Goal: Task Accomplishment & Management: Manage account settings

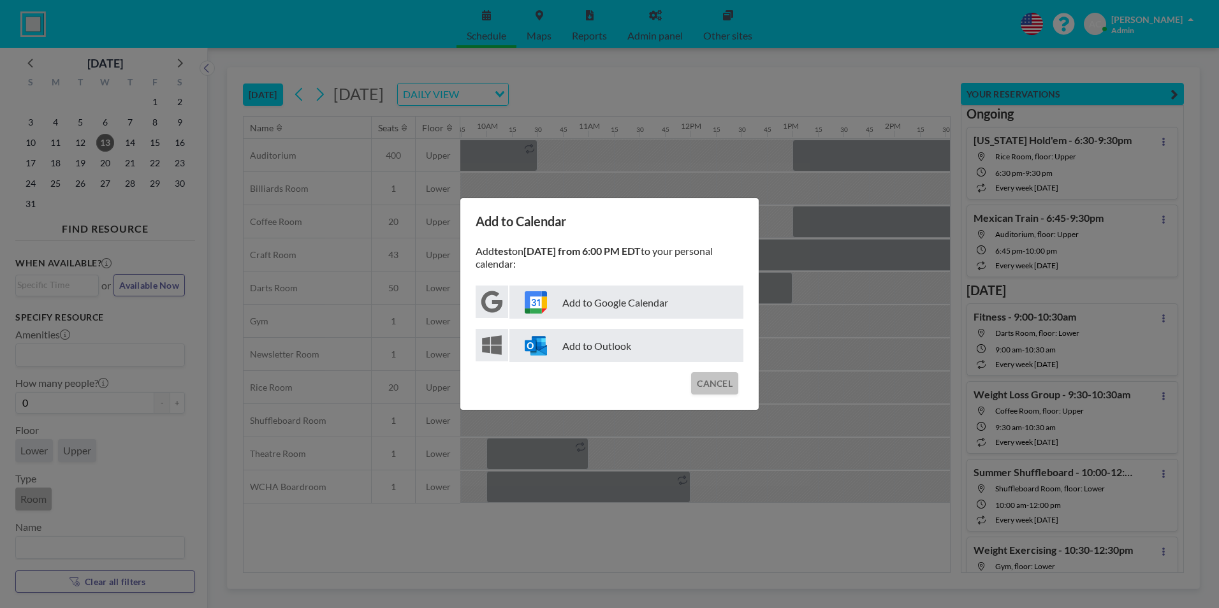
click at [719, 386] on button "CANCEL" at bounding box center [714, 383] width 47 height 22
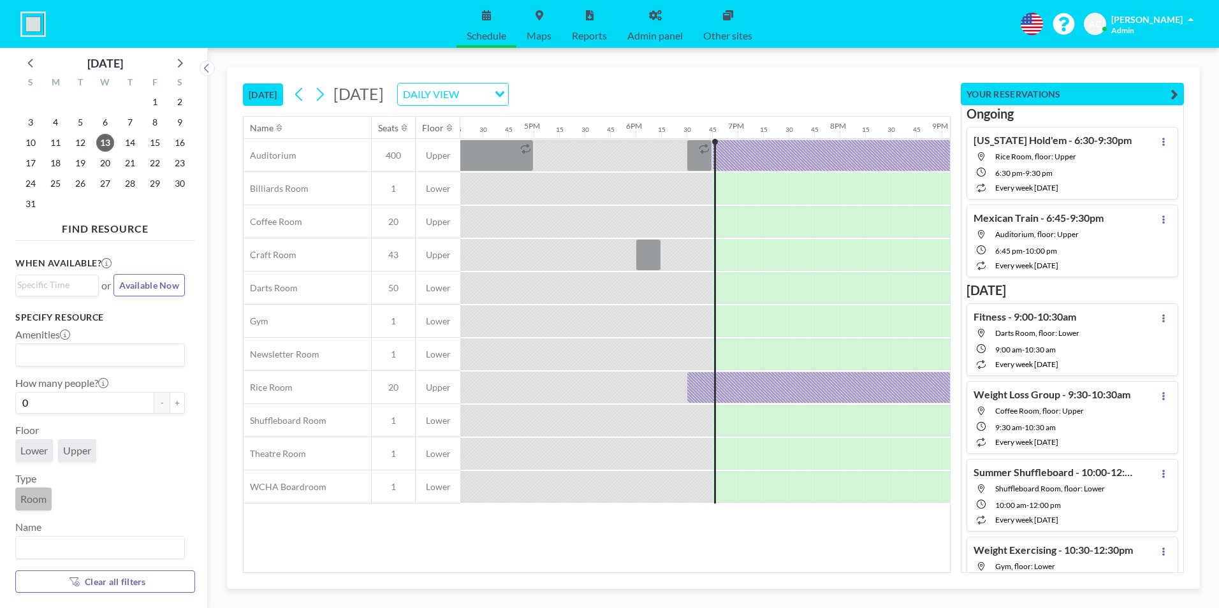
scroll to position [0, 1709]
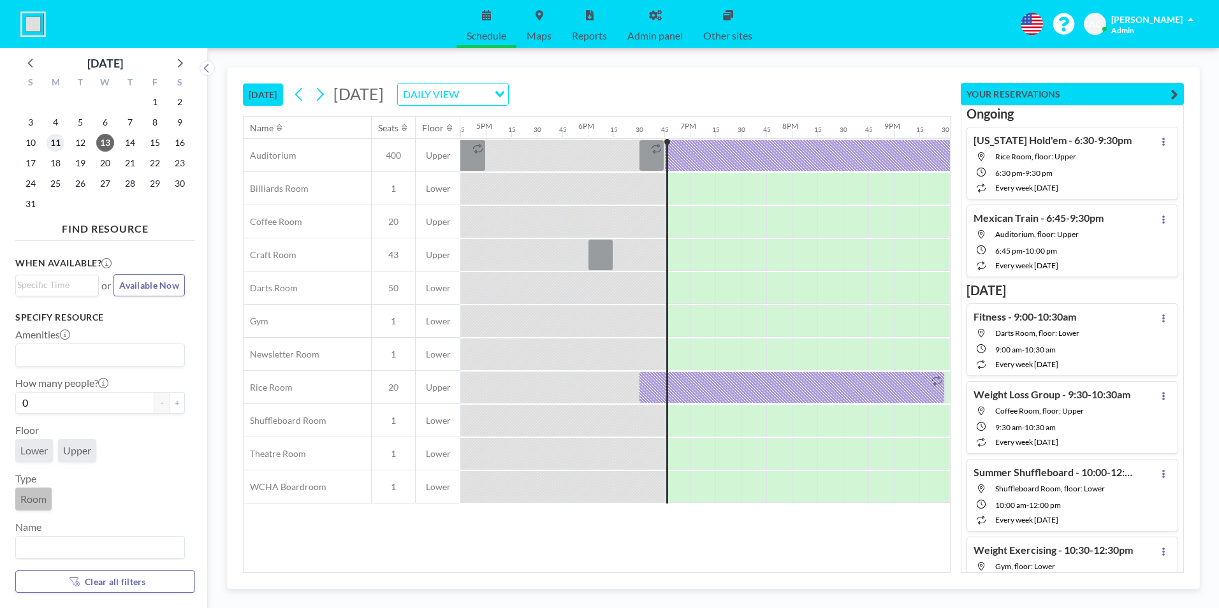
click at [57, 142] on span "11" at bounding box center [56, 143] width 18 height 18
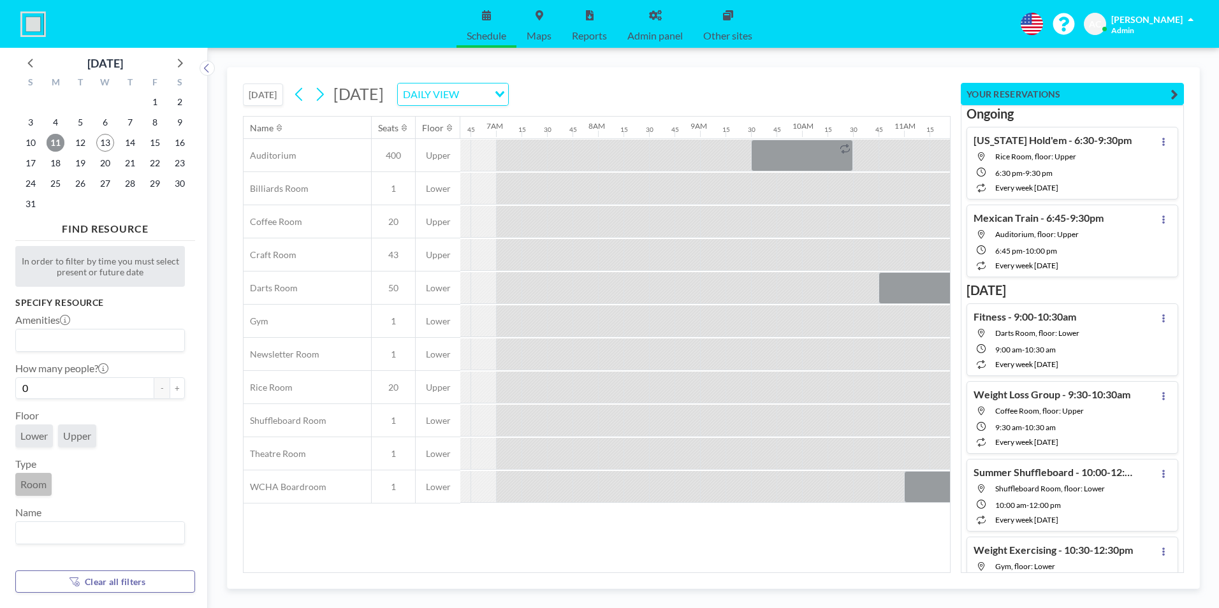
scroll to position [0, 791]
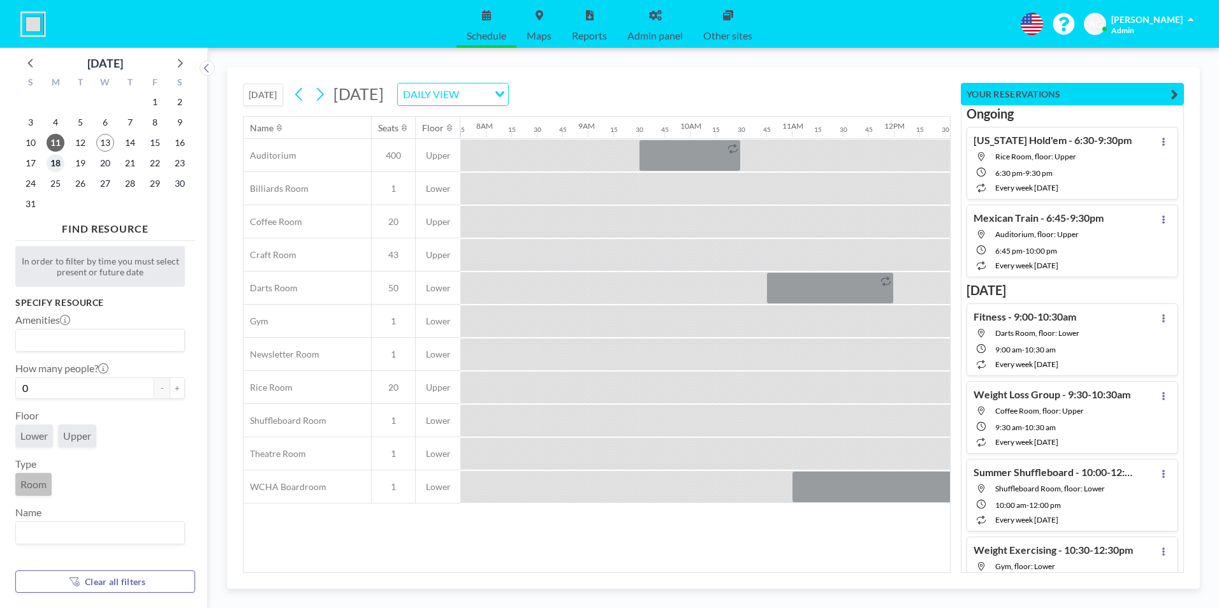
click at [55, 164] on span "18" at bounding box center [56, 163] width 18 height 18
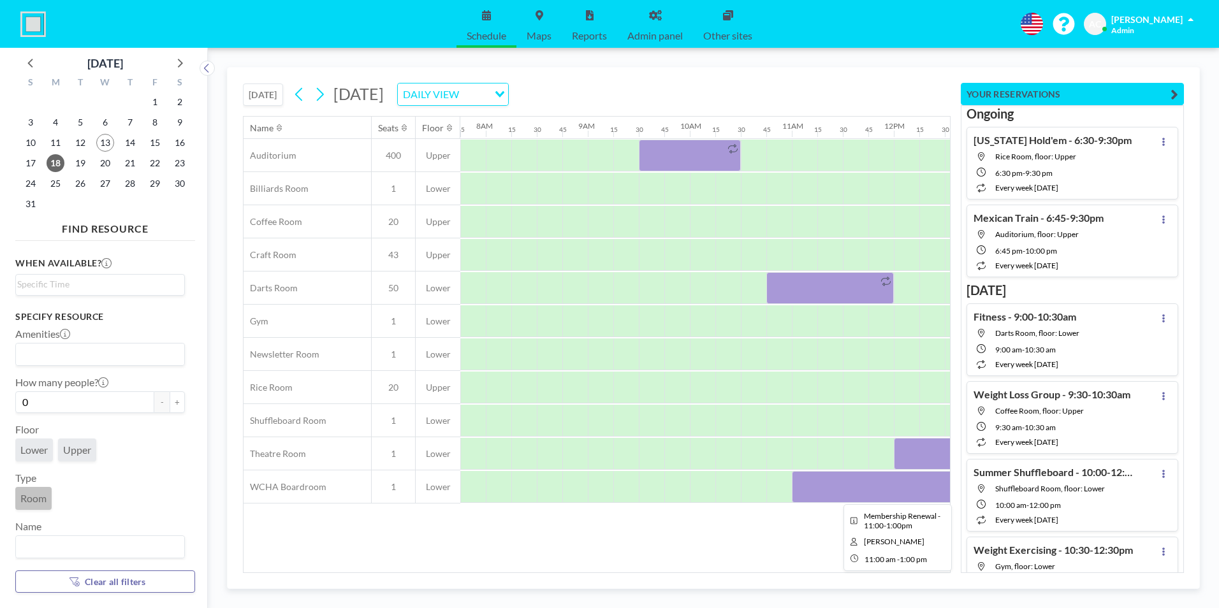
click at [844, 489] on div at bounding box center [894, 487] width 204 height 32
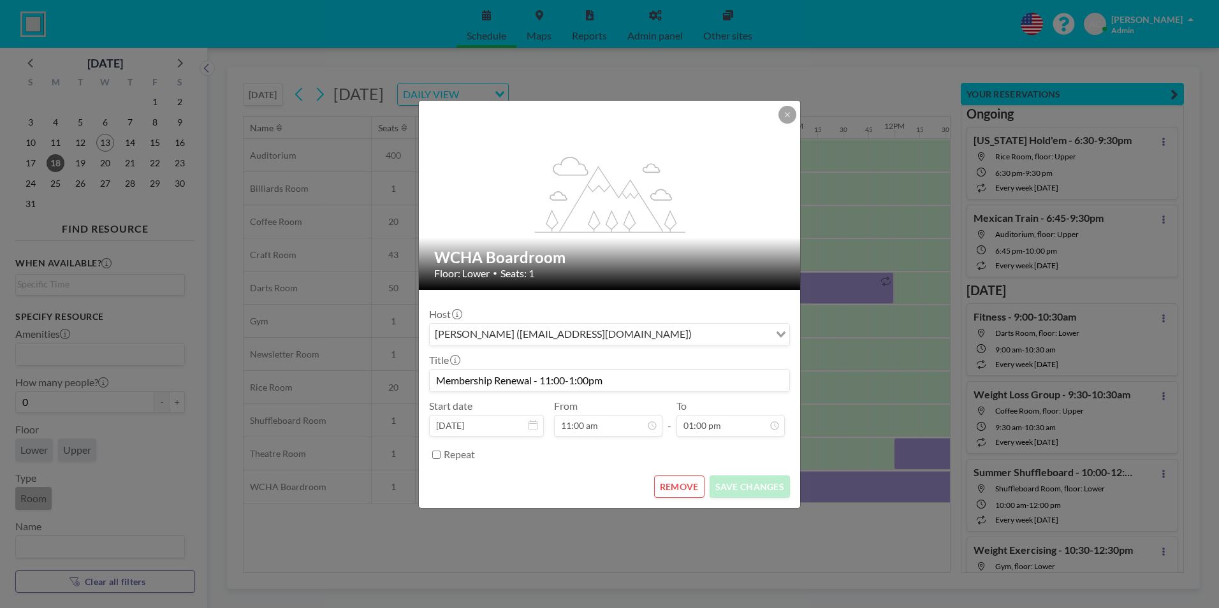
drag, startPoint x: 642, startPoint y: 379, endPoint x: 419, endPoint y: 376, distance: 223.2
click at [419, 376] on form "Host [PERSON_NAME] ([EMAIL_ADDRESS][DOMAIN_NAME]) Loading... Title Membership R…" at bounding box center [609, 399] width 381 height 218
click at [784, 115] on icon at bounding box center [788, 115] width 8 height 8
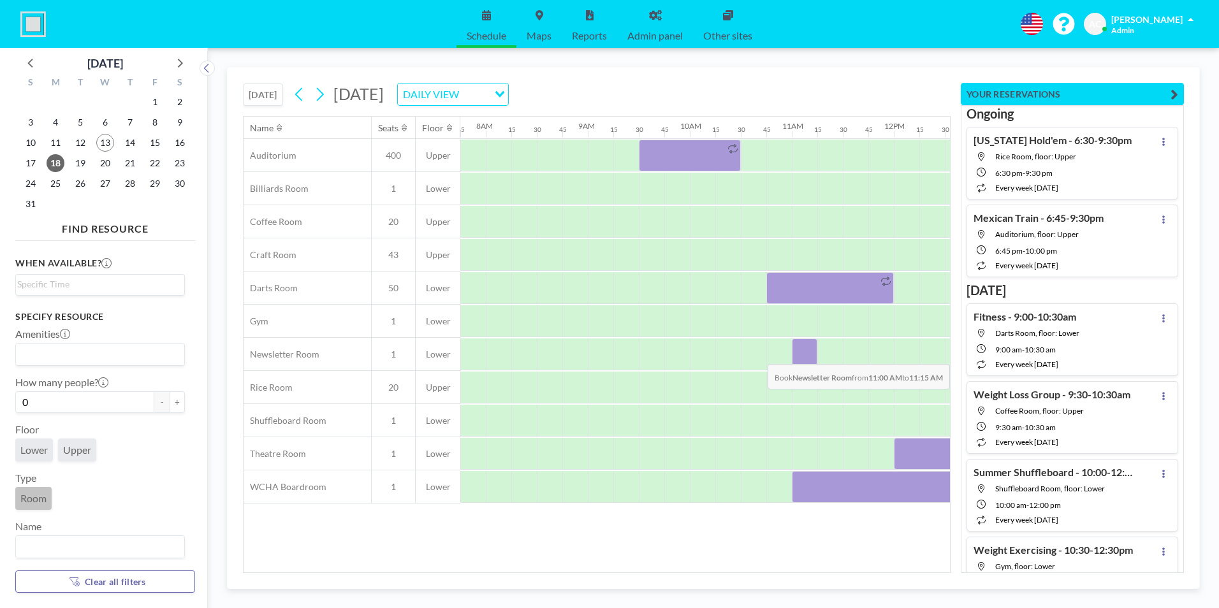
click at [807, 355] on div at bounding box center [805, 355] width 26 height 32
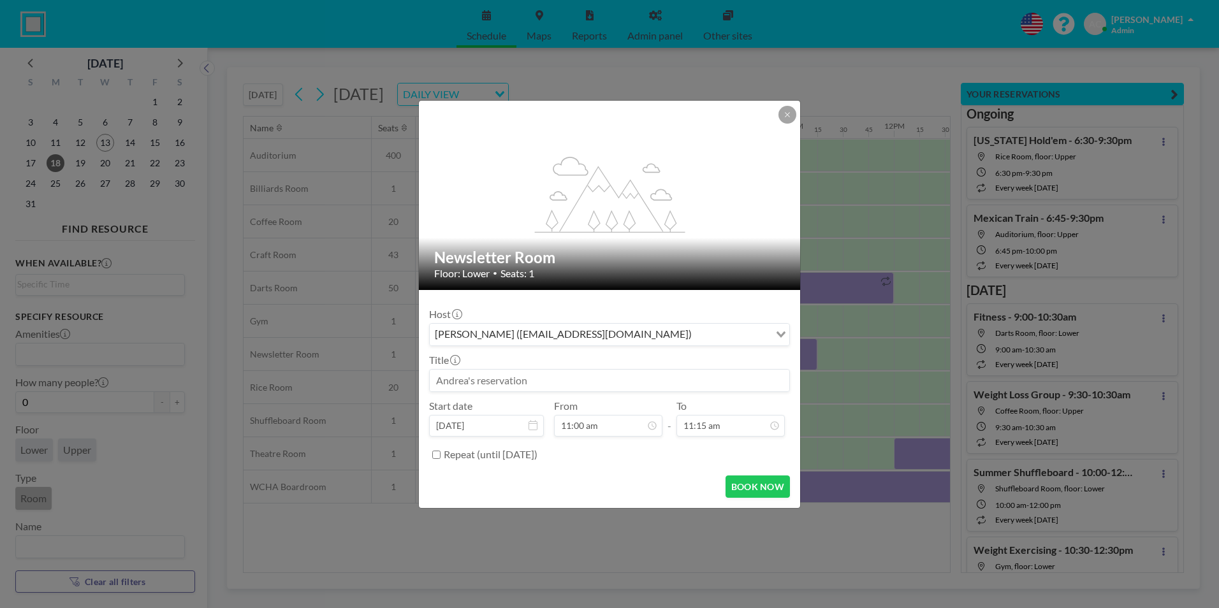
scroll to position [364, 0]
click at [543, 379] on input at bounding box center [610, 381] width 360 height 22
paste input "Membership Renewal - 11:00-1:00pm"
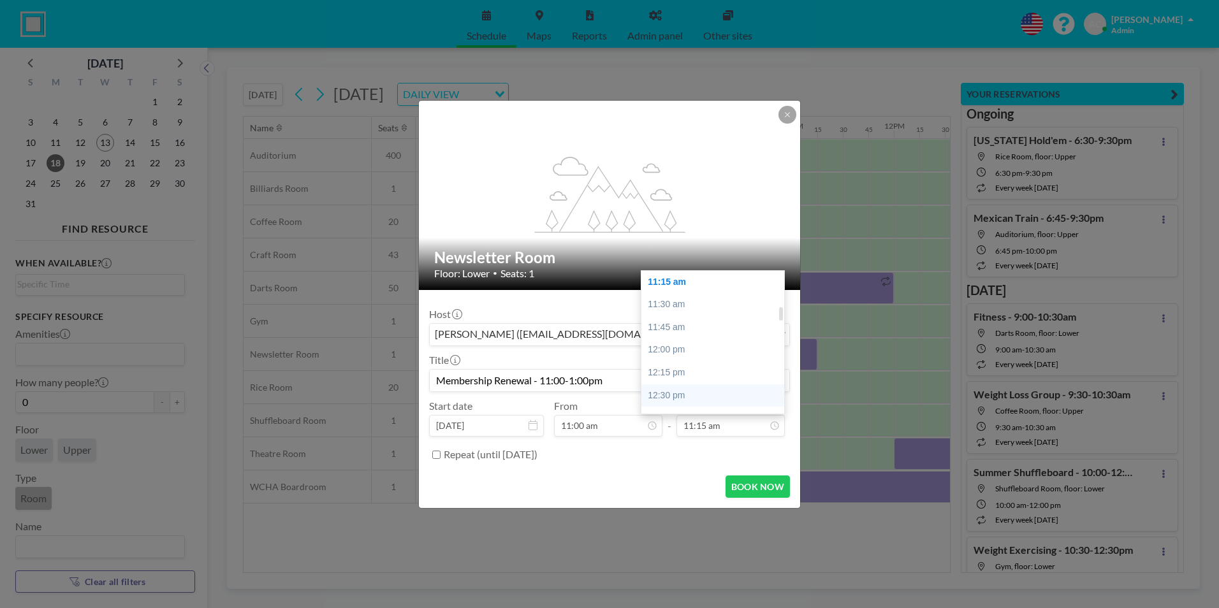
scroll to position [450, 0]
type input "Membership Renewal - 11:00-1:00pm"
click at [691, 372] on div "01:00 pm" at bounding box center [716, 377] width 149 height 23
type input "01:00 pm"
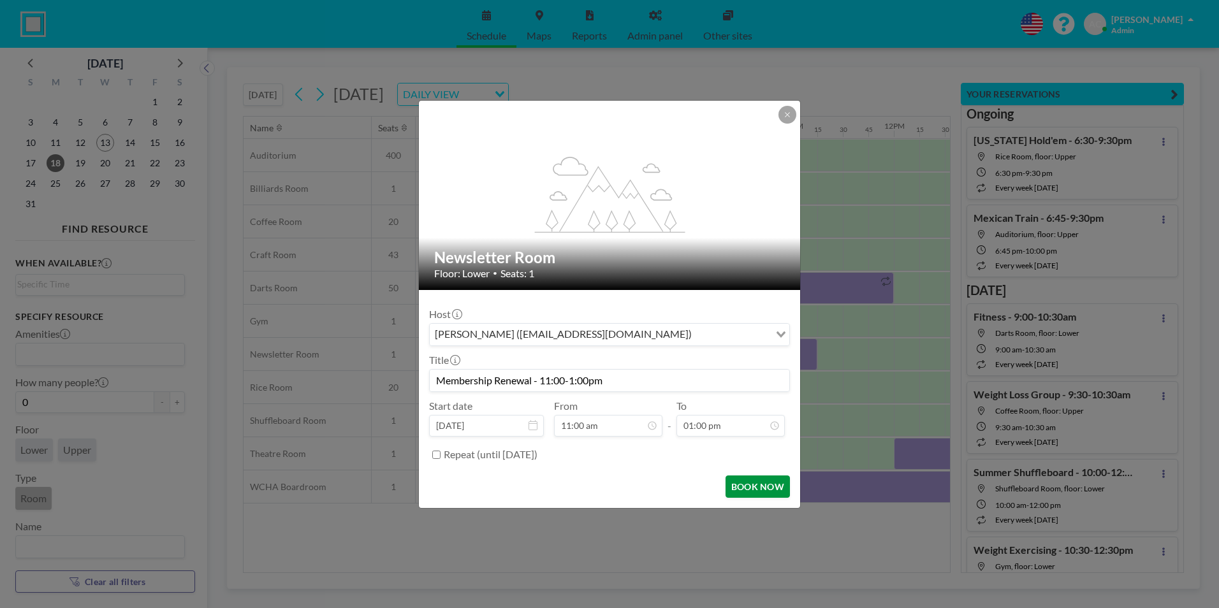
scroll to position [545, 0]
click at [752, 487] on button "BOOK NOW" at bounding box center [758, 487] width 64 height 22
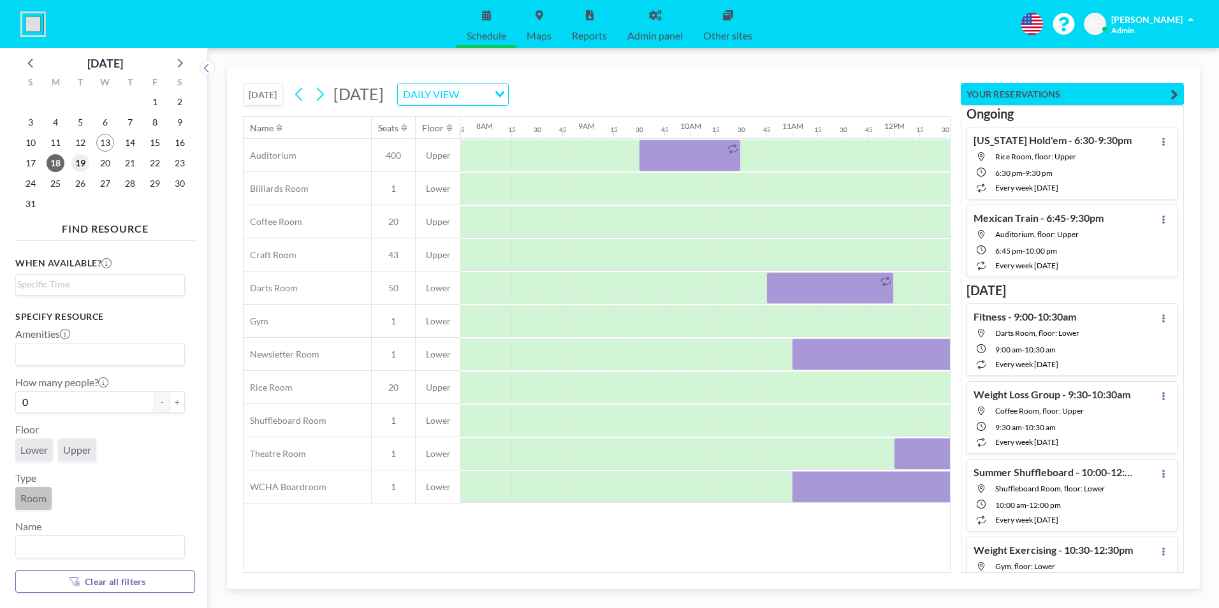
click at [82, 163] on span "19" at bounding box center [80, 163] width 18 height 18
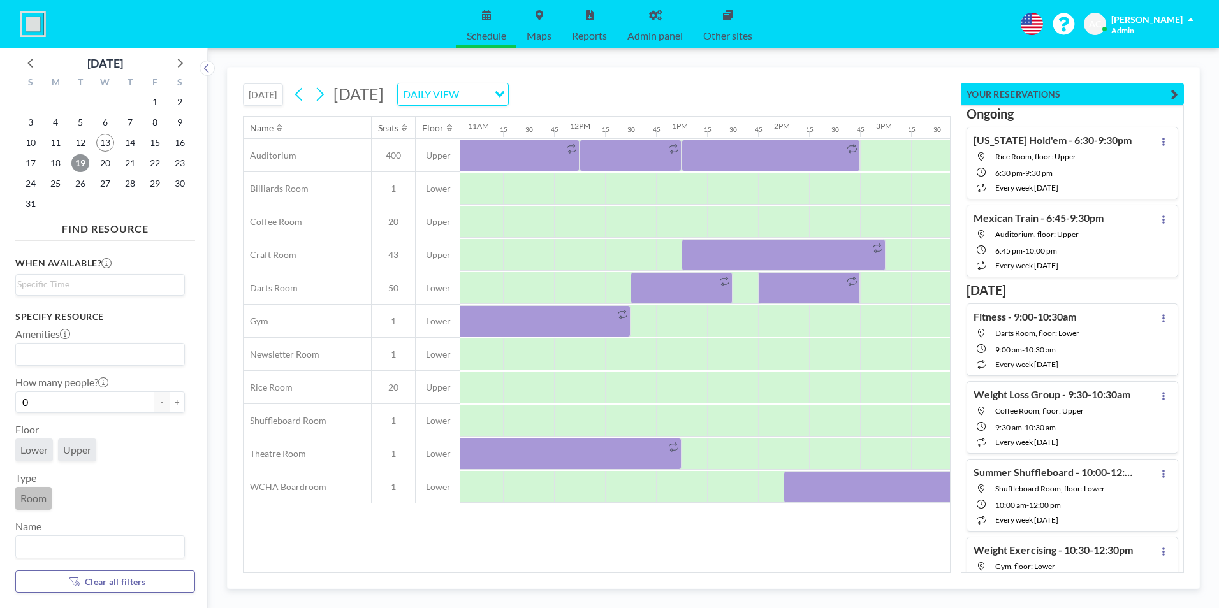
scroll to position [0, 1241]
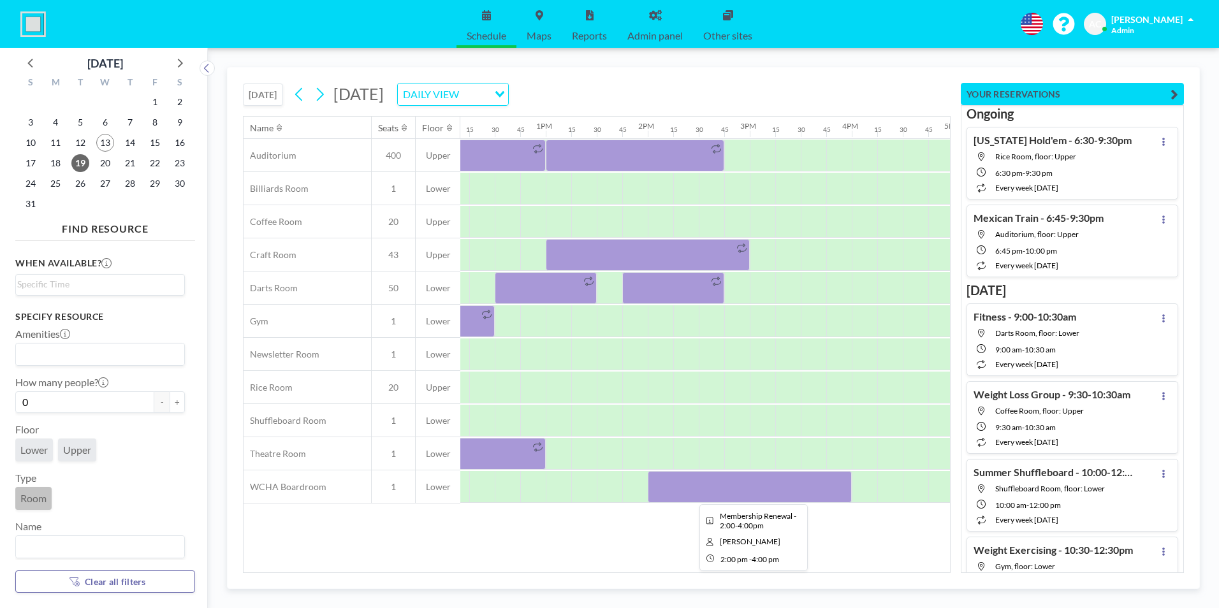
click at [688, 482] on div at bounding box center [750, 487] width 204 height 32
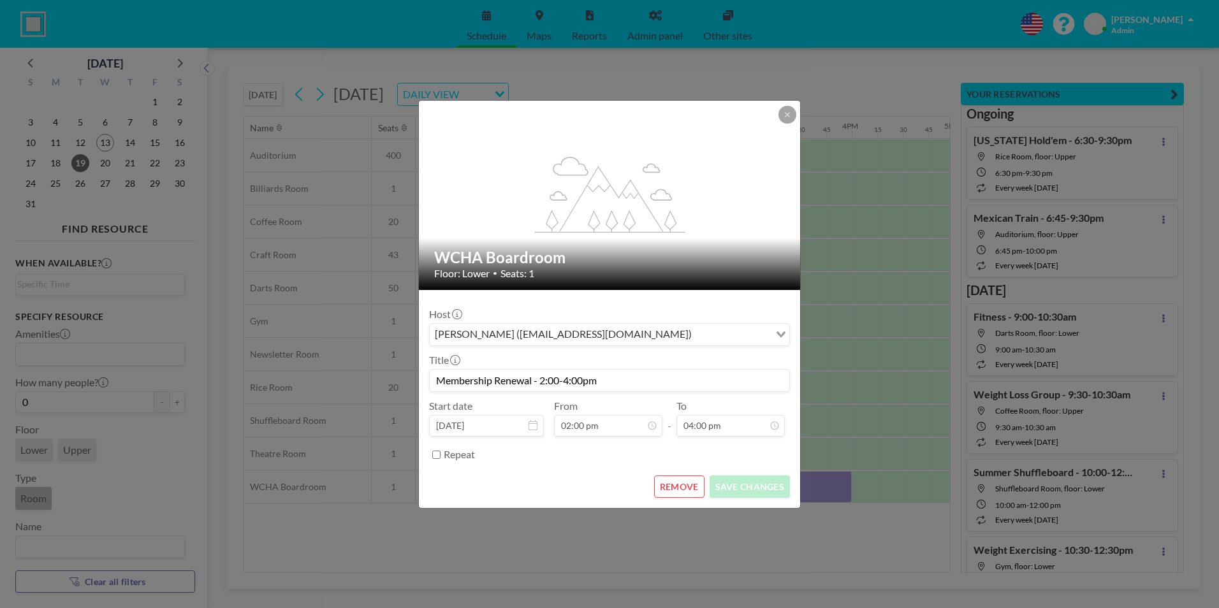
scroll to position [817, 0]
drag, startPoint x: 605, startPoint y: 382, endPoint x: 432, endPoint y: 376, distance: 173.6
click at [432, 376] on input "Membership Renewal - 2:00-4:00pm" at bounding box center [610, 381] width 360 height 22
click at [791, 113] on icon at bounding box center [788, 115] width 8 height 8
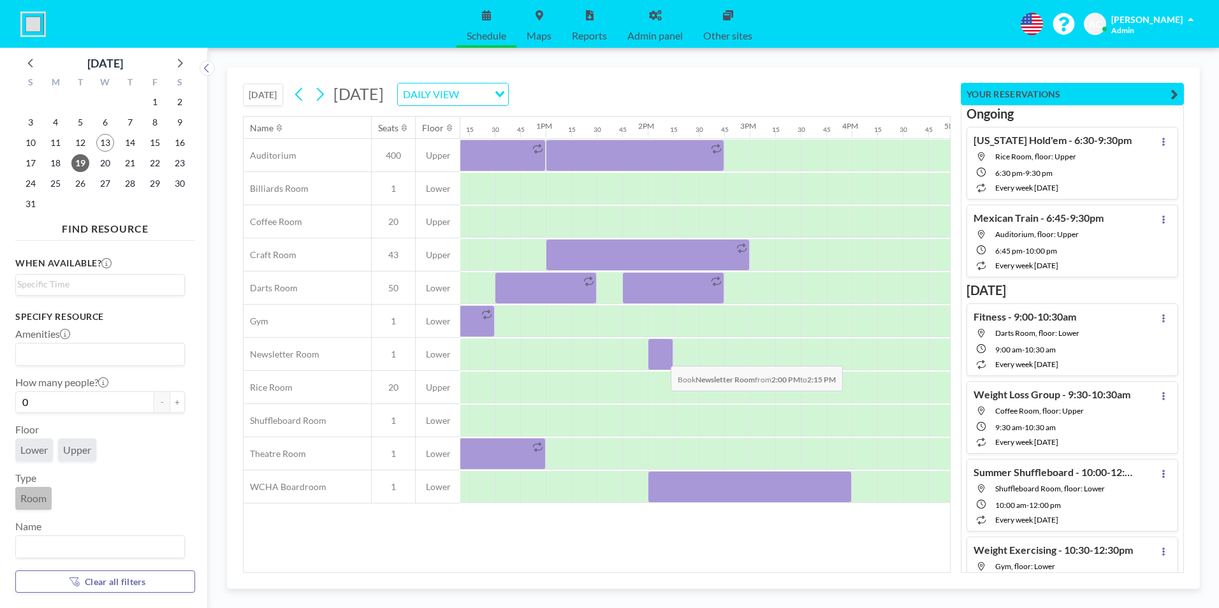
click at [661, 356] on div at bounding box center [661, 355] width 26 height 32
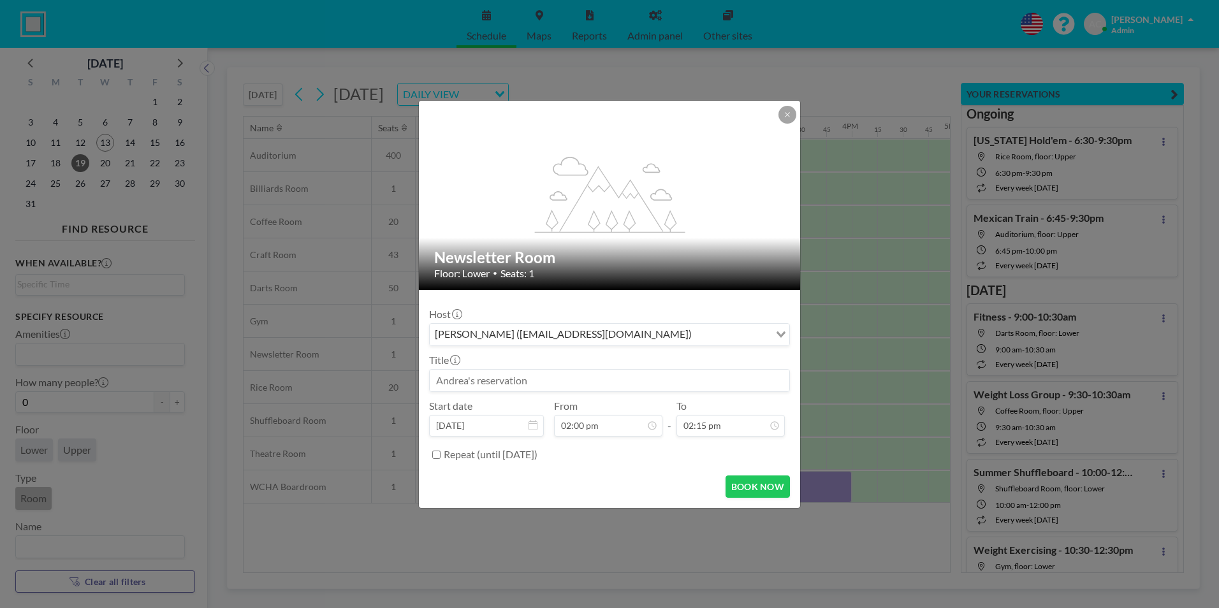
click at [551, 378] on input at bounding box center [610, 381] width 360 height 22
paste input "Membership Renewal - 2:00-4:00pm"
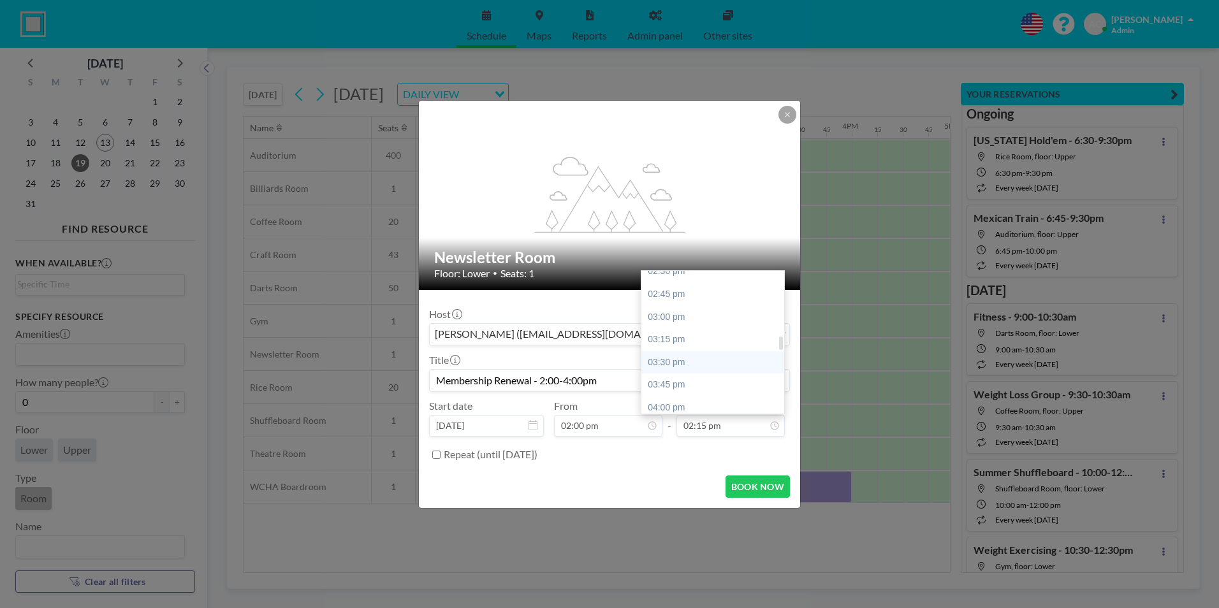
scroll to position [722, 0]
type input "Membership Renewal - 2:00-4:00pm"
click at [705, 379] on div "04:00 pm" at bounding box center [716, 377] width 149 height 23
type input "04:00 pm"
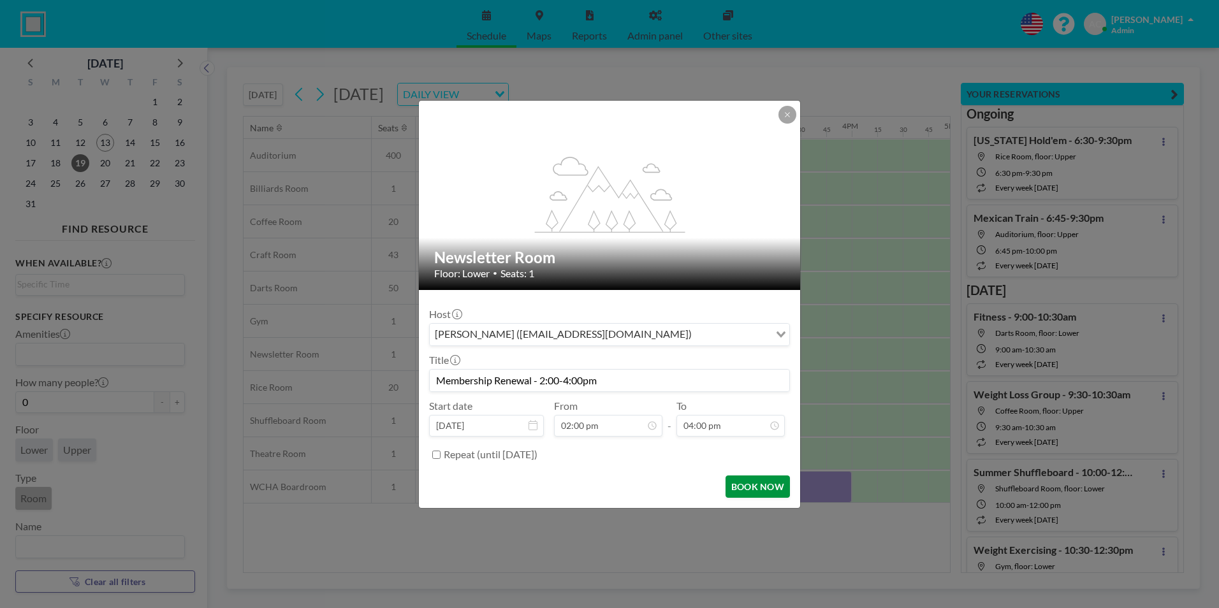
scroll to position [0, 0]
click at [756, 487] on button "BOOK NOW" at bounding box center [758, 487] width 64 height 22
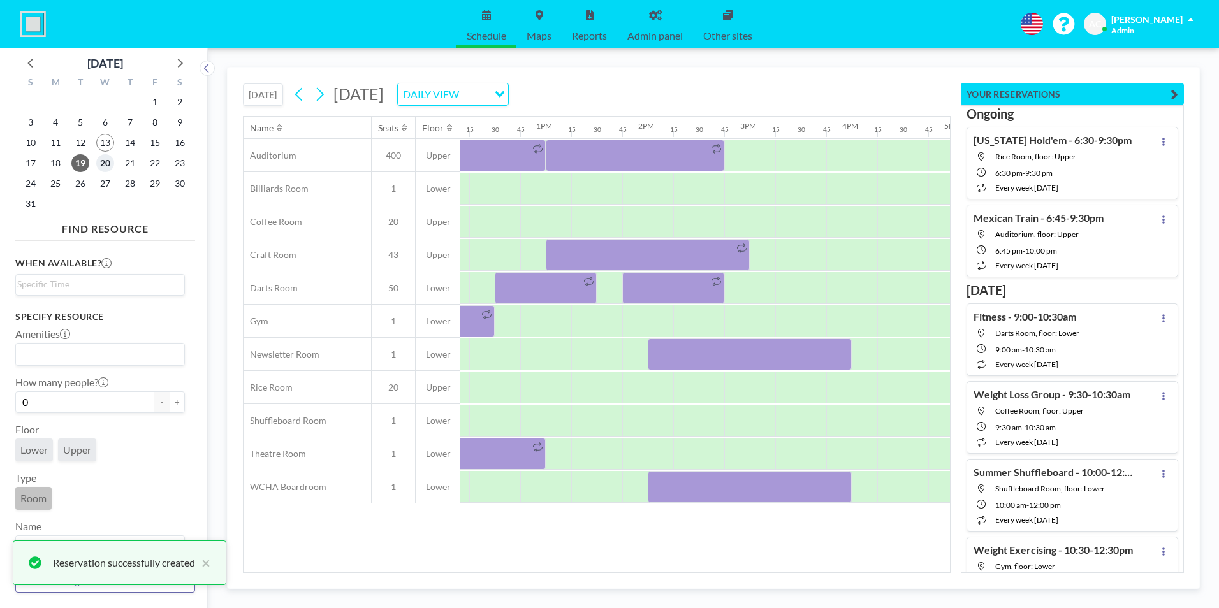
click at [105, 161] on span "20" at bounding box center [105, 163] width 18 height 18
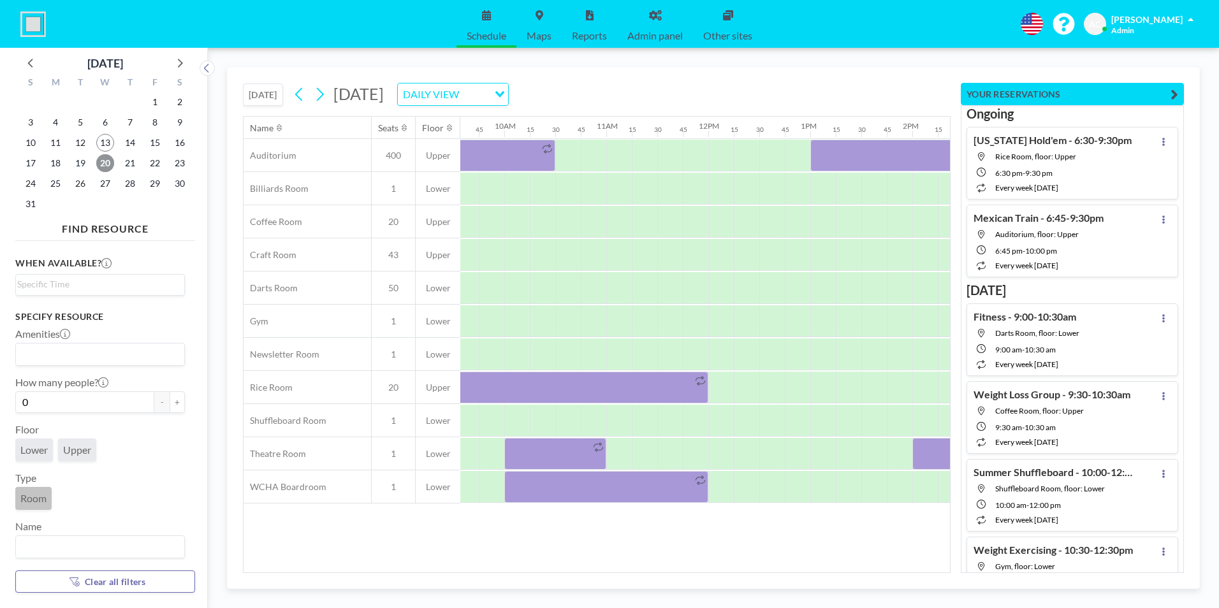
scroll to position [0, 964]
click at [126, 163] on span "21" at bounding box center [130, 163] width 18 height 18
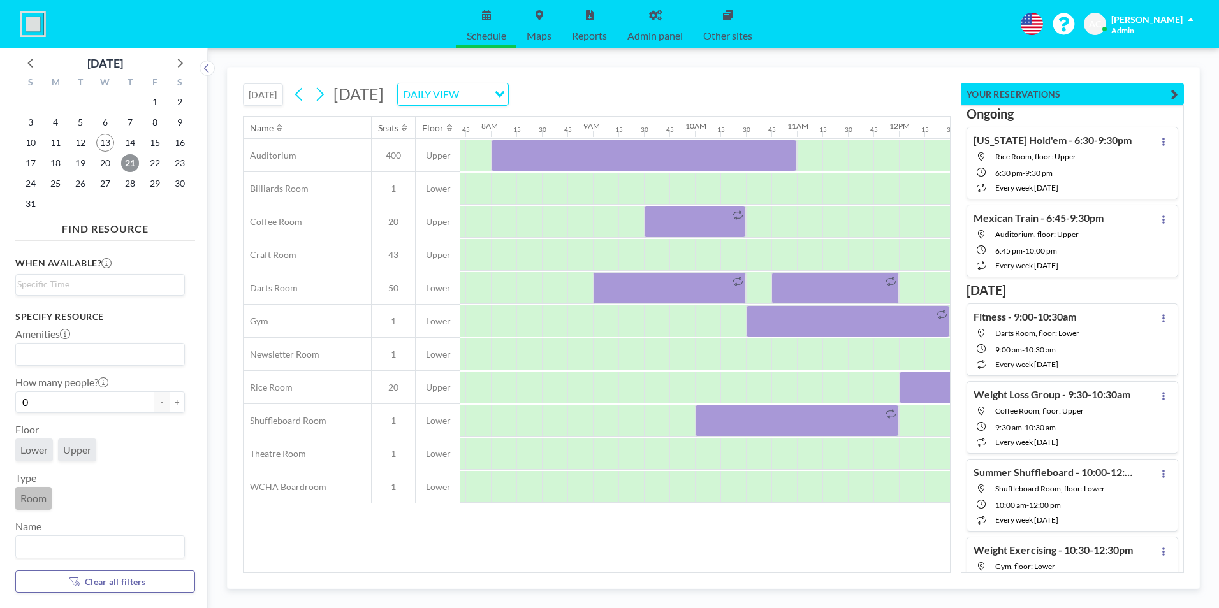
scroll to position [0, 788]
click at [108, 161] on span "20" at bounding box center [105, 163] width 18 height 18
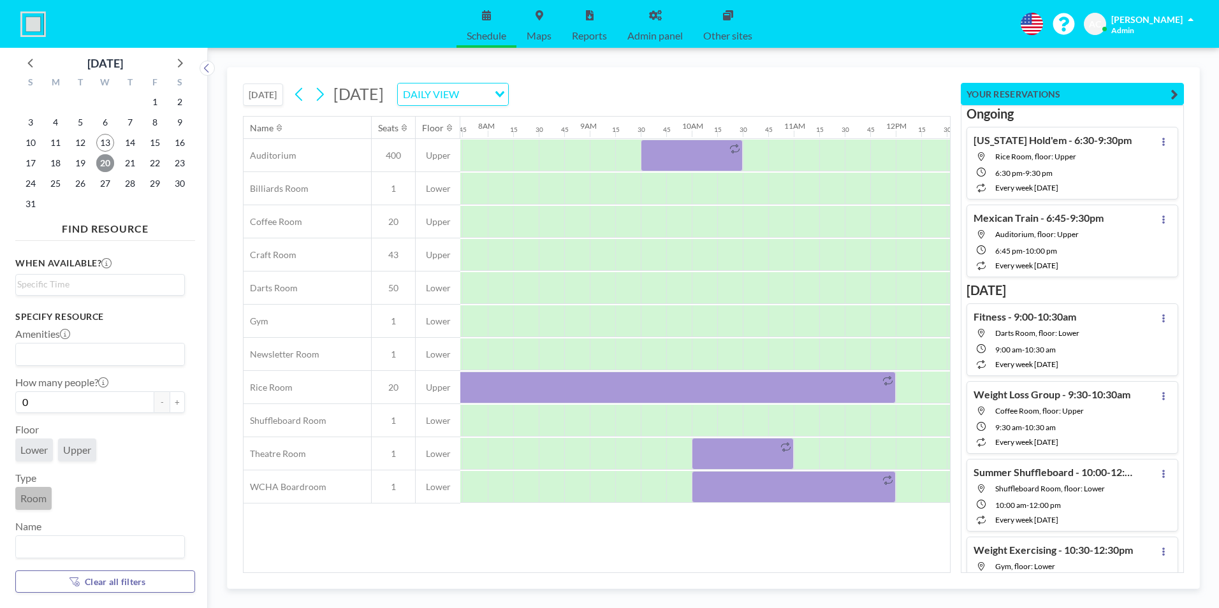
scroll to position [0, 791]
click at [701, 352] on div at bounding box center [703, 355] width 26 height 32
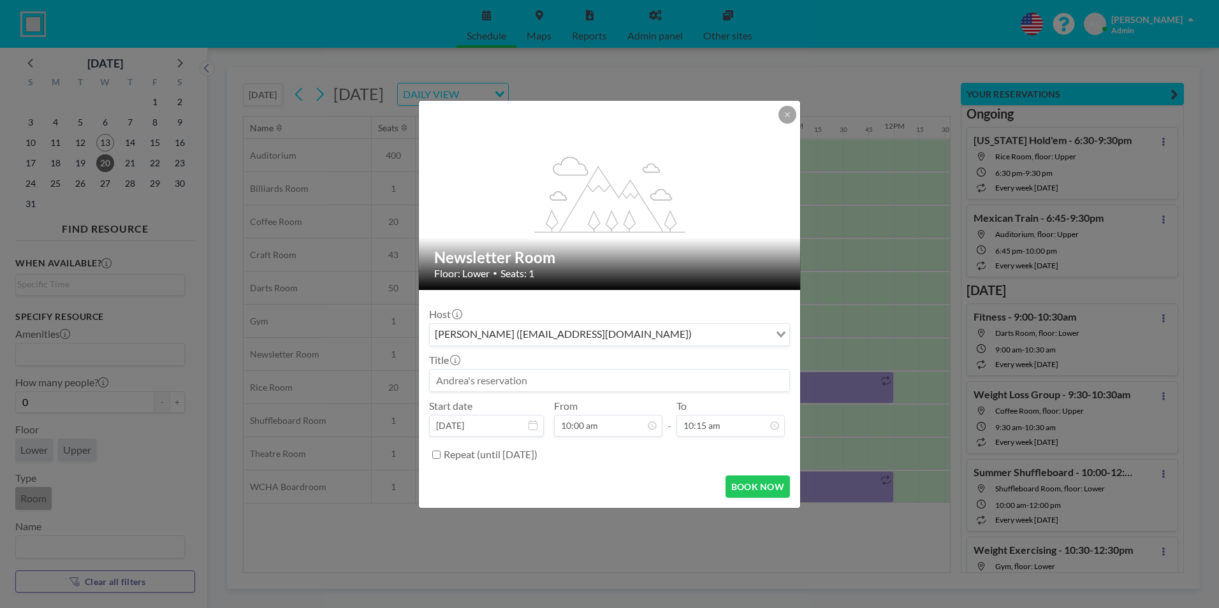
click at [548, 378] on input at bounding box center [610, 381] width 360 height 22
paste input "Membership Renewal - 2:00-4:00pm"
click at [543, 379] on input "Membership Renewal - 2:00-4:00pm" at bounding box center [610, 381] width 360 height 22
click at [573, 379] on input "Membership Renewal - 10:00-4:00pm" at bounding box center [610, 381] width 360 height 22
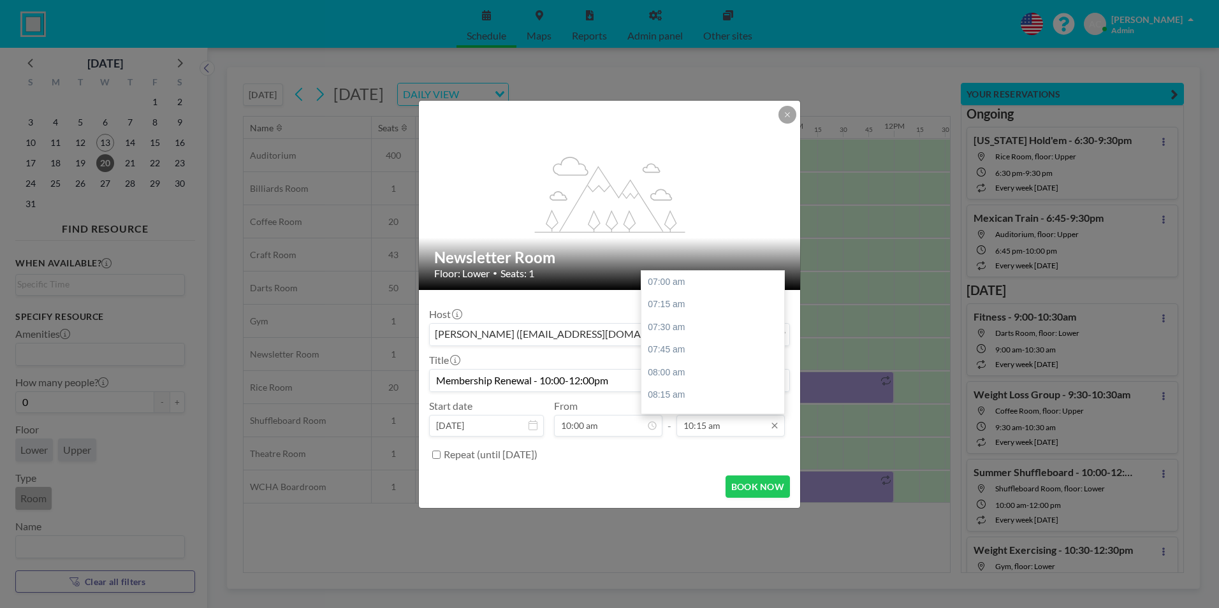
type input "Membership Renewal - 10:00-12:00pm"
click at [728, 428] on input "10:15 am" at bounding box center [731, 426] width 108 height 22
click at [689, 380] on div "12:00 pm" at bounding box center [716, 376] width 149 height 23
type input "12:00 pm"
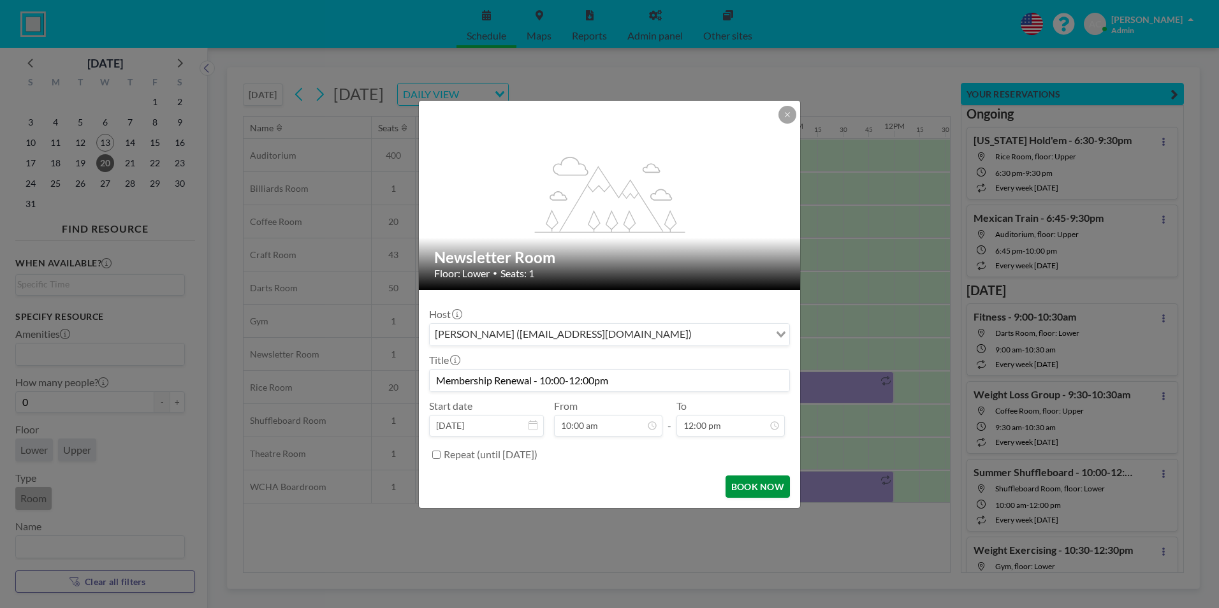
scroll to position [454, 0]
click at [759, 487] on button "BOOK NOW" at bounding box center [758, 487] width 64 height 22
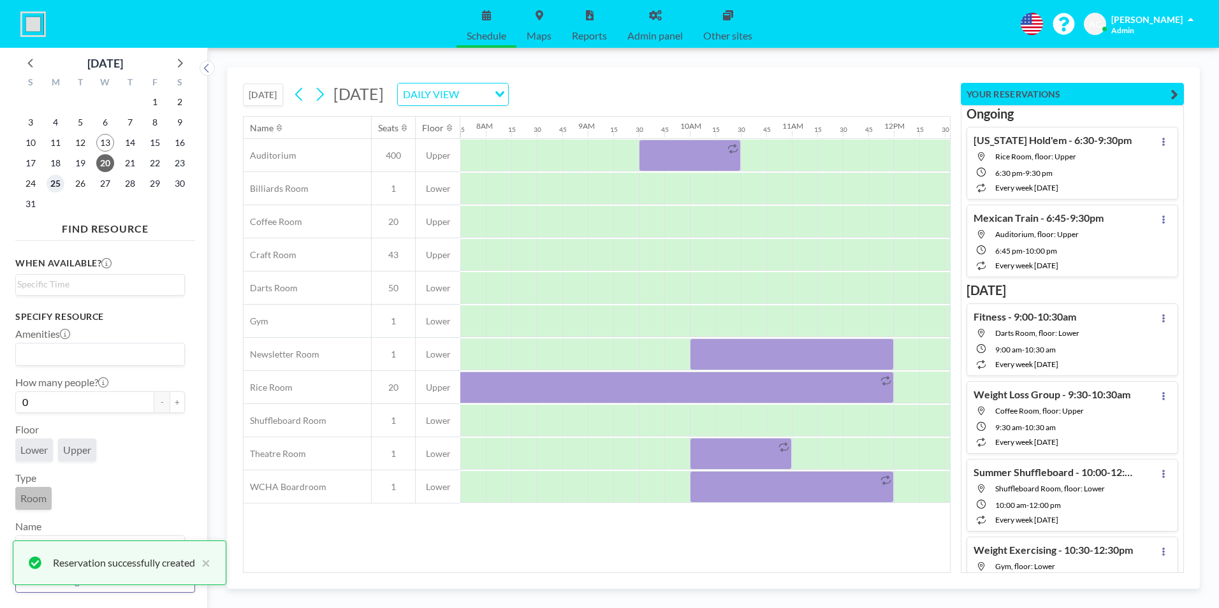
click at [56, 182] on span "25" at bounding box center [56, 184] width 18 height 18
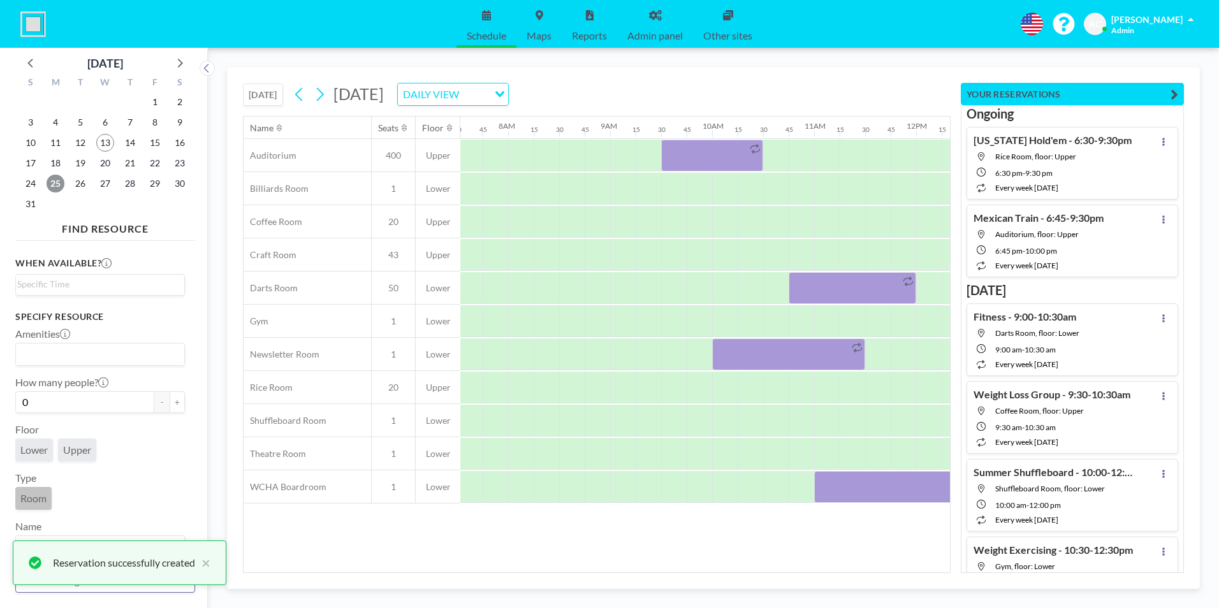
scroll to position [0, 791]
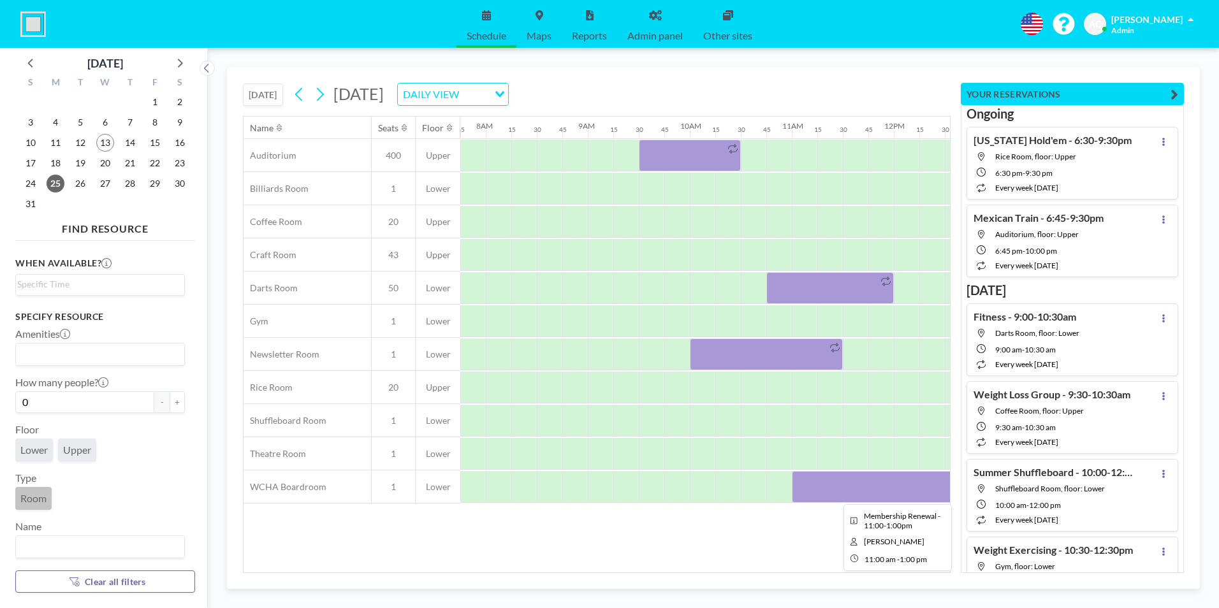
click at [841, 490] on div at bounding box center [894, 487] width 204 height 32
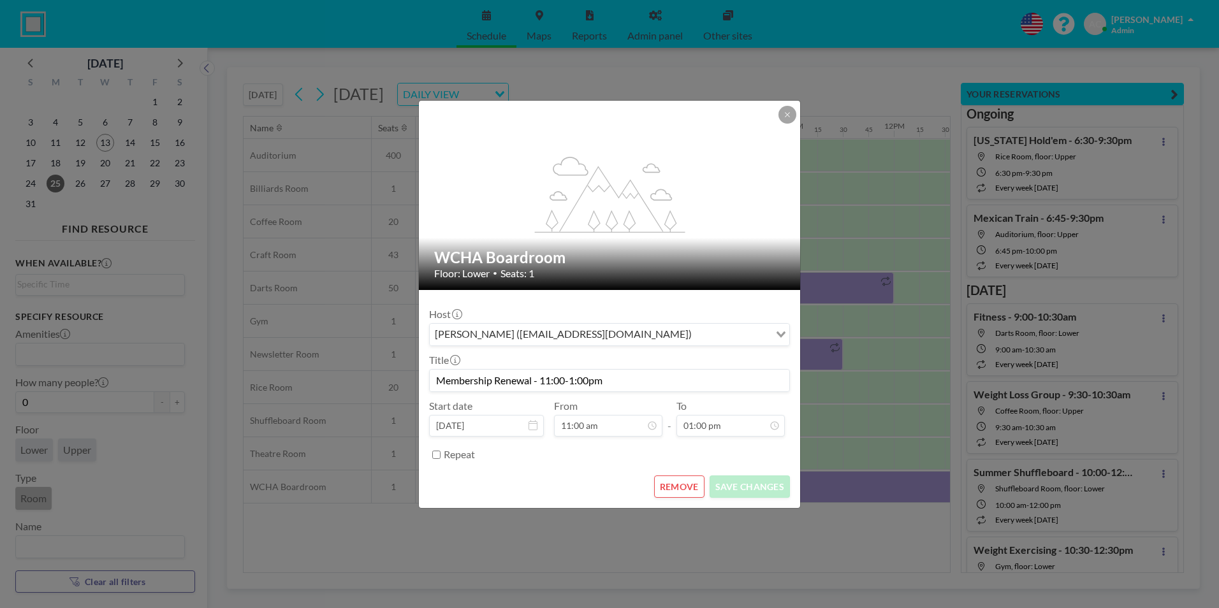
drag, startPoint x: 613, startPoint y: 379, endPoint x: 425, endPoint y: 375, distance: 188.2
click at [425, 375] on form "Host [PERSON_NAME] ([EMAIL_ADDRESS][DOMAIN_NAME]) Loading... Title Membership R…" at bounding box center [609, 399] width 381 height 218
click at [791, 110] on button at bounding box center [788, 115] width 18 height 18
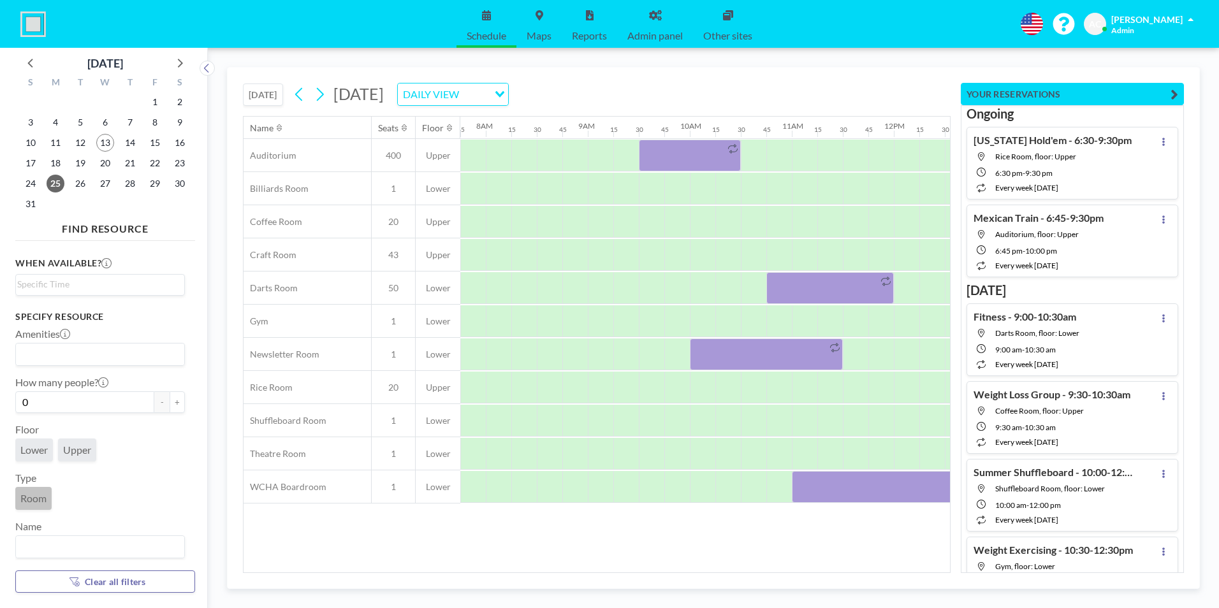
drag, startPoint x: 626, startPoint y: 566, endPoint x: 655, endPoint y: 564, distance: 28.7
click at [655, 564] on div "Name Seats Floor 12AM 15 30 45 1AM 15 30 45 2AM 15 30 45 3AM 15 30 45 4AM 15 30…" at bounding box center [597, 345] width 707 height 456
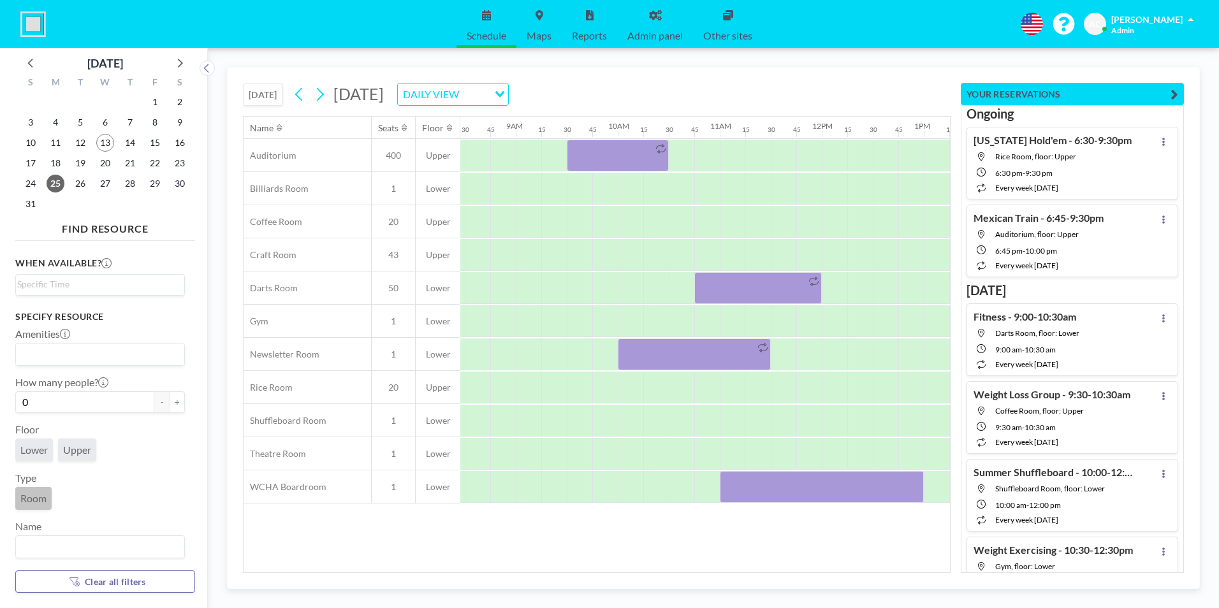
scroll to position [0, 907]
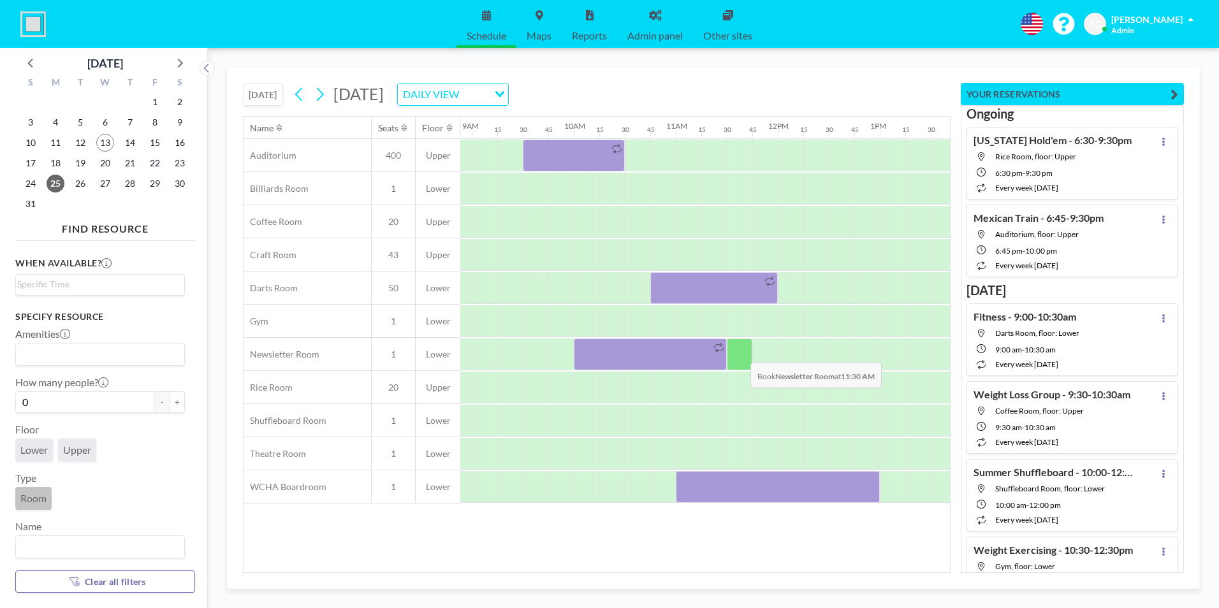
click at [740, 353] on div at bounding box center [740, 355] width 26 height 32
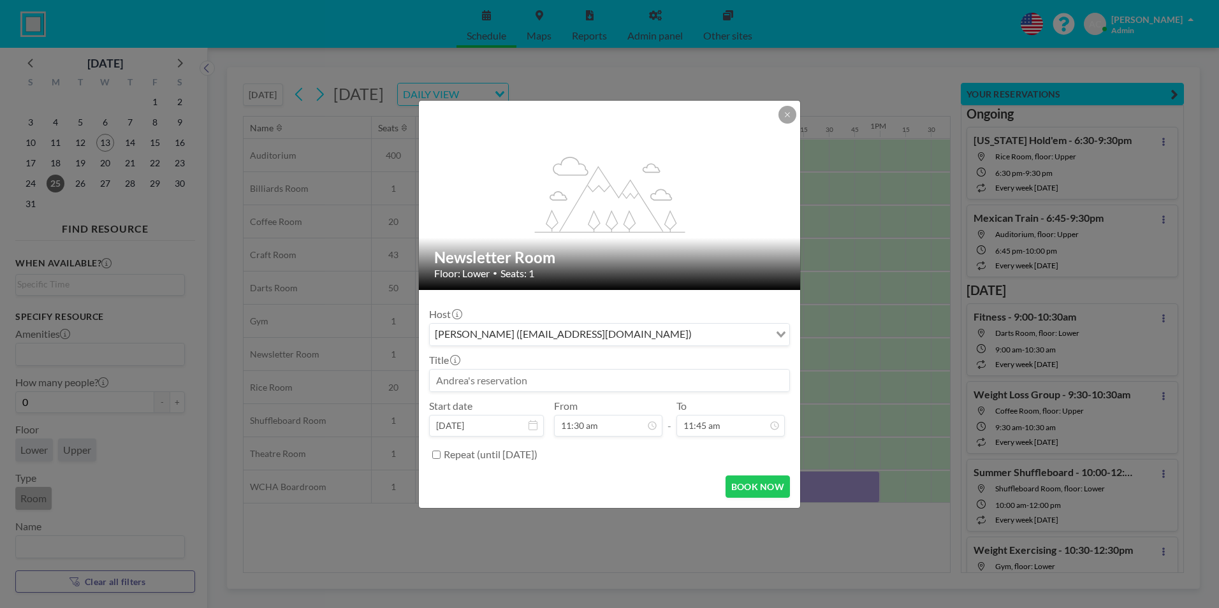
click at [572, 380] on input at bounding box center [610, 381] width 360 height 22
paste input "Membership Renewal - 11:00-1:00pm"
click at [557, 377] on input "Membership Renewal - 11:00-1:00pm" at bounding box center [610, 381] width 360 height 22
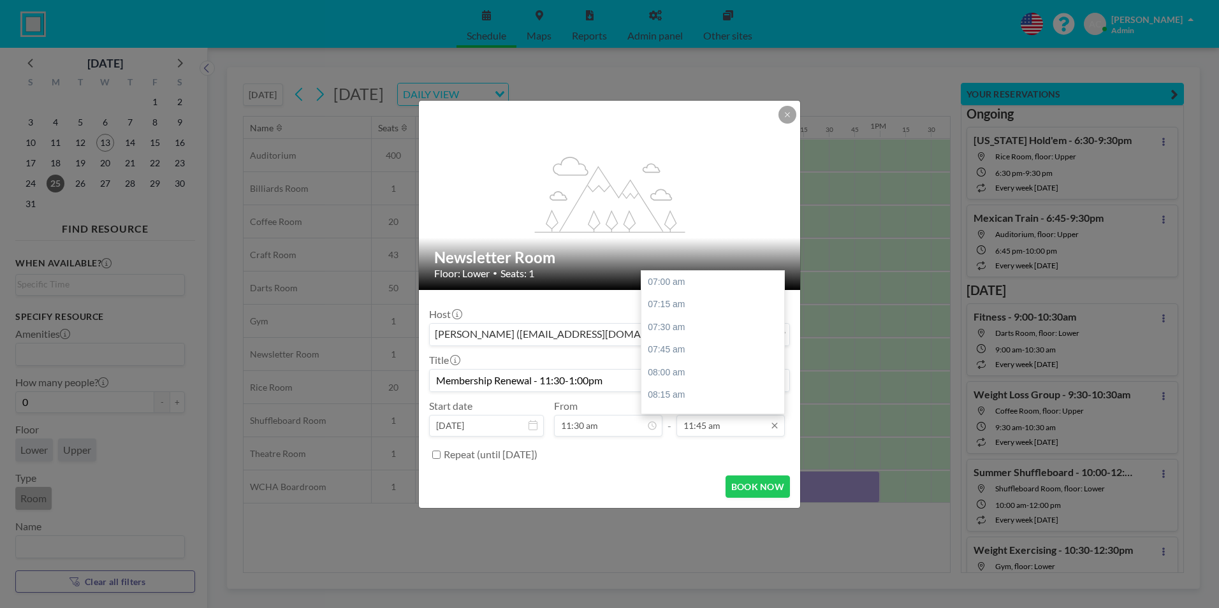
scroll to position [431, 0]
type input "Membership Renewal - 11:30-1:00pm"
click at [698, 392] on div "01:00 pm" at bounding box center [716, 396] width 149 height 23
type input "01:00 pm"
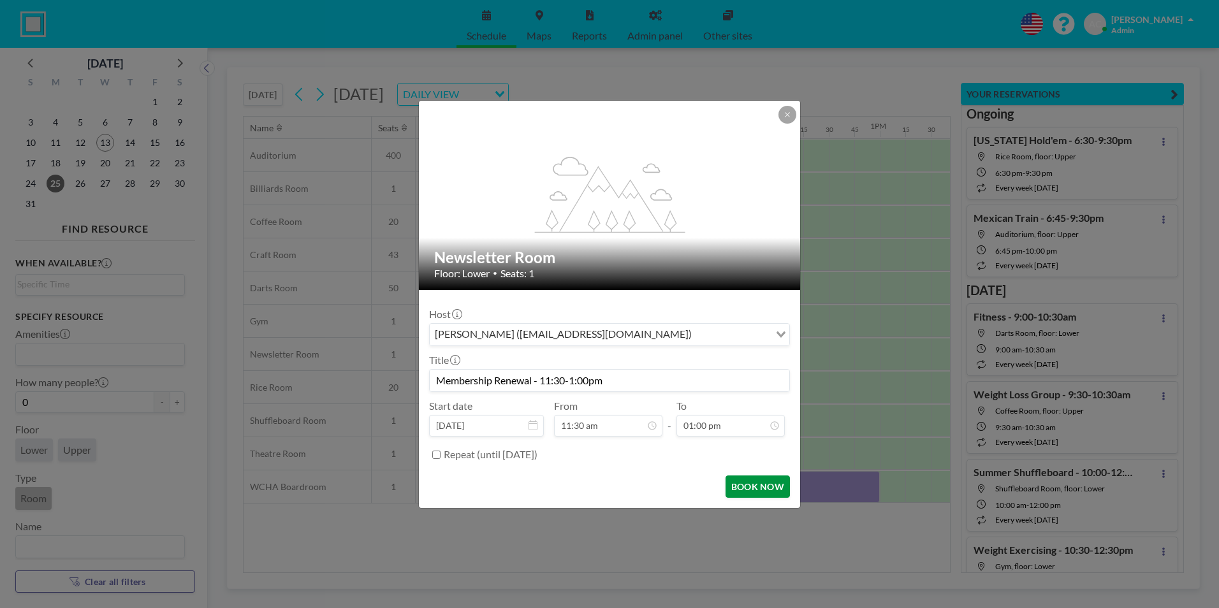
scroll to position [545, 0]
click at [769, 487] on button "BOOK NOW" at bounding box center [758, 487] width 64 height 22
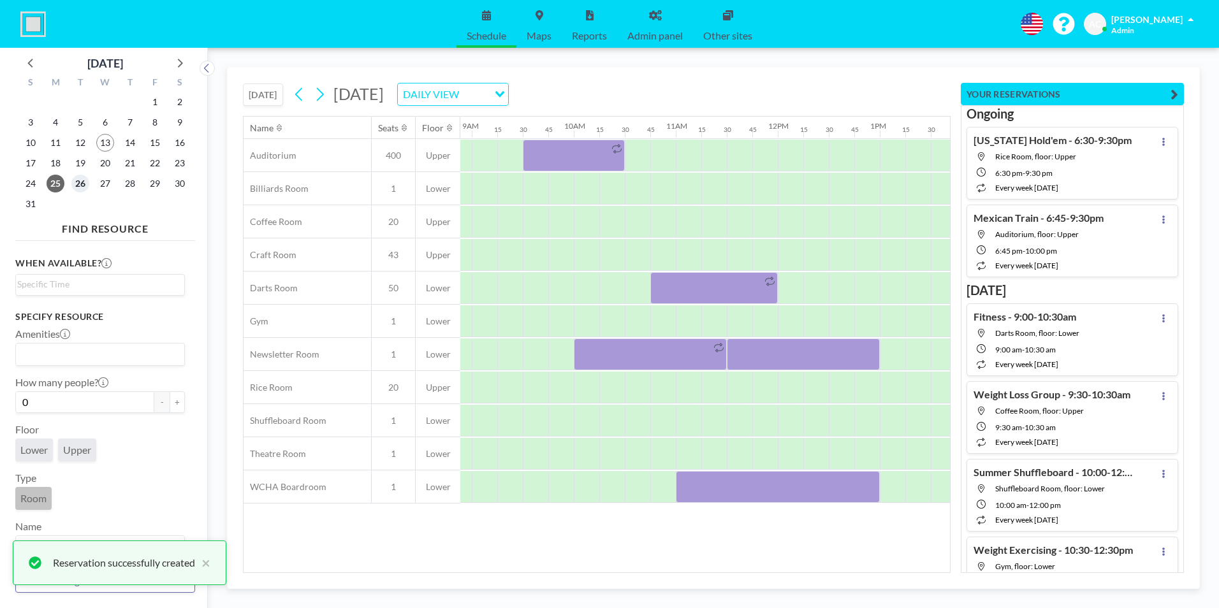
click at [83, 180] on span "26" at bounding box center [80, 184] width 18 height 18
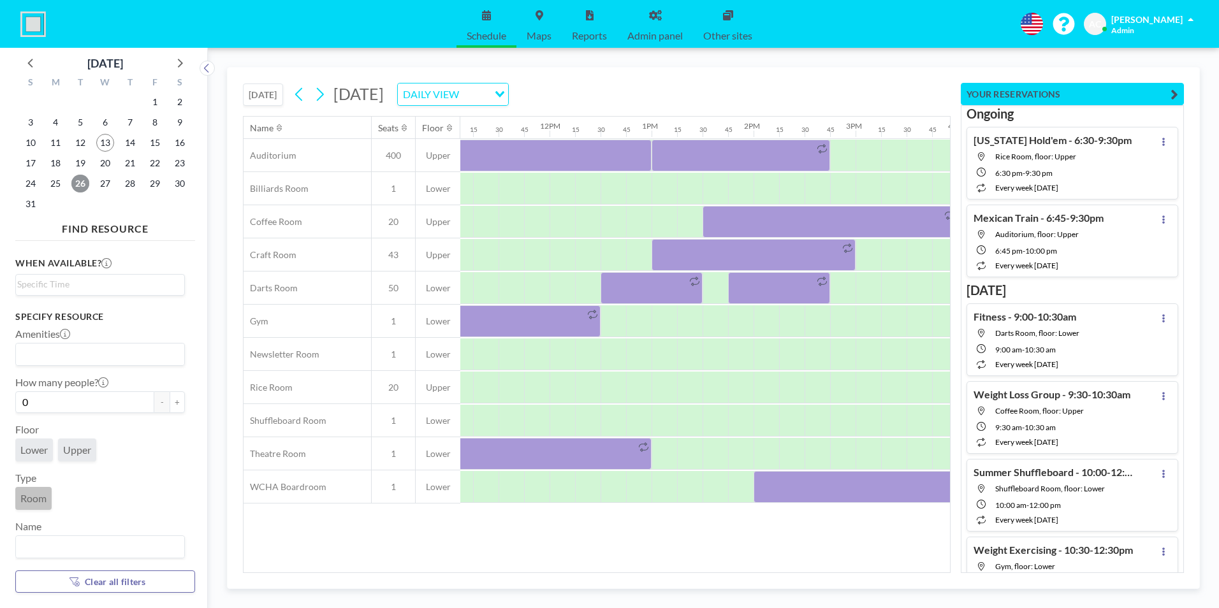
scroll to position [0, 1137]
click at [784, 486] on div at bounding box center [854, 487] width 204 height 32
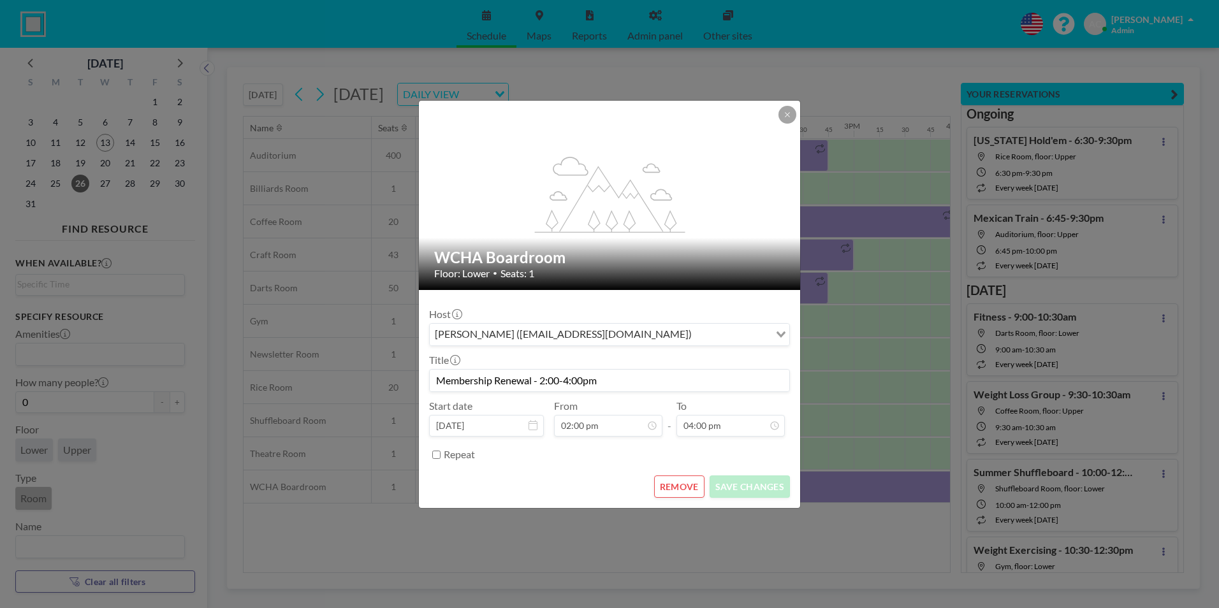
drag, startPoint x: 608, startPoint y: 379, endPoint x: 430, endPoint y: 378, distance: 177.9
click at [430, 378] on input "Membership Renewal - 2:00-4:00pm" at bounding box center [610, 381] width 360 height 22
click at [784, 114] on icon at bounding box center [788, 115] width 8 height 8
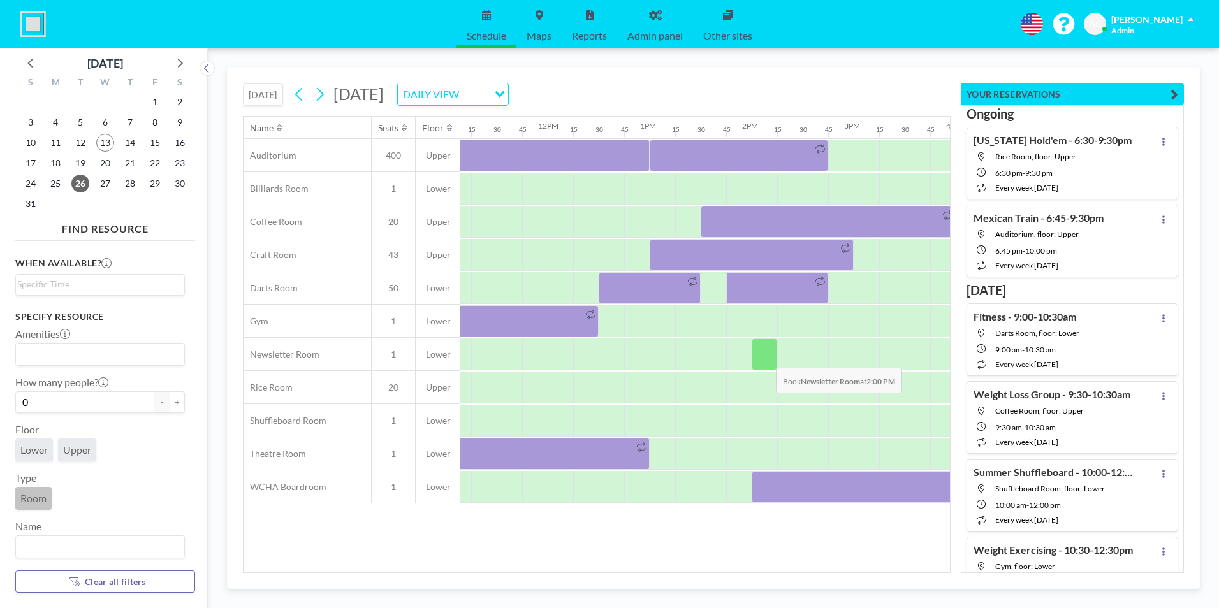
click at [766, 358] on div at bounding box center [765, 355] width 26 height 32
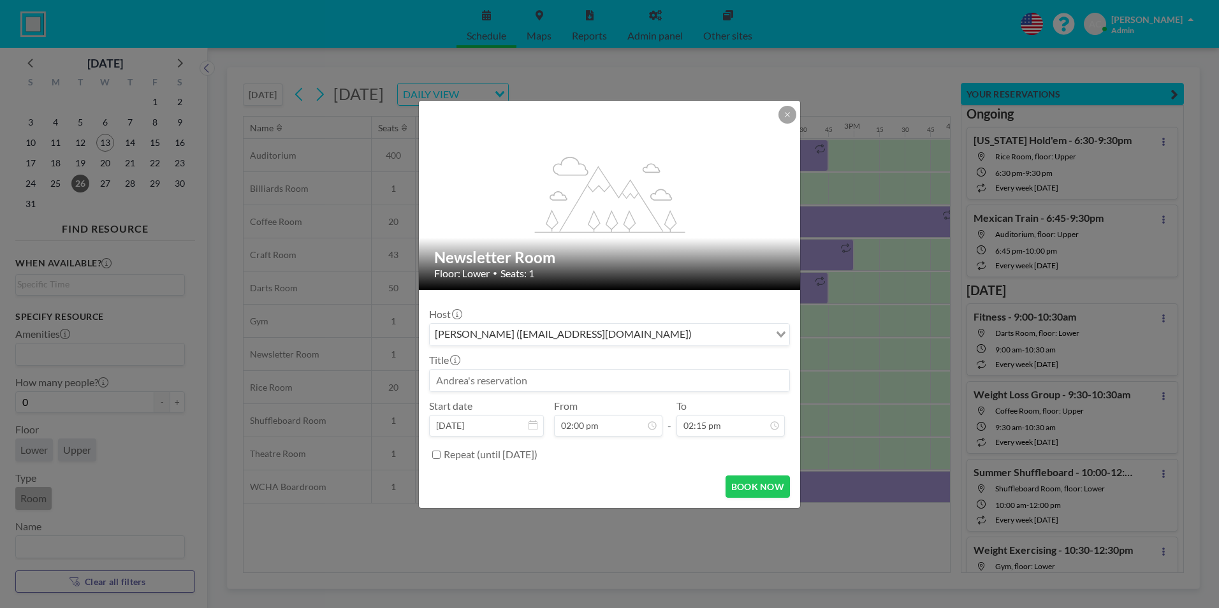
scroll to position [636, 0]
click at [548, 380] on input at bounding box center [610, 381] width 360 height 22
paste input "Membership Renewal - 2:00-4:00pm"
type input "Membership Renewal - 2:00-4:00pm"
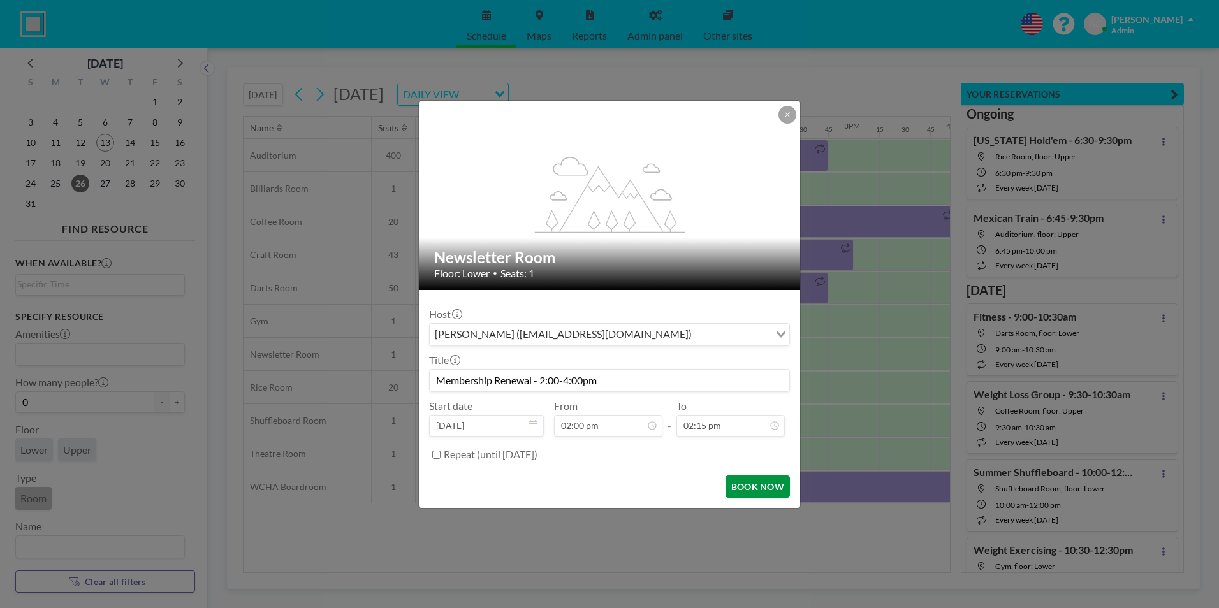
click at [751, 484] on button "BOOK NOW" at bounding box center [758, 487] width 64 height 22
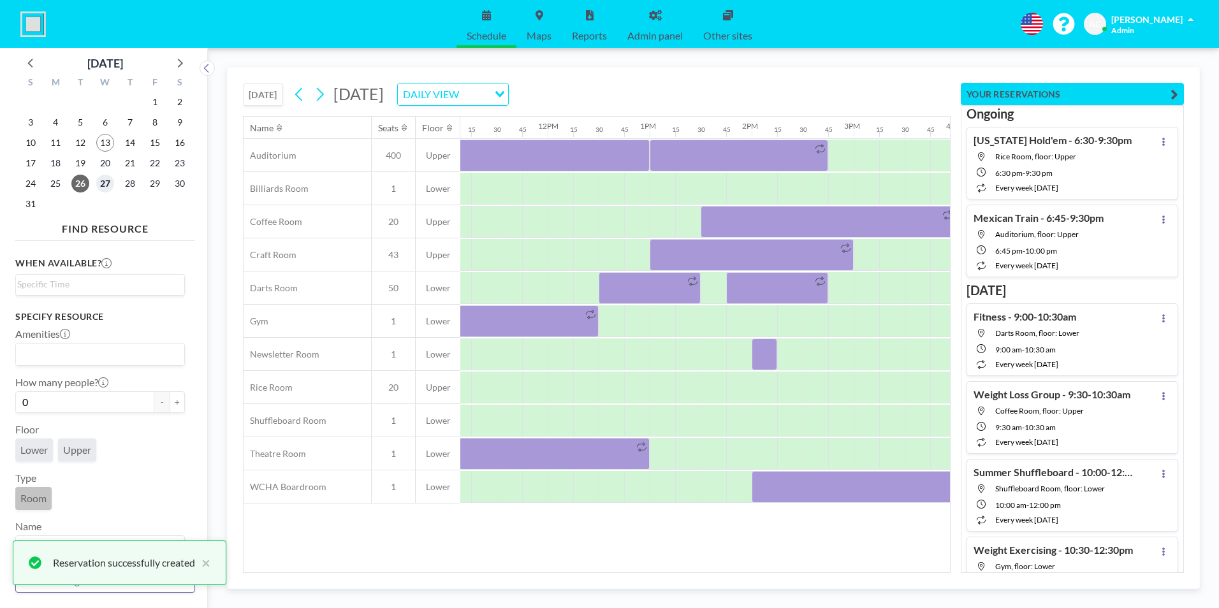
click at [105, 183] on span "27" at bounding box center [105, 184] width 18 height 18
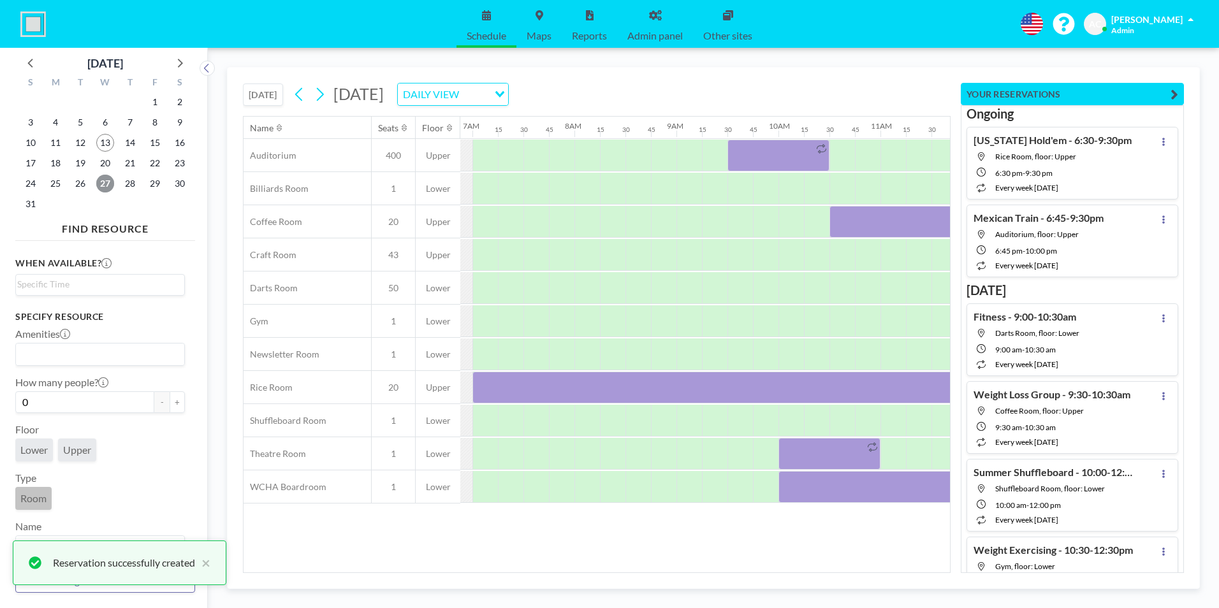
scroll to position [0, 791]
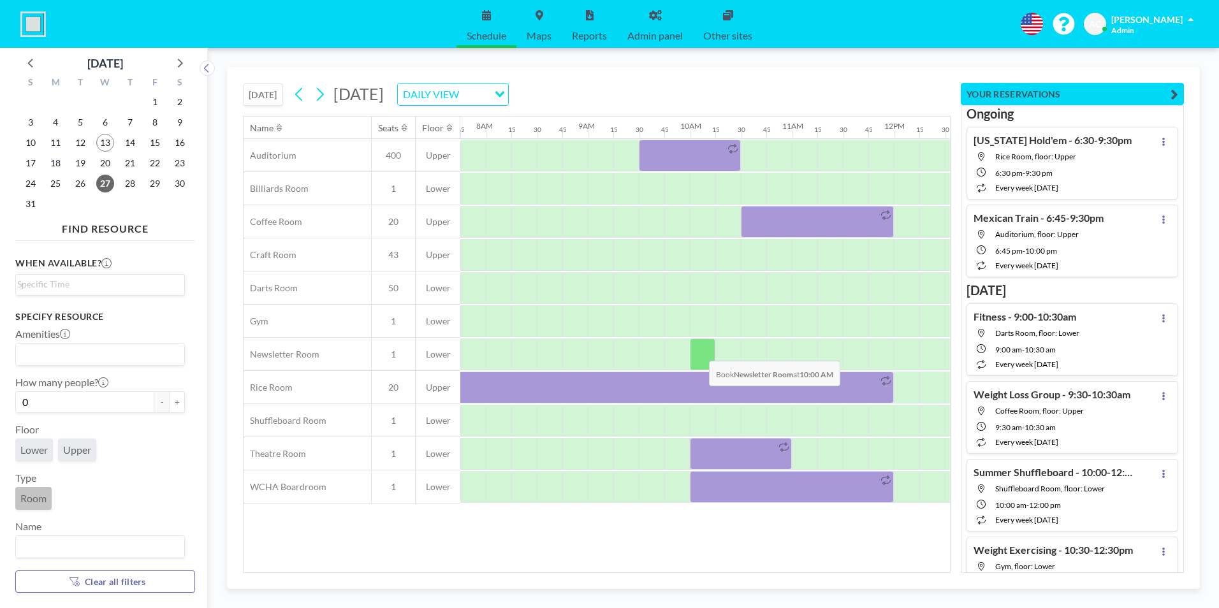
click at [699, 351] on div at bounding box center [703, 355] width 26 height 32
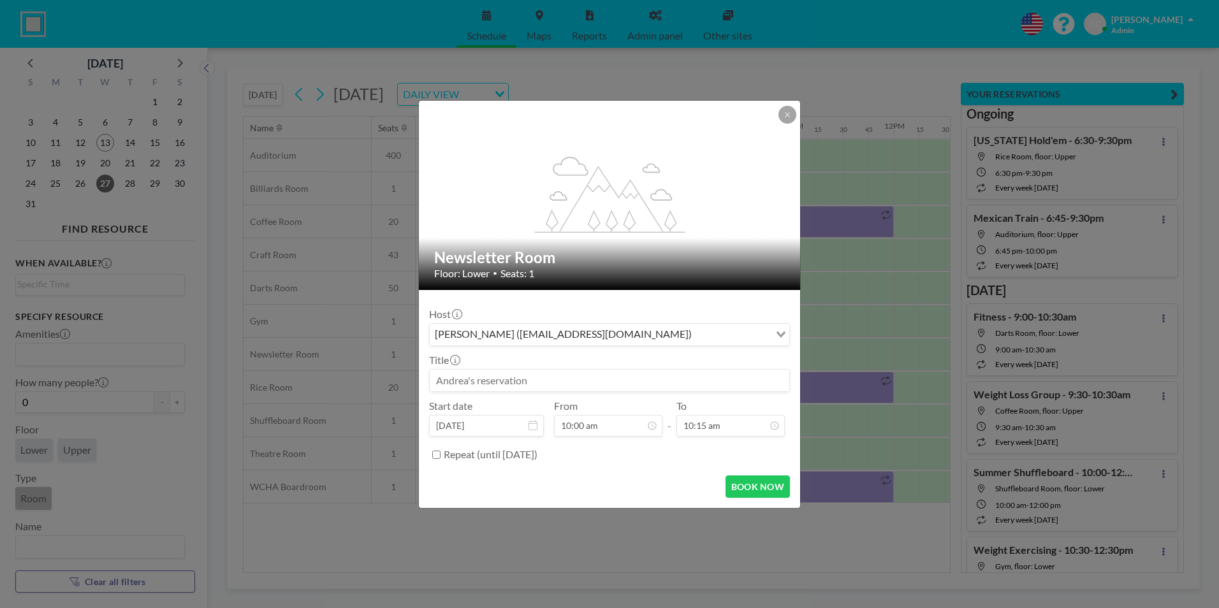
click at [547, 381] on input at bounding box center [610, 381] width 360 height 22
paste input "Membership Renewal - 2:00-4:00pm"
click at [543, 380] on input "Membership Renewal - 2:00-4:00pm" at bounding box center [610, 381] width 360 height 22
click at [573, 381] on input "Membership Renewal - 10:00-4:00pm" at bounding box center [610, 381] width 360 height 22
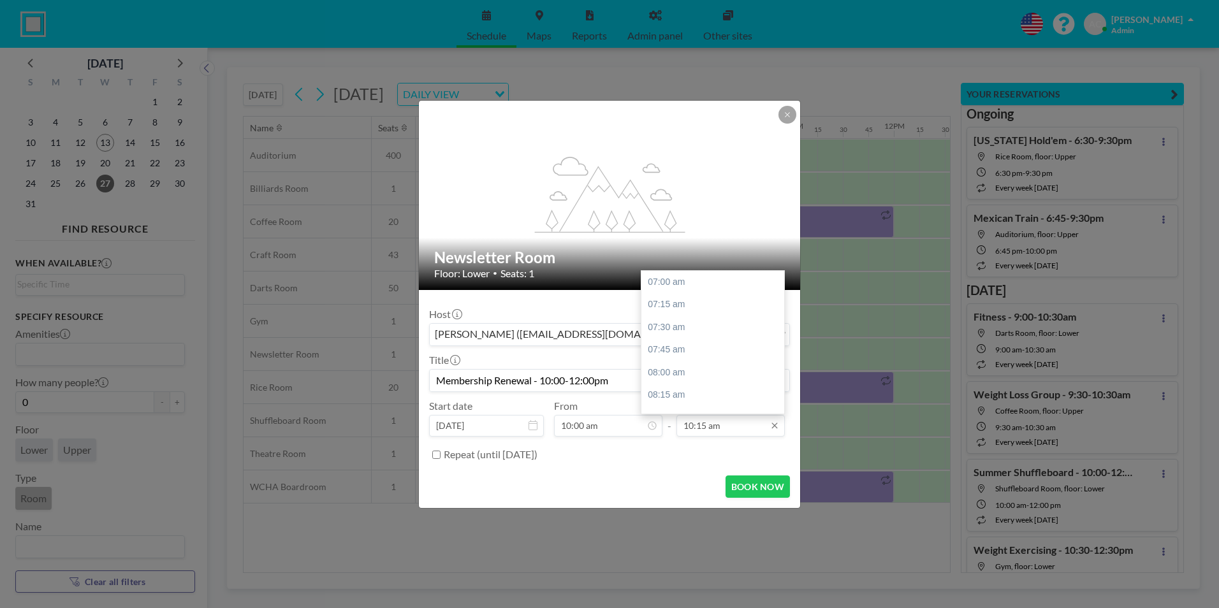
scroll to position [0, 0]
type input "Membership Renewal - 10:00-12:00pm"
click at [717, 425] on input "10:15 am" at bounding box center [731, 426] width 108 height 22
click at [705, 383] on div "12:00 pm" at bounding box center [716, 376] width 149 height 23
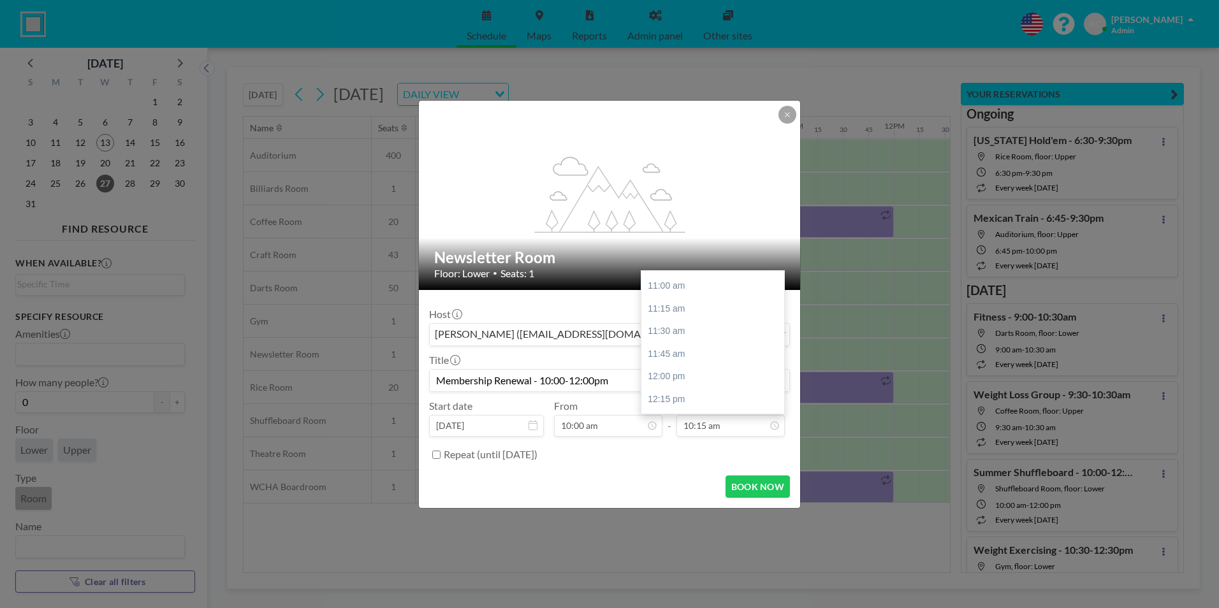
type input "12:00 pm"
click at [745, 486] on button "BOOK NOW" at bounding box center [758, 487] width 64 height 22
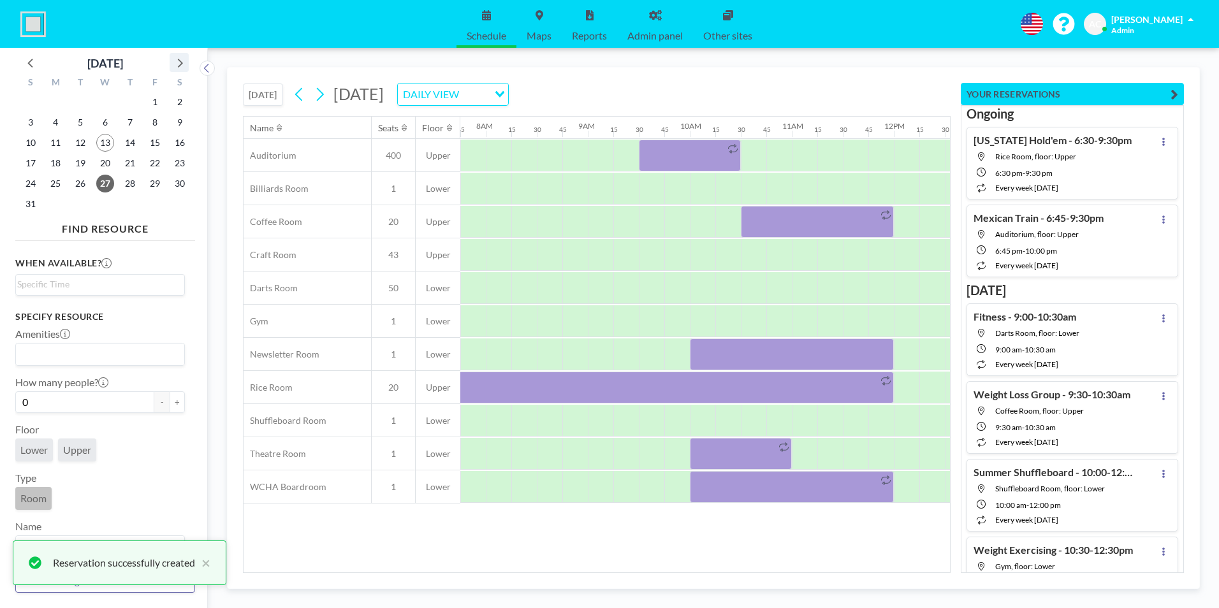
click at [181, 64] on icon at bounding box center [180, 63] width 5 height 9
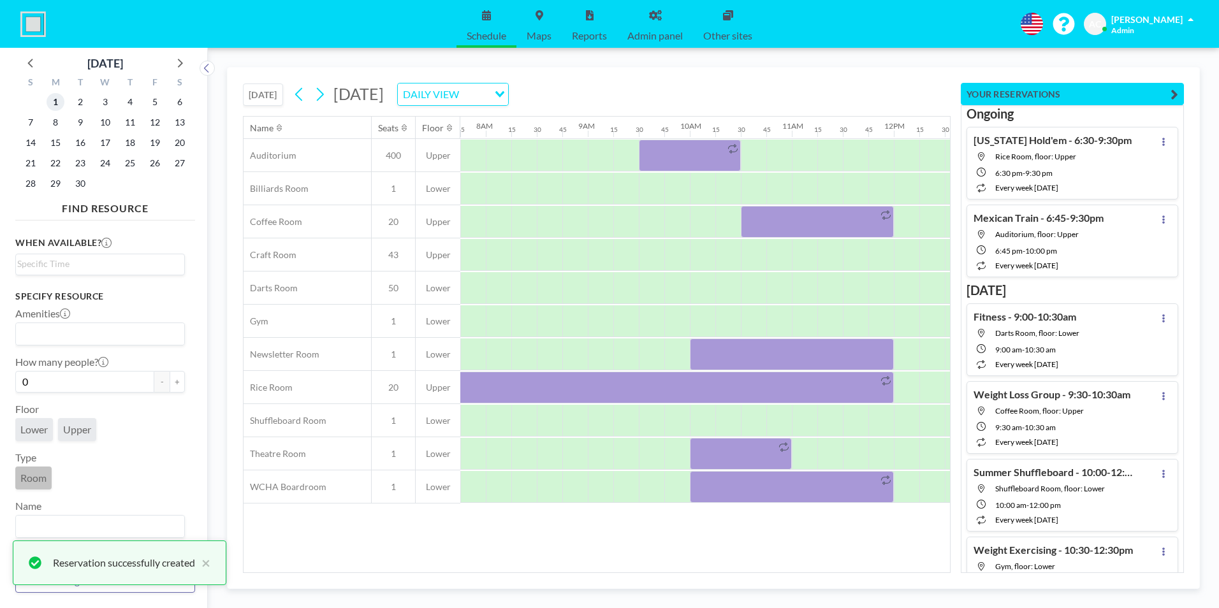
click at [55, 102] on span "1" at bounding box center [56, 102] width 18 height 18
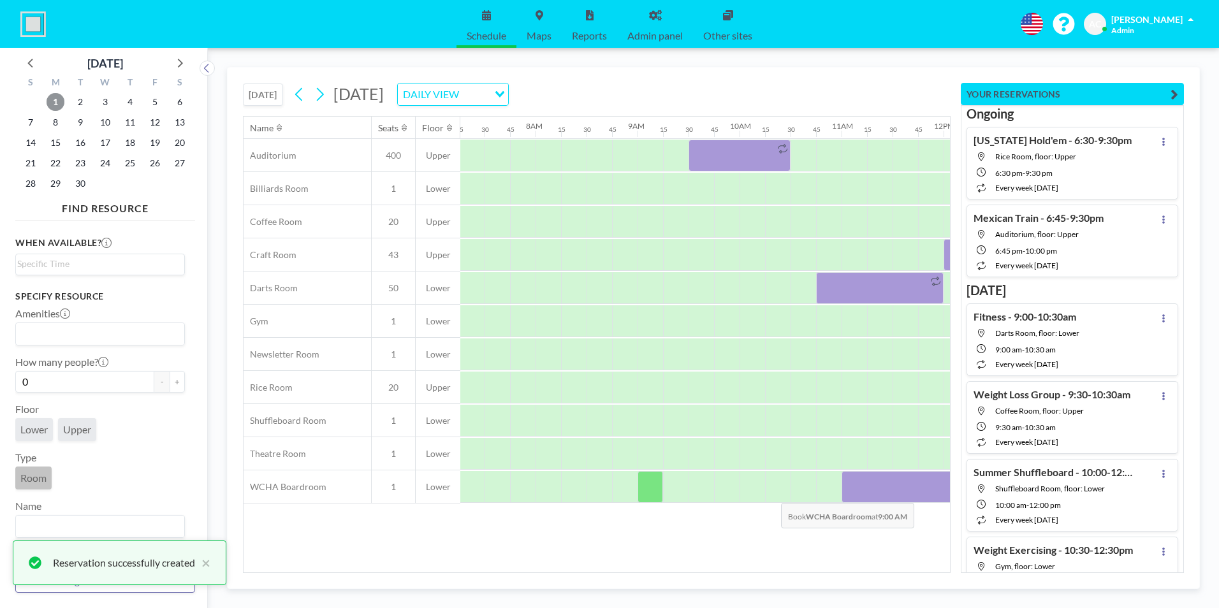
scroll to position [0, 791]
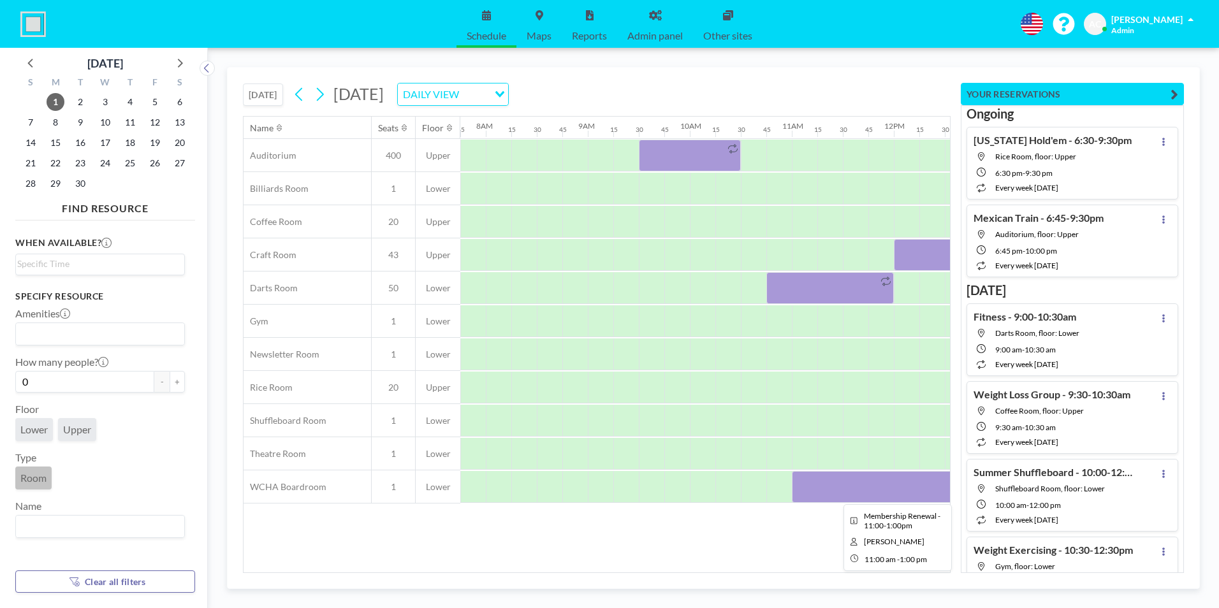
click at [824, 484] on div at bounding box center [894, 487] width 204 height 32
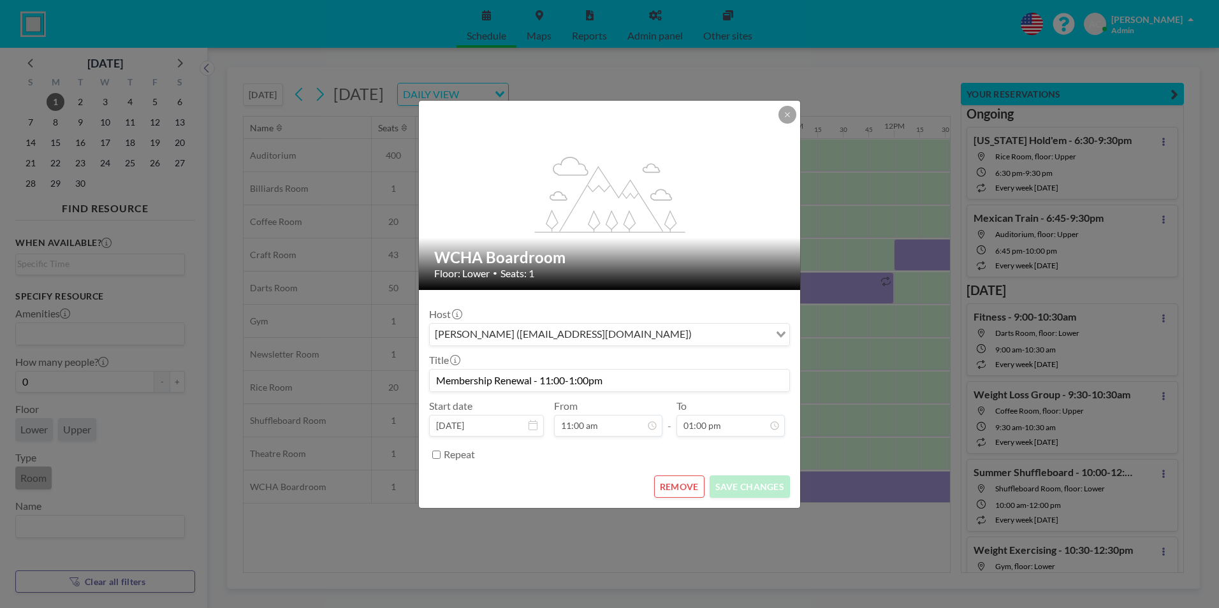
drag, startPoint x: 616, startPoint y: 383, endPoint x: 432, endPoint y: 381, distance: 183.7
click at [432, 381] on input "Membership Renewal - 11:00-1:00pm" at bounding box center [610, 381] width 360 height 22
click at [791, 113] on button at bounding box center [788, 115] width 18 height 18
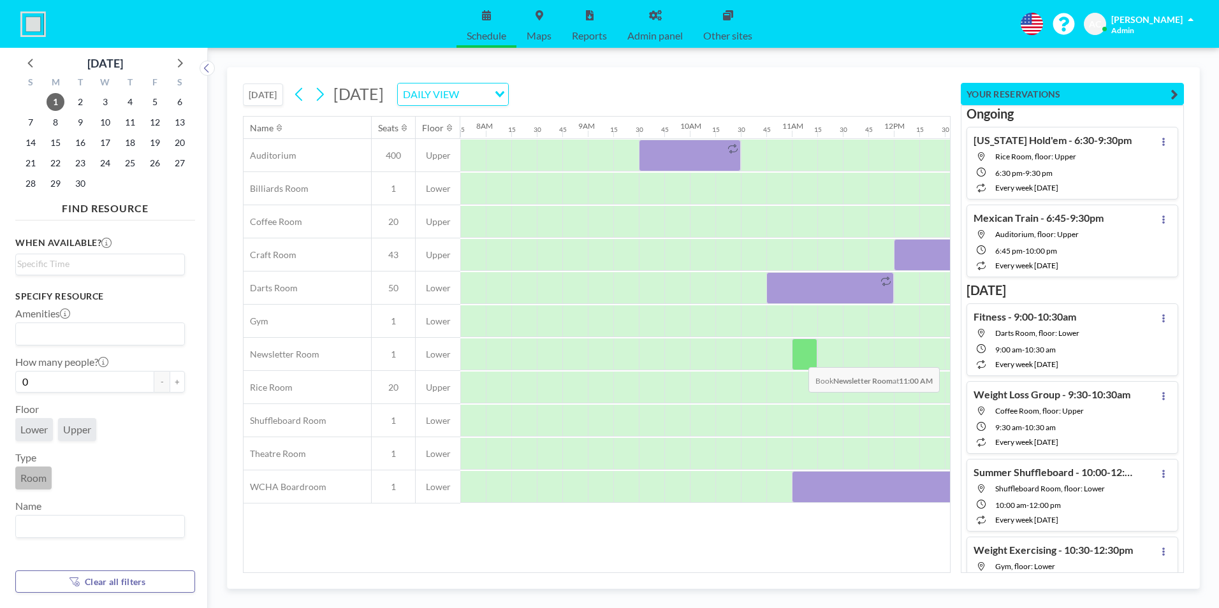
click at [799, 357] on div at bounding box center [805, 355] width 26 height 32
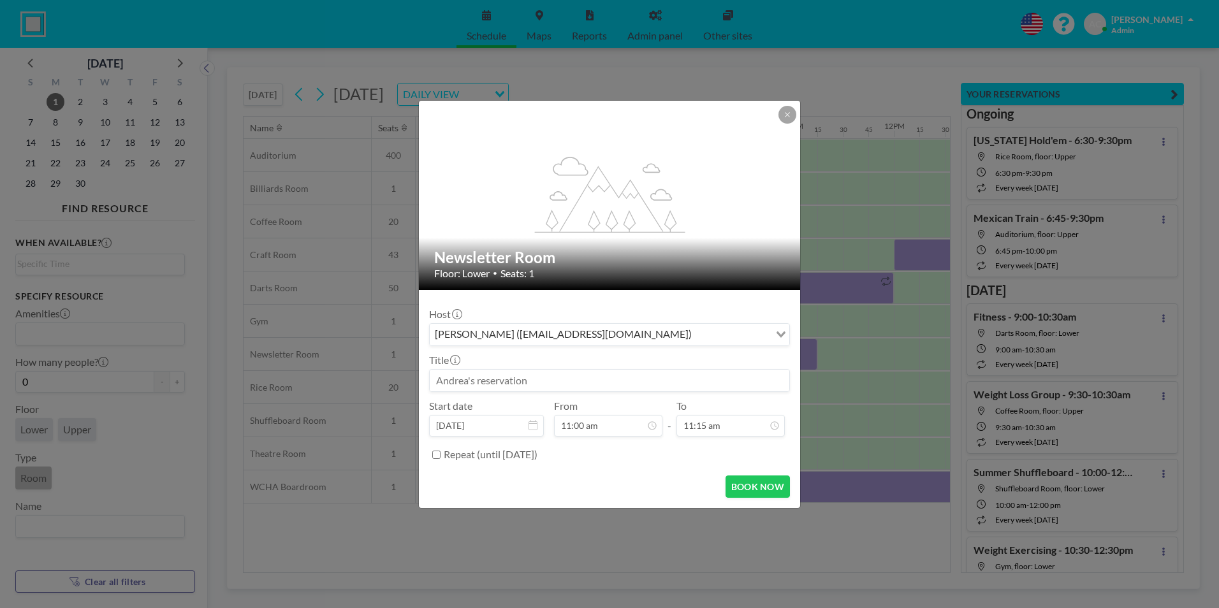
click at [550, 380] on input at bounding box center [610, 381] width 360 height 22
paste input "Membership Renewal - 11:00-1:00pm"
type input "Membership Renewal - 11:00-1:00pm"
click at [757, 483] on button "BOOK NOW" at bounding box center [758, 487] width 64 height 22
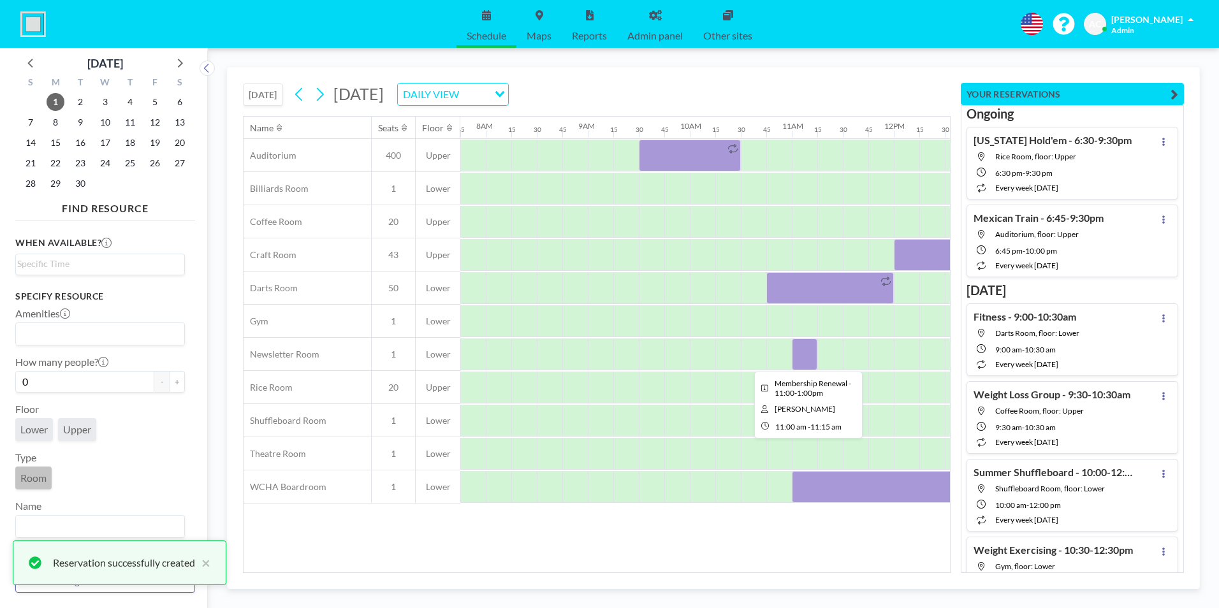
click at [807, 351] on div at bounding box center [805, 355] width 26 height 32
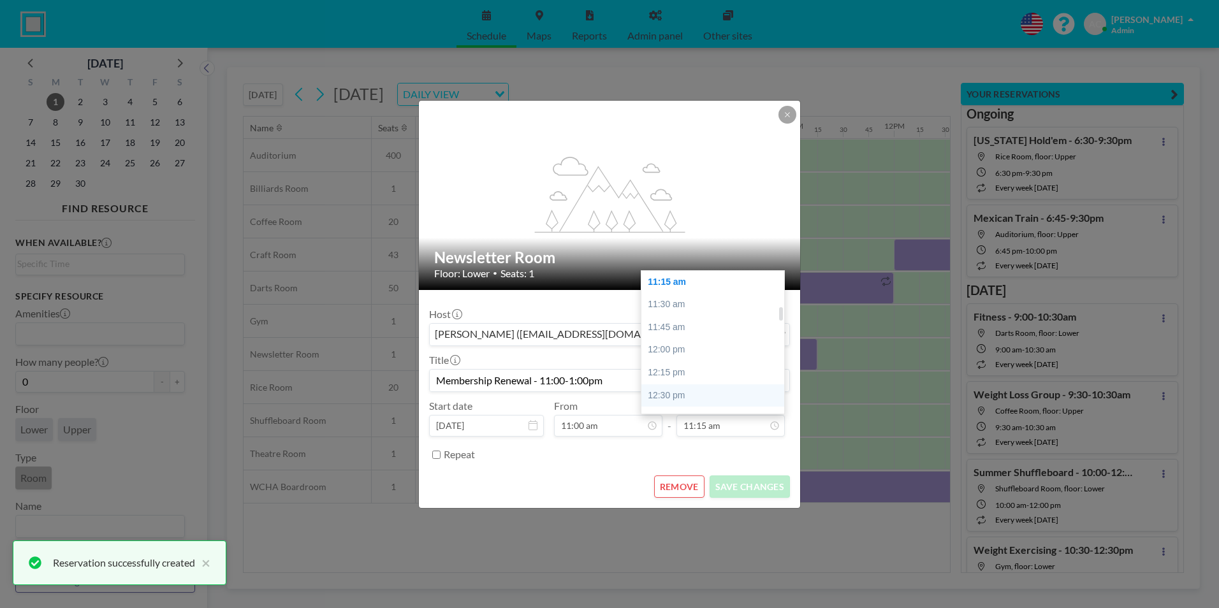
scroll to position [450, 0]
click at [700, 379] on div "01:00 pm" at bounding box center [716, 377] width 149 height 23
type input "01:00 pm"
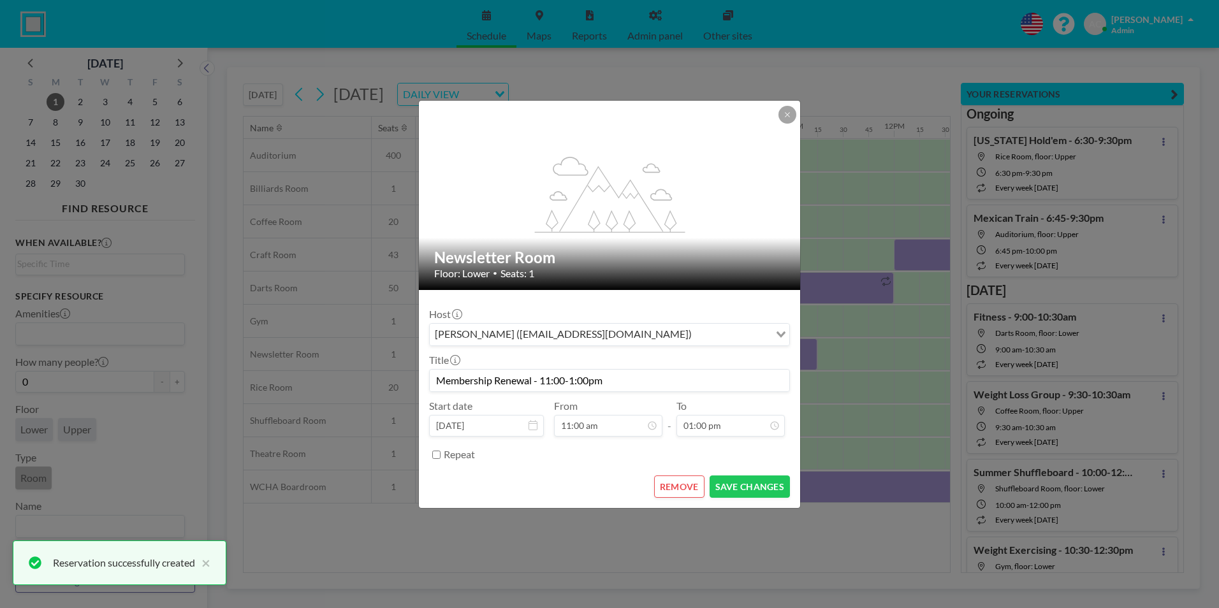
scroll to position [545, 0]
click at [741, 487] on button "SAVE CHANGES" at bounding box center [750, 487] width 80 height 22
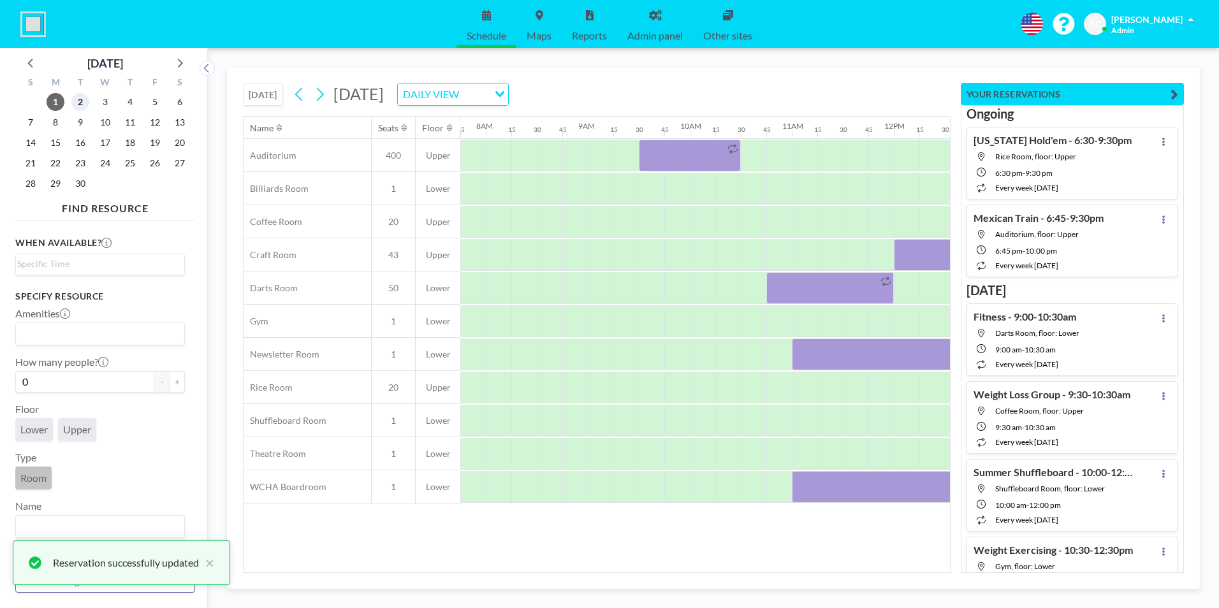
click at [80, 100] on span "2" at bounding box center [80, 102] width 18 height 18
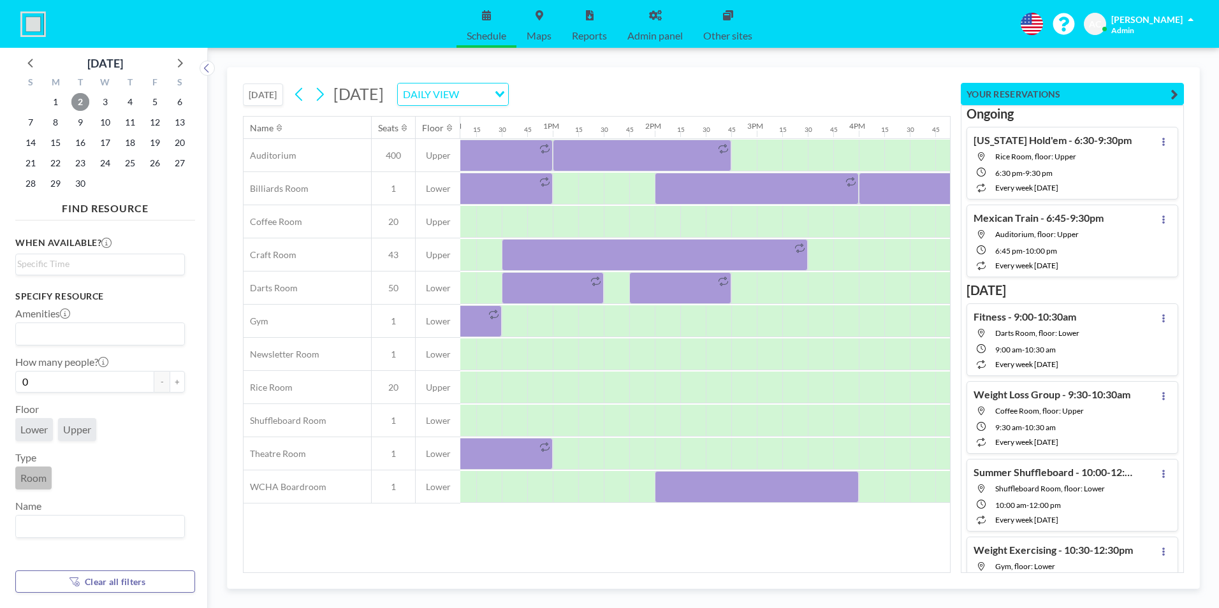
scroll to position [0, 1249]
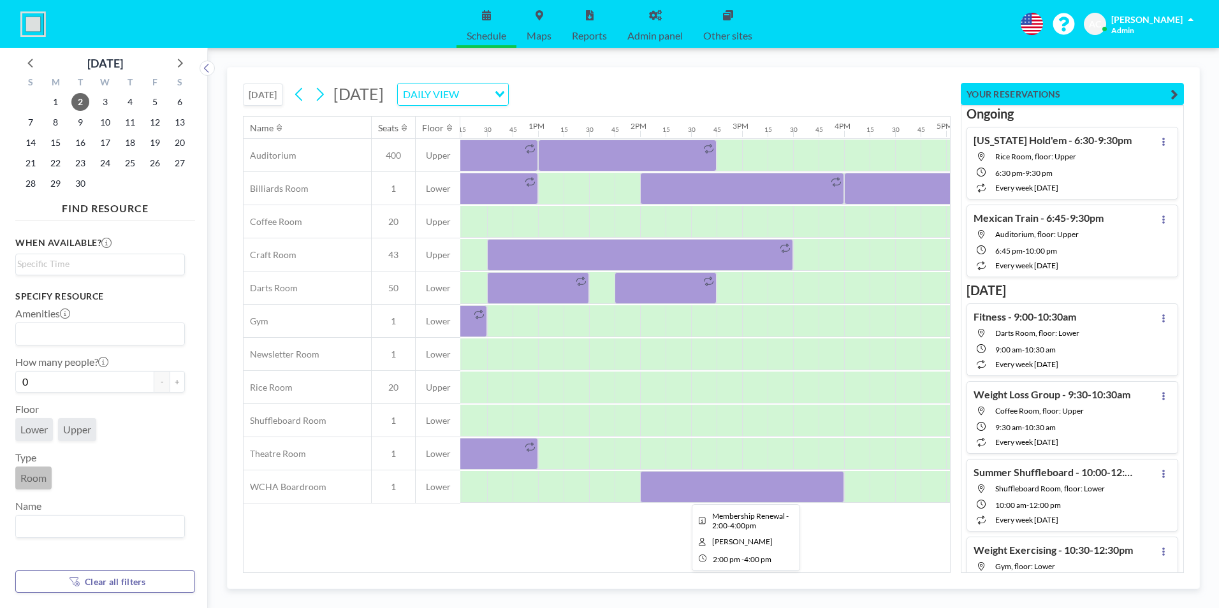
click at [750, 490] on div at bounding box center [742, 487] width 204 height 32
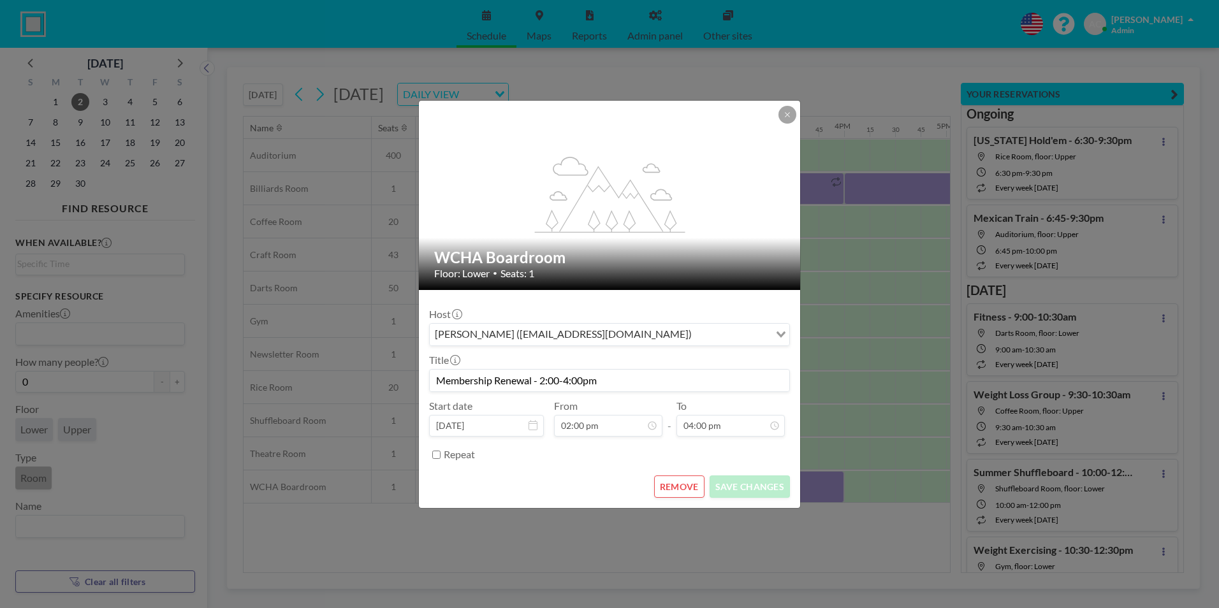
scroll to position [817, 0]
drag, startPoint x: 611, startPoint y: 381, endPoint x: 436, endPoint y: 379, distance: 174.8
click at [436, 379] on input "Membership Renewal - 2:00-4:00pm" at bounding box center [610, 381] width 360 height 22
click at [784, 114] on icon at bounding box center [788, 115] width 8 height 8
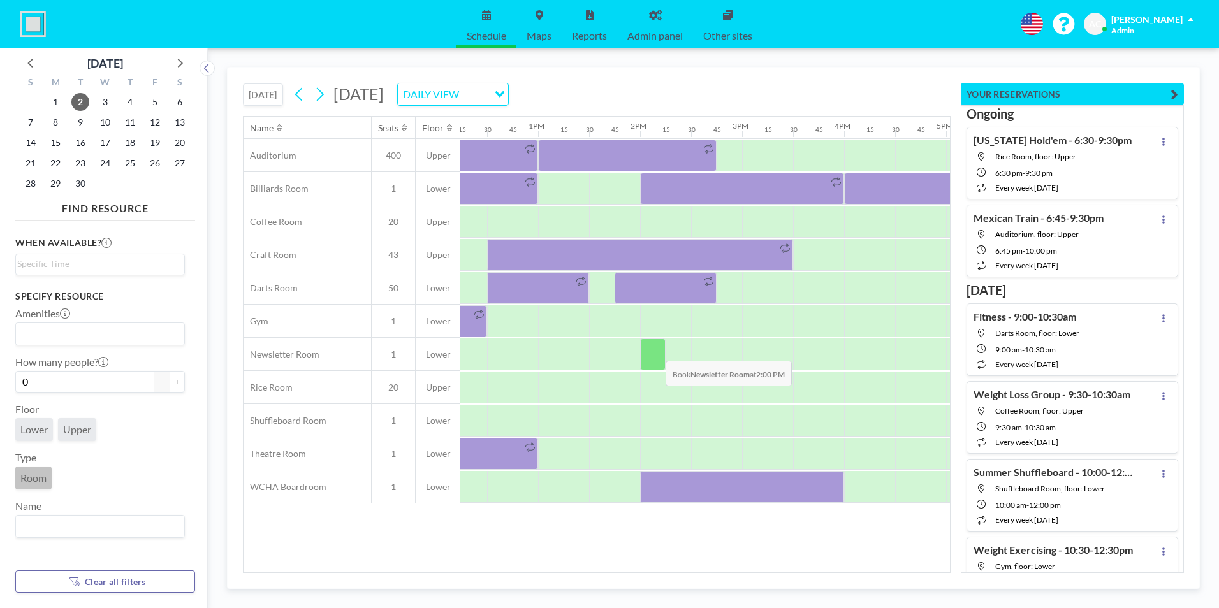
click at [656, 351] on div at bounding box center [653, 355] width 26 height 32
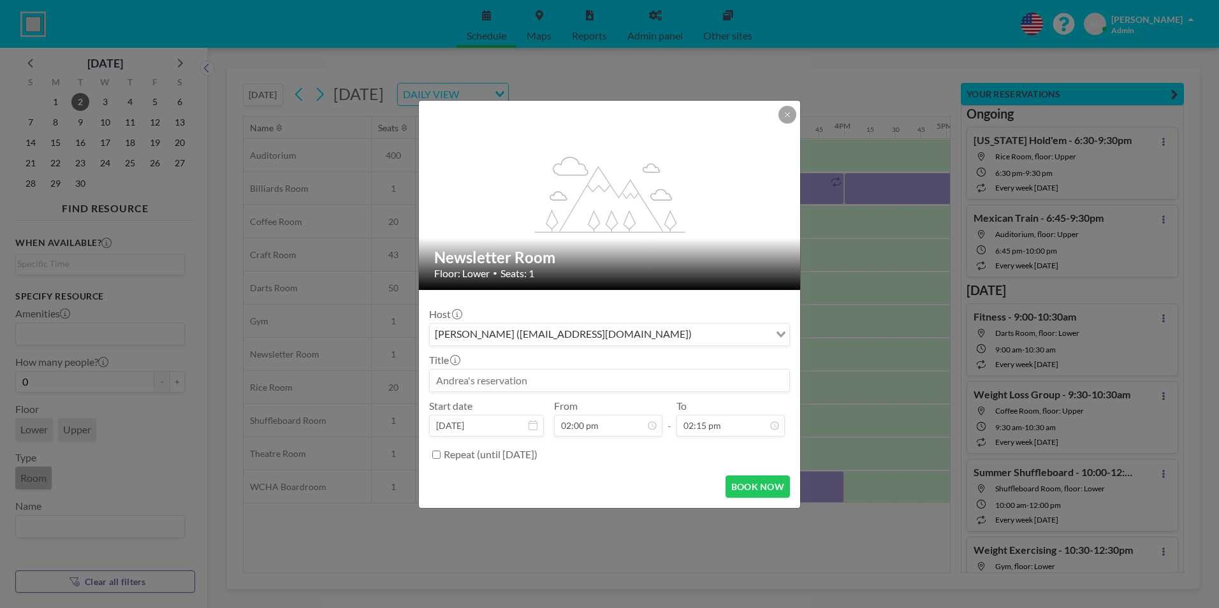
click at [557, 382] on input at bounding box center [610, 381] width 360 height 22
paste input "Membership Renewal - 2:00-4:00pm"
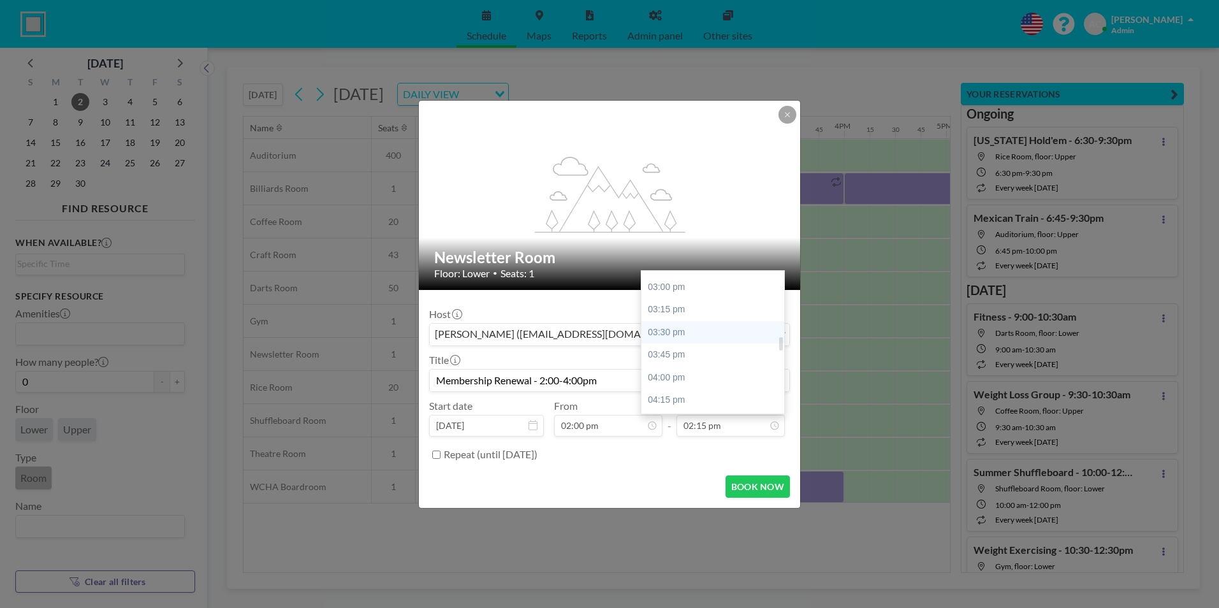
scroll to position [722, 0]
type input "Membership Renewal - 2:00-4:00pm"
click at [712, 380] on div "04:00 pm" at bounding box center [716, 377] width 149 height 23
type input "04:00 pm"
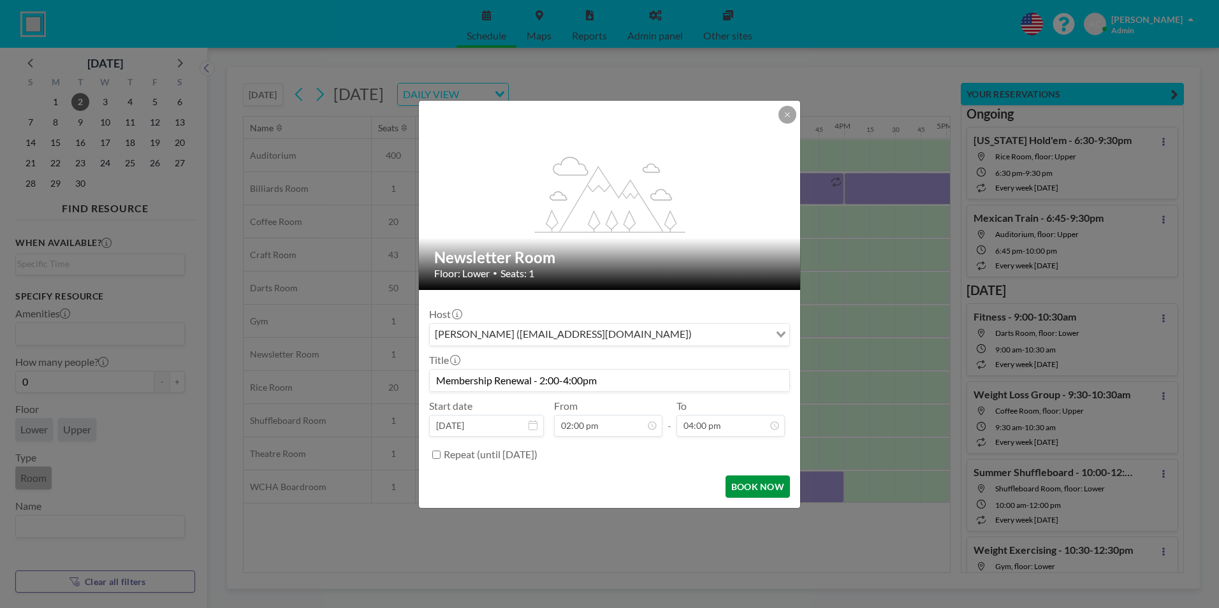
scroll to position [0, 0]
click at [755, 486] on button "BOOK NOW" at bounding box center [758, 487] width 64 height 22
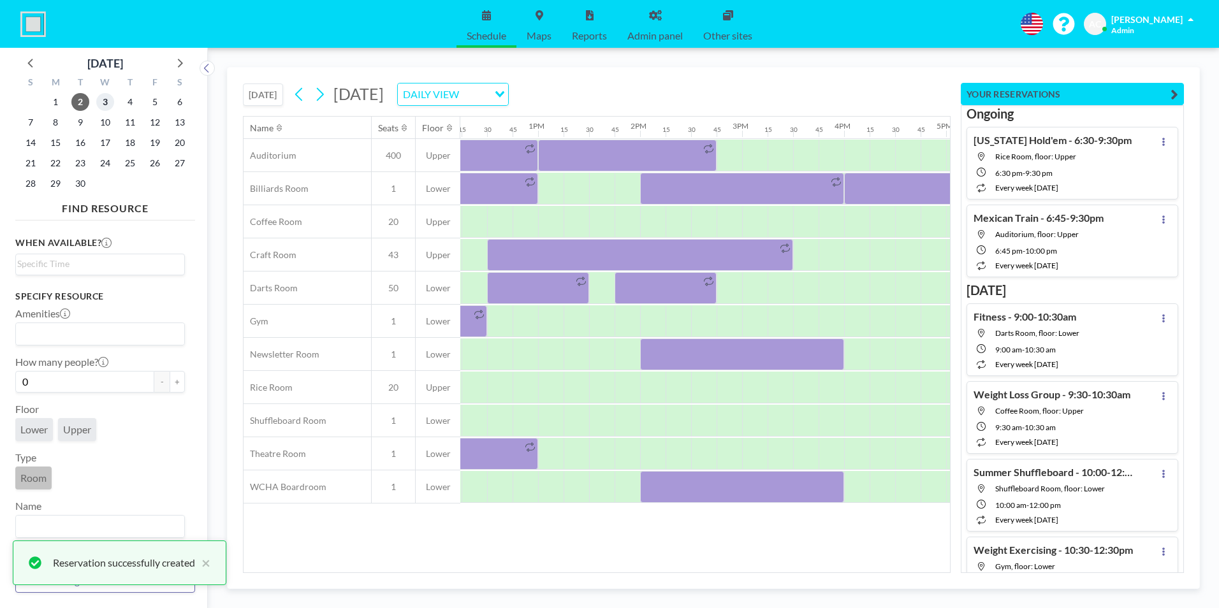
click at [108, 102] on span "3" at bounding box center [105, 102] width 18 height 18
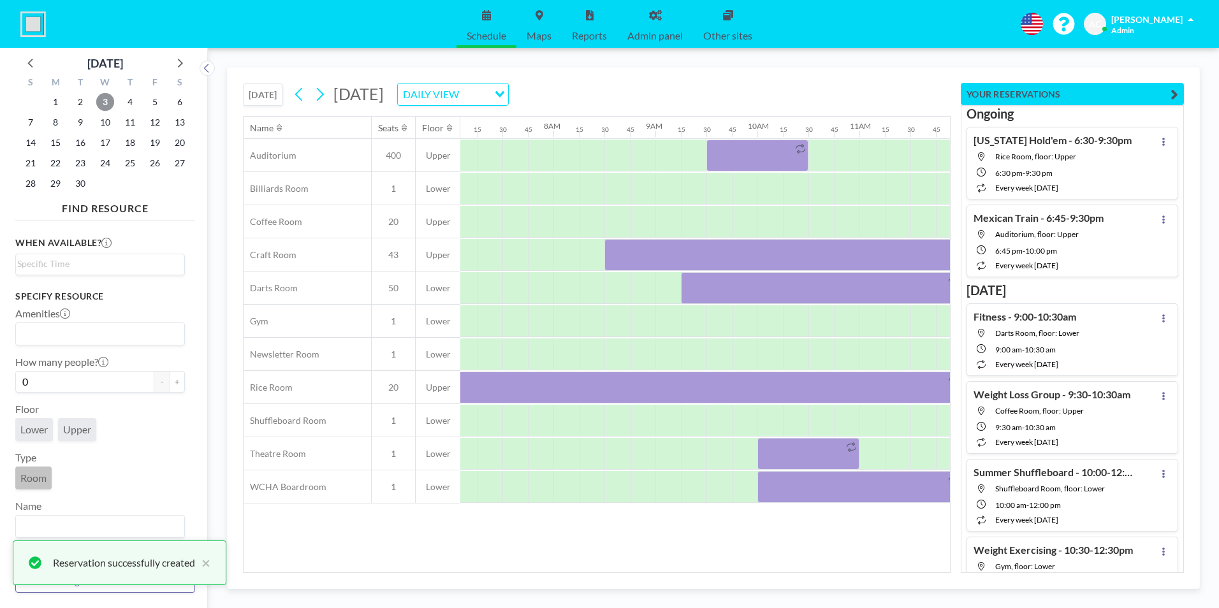
scroll to position [0, 791]
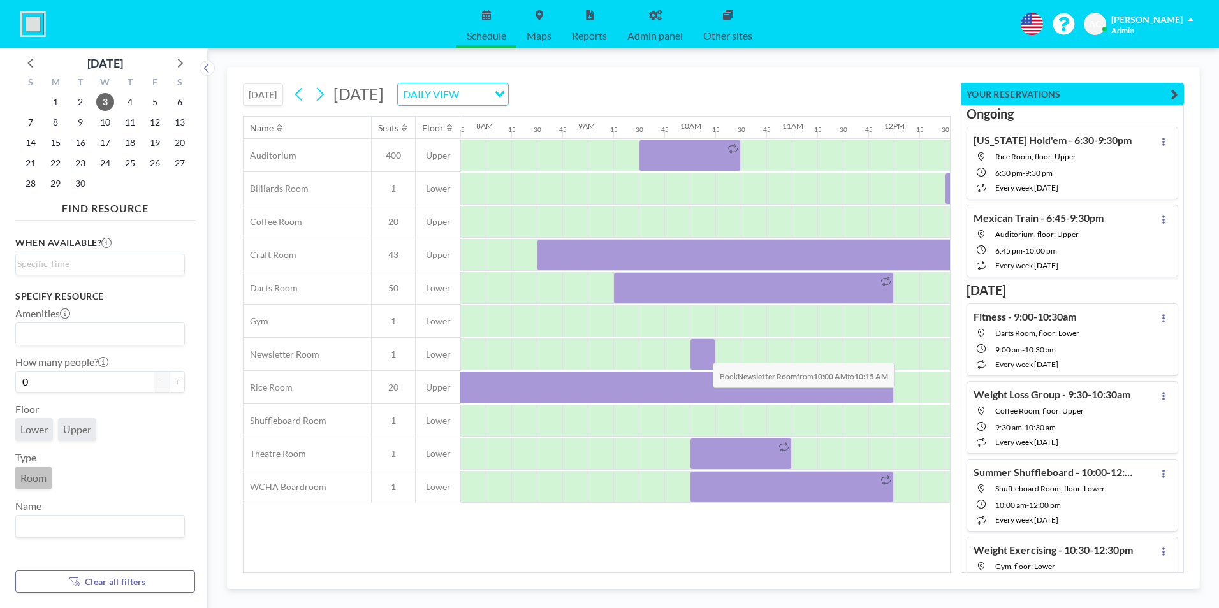
click at [703, 353] on div at bounding box center [703, 355] width 26 height 32
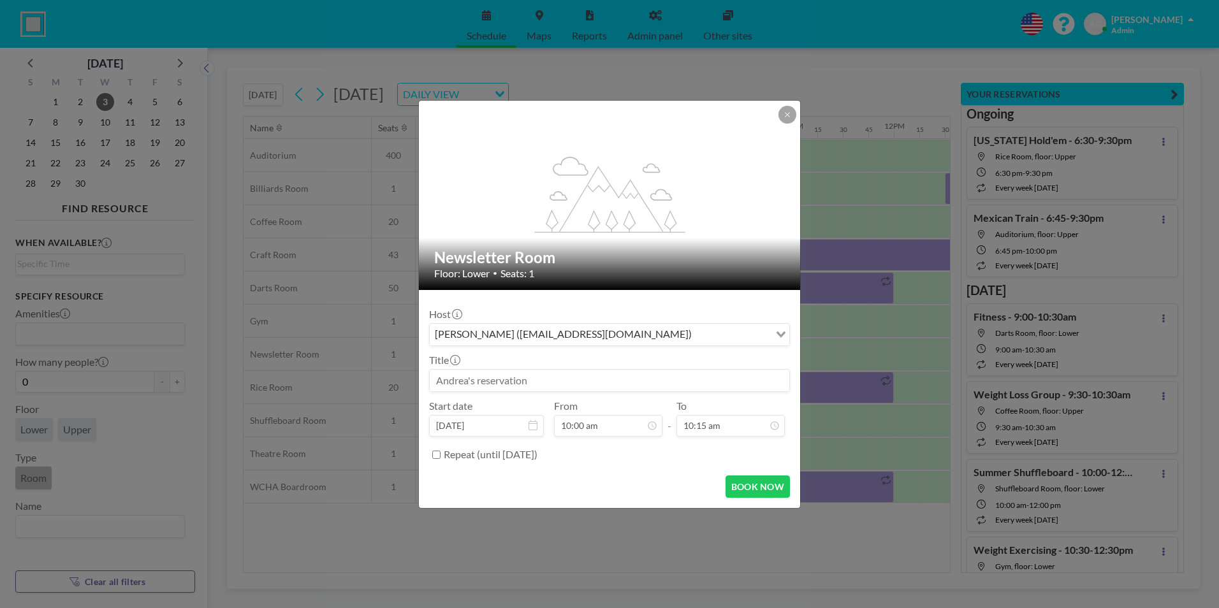
click at [588, 379] on input at bounding box center [610, 381] width 360 height 22
paste input "Membership Renewal - 2:00-4:00pm"
click at [542, 381] on input "Membership Renewal - 2:00-4:00pm" at bounding box center [610, 381] width 360 height 22
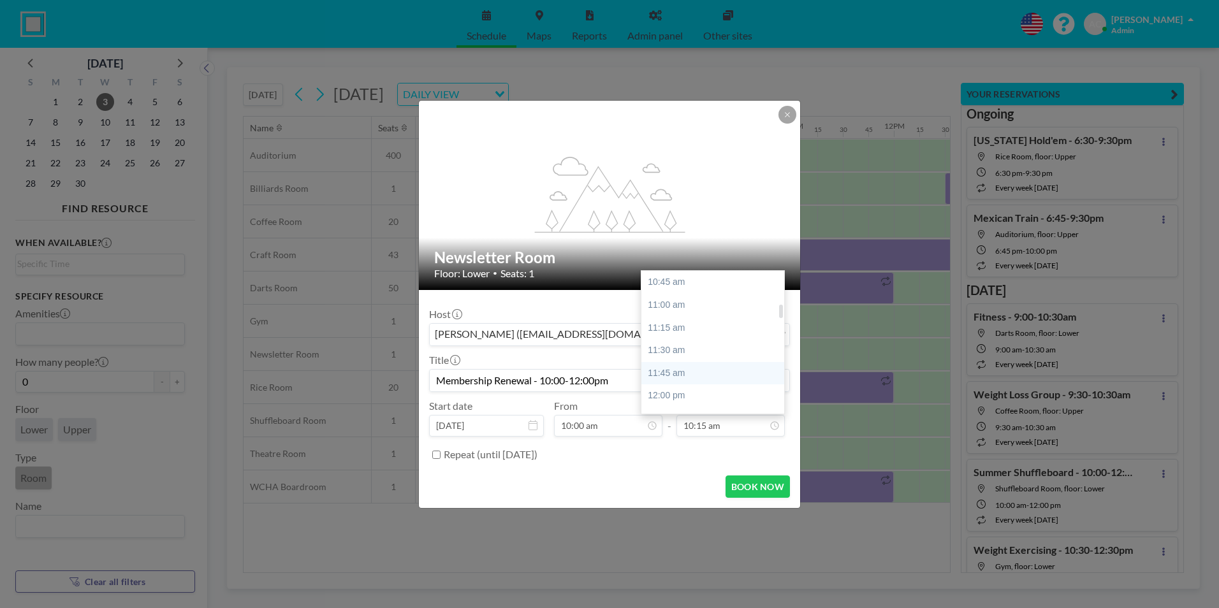
scroll to position [359, 0]
type input "Membership Renewal - 10:00-12:00pm"
click at [703, 376] on div "12:00 pm" at bounding box center [716, 376] width 149 height 23
type input "12:00 pm"
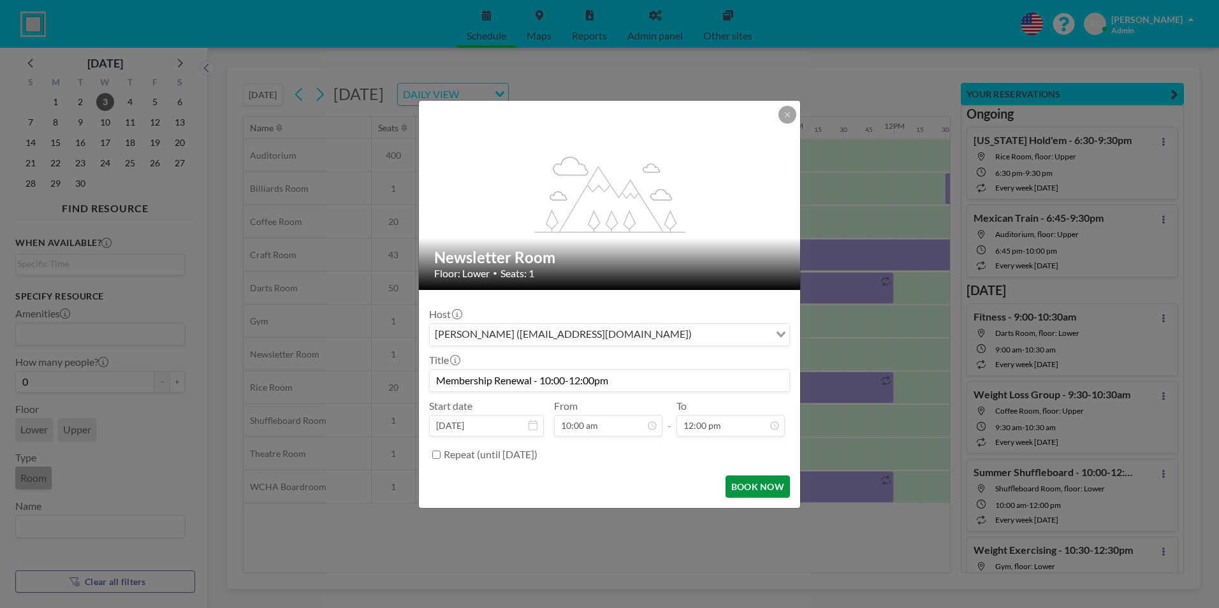
scroll to position [454, 0]
click at [747, 486] on button "BOOK NOW" at bounding box center [758, 487] width 64 height 22
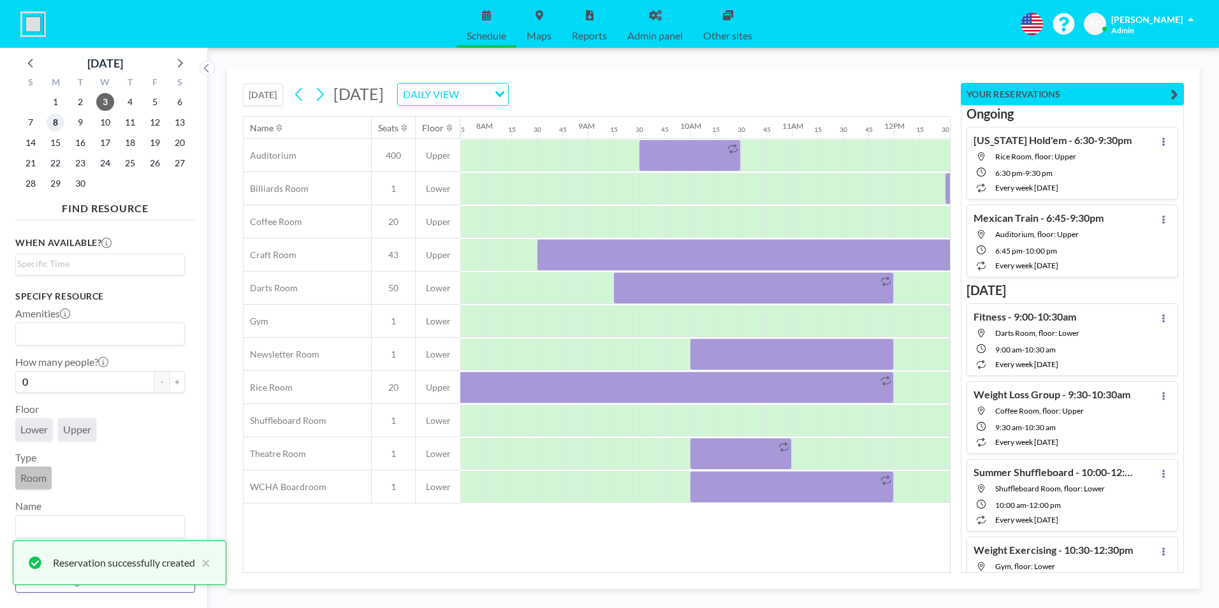
click at [57, 122] on span "8" at bounding box center [56, 123] width 18 height 18
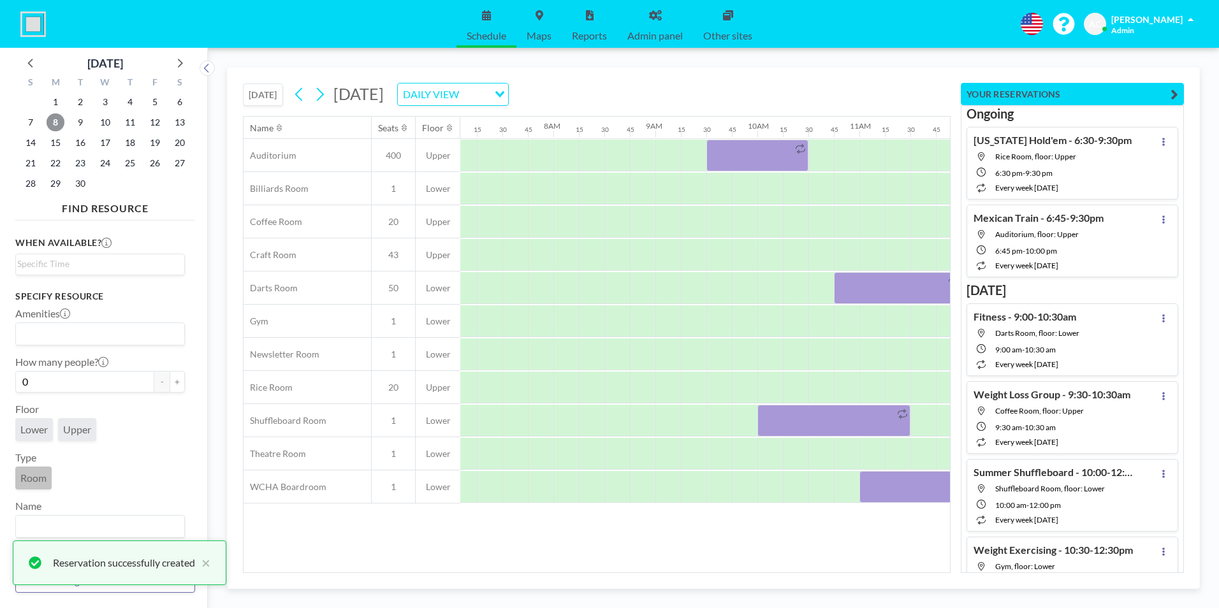
scroll to position [0, 791]
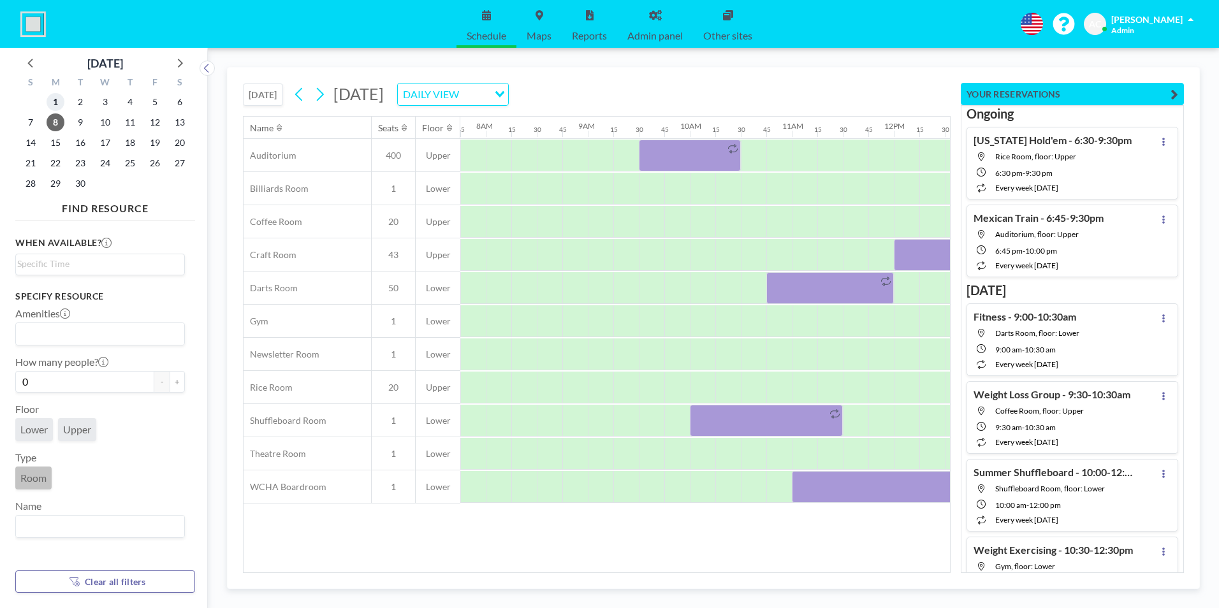
click at [55, 100] on span "1" at bounding box center [56, 102] width 18 height 18
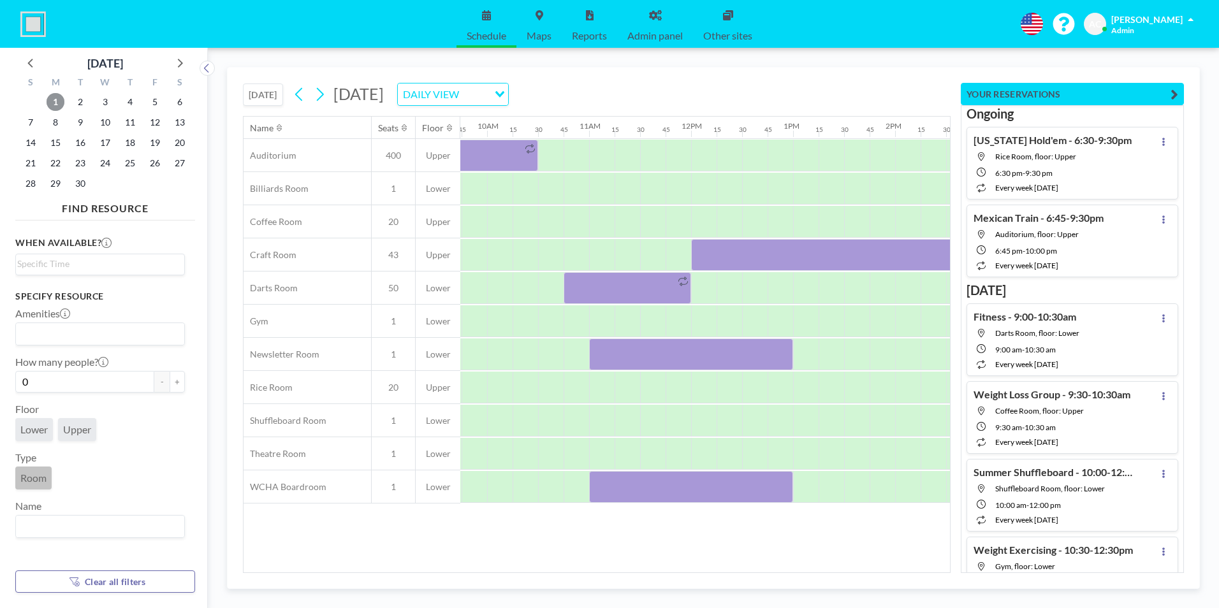
scroll to position [0, 999]
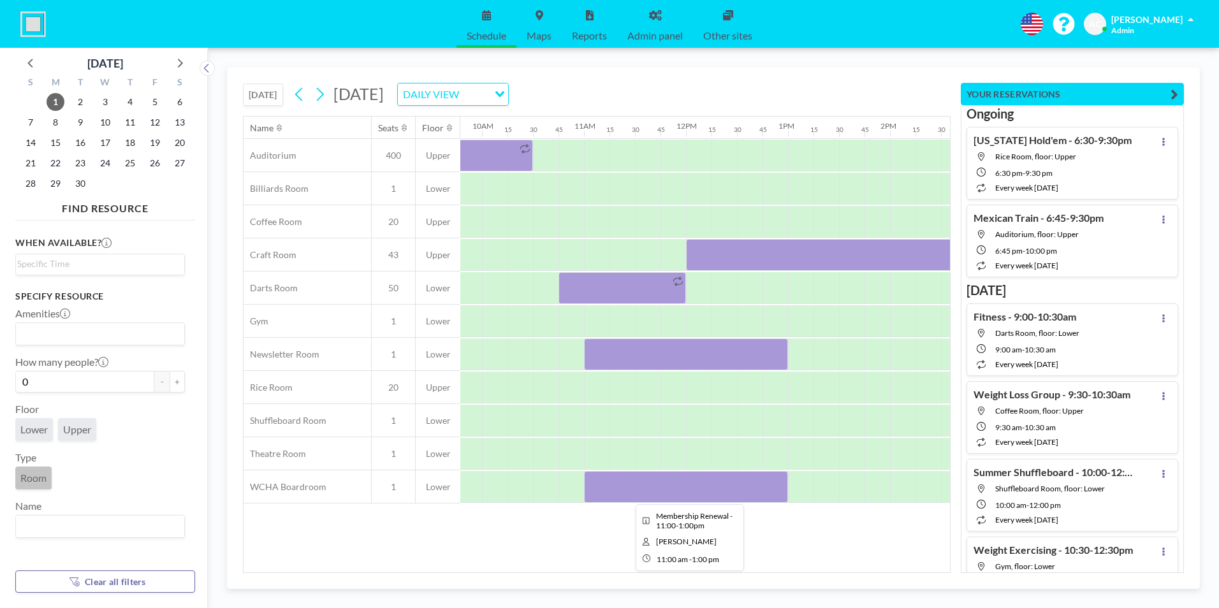
click at [668, 494] on div at bounding box center [686, 487] width 204 height 32
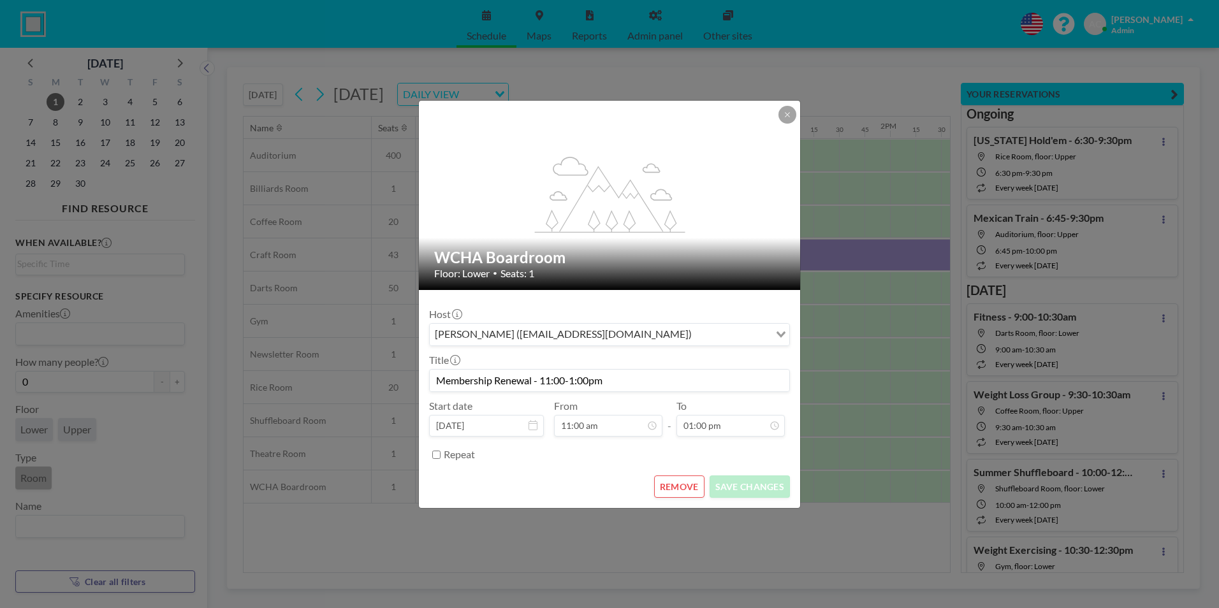
click at [677, 488] on button "REMOVE" at bounding box center [679, 487] width 50 height 22
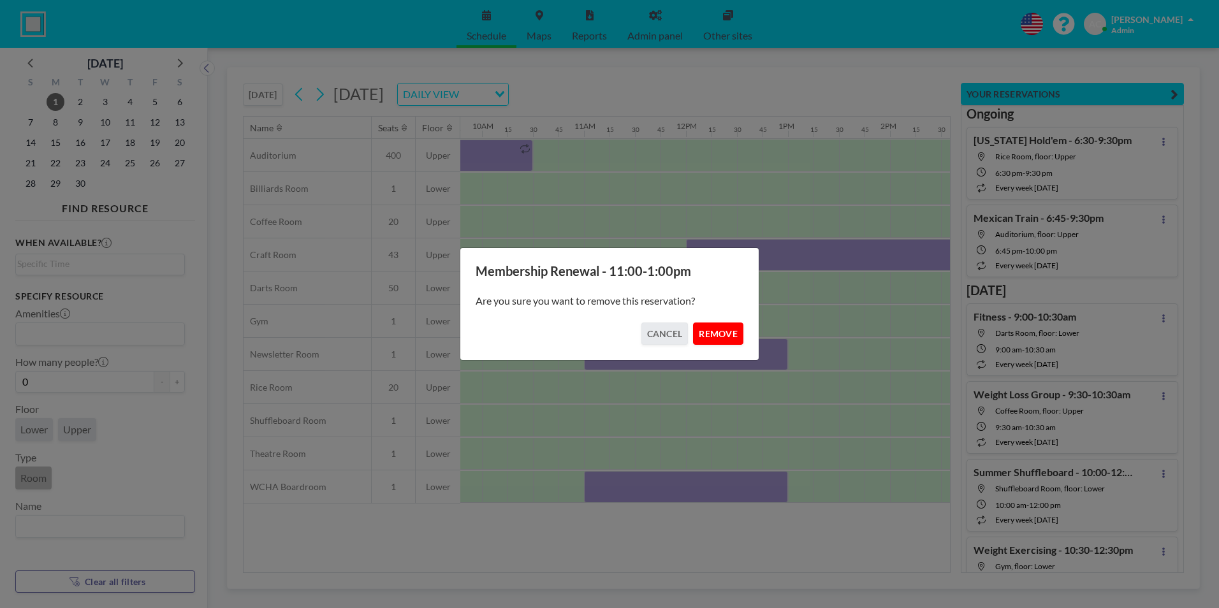
click at [723, 334] on button "REMOVE" at bounding box center [718, 334] width 50 height 22
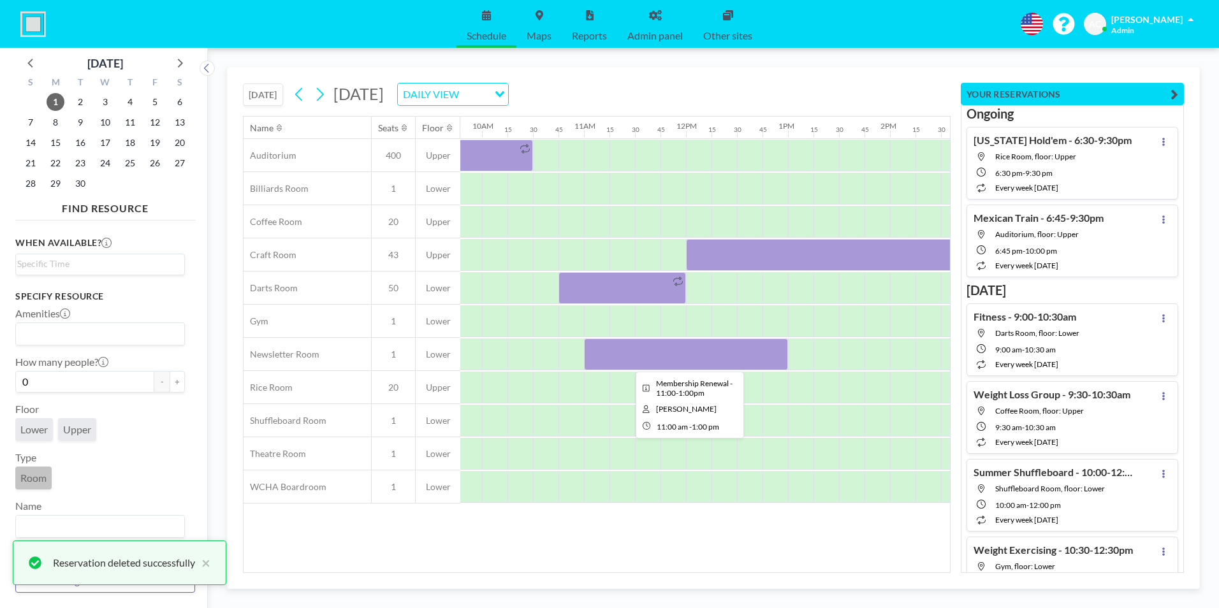
click at [677, 358] on div at bounding box center [686, 355] width 204 height 32
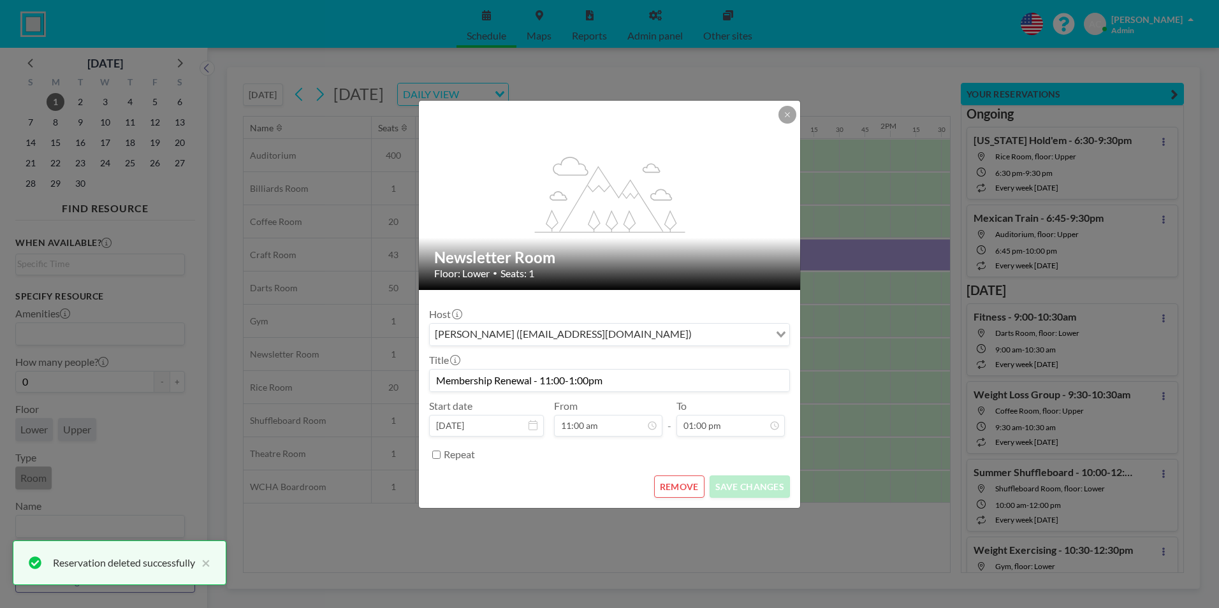
scroll to position [0, 0]
click at [684, 488] on button "REMOVE" at bounding box center [679, 487] width 50 height 22
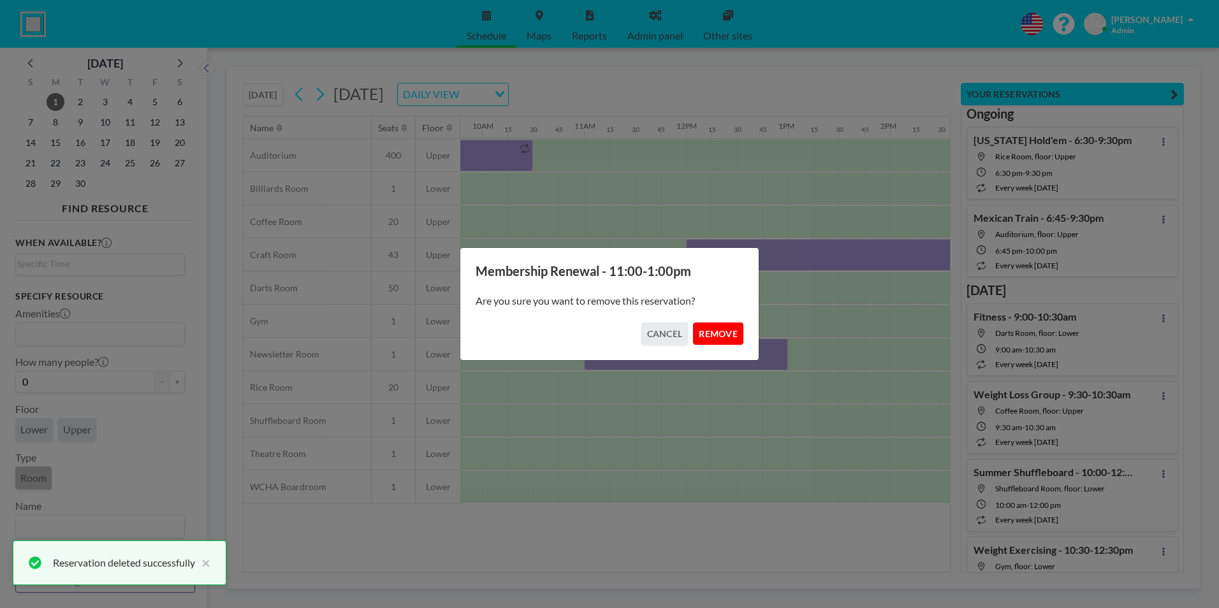
click at [727, 335] on button "REMOVE" at bounding box center [718, 334] width 50 height 22
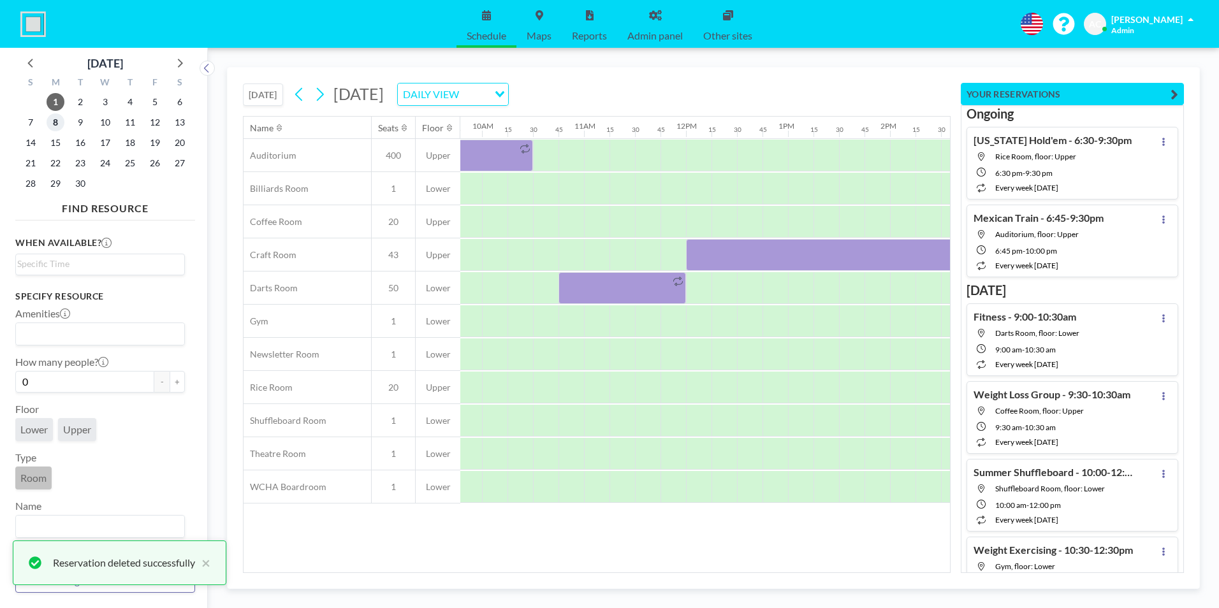
click at [55, 121] on span "8" at bounding box center [56, 123] width 18 height 18
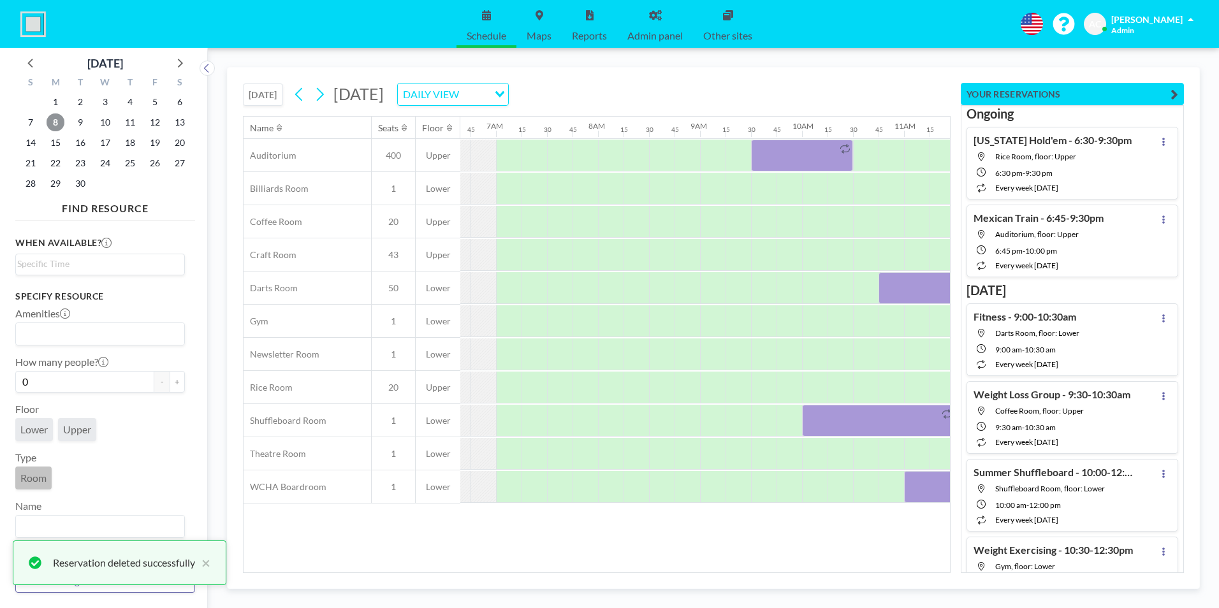
scroll to position [0, 791]
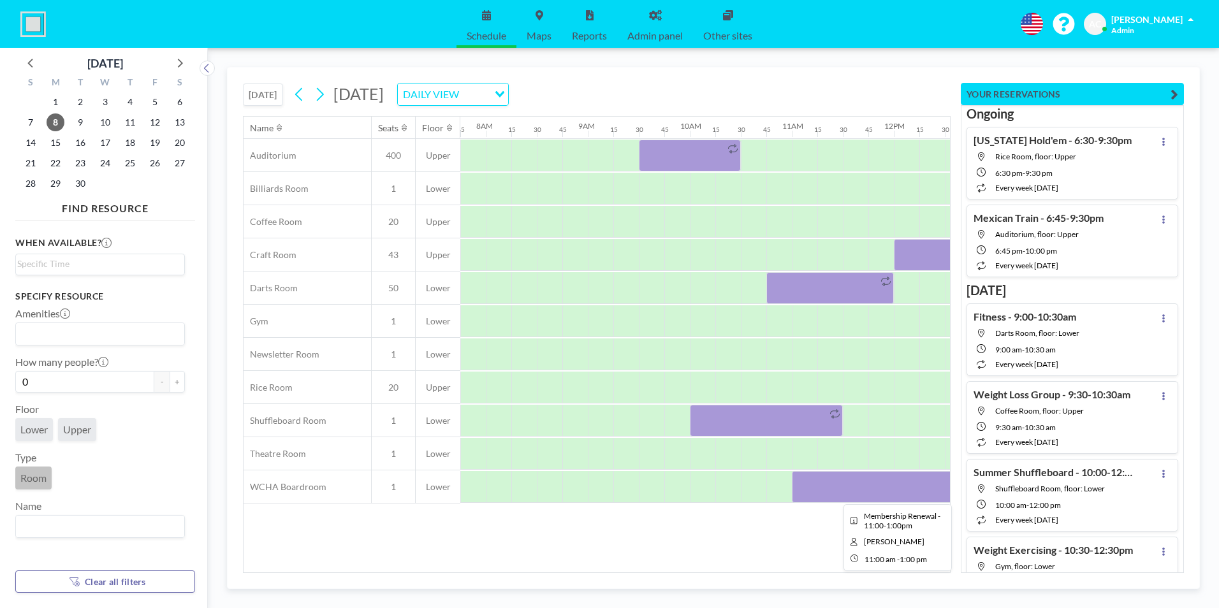
click at [821, 482] on div at bounding box center [894, 487] width 204 height 32
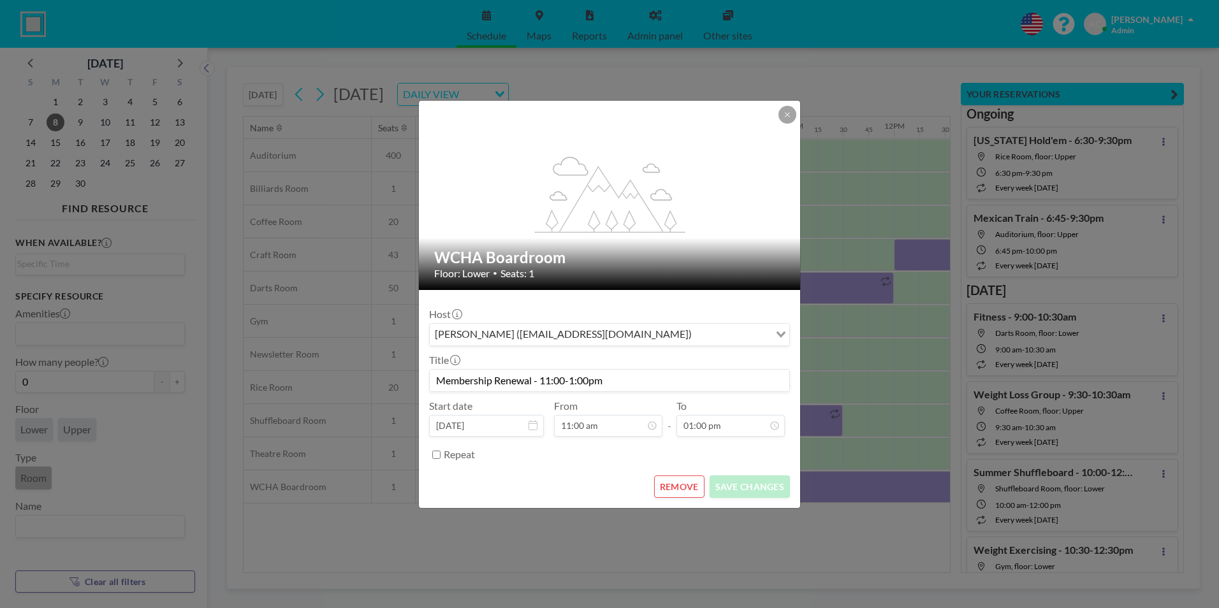
scroll to position [545, 0]
drag, startPoint x: 617, startPoint y: 379, endPoint x: 426, endPoint y: 370, distance: 191.6
click at [426, 370] on form "Host [PERSON_NAME] ([EMAIL_ADDRESS][DOMAIN_NAME]) Loading... Title Membership R…" at bounding box center [609, 399] width 381 height 218
click at [788, 108] on button at bounding box center [788, 115] width 18 height 18
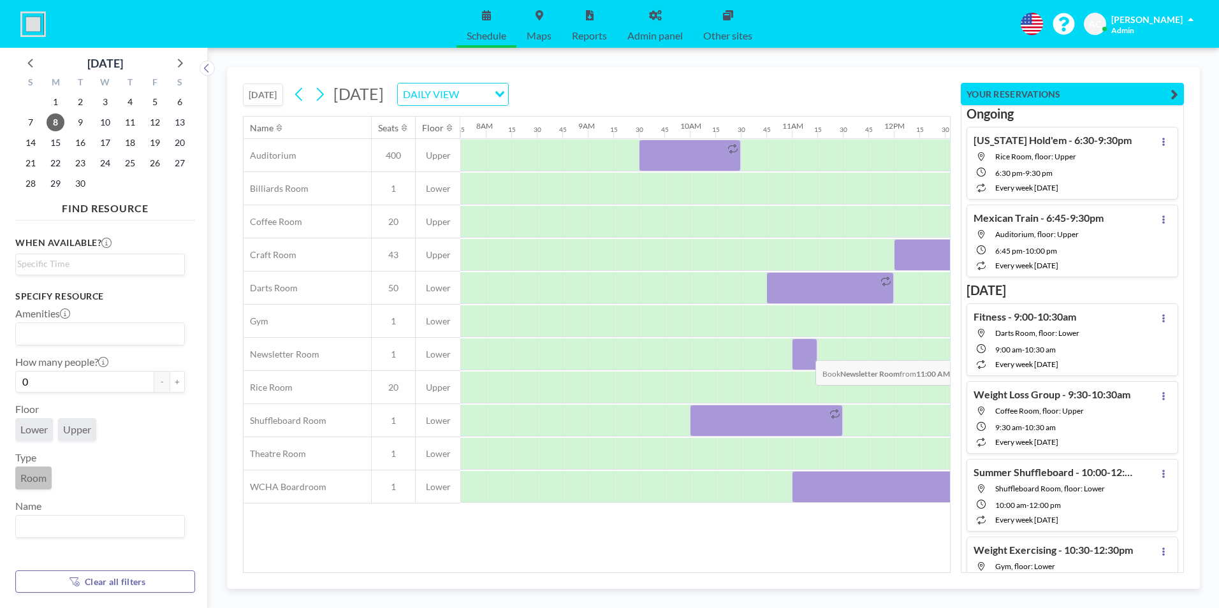
click at [805, 351] on div at bounding box center [805, 355] width 26 height 32
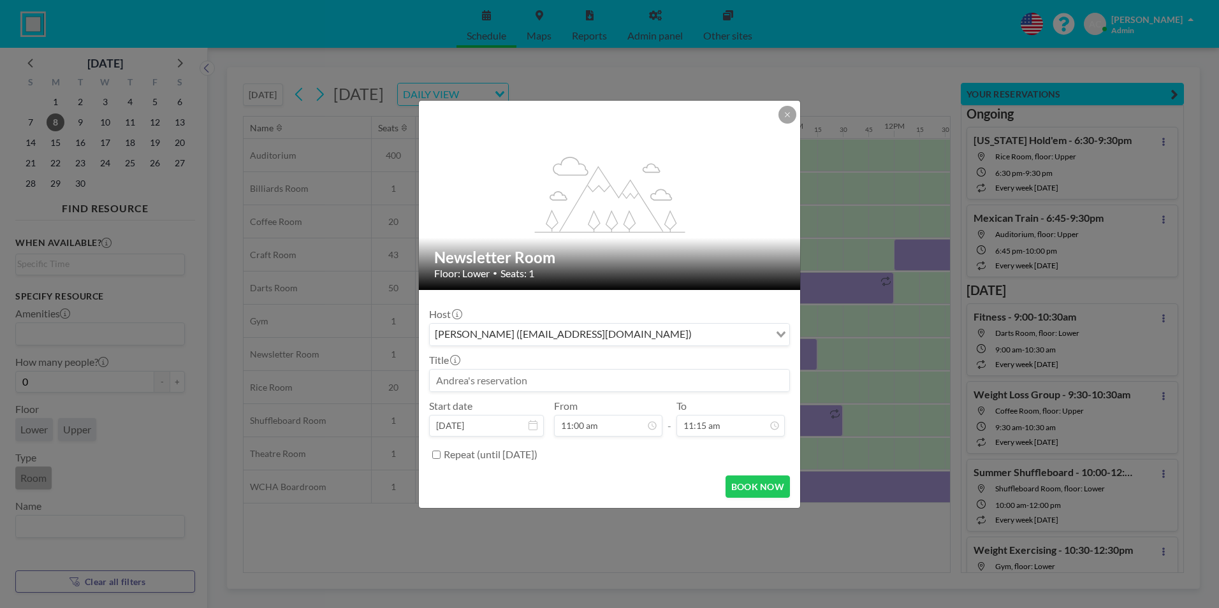
click at [534, 382] on input at bounding box center [610, 381] width 360 height 22
paste input "Membership Renewal - 11:00-1:00pm"
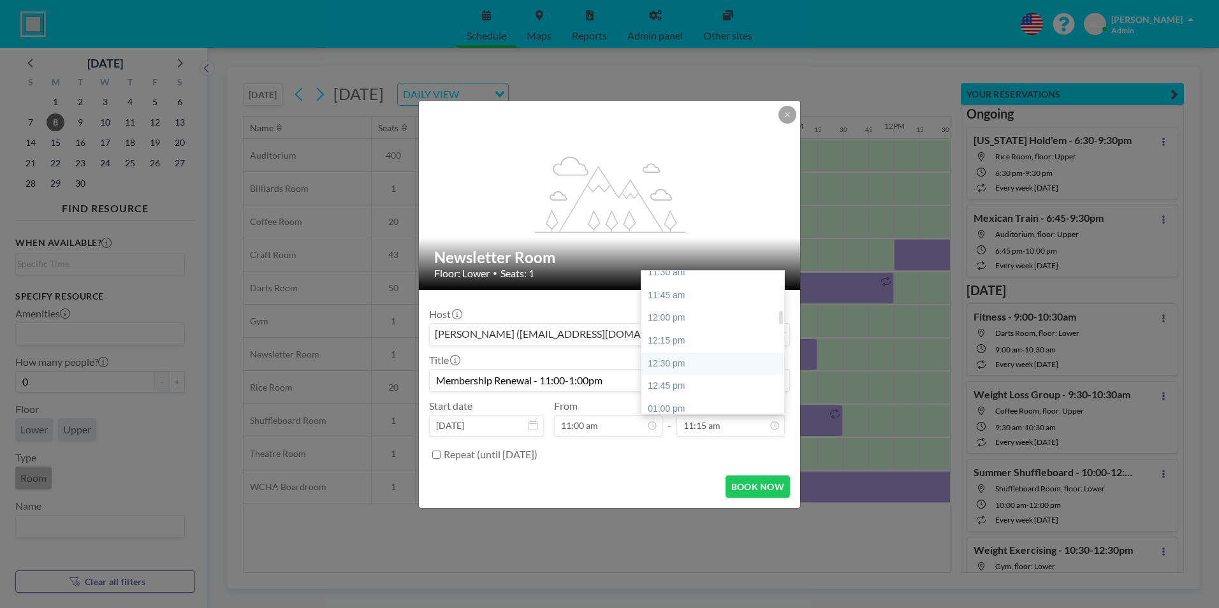
scroll to position [450, 0]
type input "Membership Renewal - 11:00-1:00pm"
click at [682, 380] on div "01:00 pm" at bounding box center [716, 377] width 149 height 23
type input "01:00 pm"
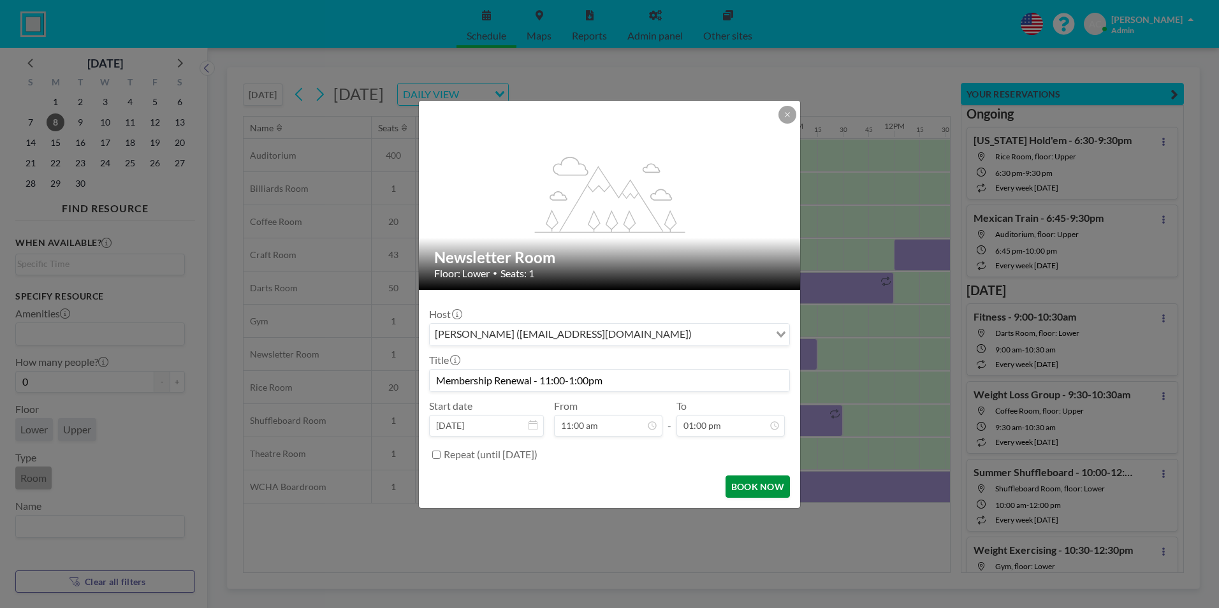
scroll to position [545, 0]
click at [754, 483] on button "BOOK NOW" at bounding box center [758, 487] width 64 height 22
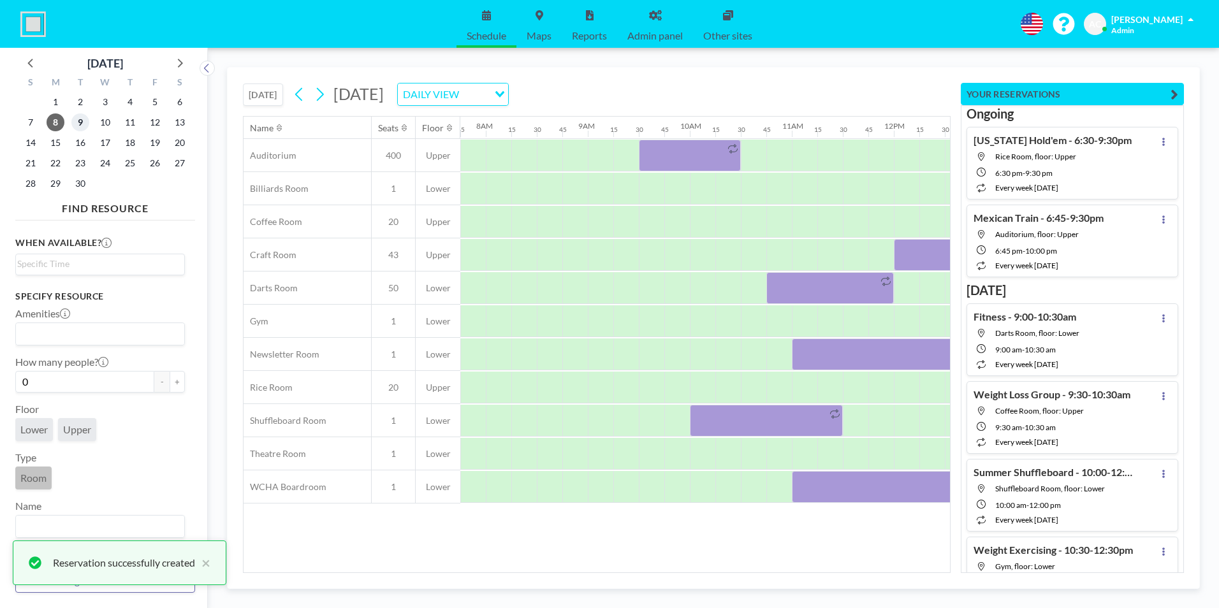
click at [82, 121] on span "9" at bounding box center [80, 123] width 18 height 18
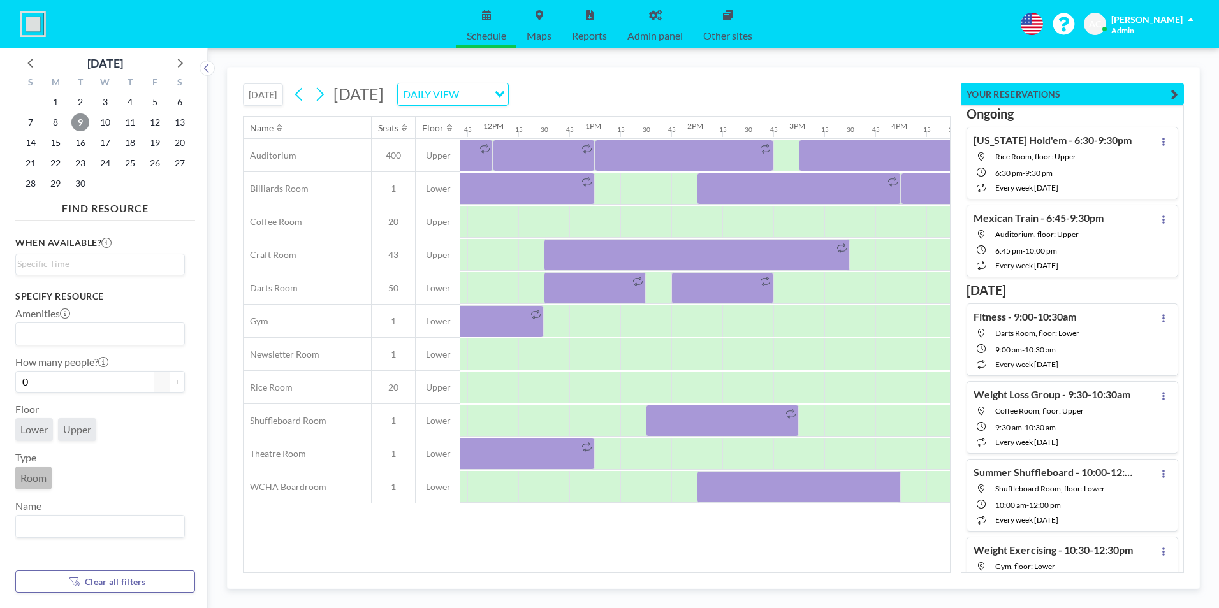
scroll to position [0, 1194]
click at [749, 485] on div at bounding box center [796, 487] width 204 height 32
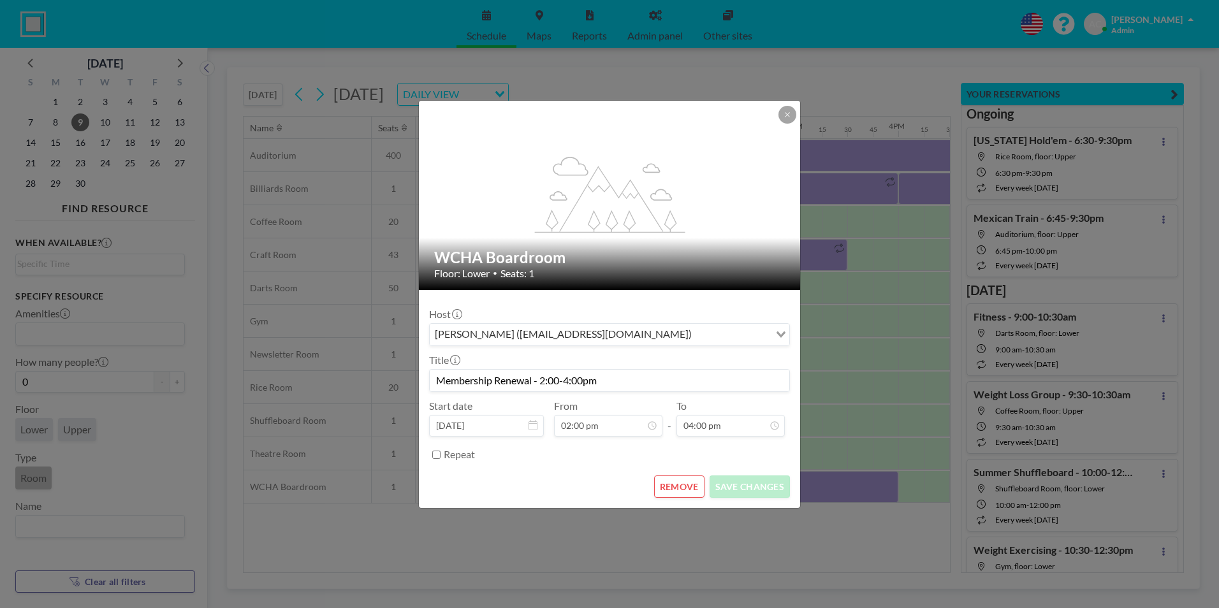
drag, startPoint x: 635, startPoint y: 382, endPoint x: 435, endPoint y: 377, distance: 199.7
click at [435, 377] on input "Membership Renewal - 2:00-4:00pm" at bounding box center [610, 381] width 360 height 22
click at [790, 115] on icon at bounding box center [788, 115] width 8 height 8
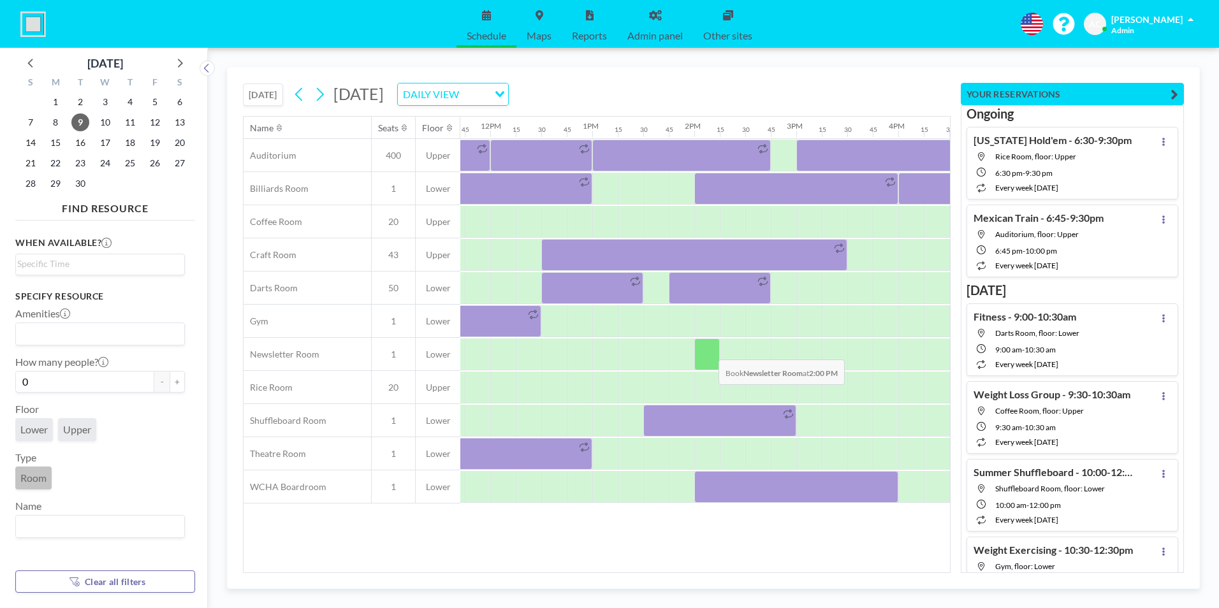
click at [709, 350] on div at bounding box center [707, 355] width 26 height 32
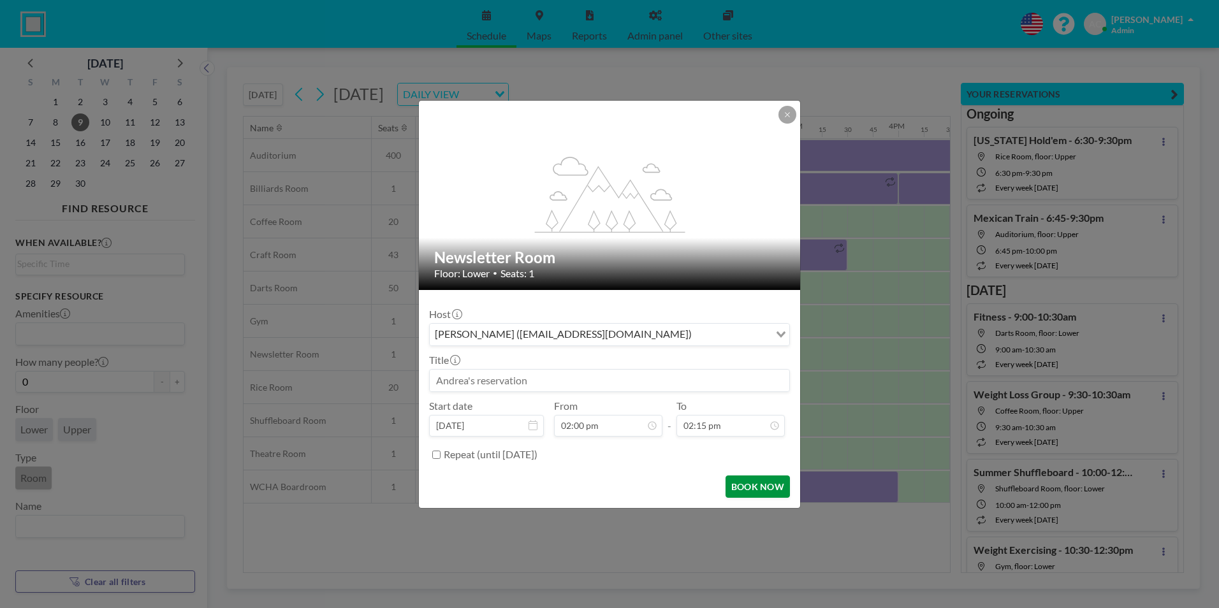
scroll to position [0, 0]
click at [570, 378] on input at bounding box center [610, 381] width 360 height 22
paste input "Membership Renewal - 2:00-4:00pm"
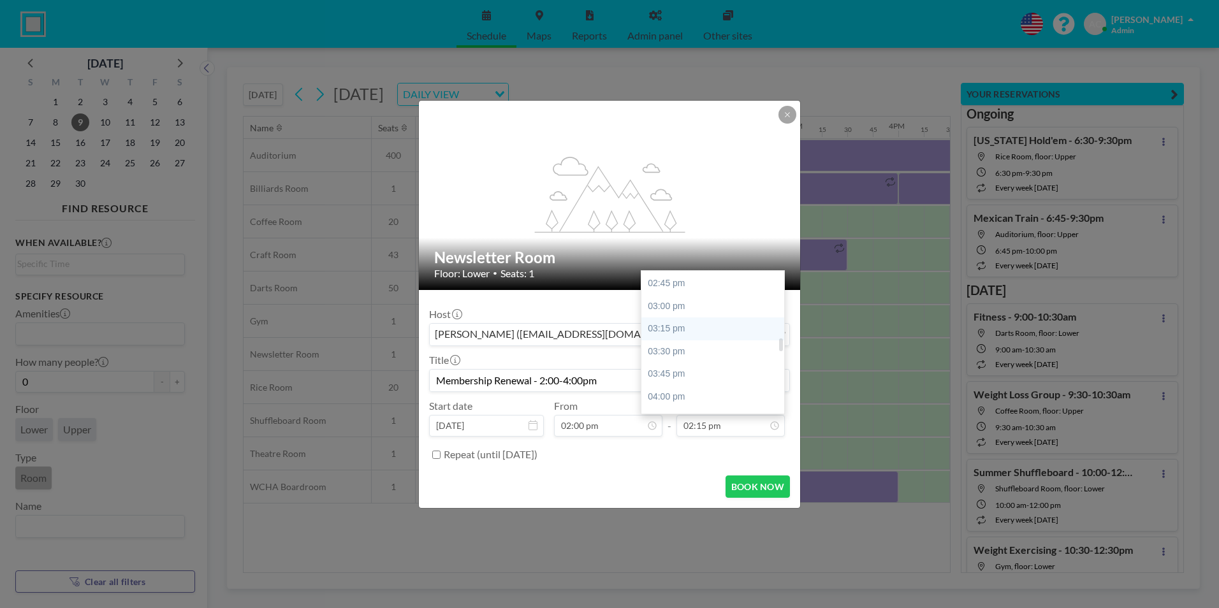
scroll to position [722, 0]
type input "Membership Renewal - 2:00-4:00pm"
click at [696, 374] on div "04:00 pm" at bounding box center [716, 377] width 149 height 23
type input "04:00 pm"
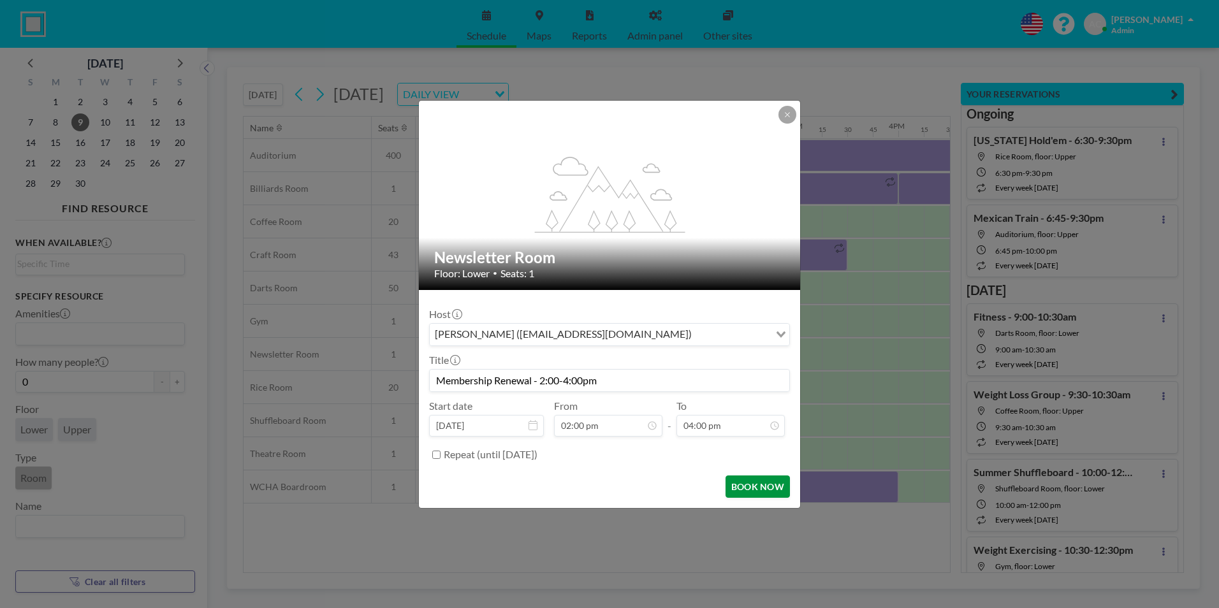
click at [768, 485] on button "BOOK NOW" at bounding box center [758, 487] width 64 height 22
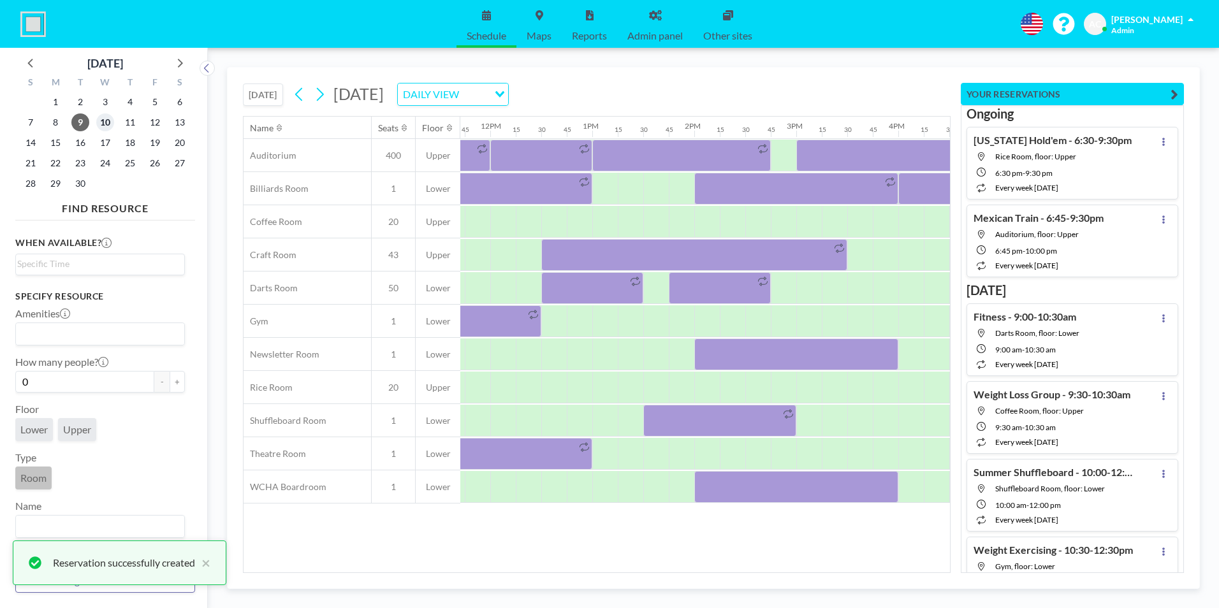
click at [109, 122] on span "10" at bounding box center [105, 123] width 18 height 18
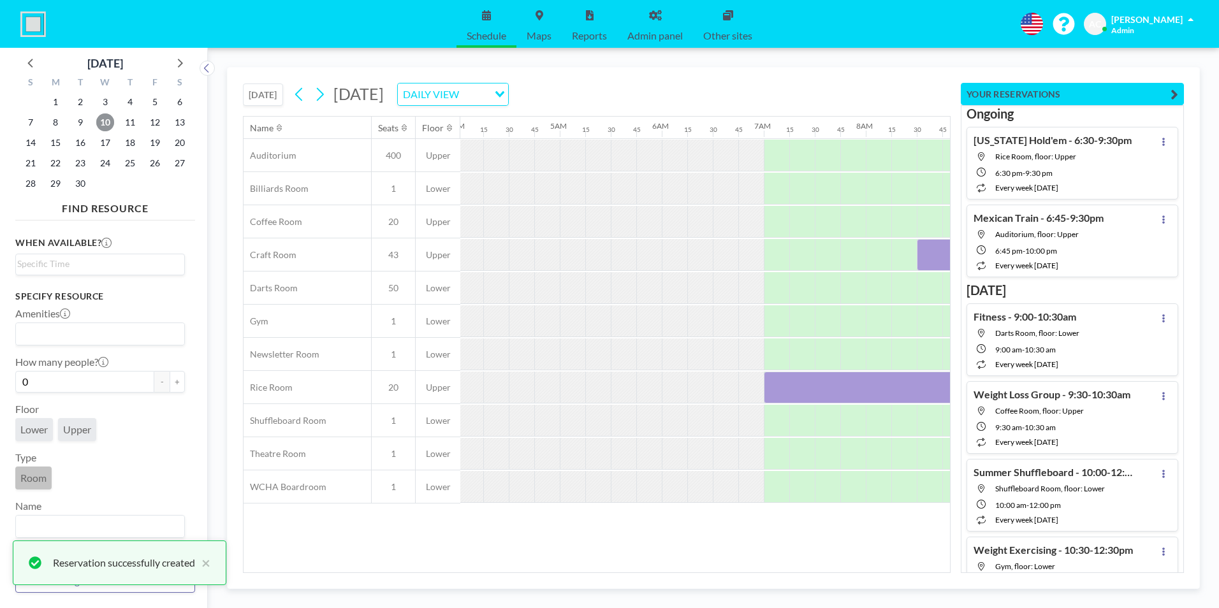
scroll to position [0, 791]
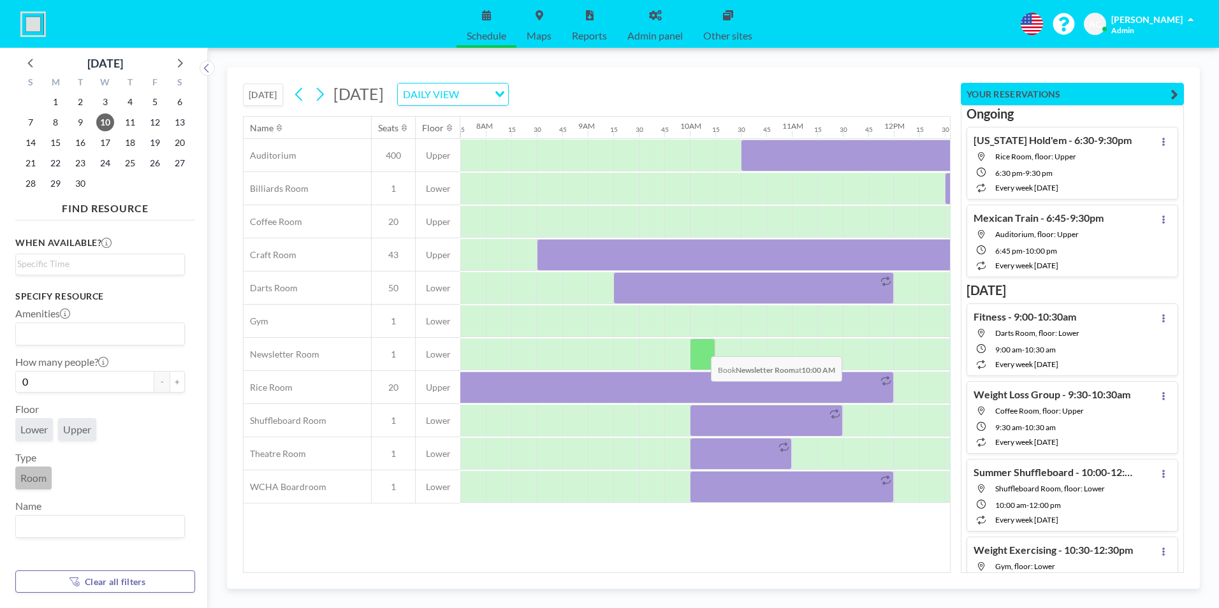
click at [701, 347] on div at bounding box center [703, 355] width 26 height 32
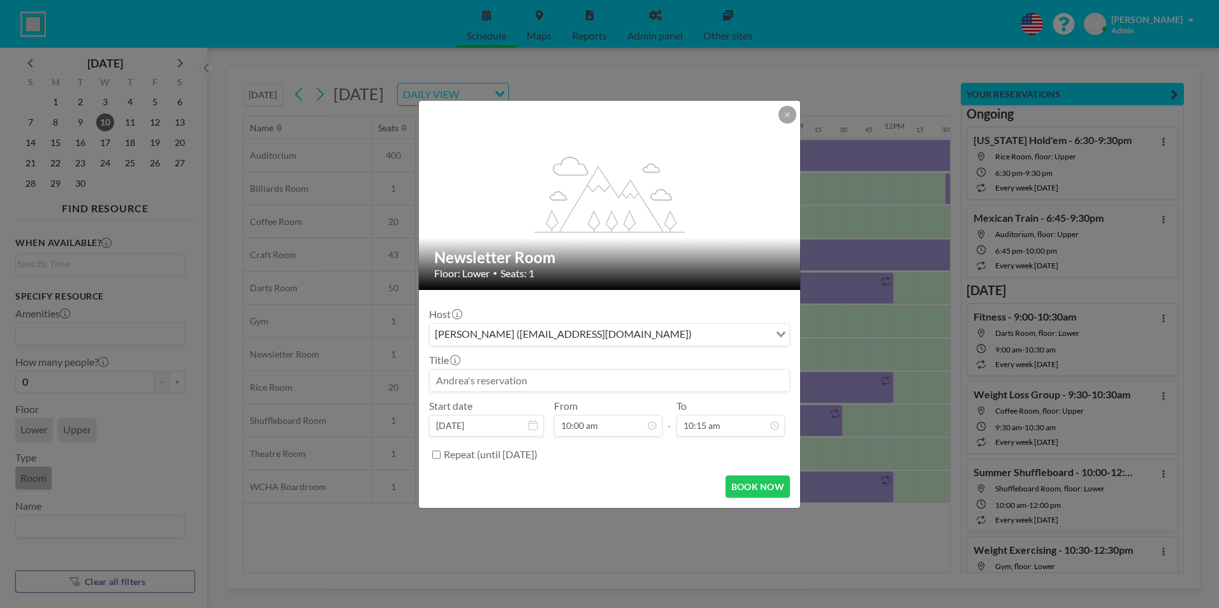
click at [532, 384] on input at bounding box center [610, 381] width 360 height 22
paste input "Membership Renewal - 2:00-4:00pm"
click at [542, 379] on input "Membership Renewal - 2:00-4:00pm" at bounding box center [610, 381] width 360 height 22
click at [571, 381] on input "Membership Renewal - 10:00-4:00pm" at bounding box center [610, 381] width 360 height 22
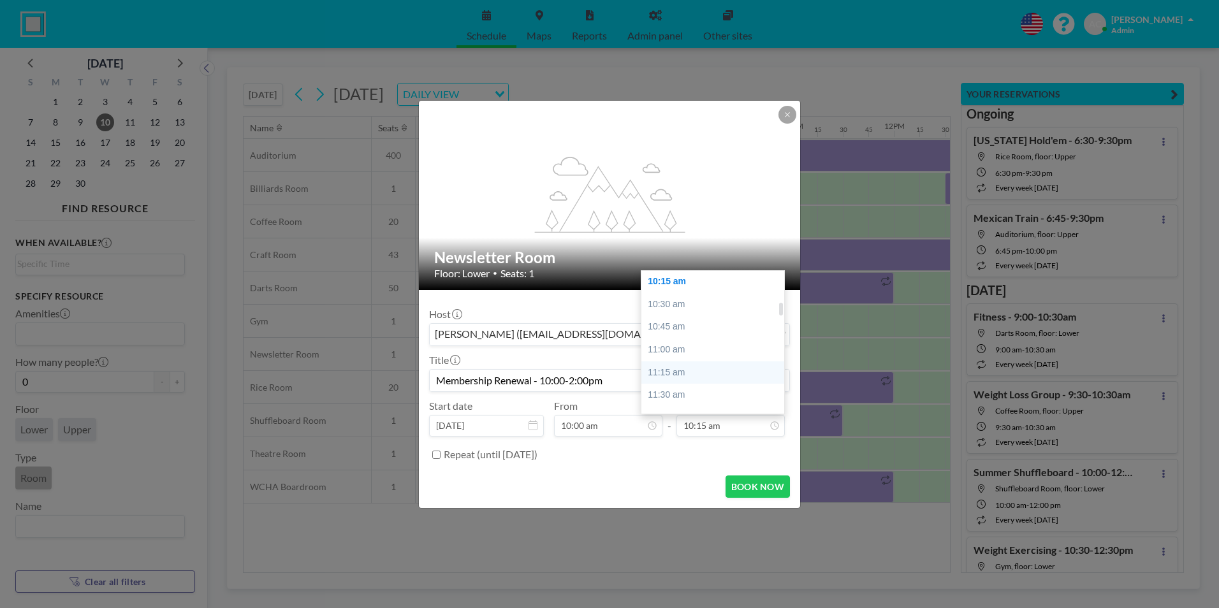
scroll to position [423, 0]
type input "Membership Renewal - 10:00-2:00pm"
click at [689, 305] on div "12:00 pm" at bounding box center [716, 313] width 149 height 23
type input "12:00 pm"
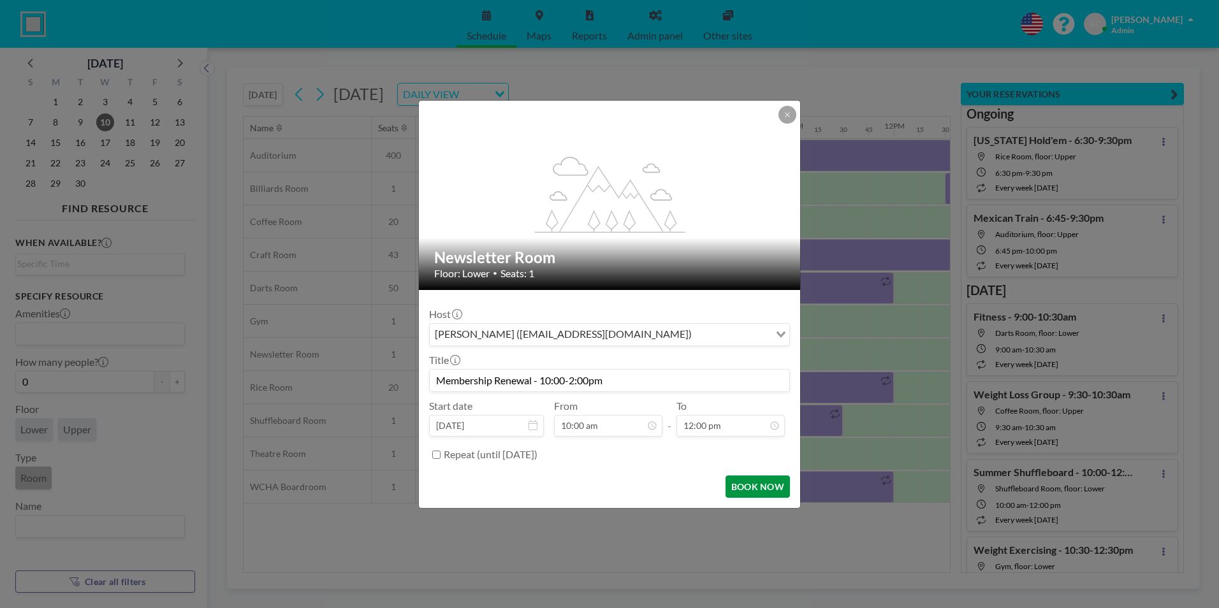
click at [756, 486] on button "BOOK NOW" at bounding box center [758, 487] width 64 height 22
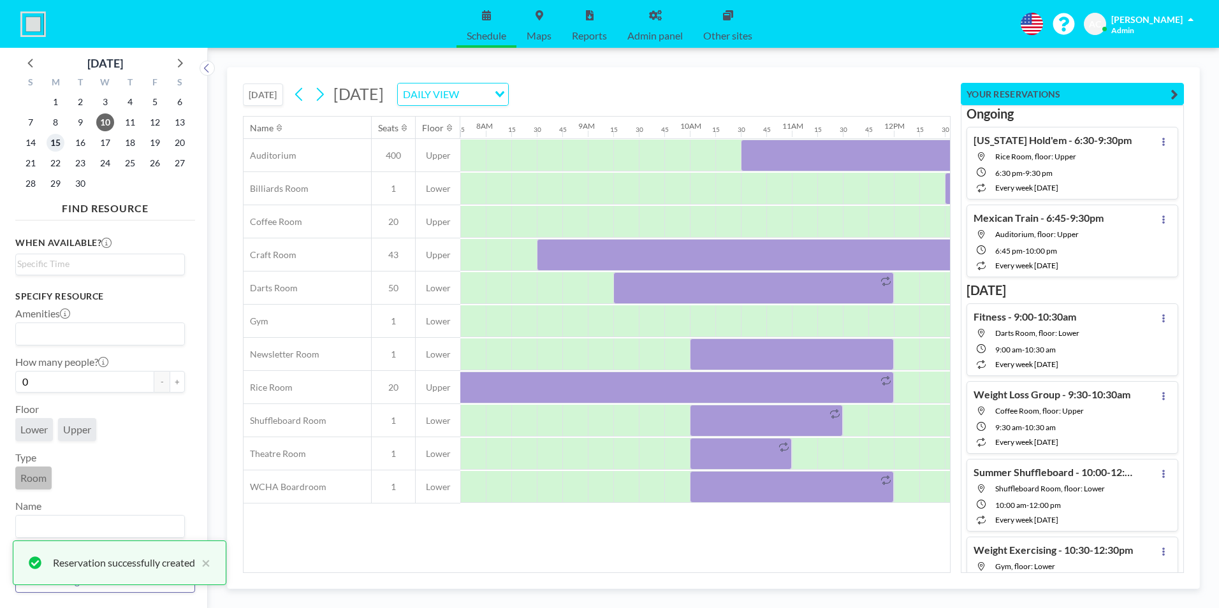
click at [56, 142] on span "15" at bounding box center [56, 143] width 18 height 18
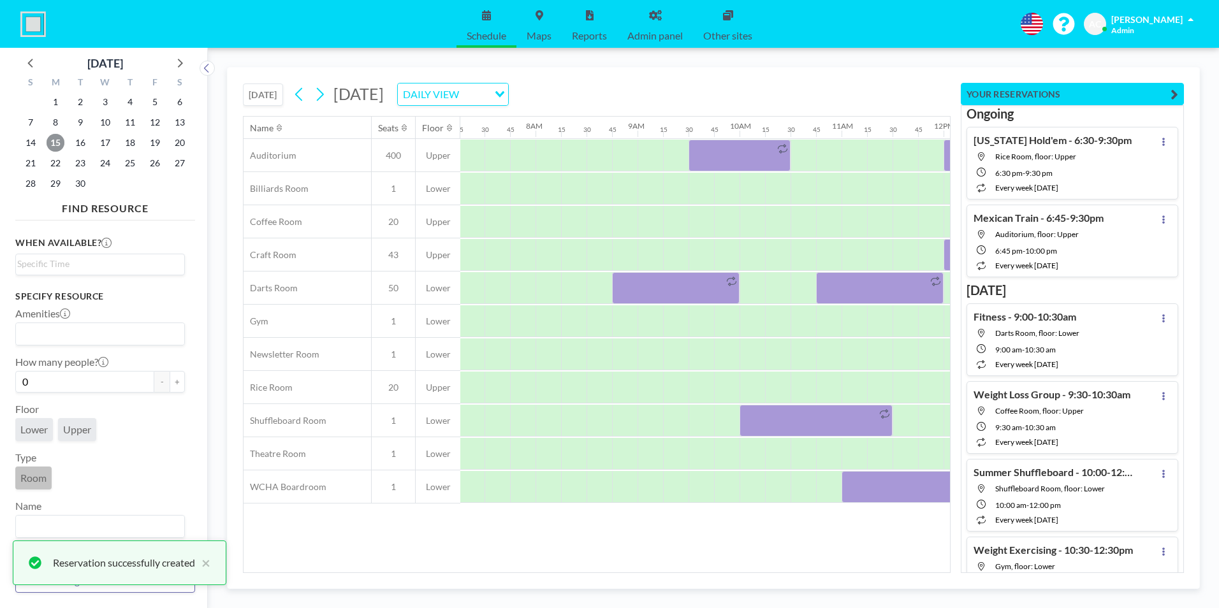
scroll to position [0, 791]
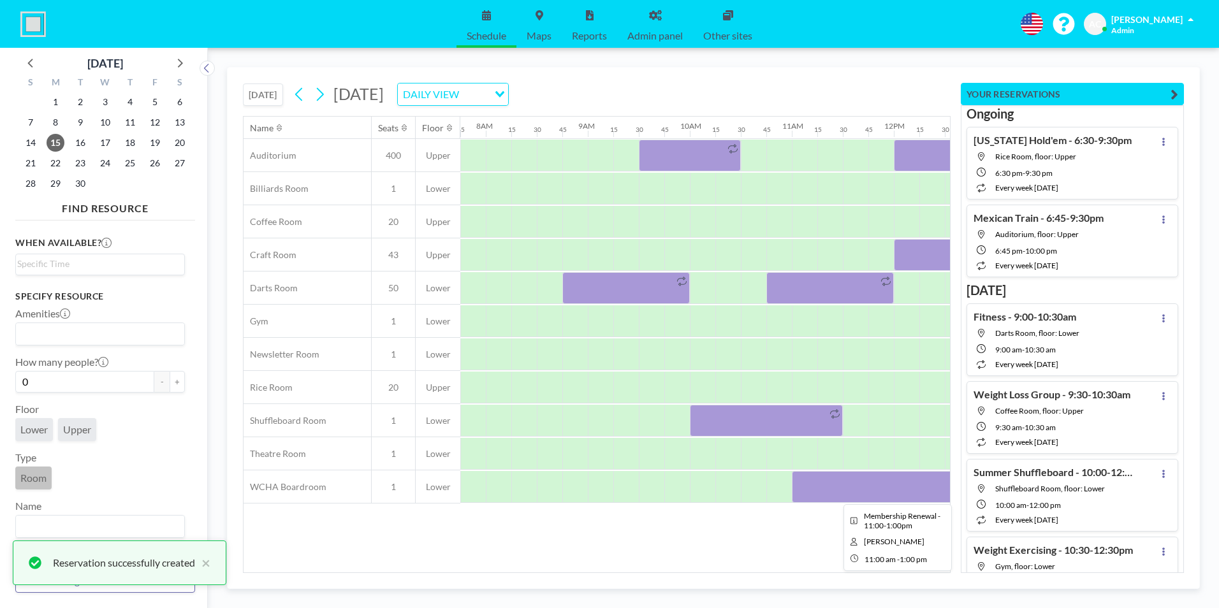
click at [844, 490] on div at bounding box center [894, 487] width 204 height 32
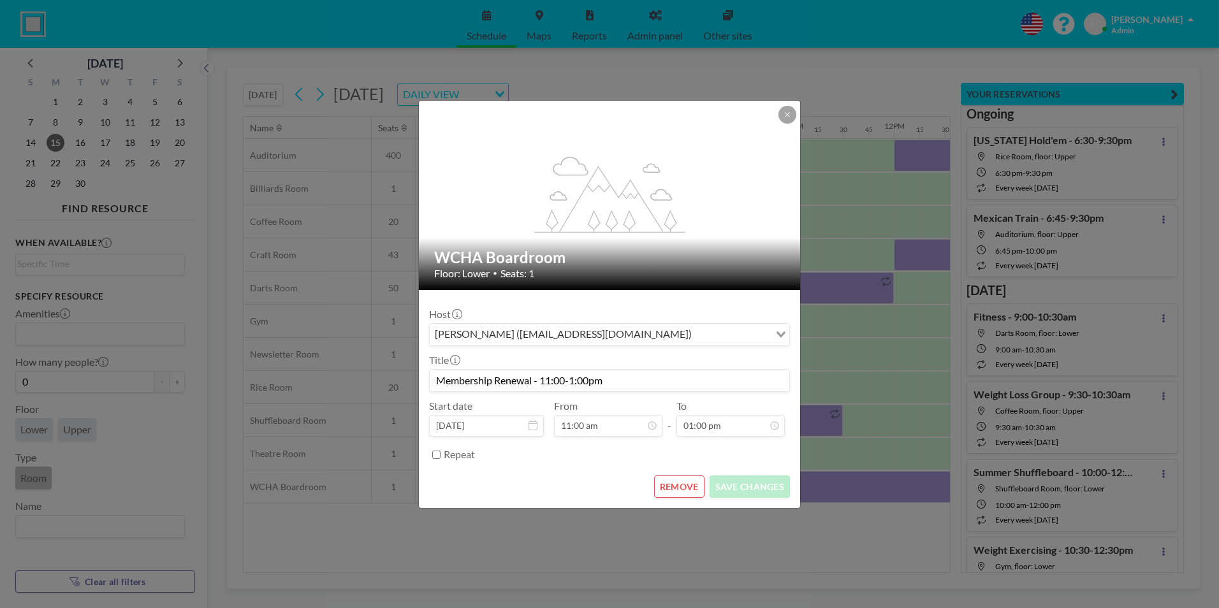
drag, startPoint x: 618, startPoint y: 380, endPoint x: 410, endPoint y: 380, distance: 207.9
click at [410, 380] on div "flex-grow: 1.2; WCHA Boardroom Floor: Lower • Seats: 1 Host [PERSON_NAME] ([EMA…" at bounding box center [609, 304] width 1219 height 608
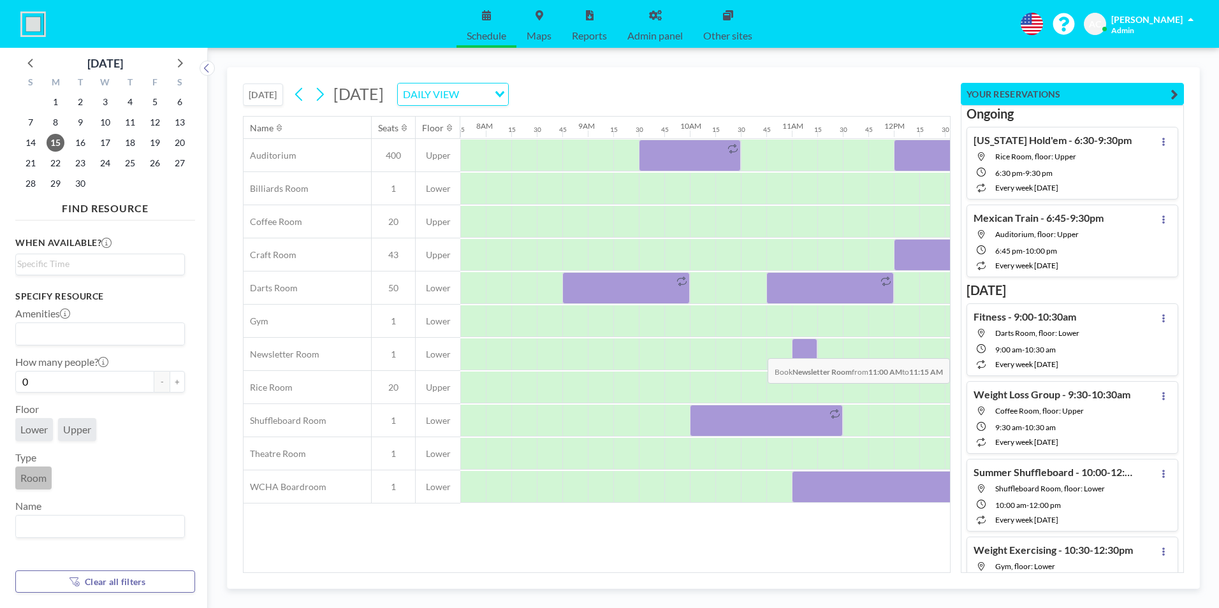
click at [808, 349] on div at bounding box center [805, 355] width 26 height 32
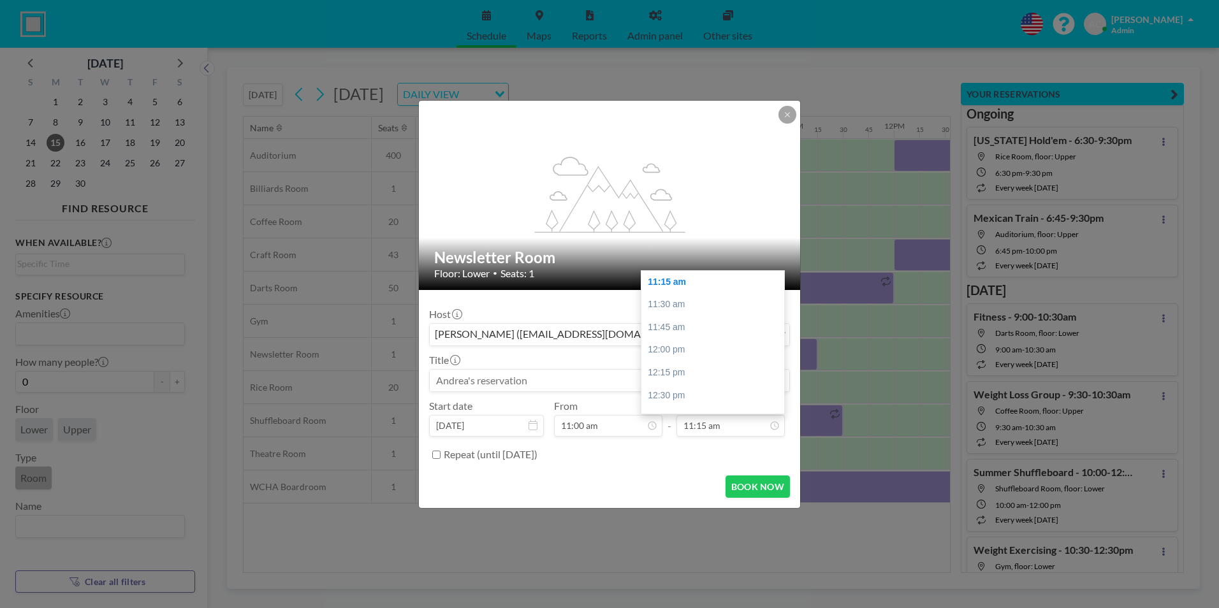
scroll to position [364, 0]
click at [577, 380] on input at bounding box center [610, 381] width 360 height 22
paste input "Membership Renewal - 2:00-4:00pm"
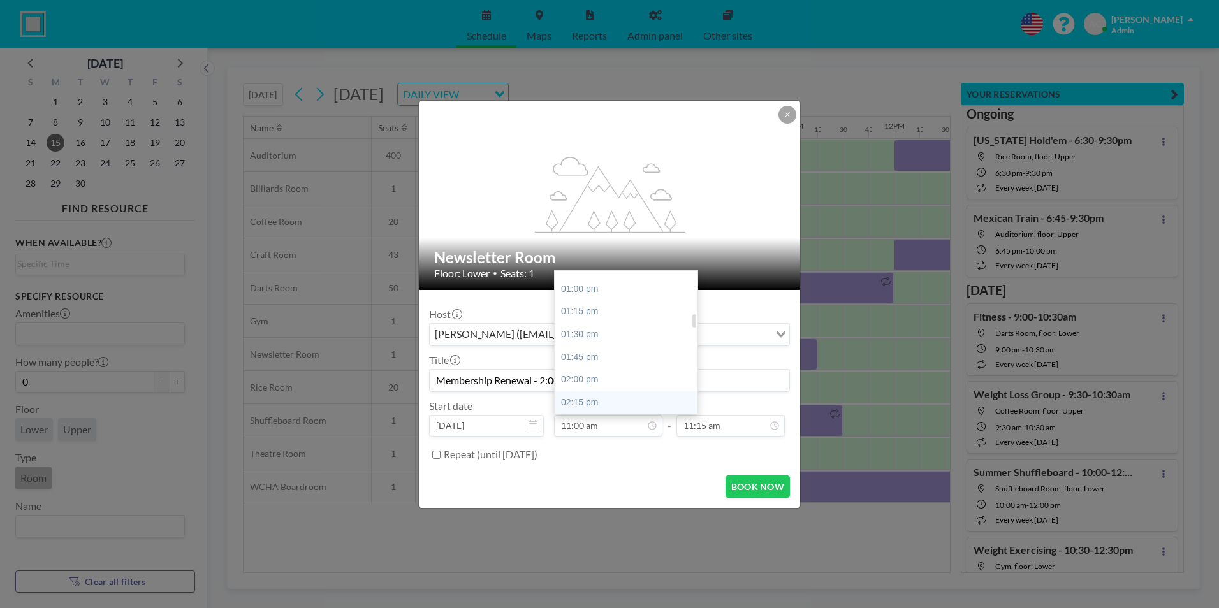
scroll to position [555, 0]
type input "Membership Renewal - 2:00-4:00pm"
click at [608, 365] on div "02:00 pm" at bounding box center [629, 362] width 149 height 23
type input "02:00 pm"
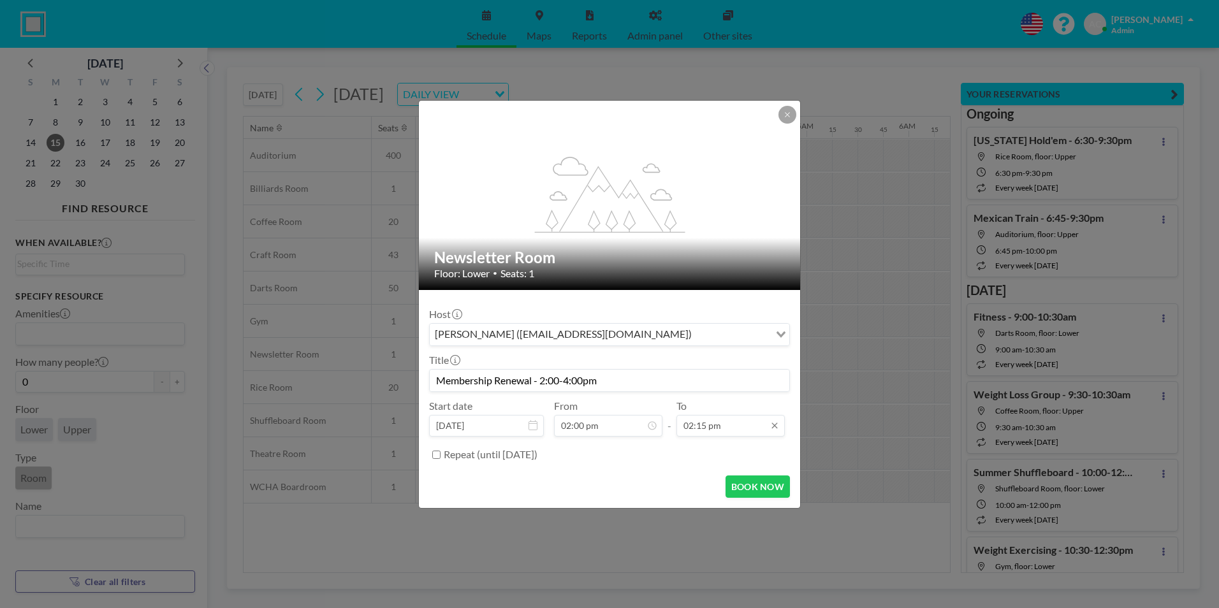
scroll to position [658, 0]
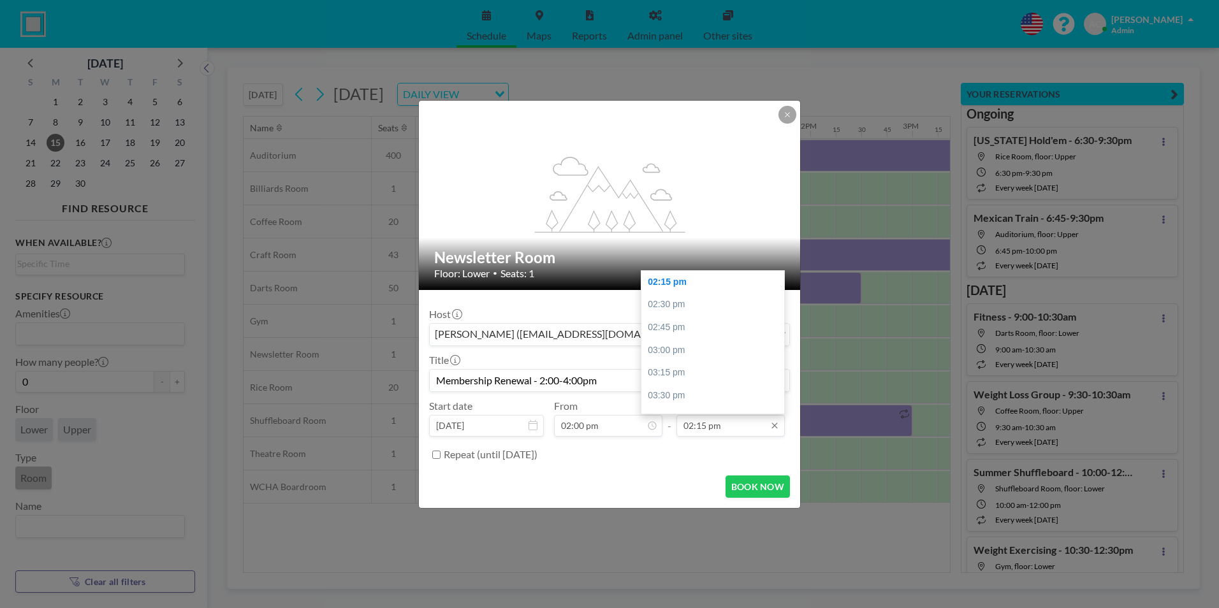
click at [719, 420] on input "02:15 pm" at bounding box center [731, 426] width 108 height 22
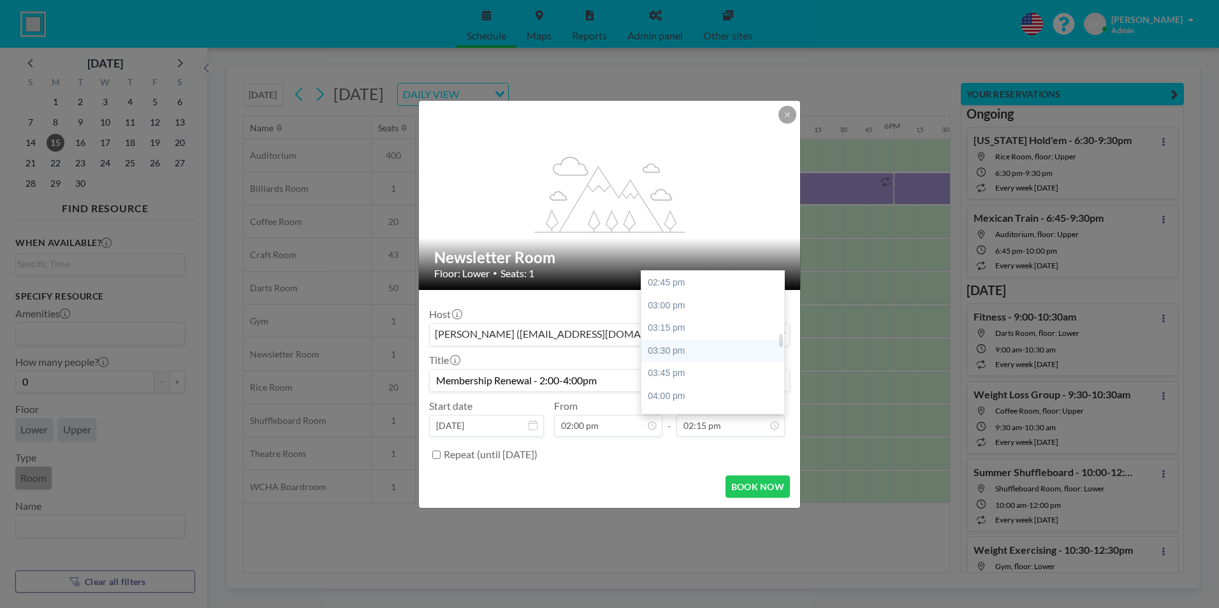
scroll to position [722, 0]
click at [700, 377] on div "04:00 pm" at bounding box center [716, 377] width 149 height 23
type input "04:00 pm"
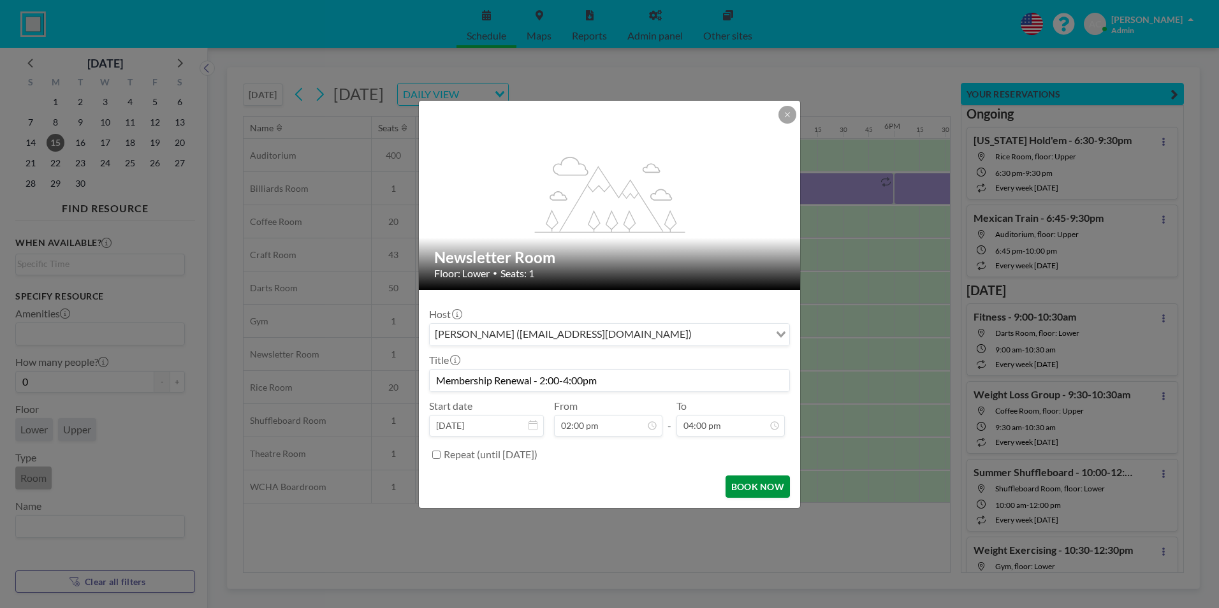
scroll to position [817, 0]
click at [751, 485] on button "BOOK NOW" at bounding box center [758, 487] width 64 height 22
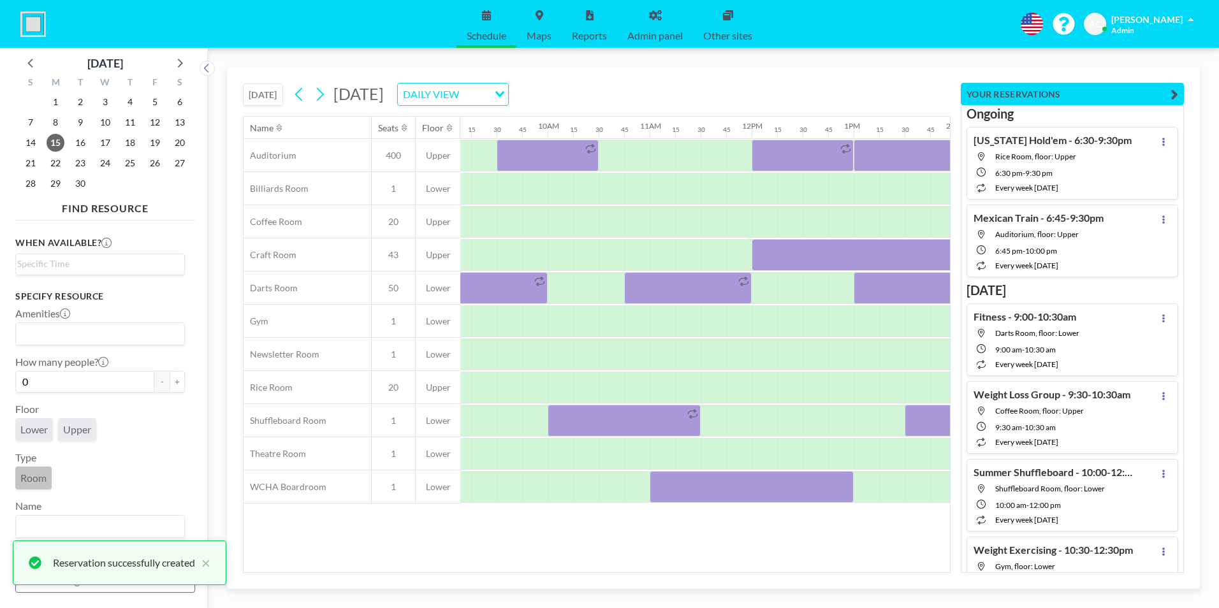
scroll to position [0, 1145]
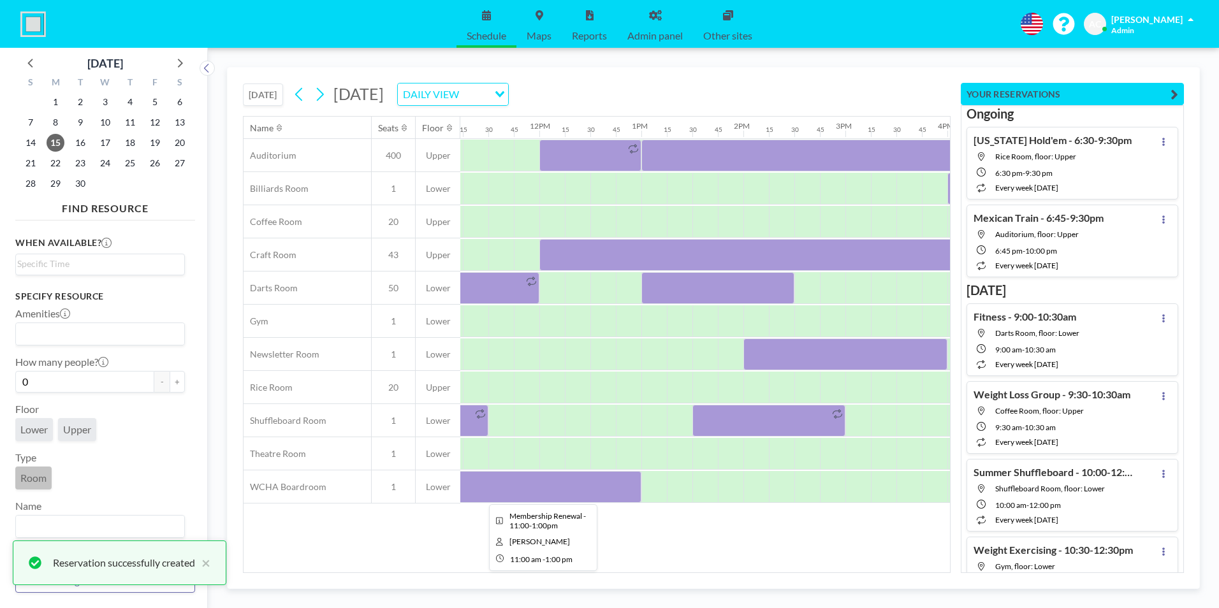
click at [601, 486] on div at bounding box center [539, 487] width 204 height 32
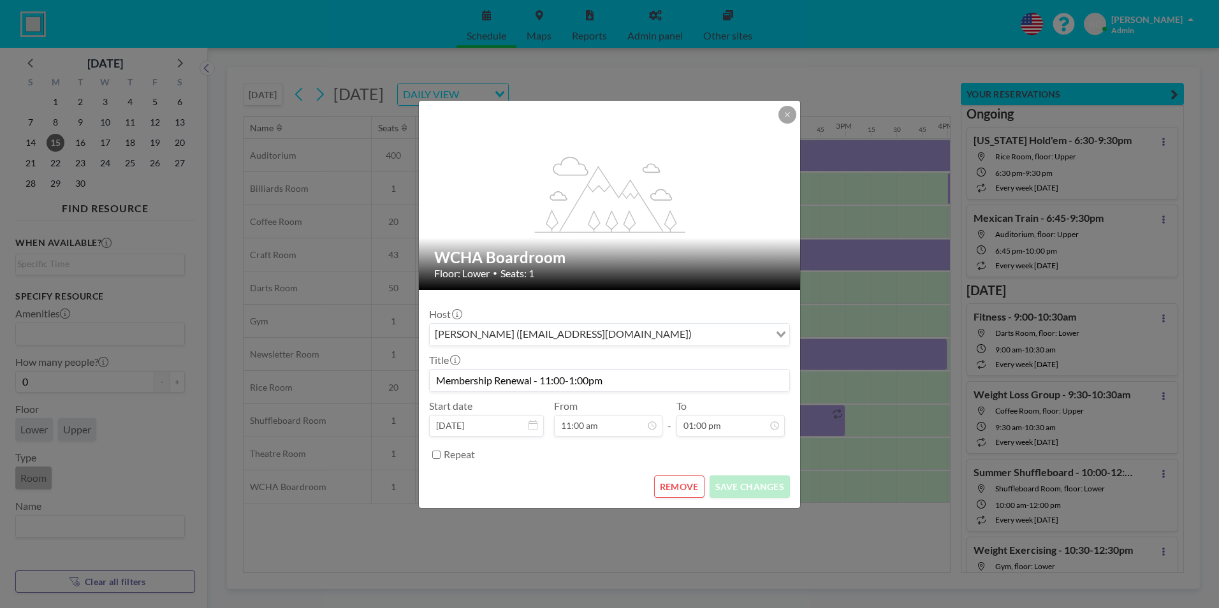
click at [638, 570] on div "flex-grow: 1.2; WCHA Boardroom Floor: Lower • Seats: 1 Host [PERSON_NAME] ([EMA…" at bounding box center [609, 304] width 1219 height 608
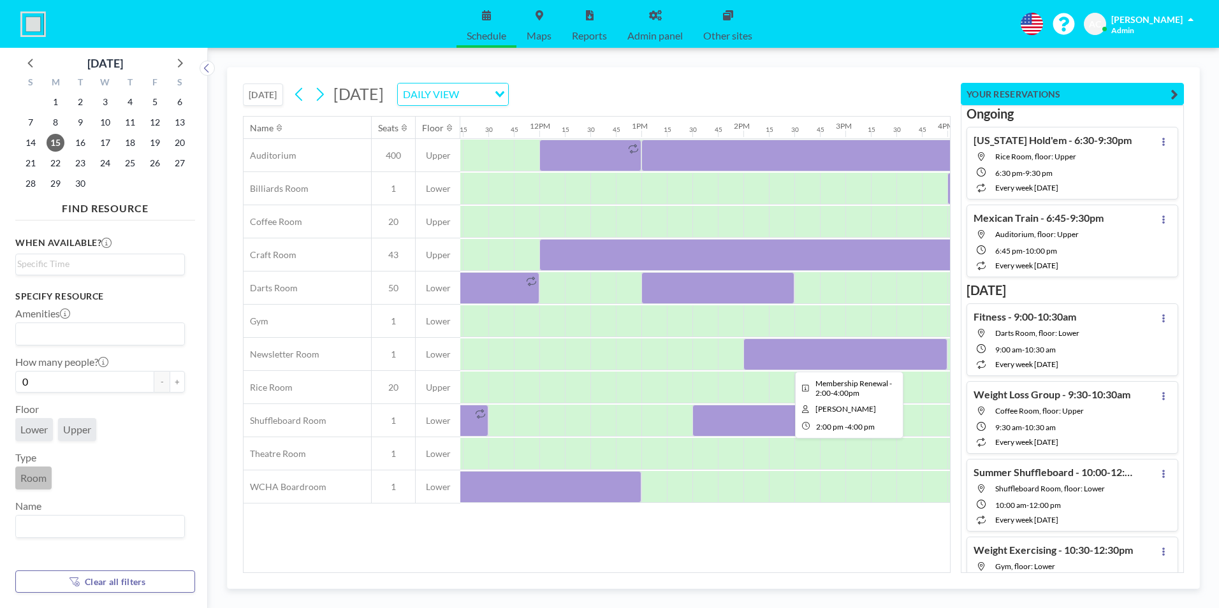
click at [786, 355] on div at bounding box center [846, 355] width 204 height 32
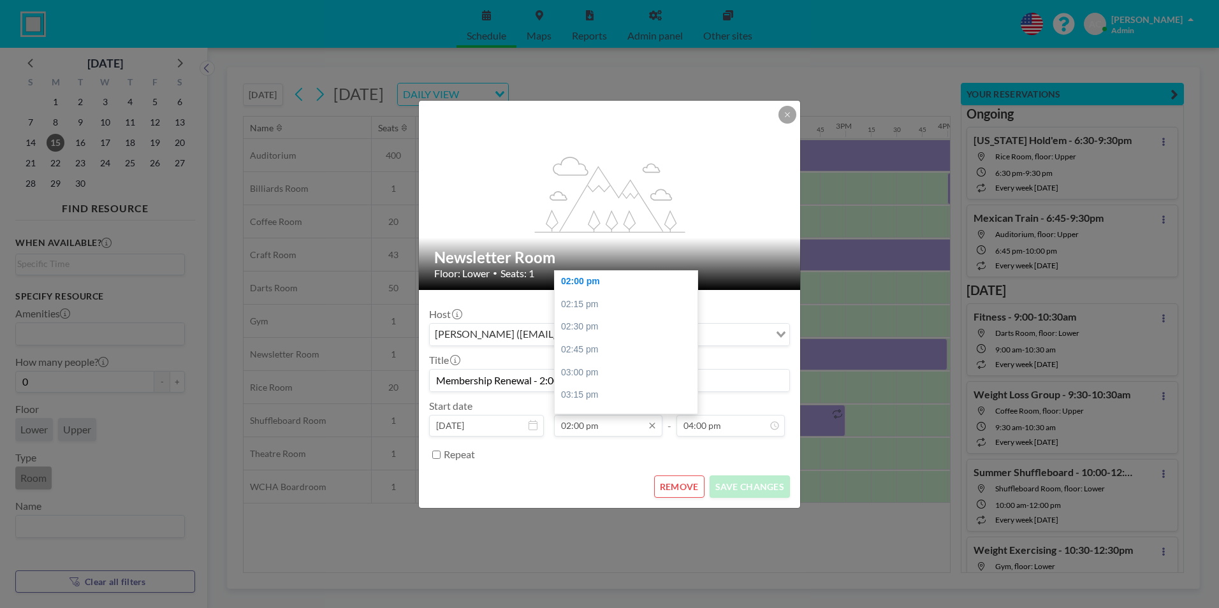
click at [591, 428] on input "02:00 pm" at bounding box center [608, 426] width 108 height 22
click at [606, 325] on div "11:00 am" at bounding box center [629, 328] width 149 height 23
type input "11:00 am"
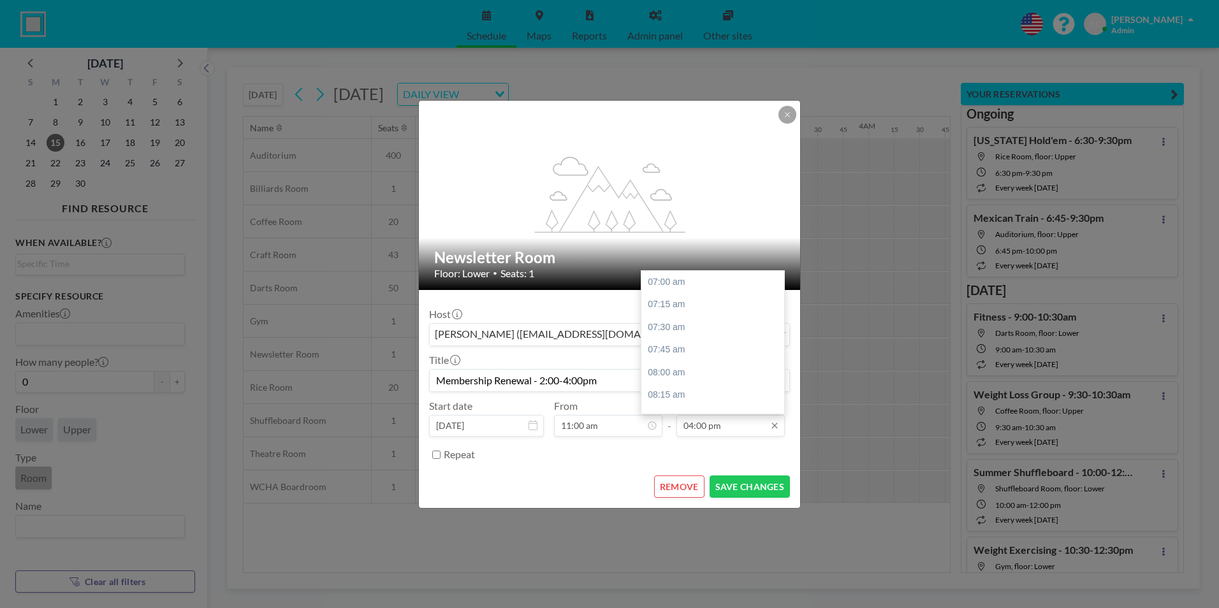
scroll to position [817, 0]
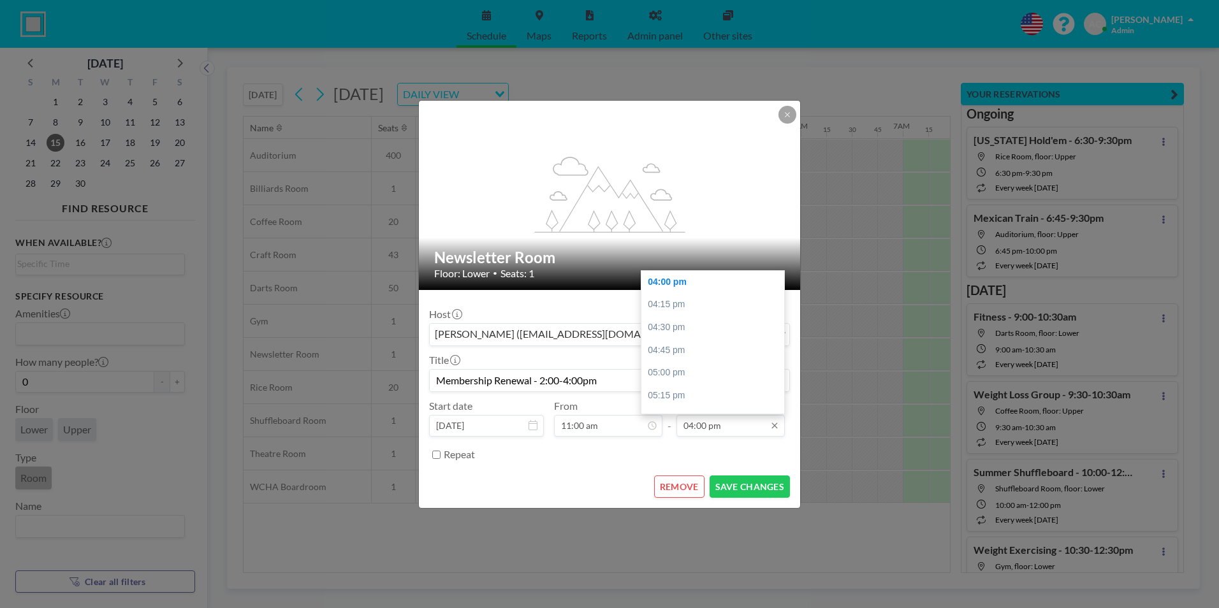
click at [714, 423] on input "04:00 pm" at bounding box center [731, 426] width 108 height 22
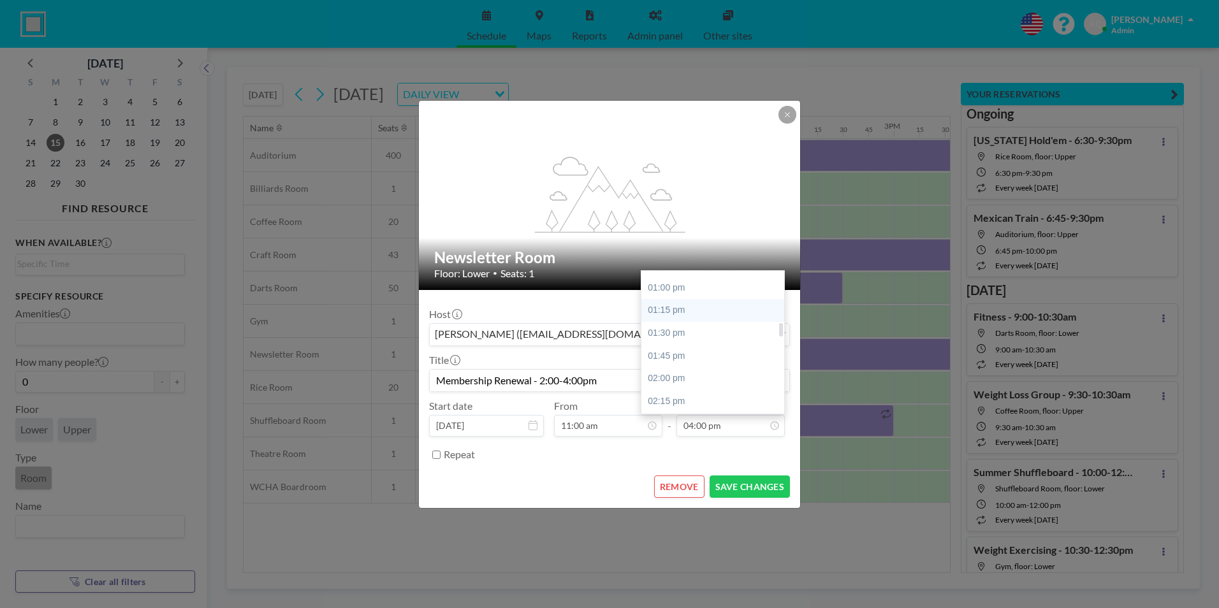
scroll to position [498, 0]
click at [687, 330] on div "01:00 pm" at bounding box center [716, 329] width 149 height 23
type input "01:00 pm"
click at [541, 381] on input "Membership Renewal - 2:00-4:00pm" at bounding box center [610, 381] width 360 height 22
click at [571, 381] on input "Membership Renewal - 11:00-4:00pm" at bounding box center [610, 381] width 360 height 22
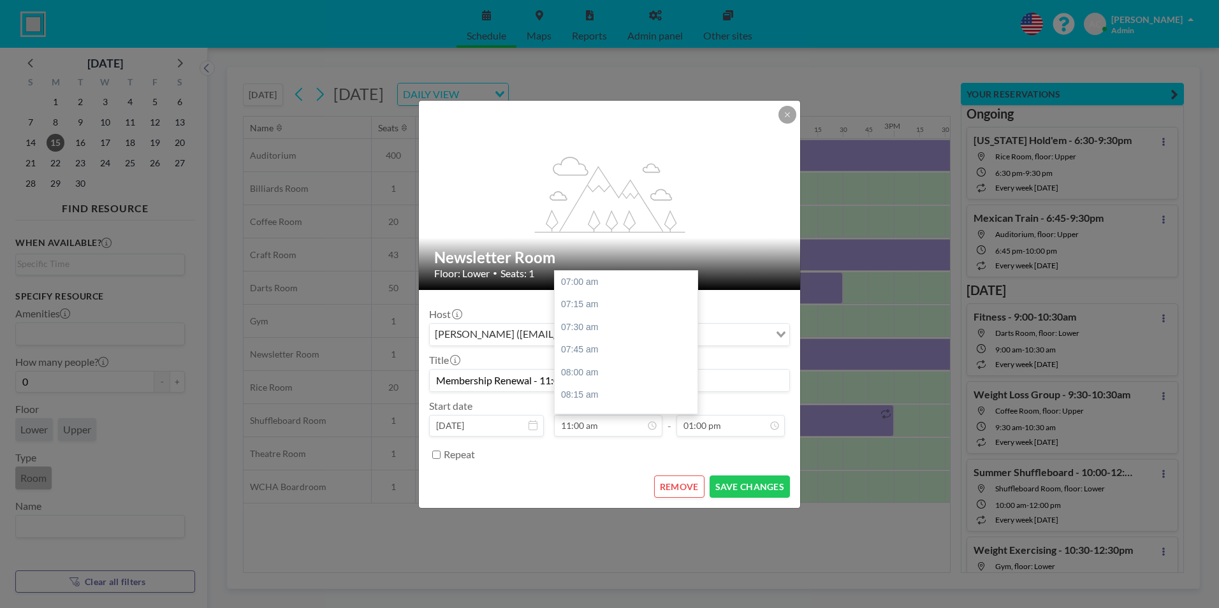
scroll to position [364, 0]
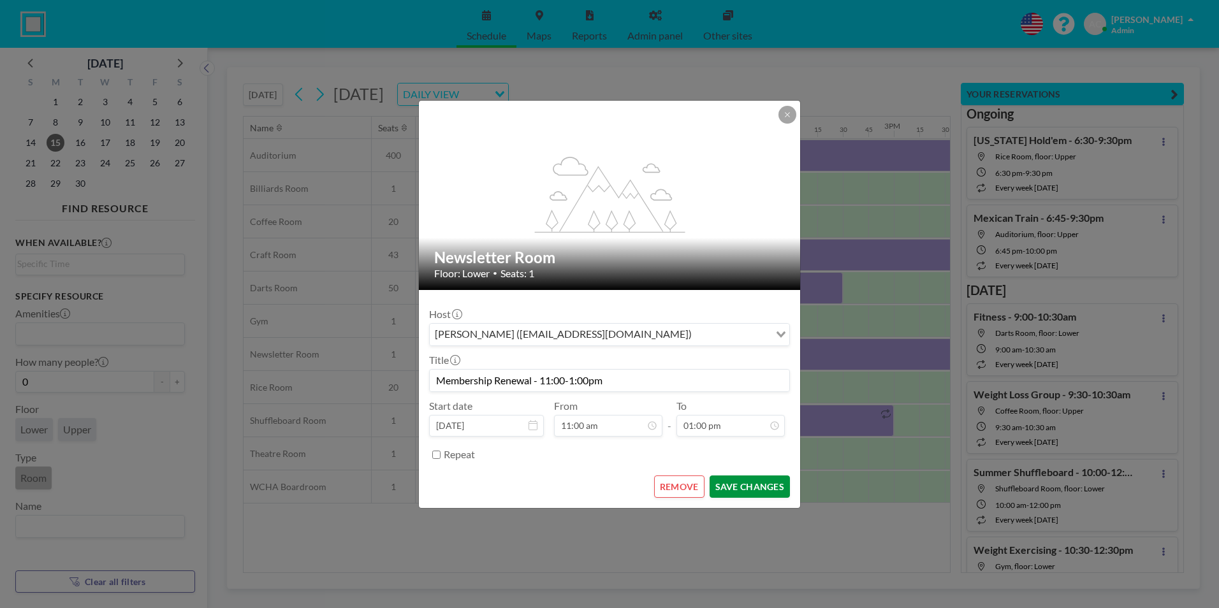
type input "Membership Renewal - 11:00-1:00pm"
click at [740, 492] on button "SAVE CHANGES" at bounding box center [750, 487] width 80 height 22
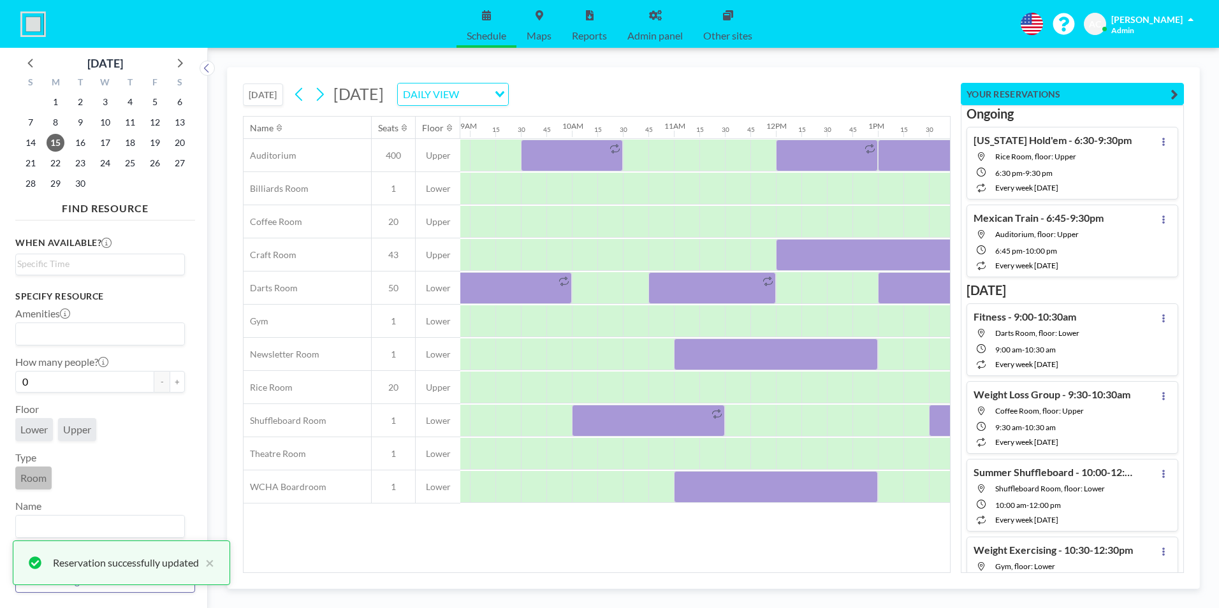
scroll to position [0, 835]
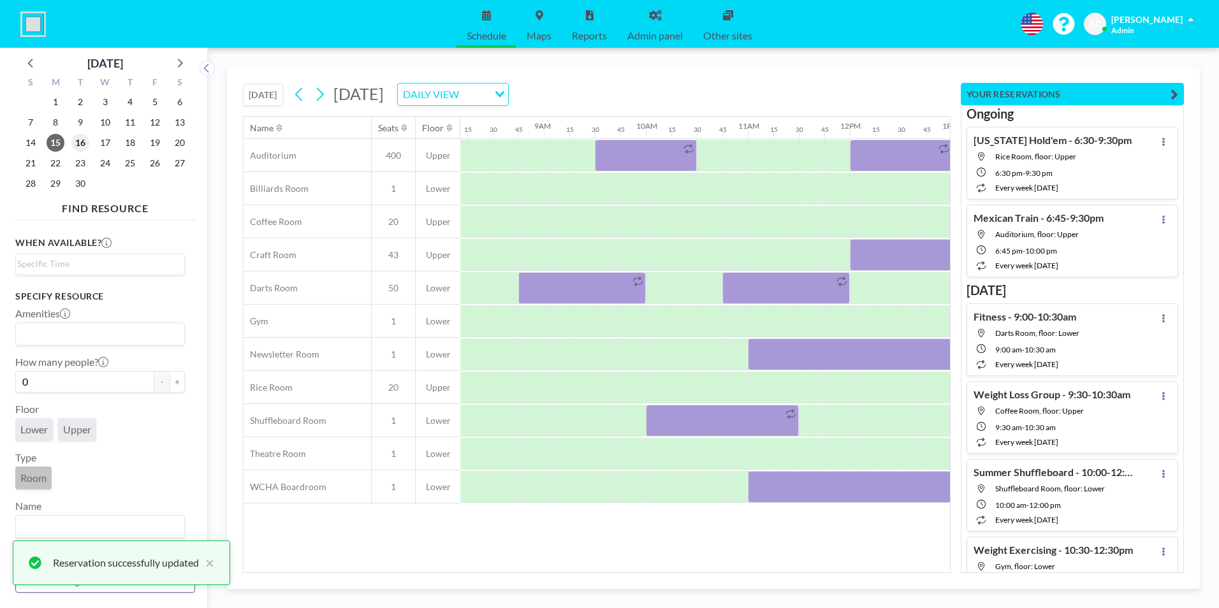
click at [80, 140] on span "16" at bounding box center [80, 143] width 18 height 18
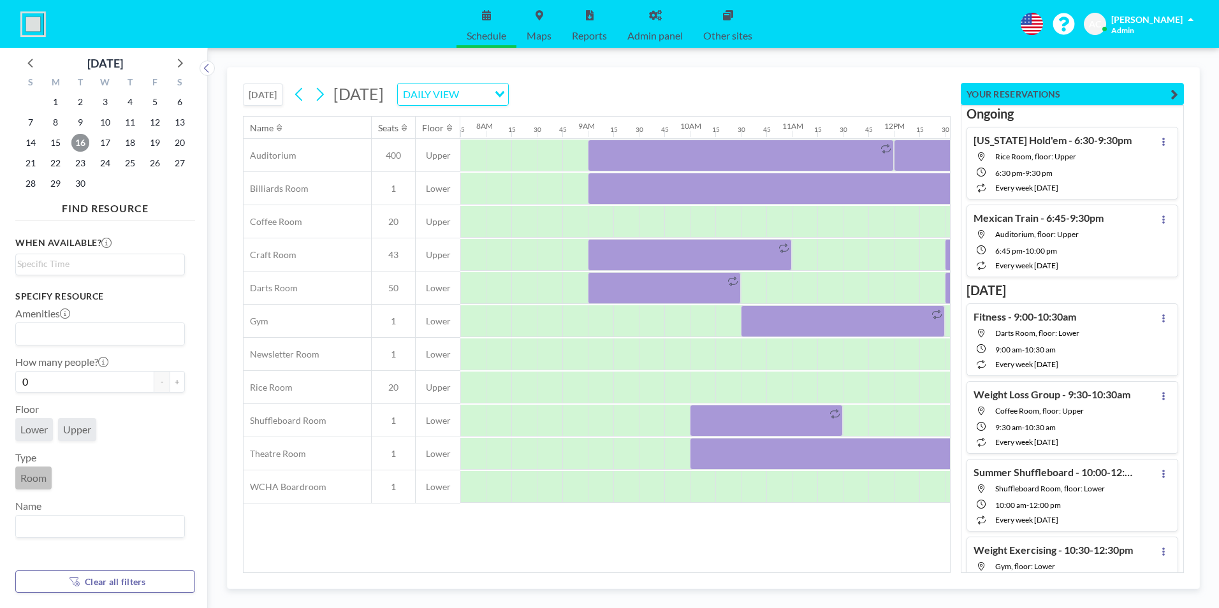
scroll to position [0, 1409]
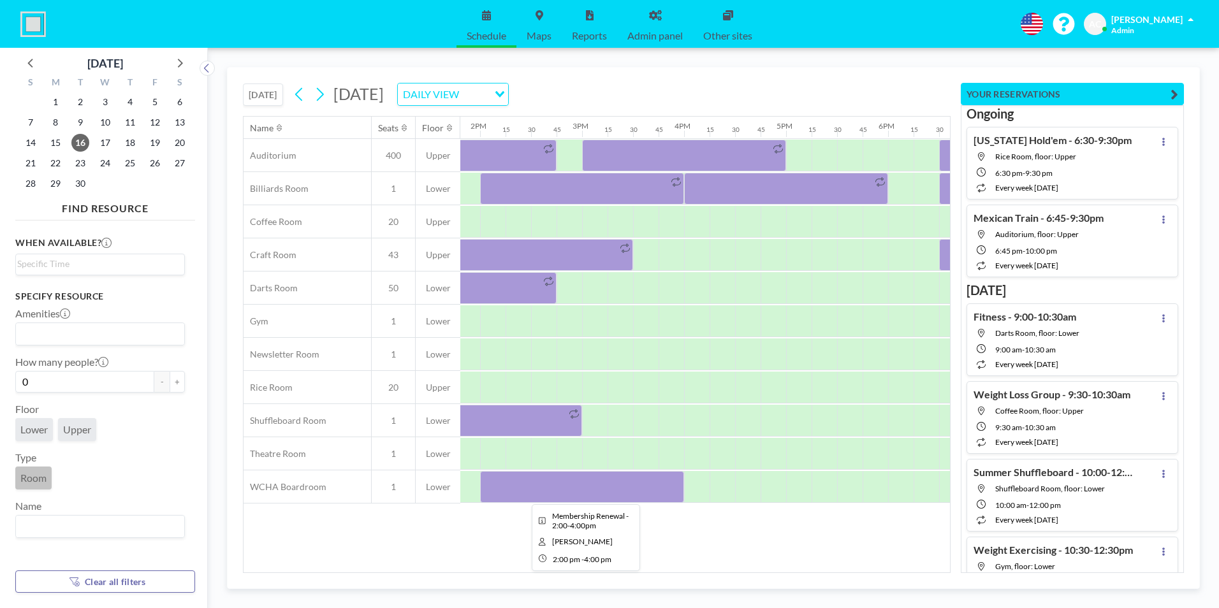
click at [610, 483] on div at bounding box center [582, 487] width 204 height 32
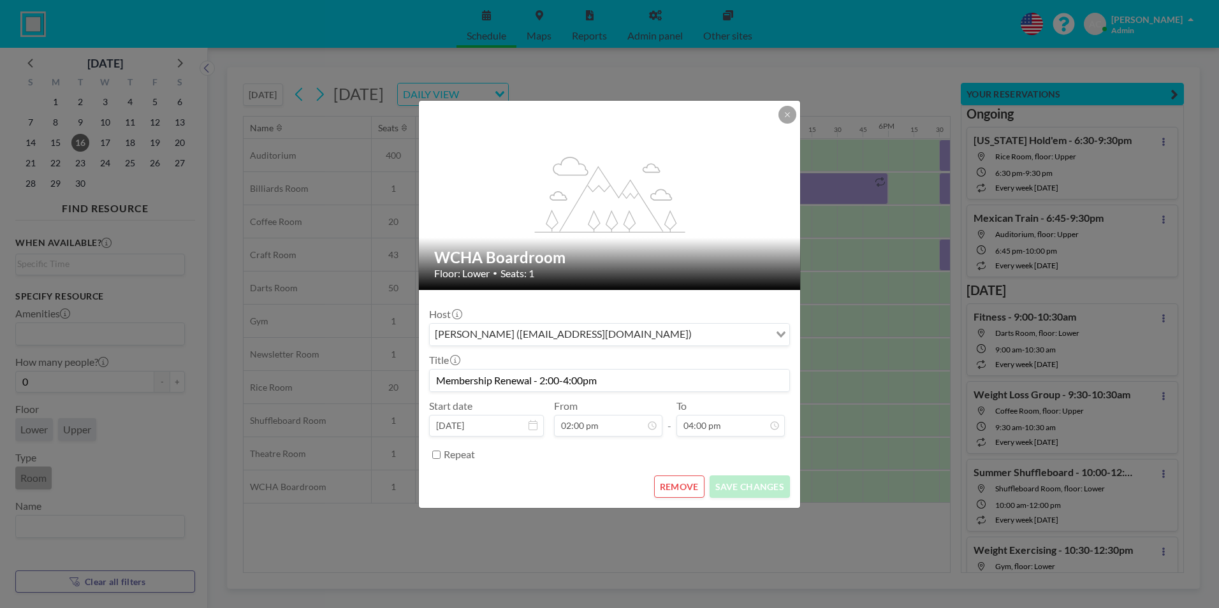
scroll to position [636, 0]
drag, startPoint x: 612, startPoint y: 378, endPoint x: 413, endPoint y: 379, distance: 199.0
click at [413, 379] on div "flex-grow: 1.2; WCHA Boardroom Floor: Lower • Seats: 1 Host [PERSON_NAME] ([EMA…" at bounding box center [609, 304] width 1219 height 608
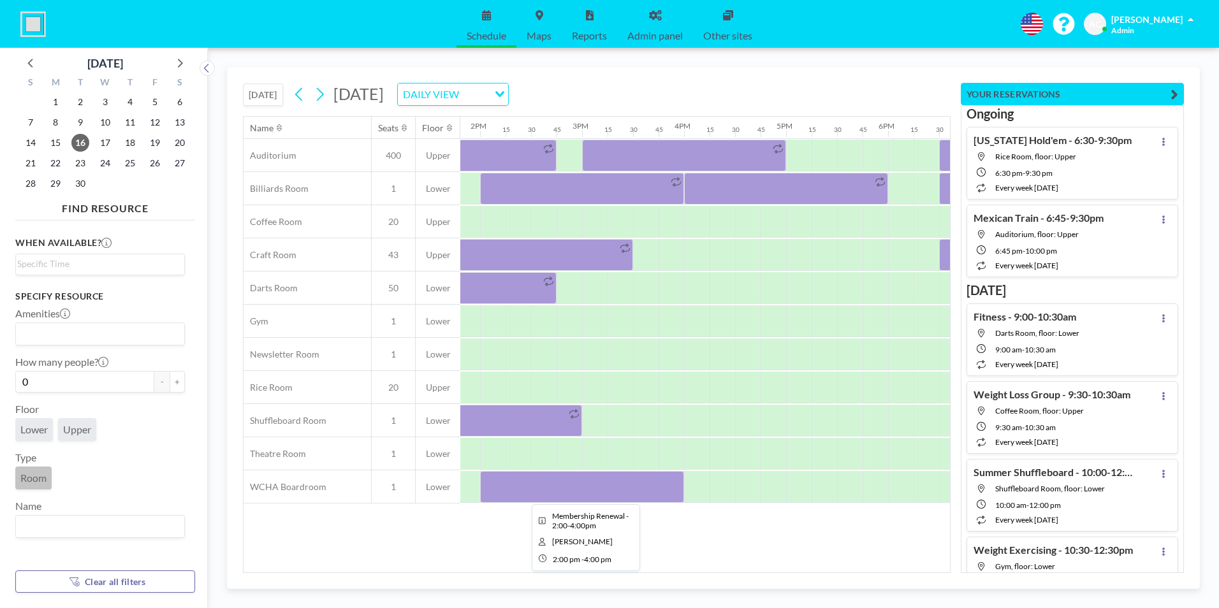
click at [642, 485] on div at bounding box center [582, 487] width 204 height 32
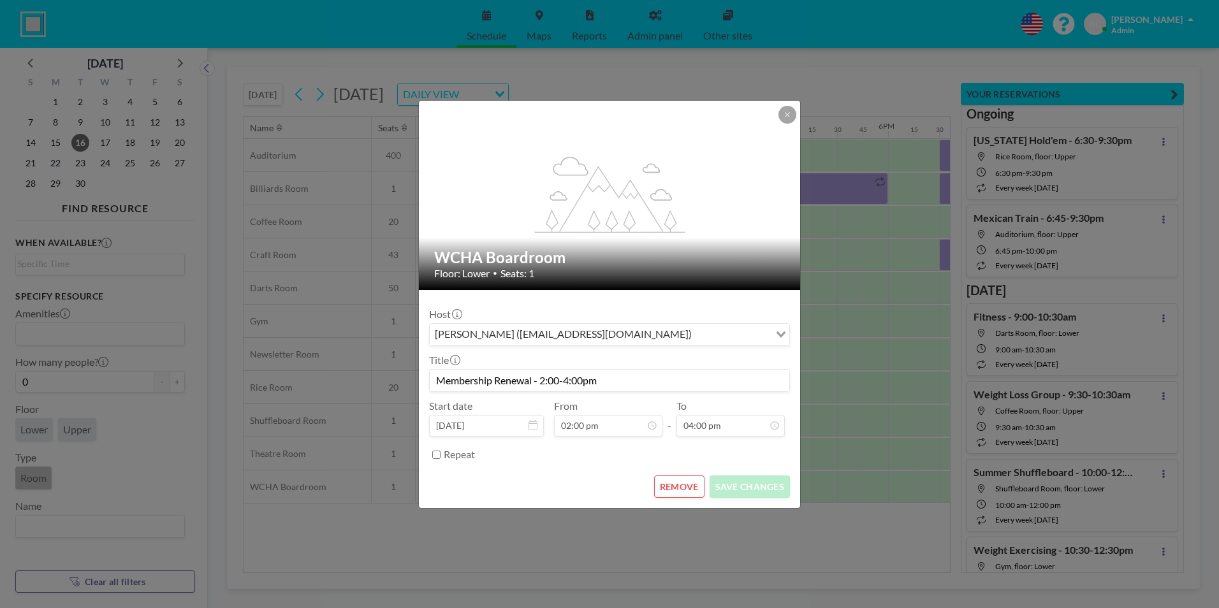
drag, startPoint x: 606, startPoint y: 381, endPoint x: 438, endPoint y: 378, distance: 168.4
click at [438, 378] on input "Membership Renewal - 2:00-4:00pm" at bounding box center [610, 381] width 360 height 22
drag, startPoint x: 787, startPoint y: 117, endPoint x: 799, endPoint y: 133, distance: 20.0
click at [788, 117] on icon at bounding box center [788, 115] width 8 height 8
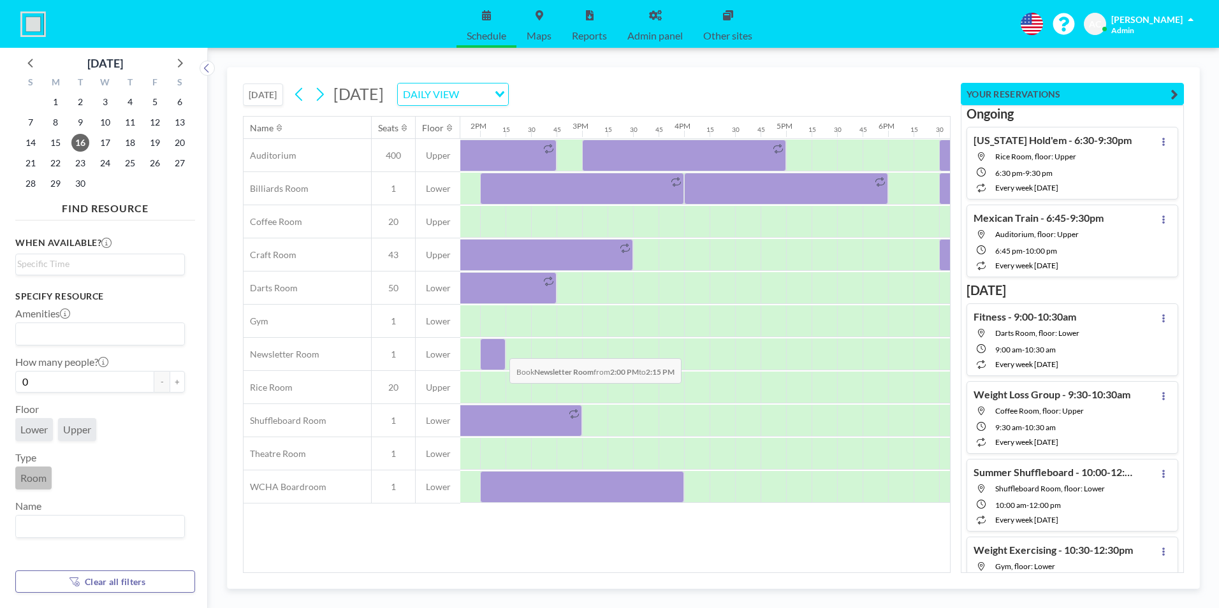
click at [499, 349] on div at bounding box center [493, 355] width 26 height 32
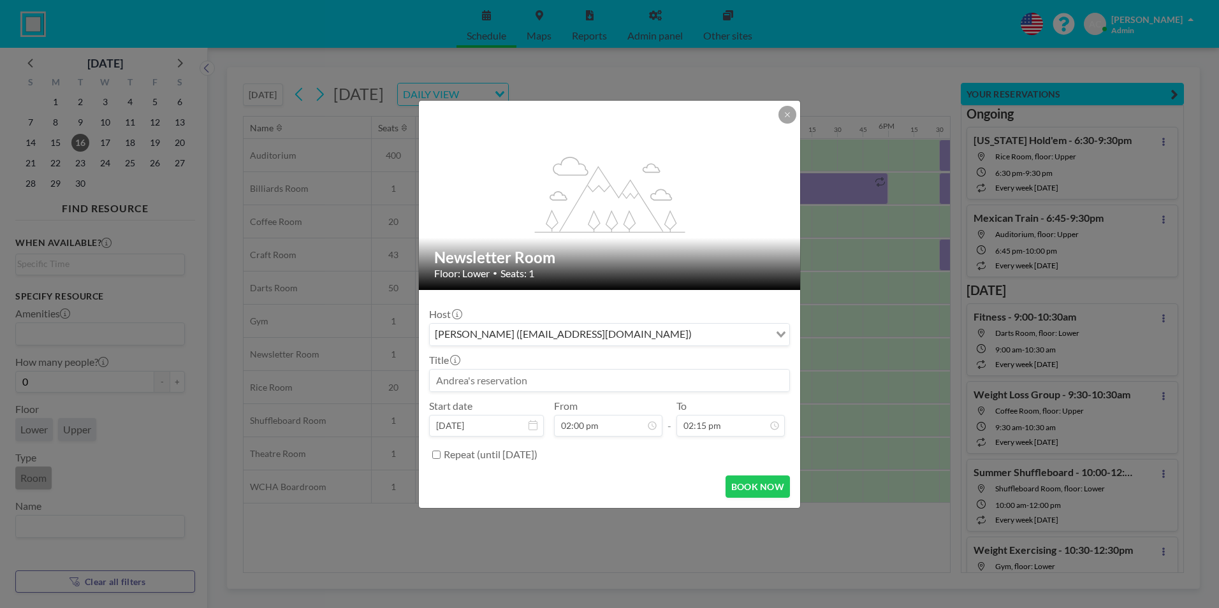
click at [519, 378] on input at bounding box center [610, 381] width 360 height 22
paste input "Membership Renewal - 2:00-4:00pm"
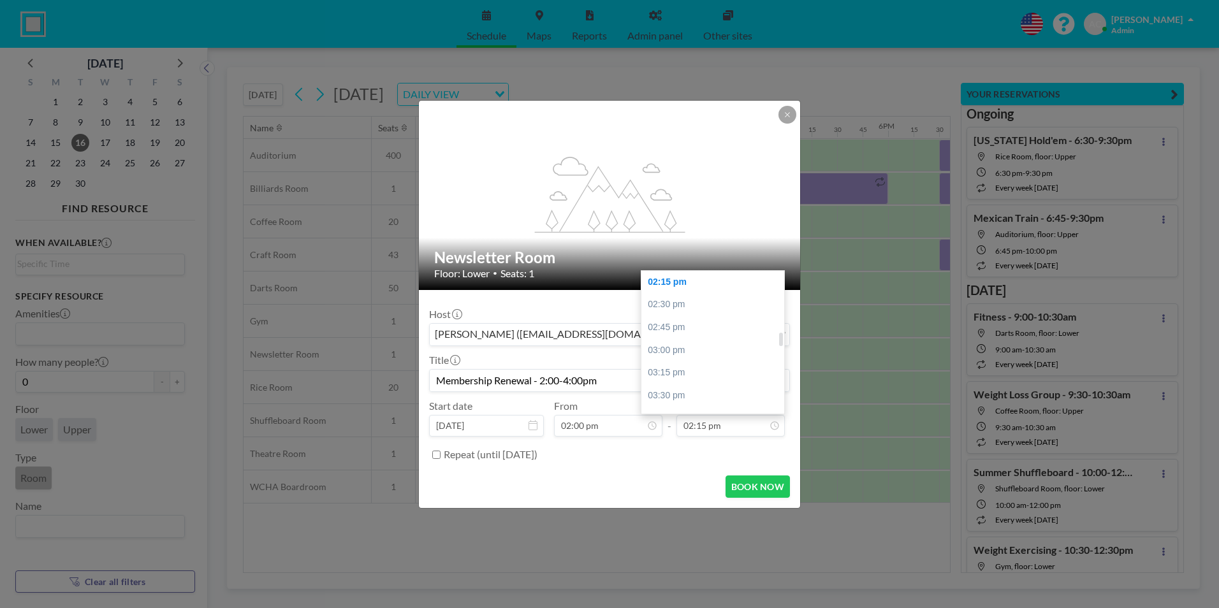
scroll to position [722, 0]
type input "Membership Renewal - 2:00-4:00pm"
click at [715, 373] on div "04:00 pm" at bounding box center [716, 377] width 149 height 23
type input "04:00 pm"
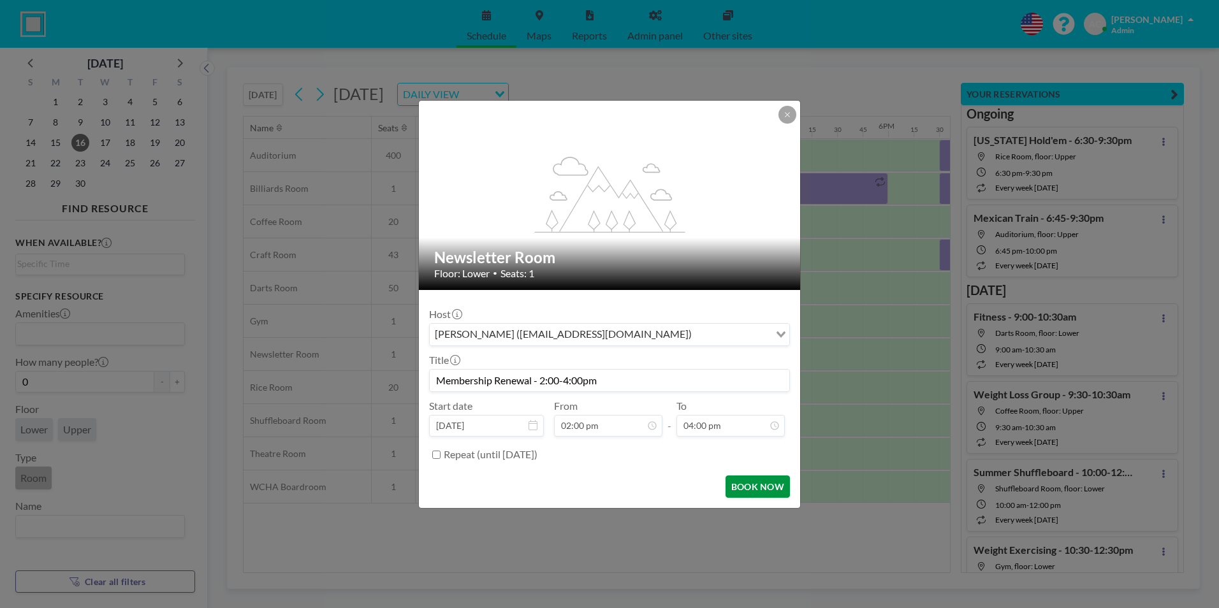
scroll to position [817, 0]
click at [752, 488] on button "BOOK NOW" at bounding box center [758, 487] width 64 height 22
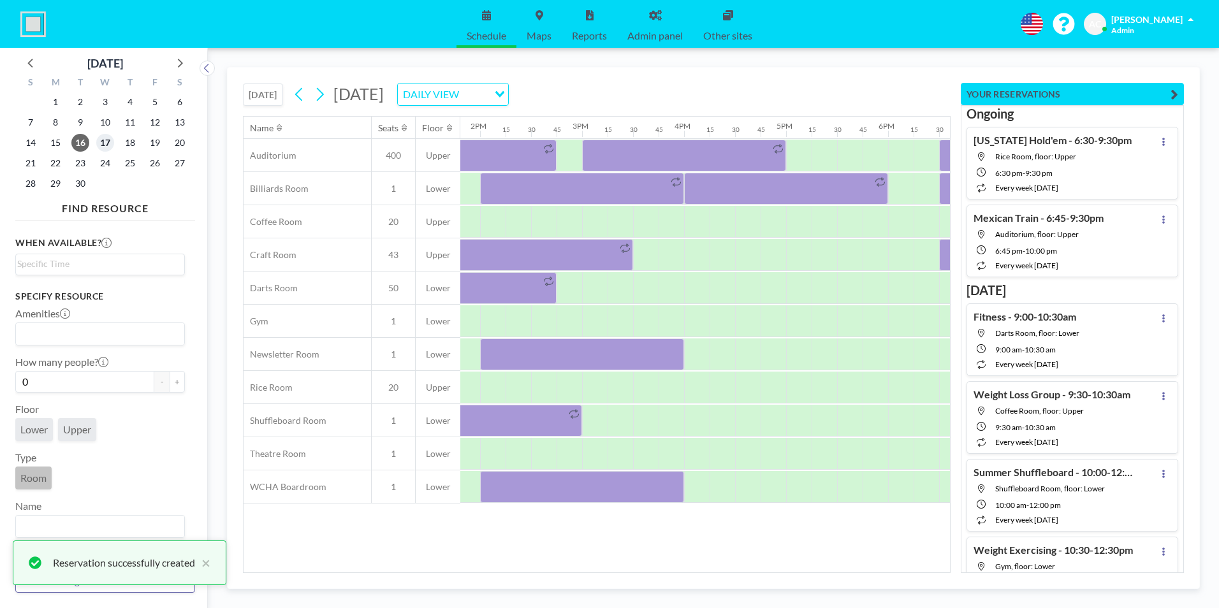
click at [105, 140] on span "17" at bounding box center [105, 143] width 18 height 18
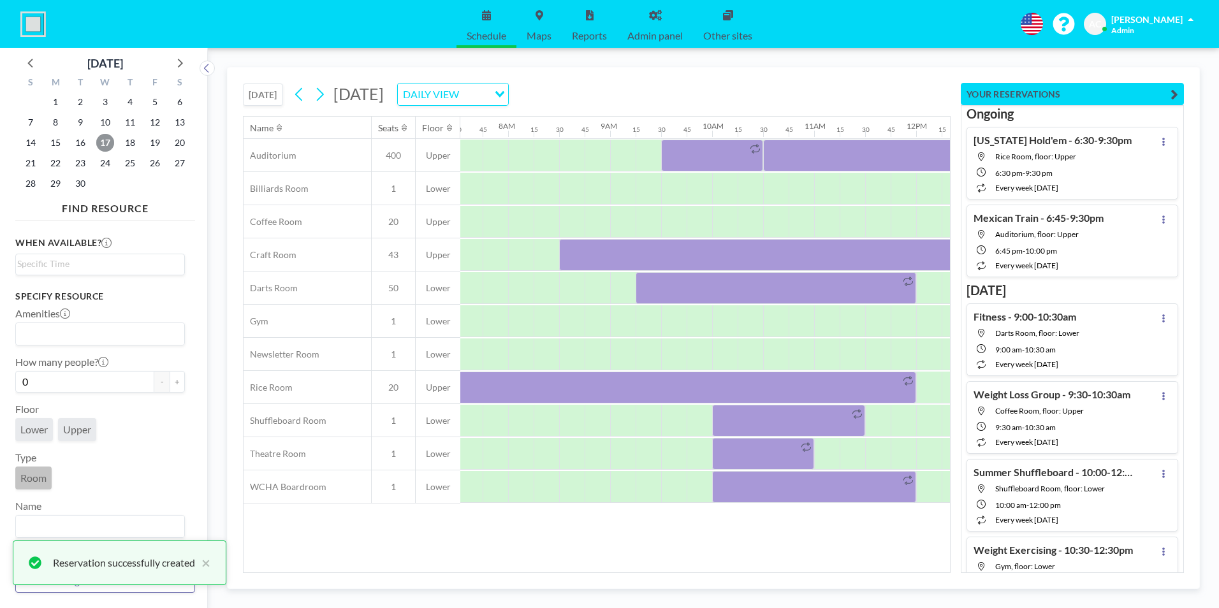
scroll to position [0, 791]
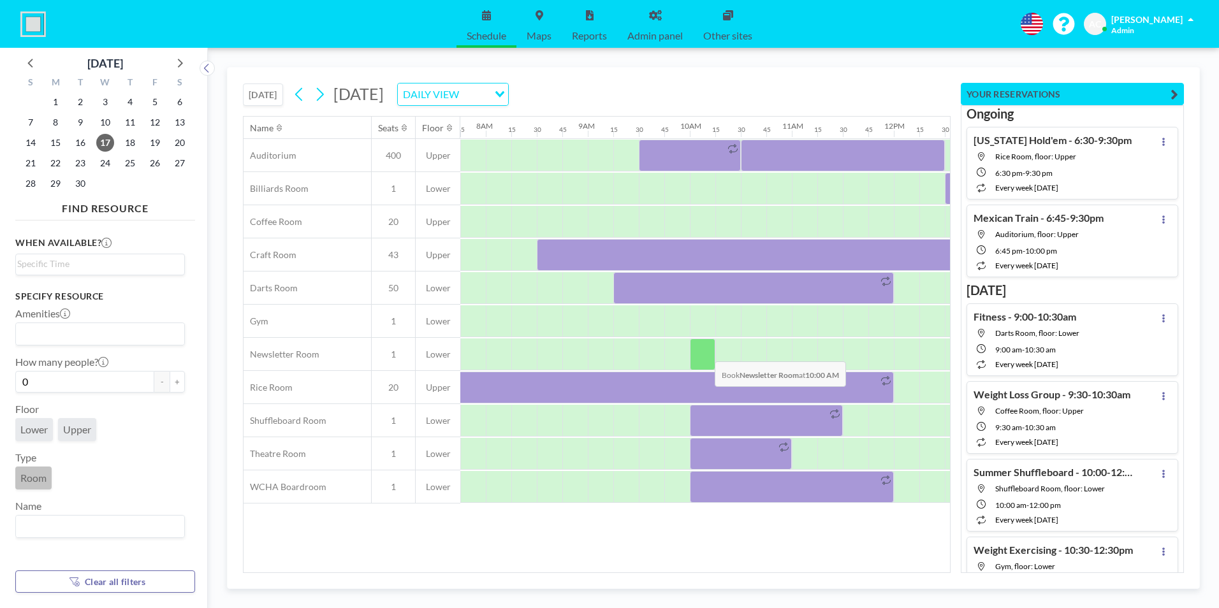
click at [705, 352] on div at bounding box center [703, 355] width 26 height 32
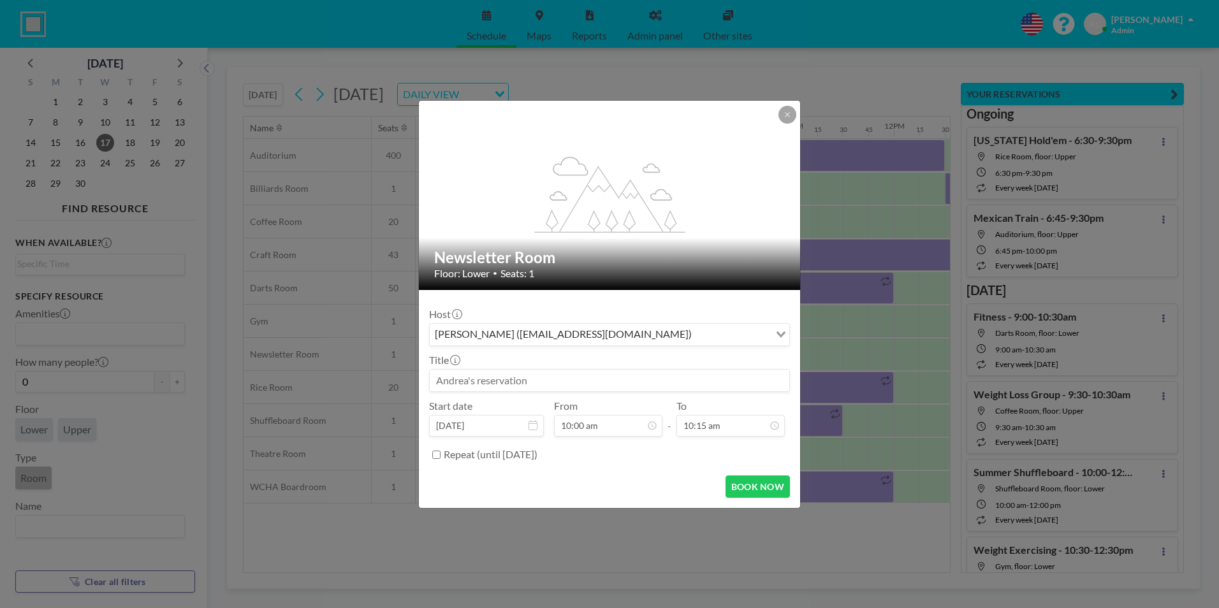
click at [559, 383] on input at bounding box center [610, 381] width 360 height 22
paste input "Membership Renewal - 2:00-4:00pm"
drag, startPoint x: 546, startPoint y: 382, endPoint x: 540, endPoint y: 381, distance: 6.4
click at [540, 381] on input "Membership Renewal - 2:00-4:00pm" at bounding box center [610, 381] width 360 height 22
click at [571, 381] on input "Membership Renewal -10:00-4:00pm" at bounding box center [610, 381] width 360 height 22
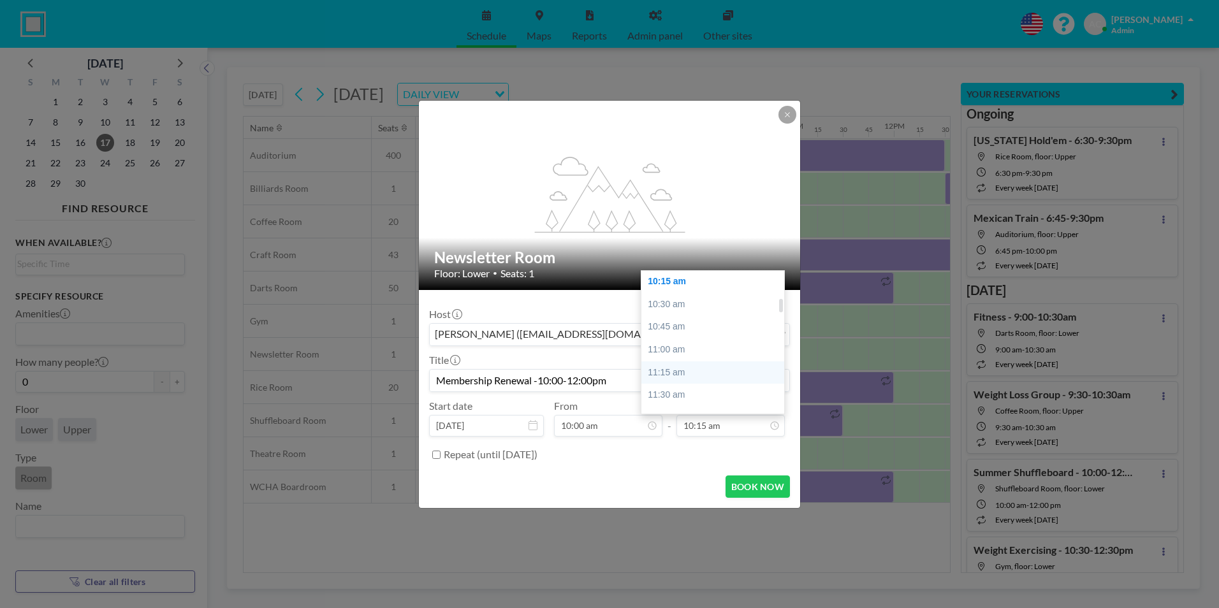
scroll to position [359, 0]
type input "Membership Renewal -10:00-12:00pm"
click at [726, 376] on div "12:00 pm" at bounding box center [716, 376] width 149 height 23
type input "12:00 pm"
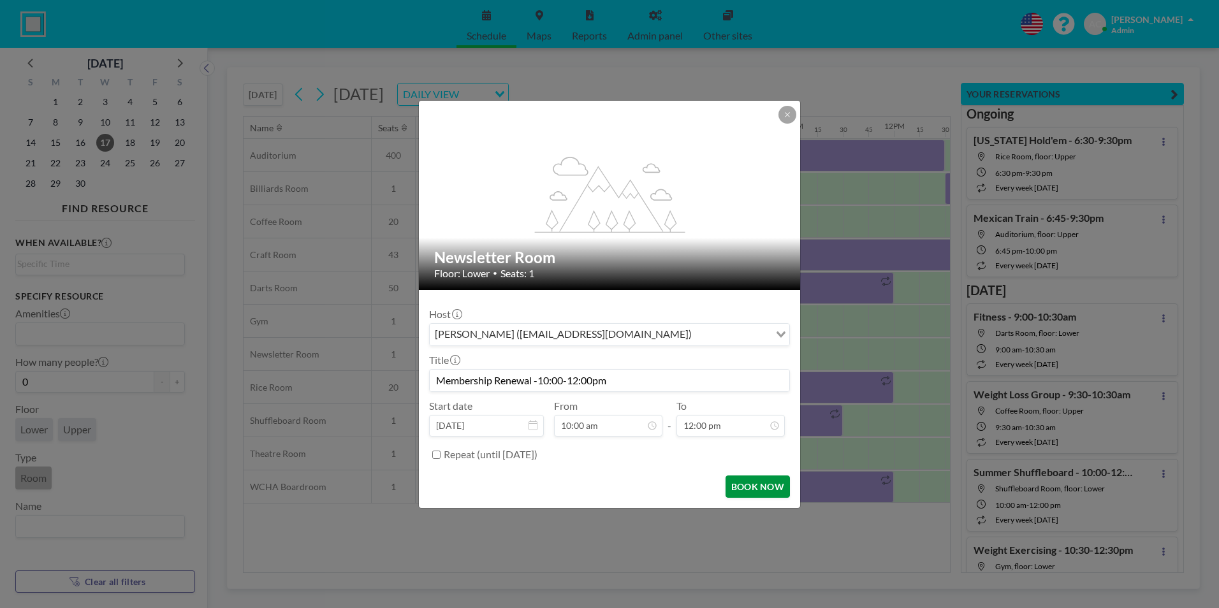
scroll to position [454, 0]
click at [757, 483] on button "BOOK NOW" at bounding box center [758, 487] width 64 height 22
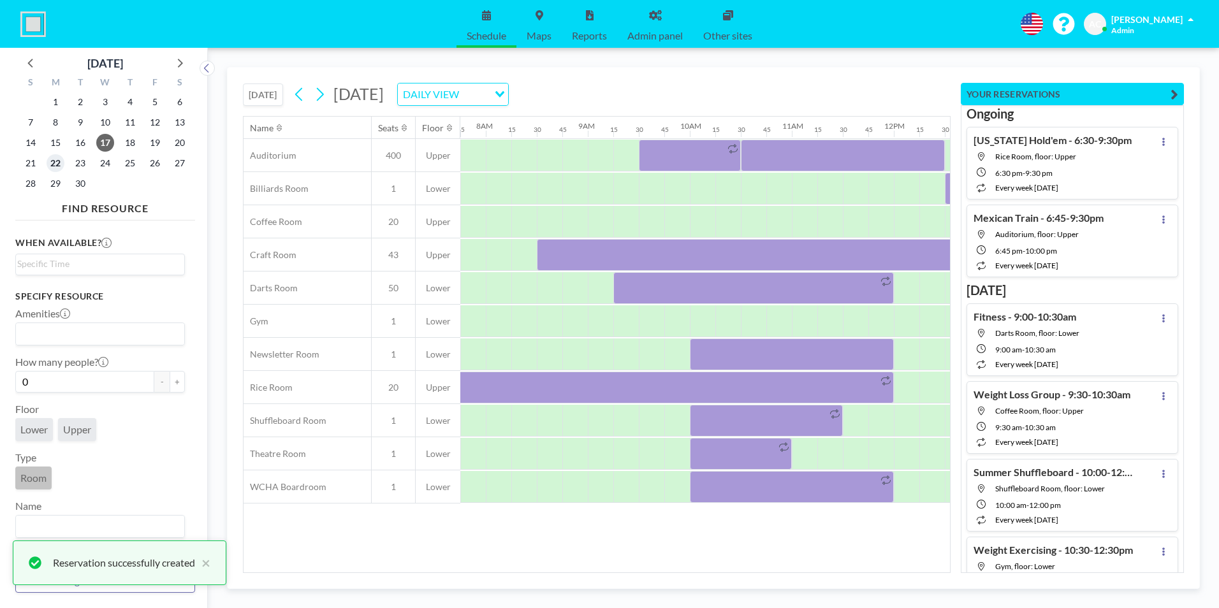
click at [54, 163] on span "22" at bounding box center [56, 163] width 18 height 18
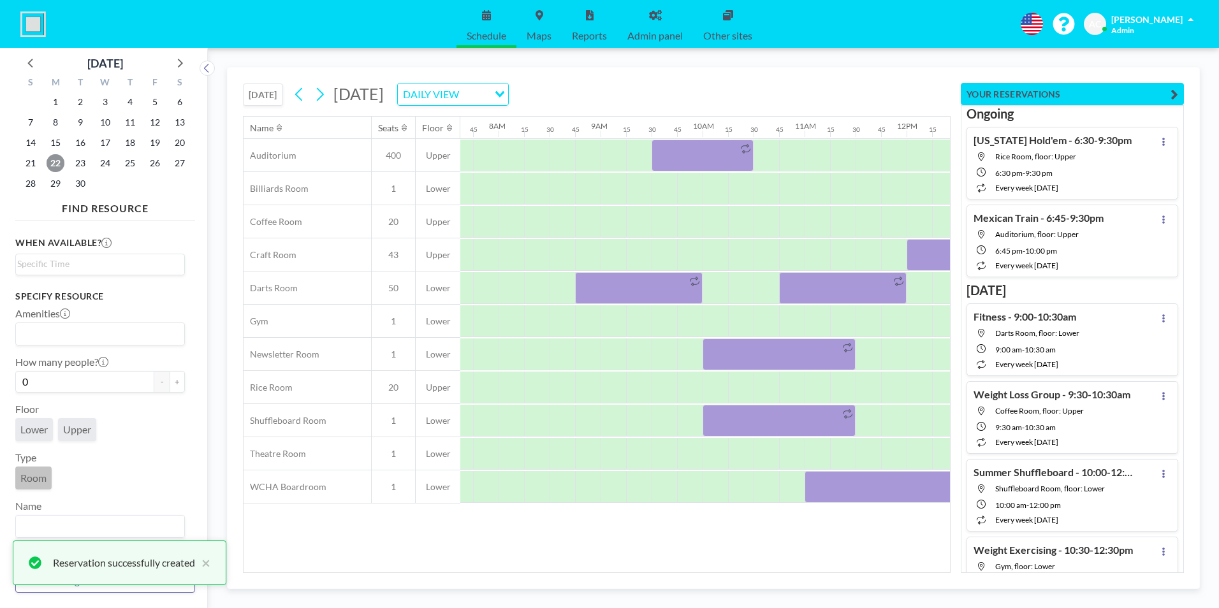
scroll to position [0, 791]
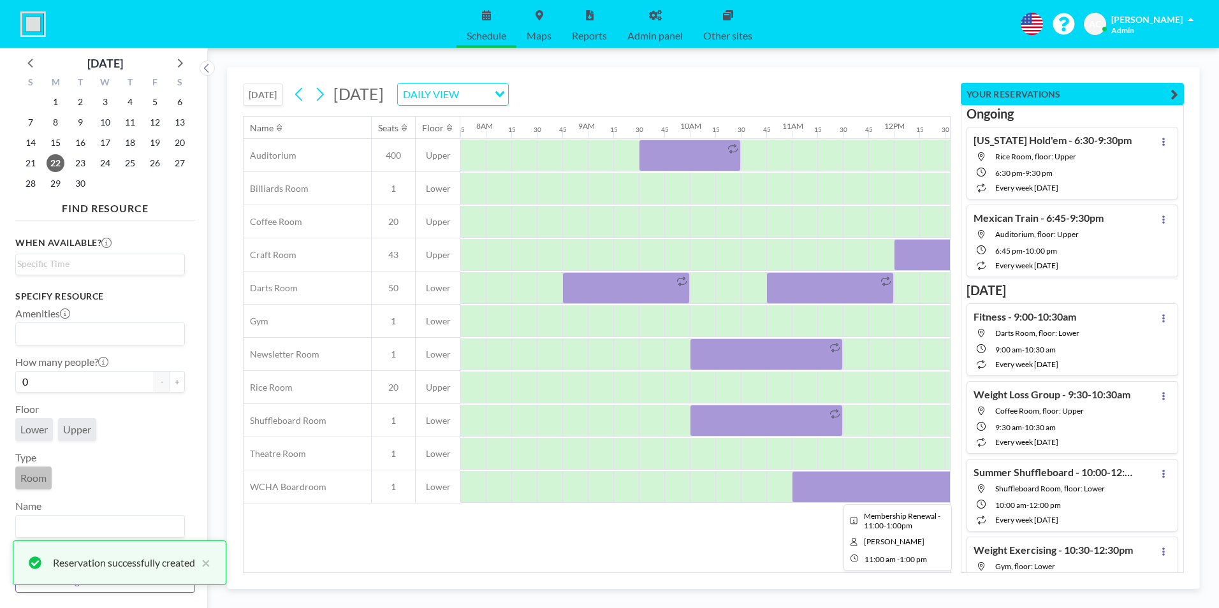
click at [844, 488] on div at bounding box center [894, 487] width 204 height 32
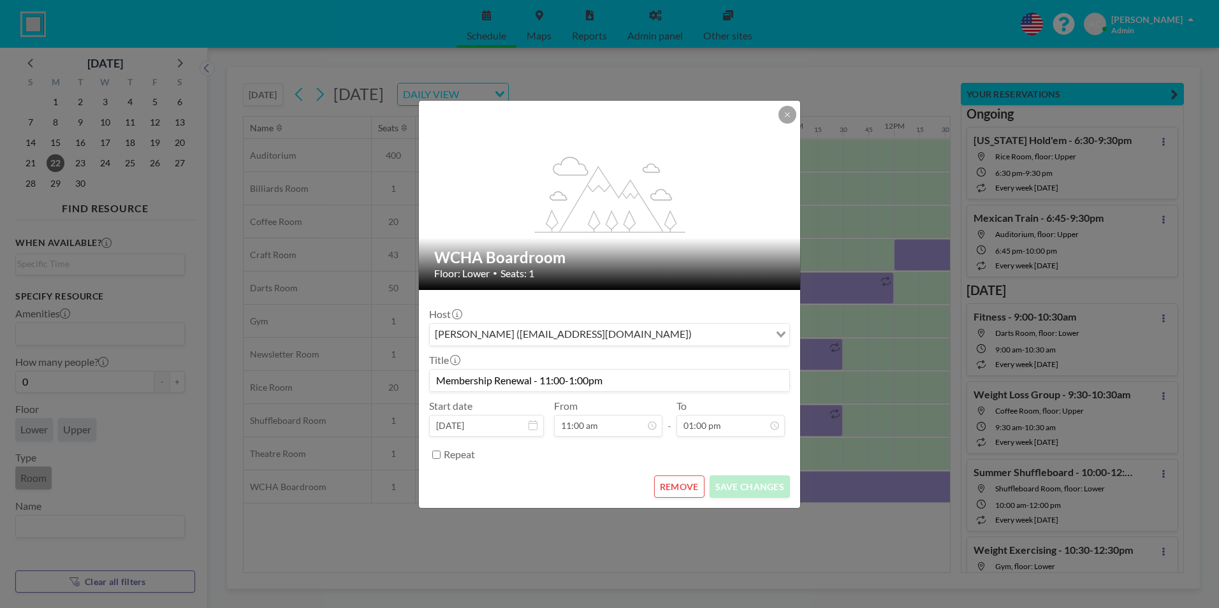
drag, startPoint x: 628, startPoint y: 380, endPoint x: 439, endPoint y: 378, distance: 188.8
click at [439, 378] on input "Membership Renewal - 11:00-1:00pm" at bounding box center [610, 381] width 360 height 22
click at [791, 115] on icon at bounding box center [788, 115] width 8 height 8
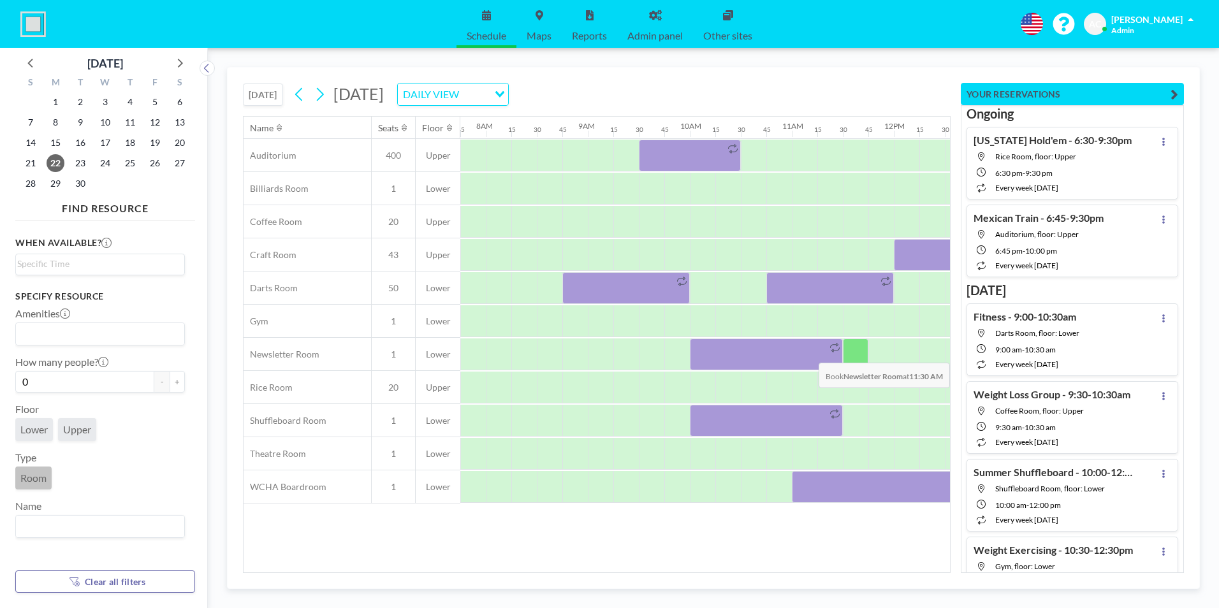
click at [857, 353] on div at bounding box center [856, 355] width 26 height 32
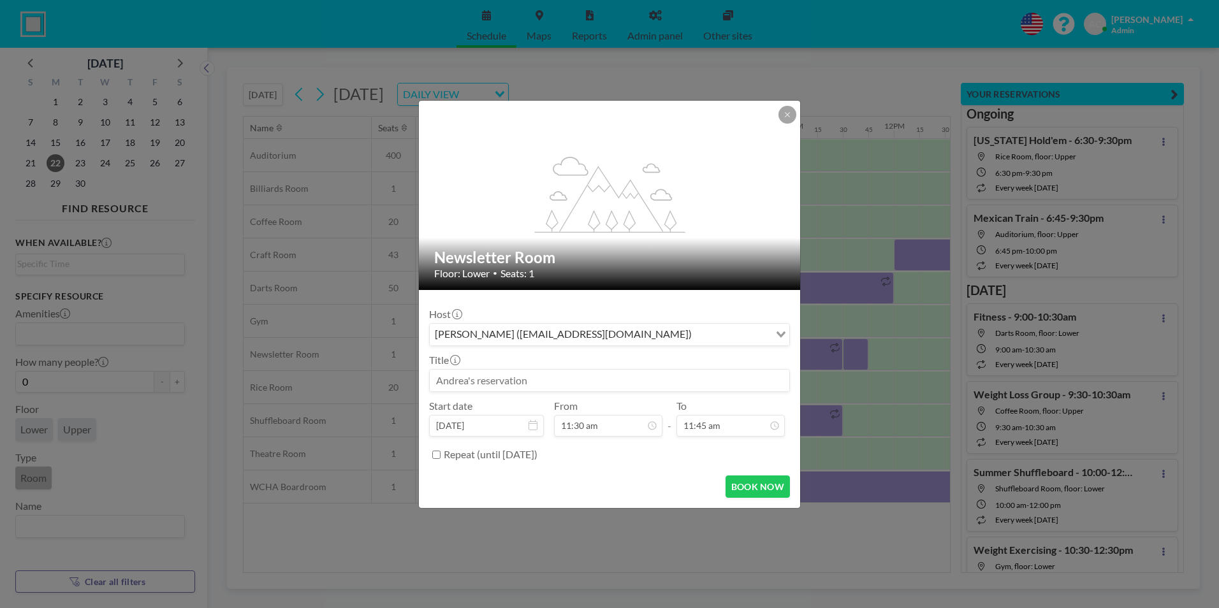
click at [513, 379] on input at bounding box center [610, 381] width 360 height 22
paste input "Membership Renewal - 11:00-1:00pm"
click at [556, 379] on input "Membership Renewal - 11:00-1:00pm" at bounding box center [610, 381] width 360 height 22
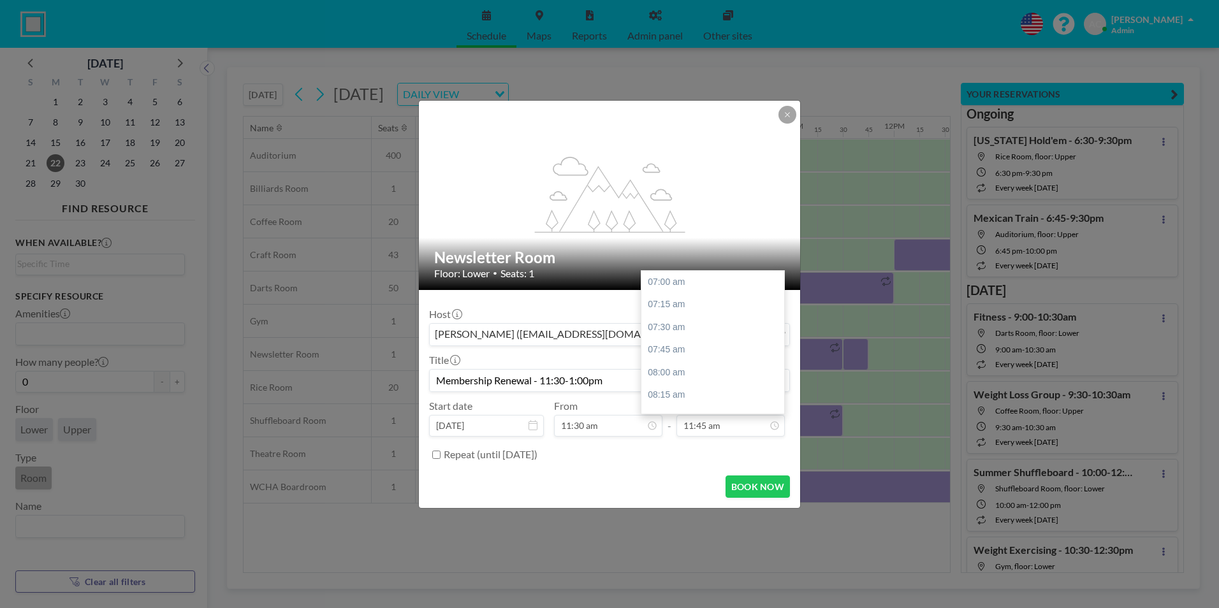
scroll to position [431, 0]
type input "Membership Renewal - 11:30-1:00pm"
click at [731, 430] on input "11:45 am" at bounding box center [731, 426] width 108 height 22
click at [711, 392] on div "01:00 pm" at bounding box center [716, 396] width 149 height 23
type input "01:00 pm"
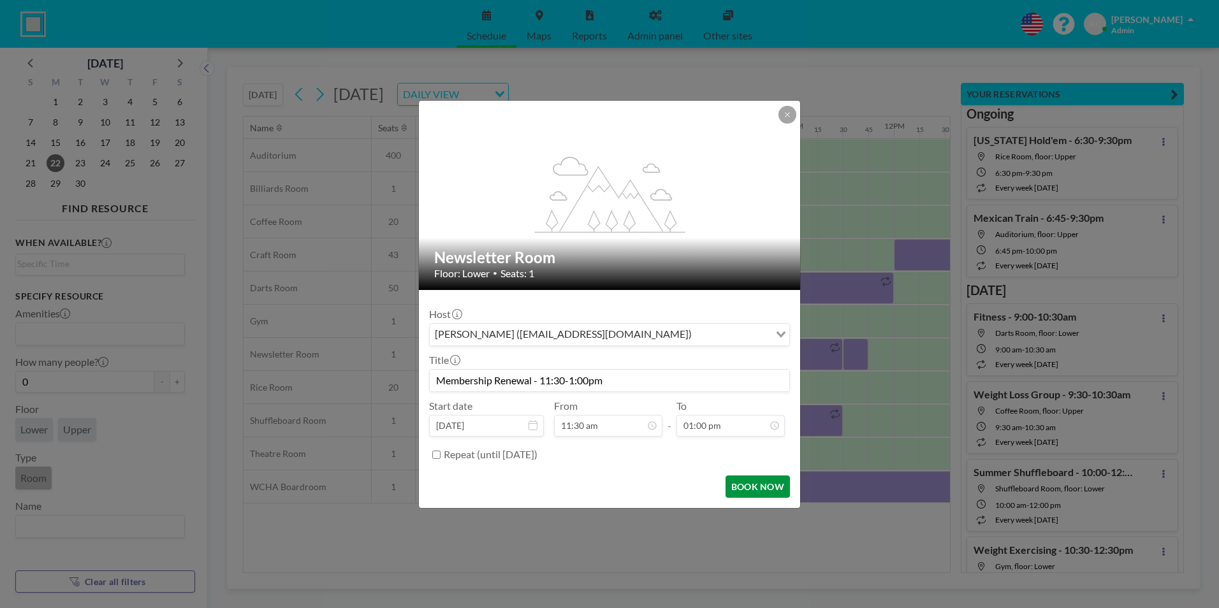
scroll to position [545, 0]
click at [768, 484] on button "BOOK NOW" at bounding box center [758, 487] width 64 height 22
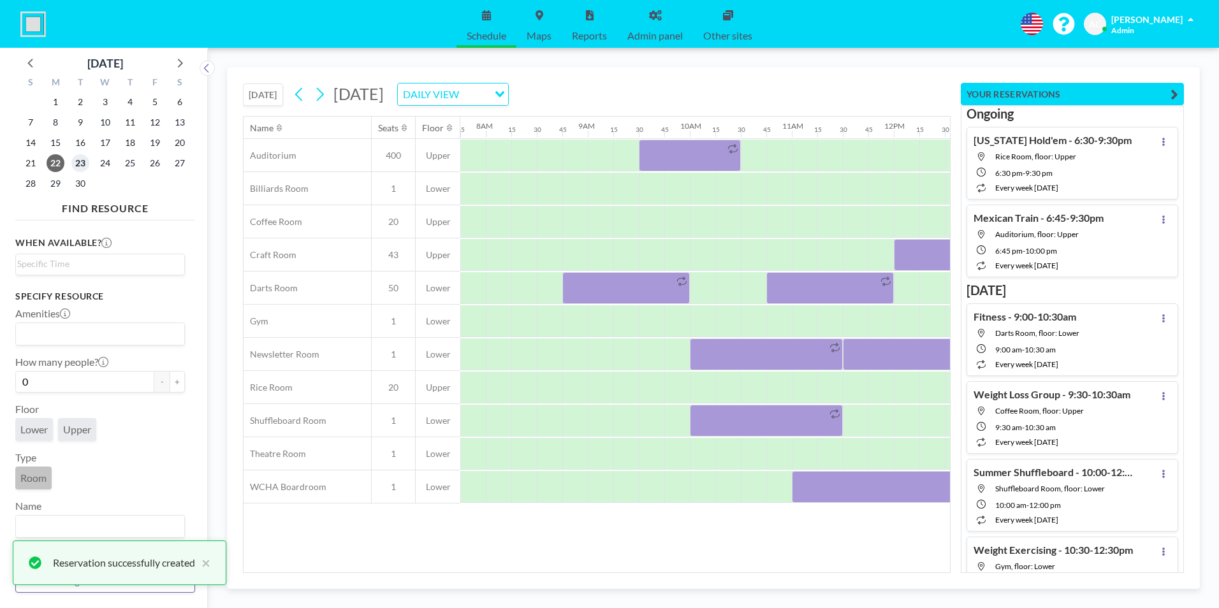
click at [83, 160] on span "23" at bounding box center [80, 163] width 18 height 18
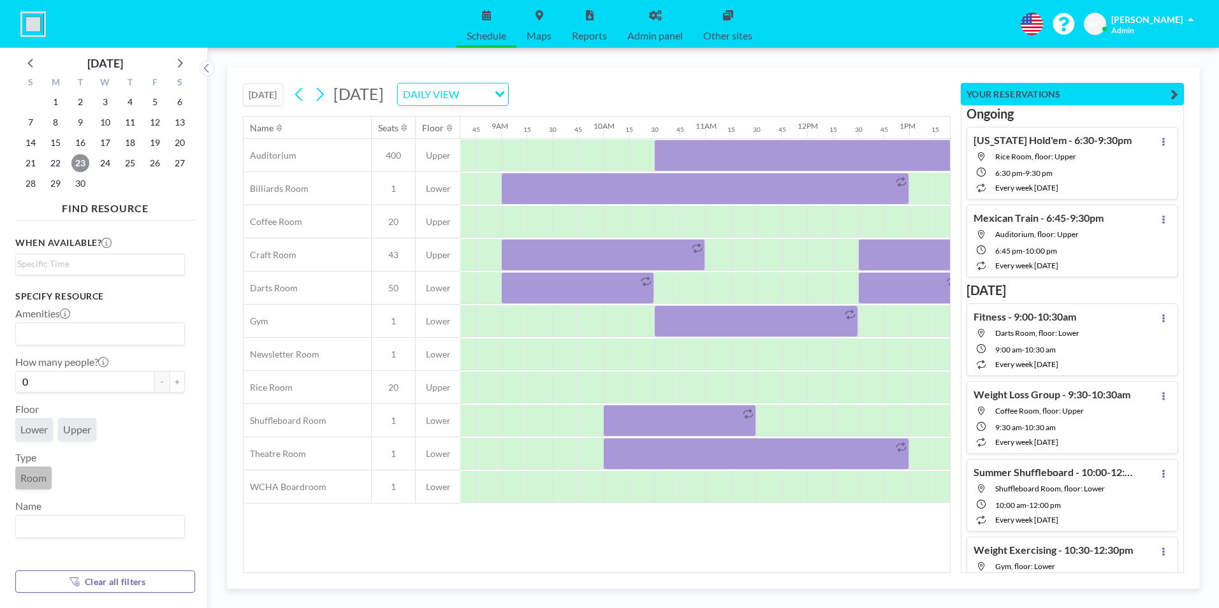
scroll to position [0, 1088]
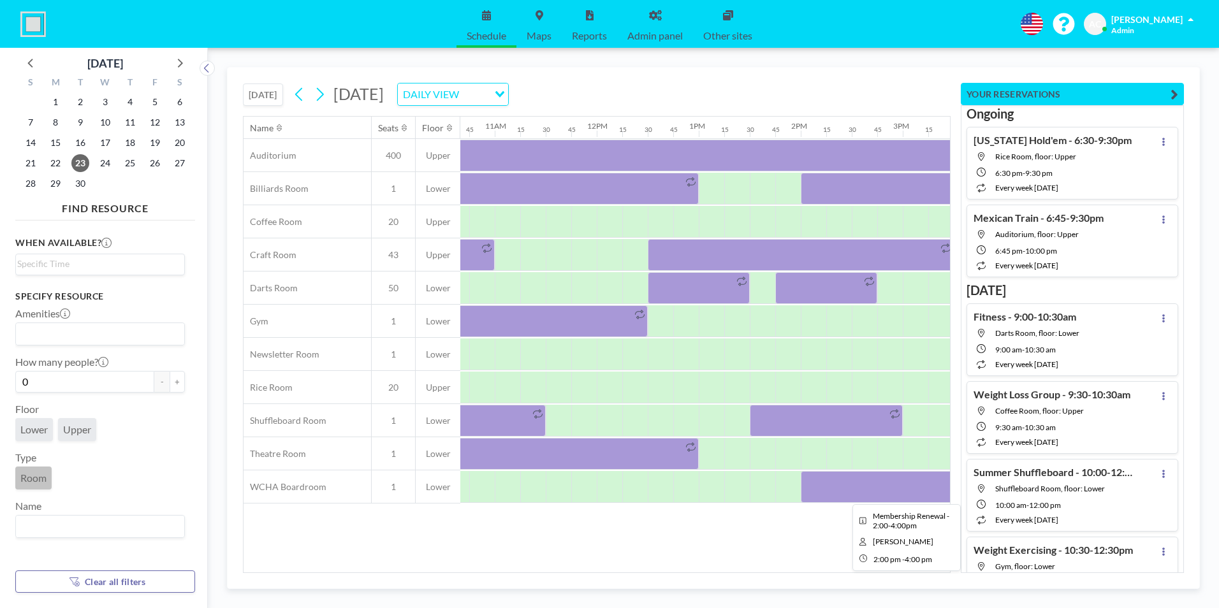
click at [821, 492] on div at bounding box center [903, 487] width 204 height 32
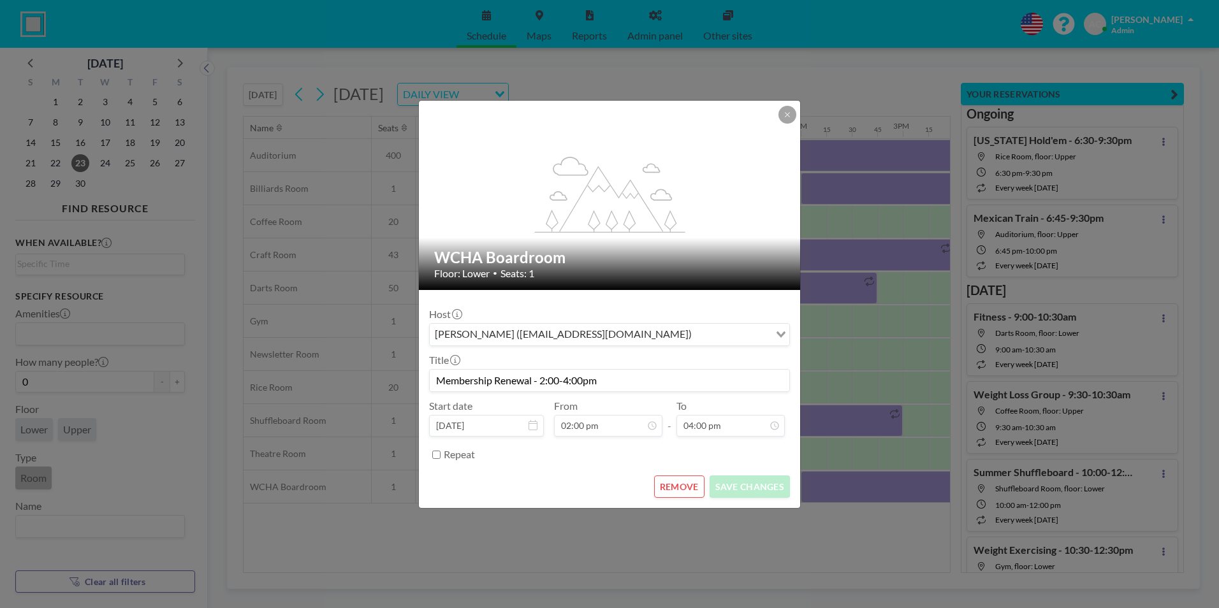
scroll to position [817, 0]
drag, startPoint x: 623, startPoint y: 381, endPoint x: 423, endPoint y: 381, distance: 199.6
click at [423, 381] on form "Host [PERSON_NAME] ([EMAIL_ADDRESS][DOMAIN_NAME]) Loading... Title Membership R…" at bounding box center [609, 399] width 381 height 218
click at [786, 114] on icon at bounding box center [788, 115] width 8 height 8
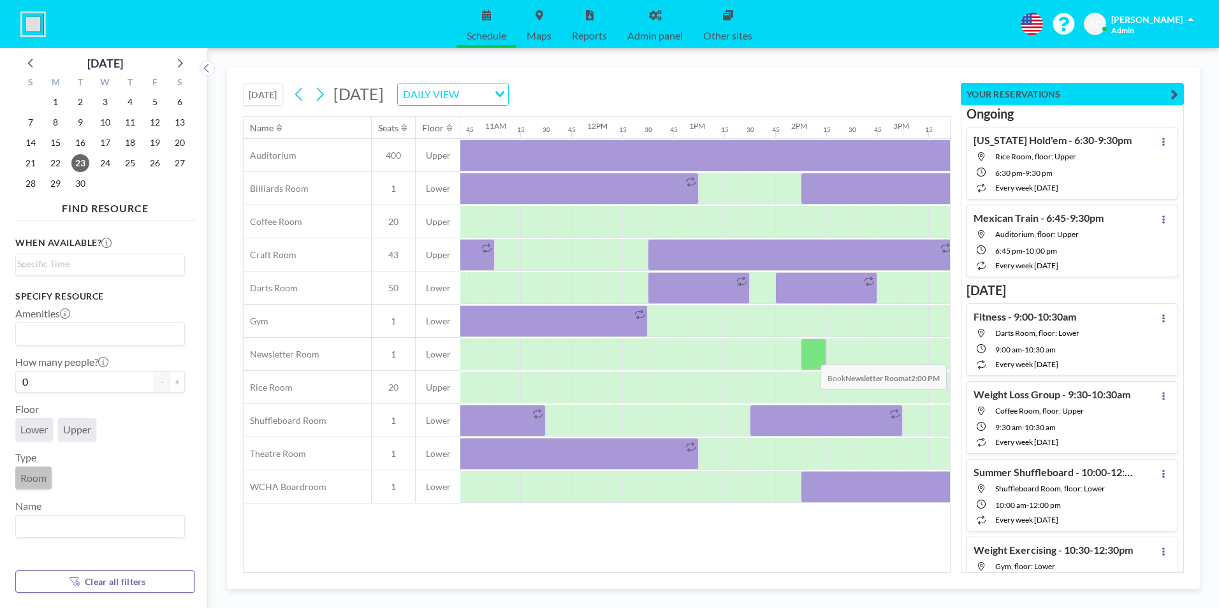
click at [811, 355] on div at bounding box center [814, 355] width 26 height 32
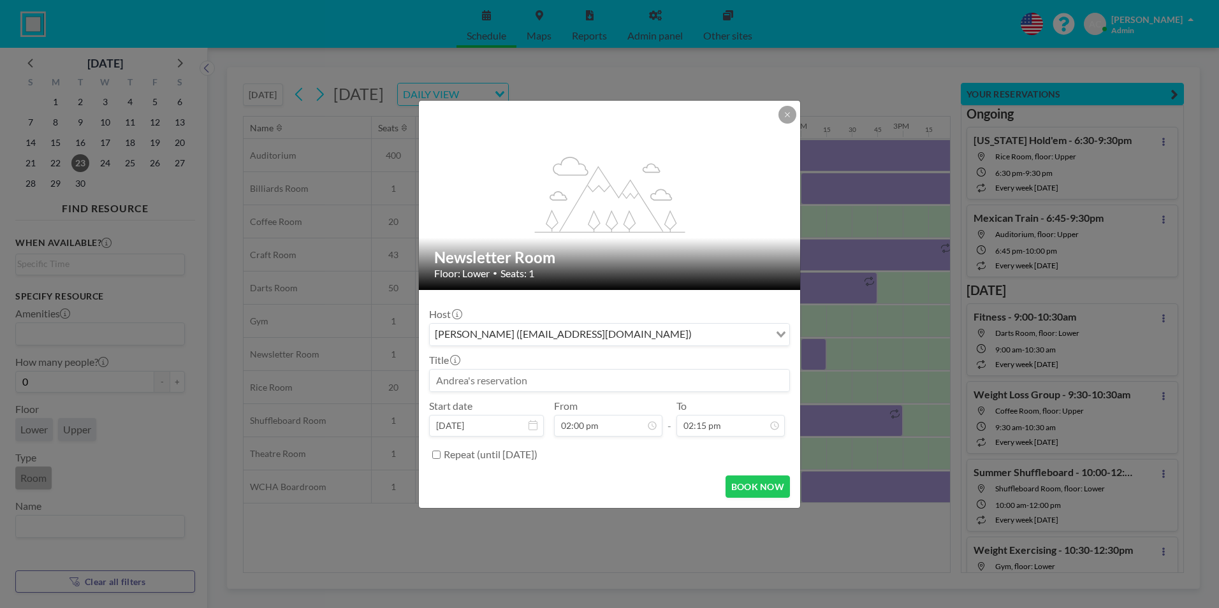
click at [513, 383] on input at bounding box center [610, 381] width 360 height 22
paste input "Membership Renewal - 2:00-4:00pm"
type input "Membership Renewal - 2:00-4:00pm"
click at [756, 488] on button "BOOK NOW" at bounding box center [758, 487] width 64 height 22
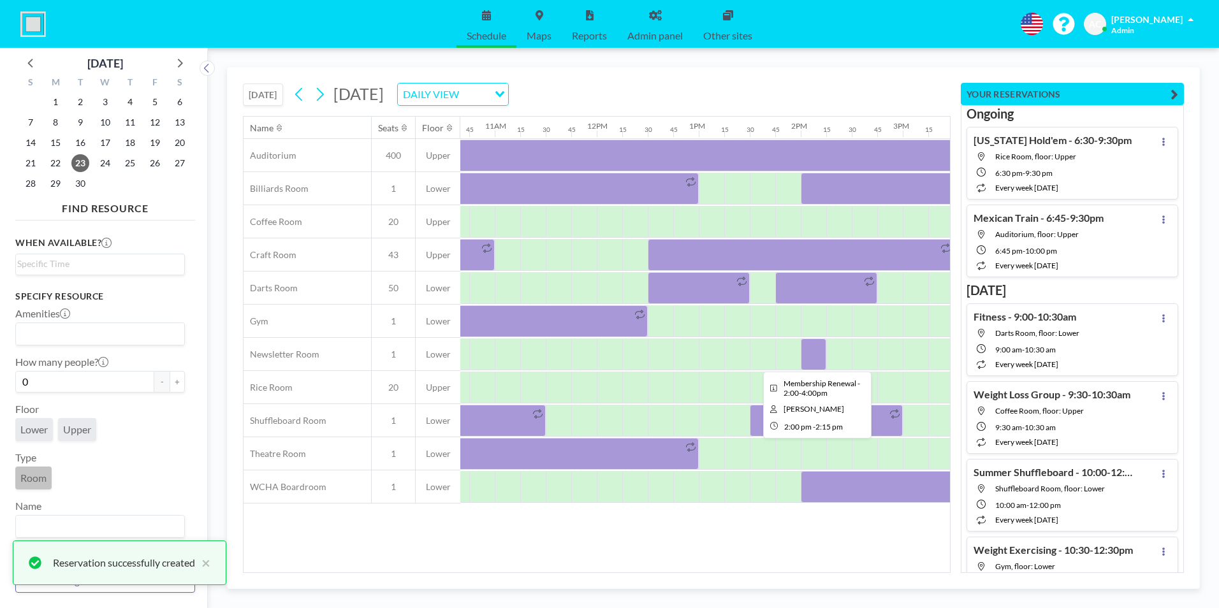
click at [812, 353] on div at bounding box center [814, 355] width 26 height 32
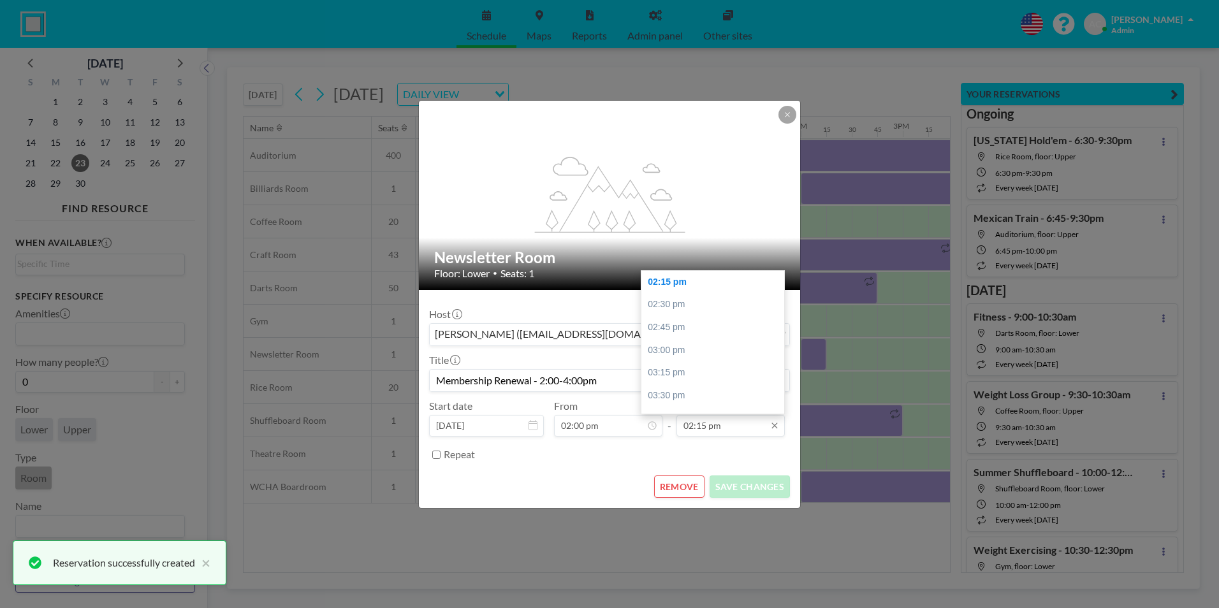
click at [712, 428] on input "02:15 pm" at bounding box center [731, 426] width 108 height 22
click at [689, 312] on div "04:00 pm" at bounding box center [716, 313] width 149 height 23
type input "04:00 pm"
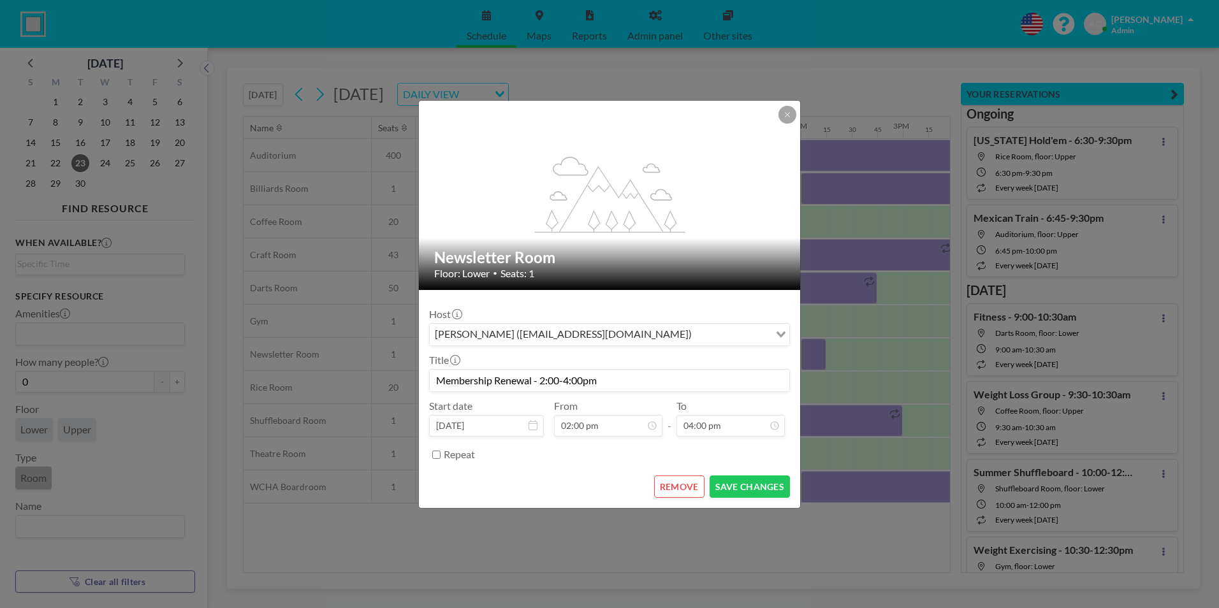
scroll to position [817, 0]
click at [750, 482] on button "SAVE CHANGES" at bounding box center [750, 487] width 80 height 22
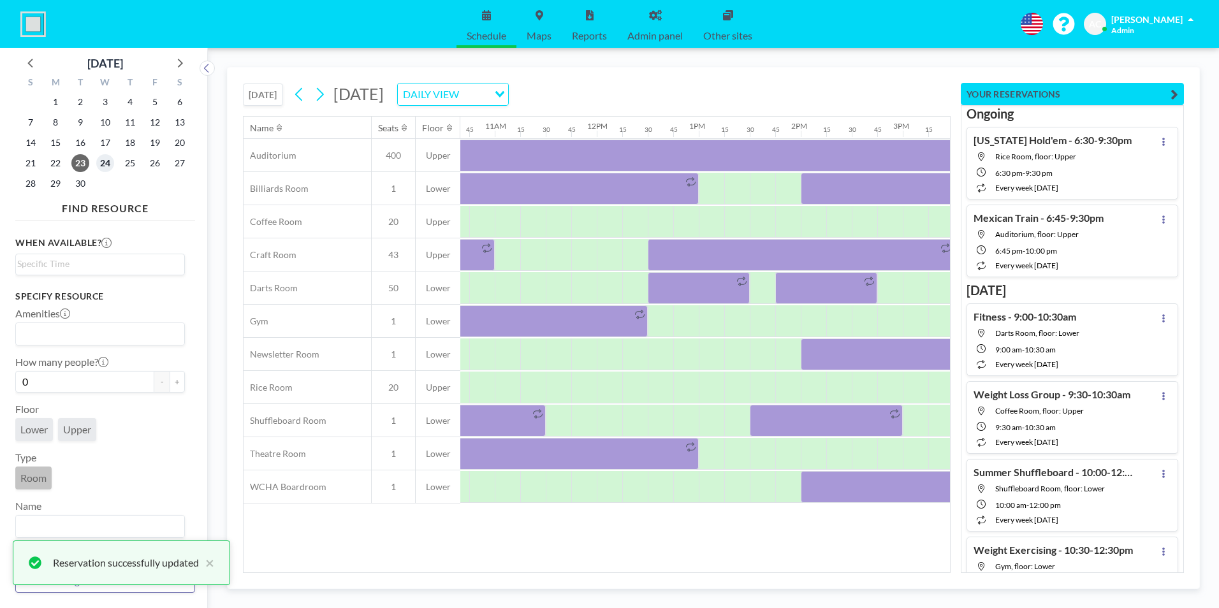
drag, startPoint x: 107, startPoint y: 161, endPoint x: 161, endPoint y: 186, distance: 60.2
click at [107, 161] on span "24" at bounding box center [105, 163] width 18 height 18
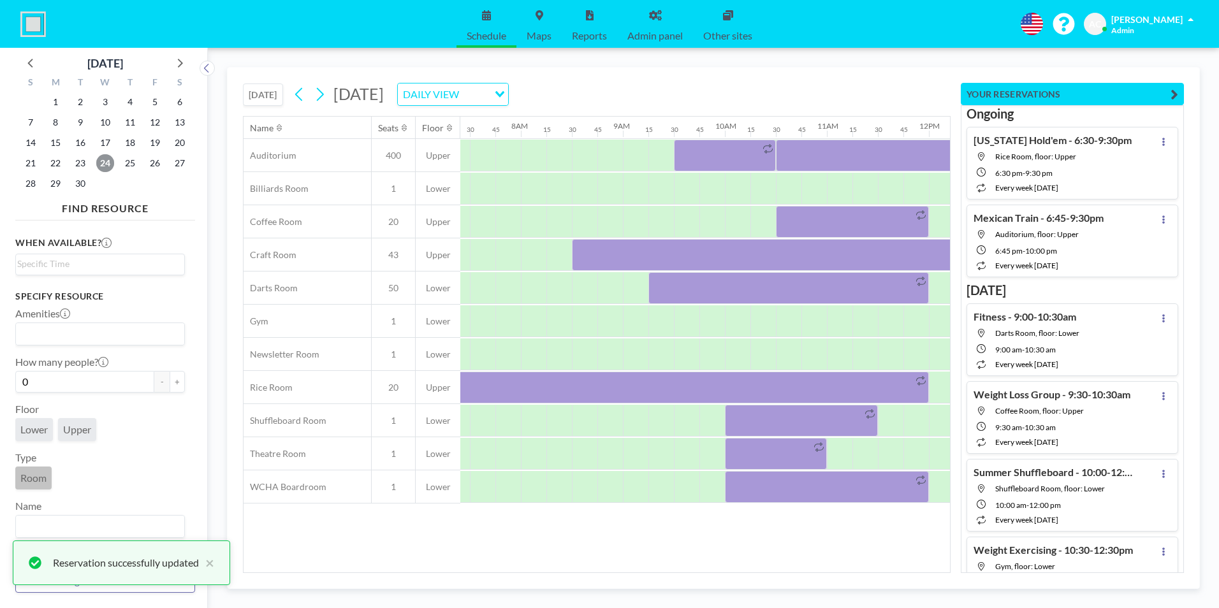
scroll to position [0, 791]
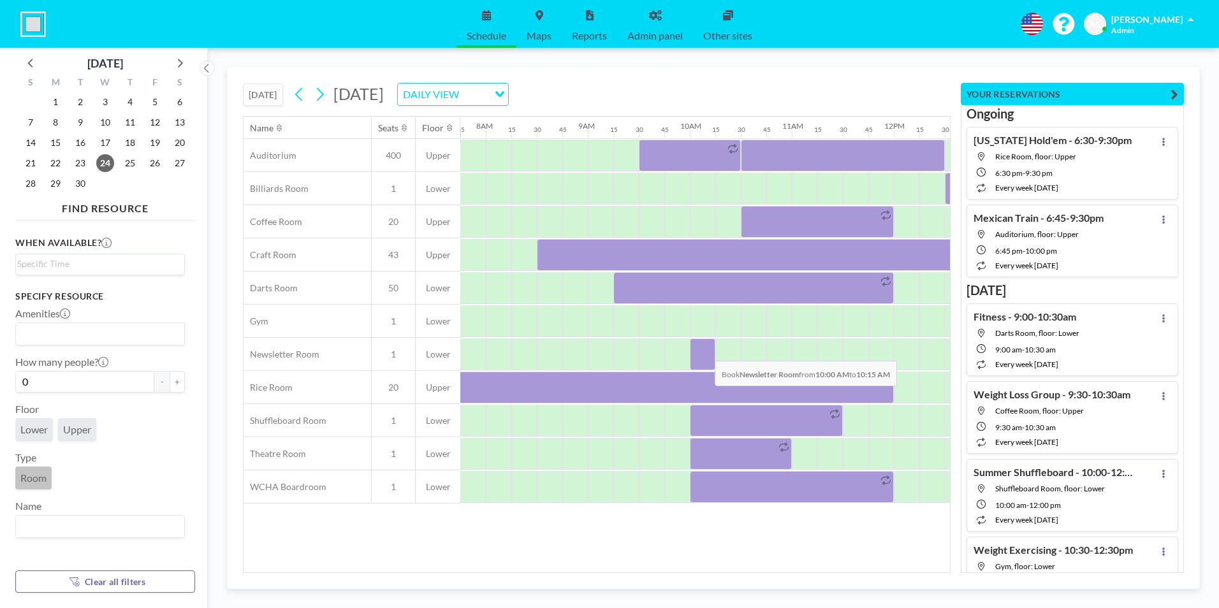
click at [705, 351] on div at bounding box center [703, 355] width 26 height 32
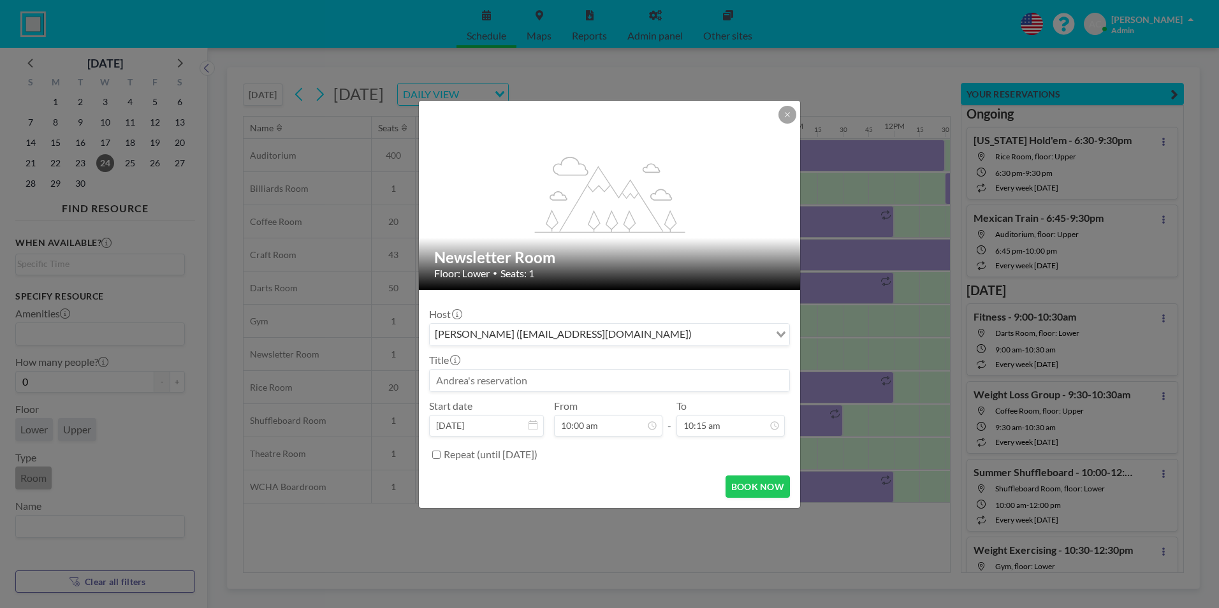
click at [620, 380] on input at bounding box center [610, 381] width 360 height 22
paste input "Membership Renewal - 2:00-4:00pm"
click at [542, 380] on input "Membership Renewal - 2:00-4:00pm" at bounding box center [610, 381] width 360 height 22
click at [571, 379] on input "Membership Renewal - 10:00-4:00pm" at bounding box center [610, 381] width 360 height 22
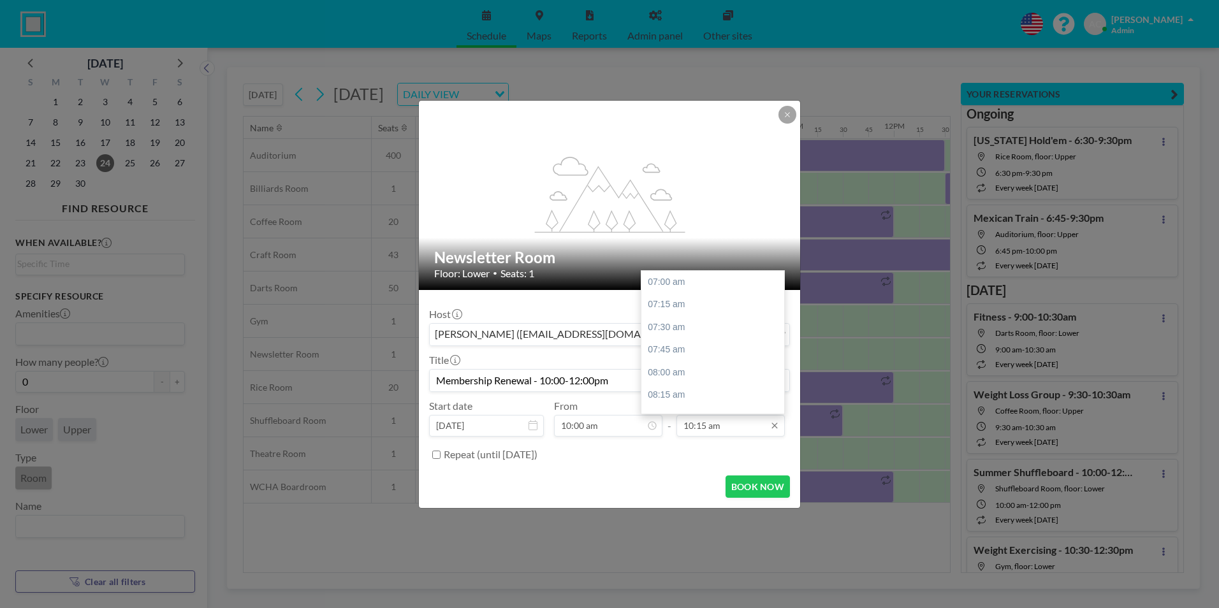
scroll to position [295, 0]
type input "Membership Renewal - 10:00-12:00pm"
click at [704, 425] on input "10:15 am" at bounding box center [731, 426] width 108 height 22
click at [680, 312] on div "12:00 pm" at bounding box center [716, 313] width 149 height 23
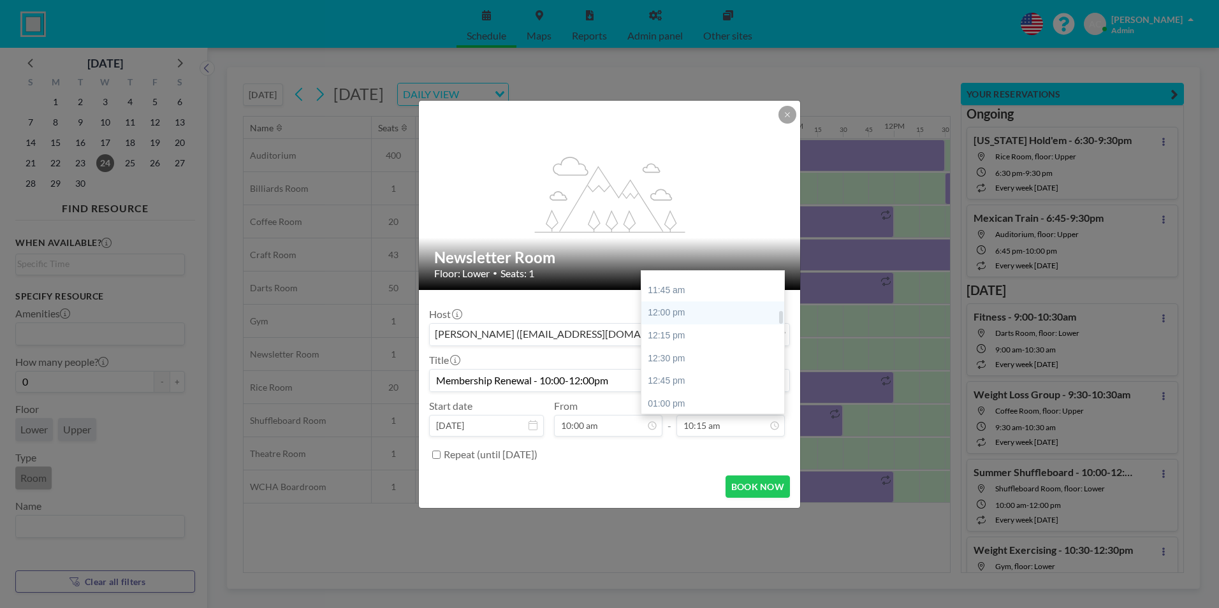
type input "12:00 pm"
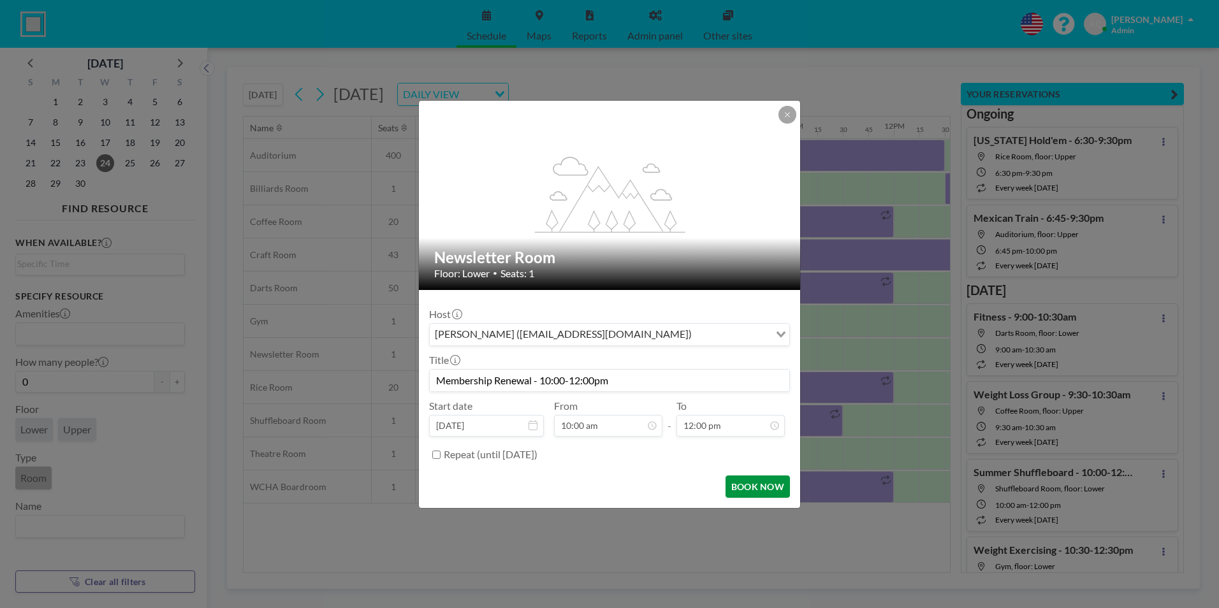
scroll to position [454, 0]
click at [754, 486] on button "BOOK NOW" at bounding box center [758, 487] width 64 height 22
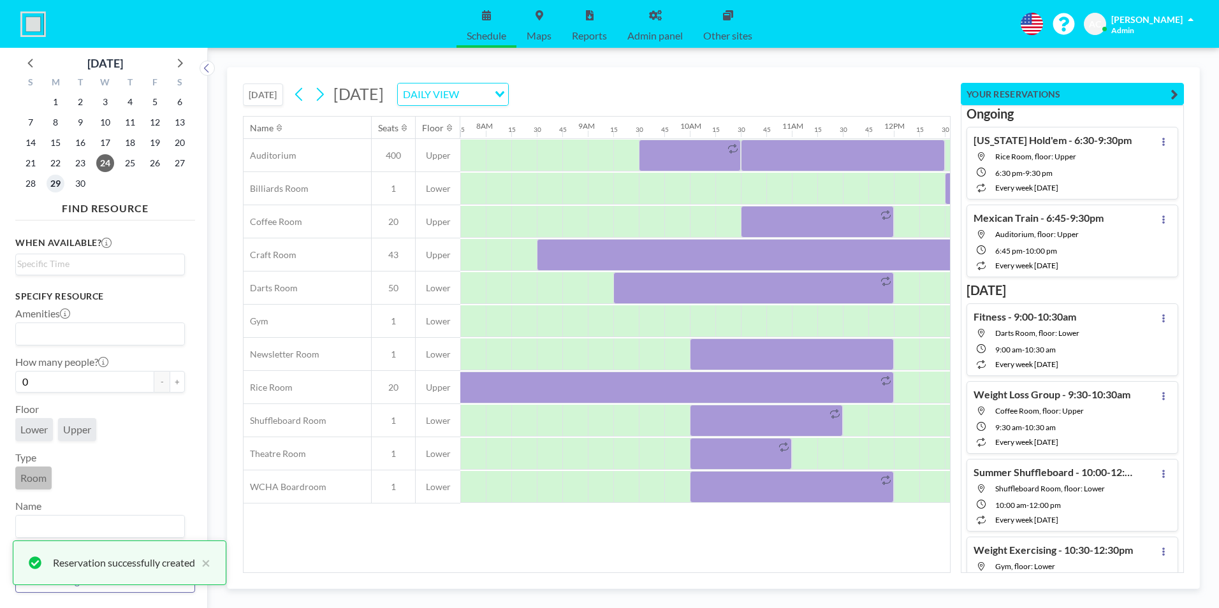
click at [58, 185] on span "29" at bounding box center [56, 184] width 18 height 18
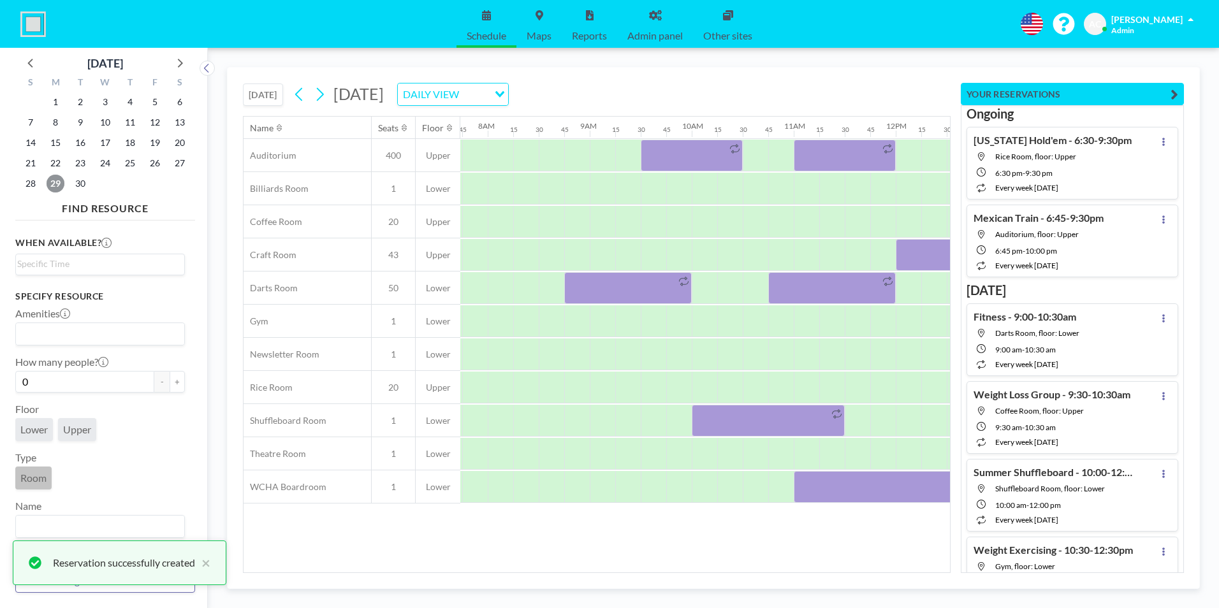
scroll to position [0, 791]
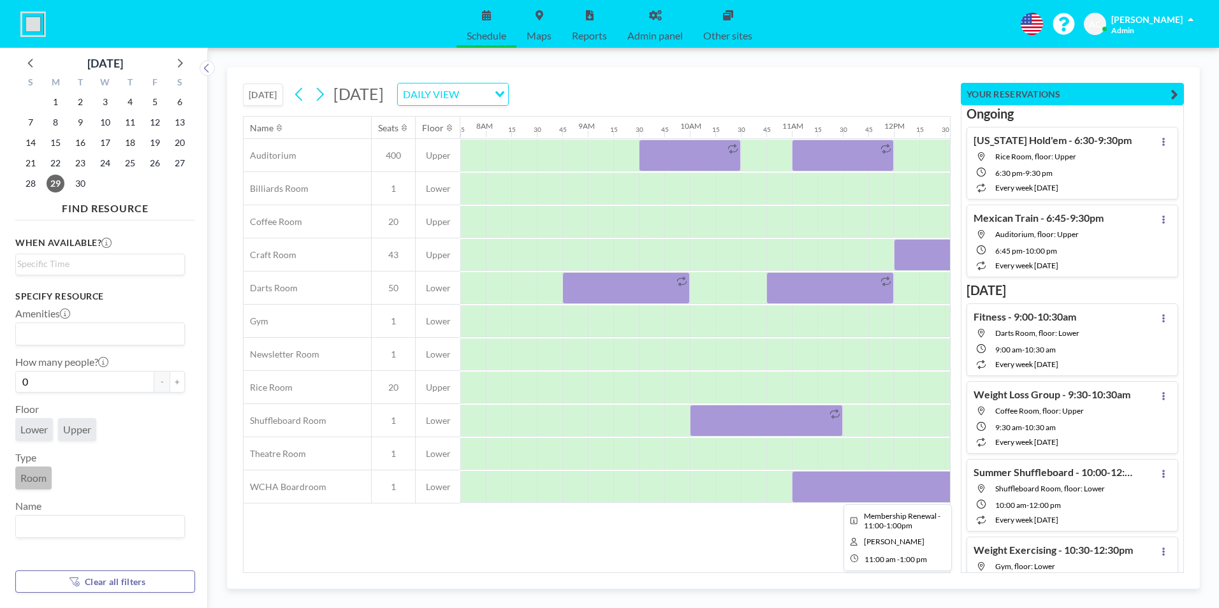
click at [846, 488] on div at bounding box center [894, 487] width 204 height 32
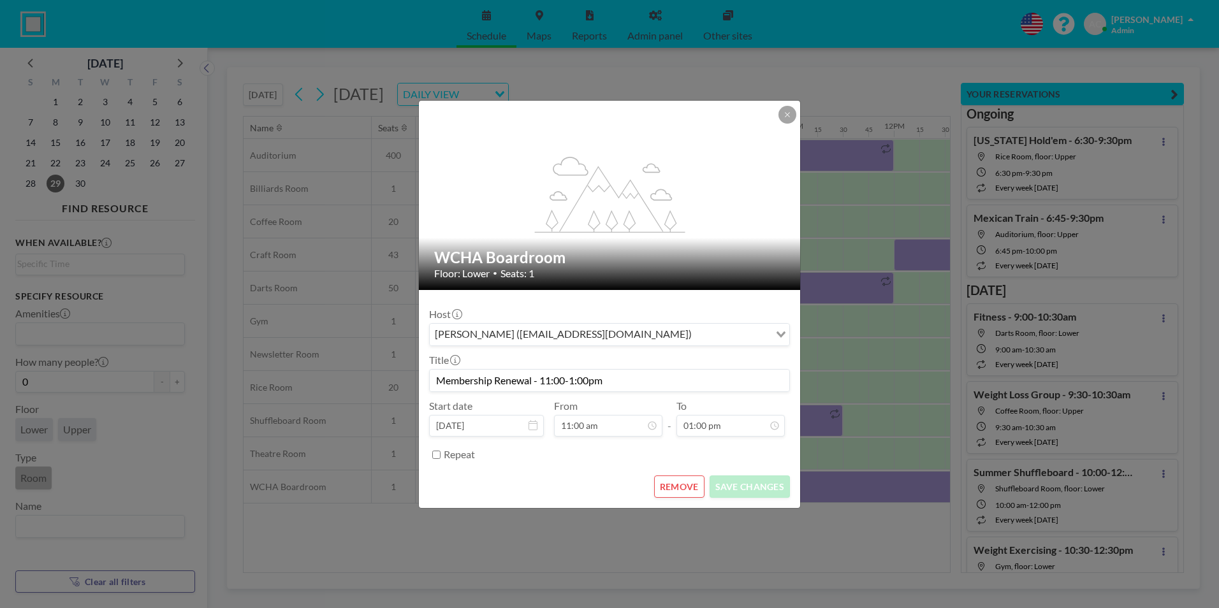
scroll to position [545, 0]
drag, startPoint x: 628, startPoint y: 378, endPoint x: 434, endPoint y: 380, distance: 193.9
click at [434, 380] on input "Membership Renewal - 11:00-1:00pm" at bounding box center [610, 381] width 360 height 22
click at [785, 112] on icon at bounding box center [788, 115] width 8 height 8
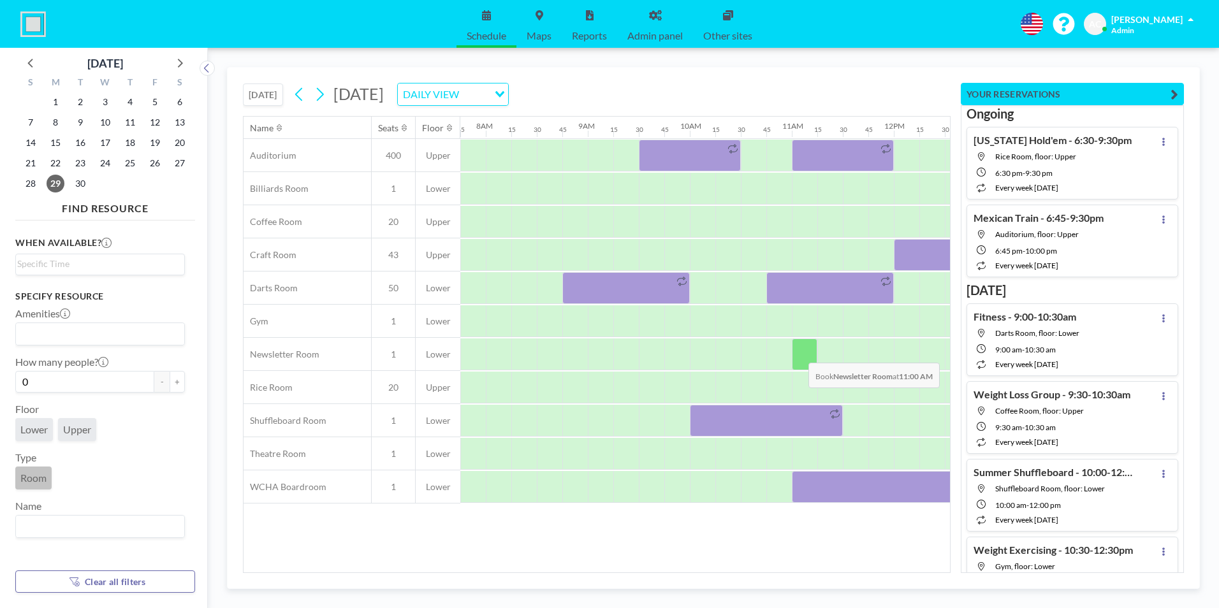
click at [798, 353] on div at bounding box center [805, 355] width 26 height 32
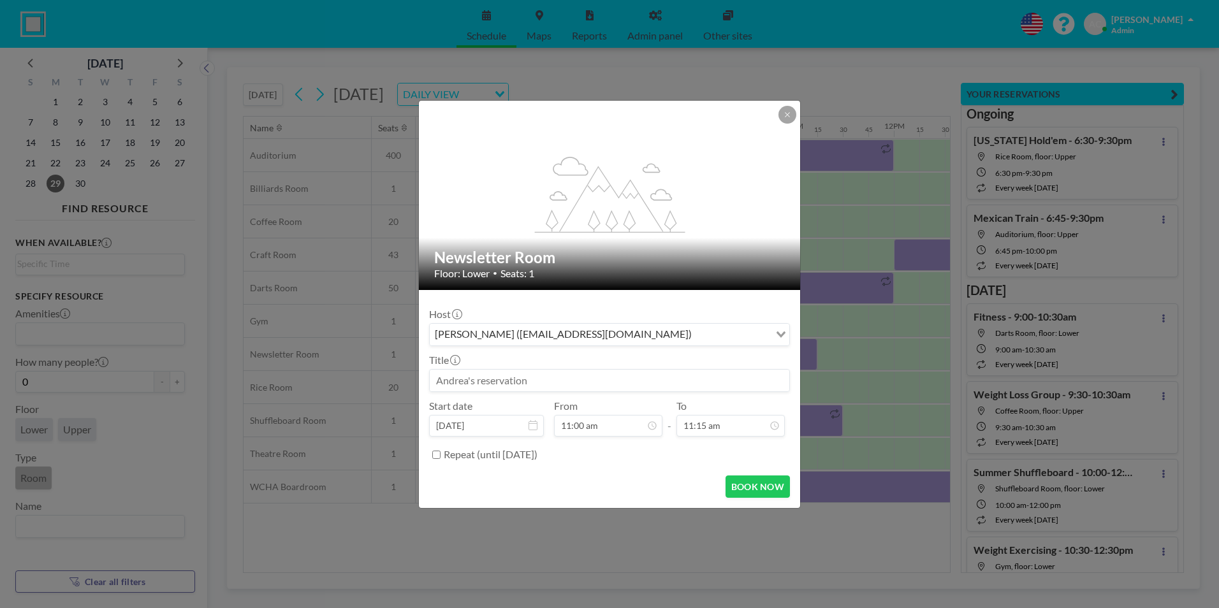
click at [543, 381] on input at bounding box center [610, 381] width 360 height 22
paste input "Membership Renewal - 11:00-1:00pm"
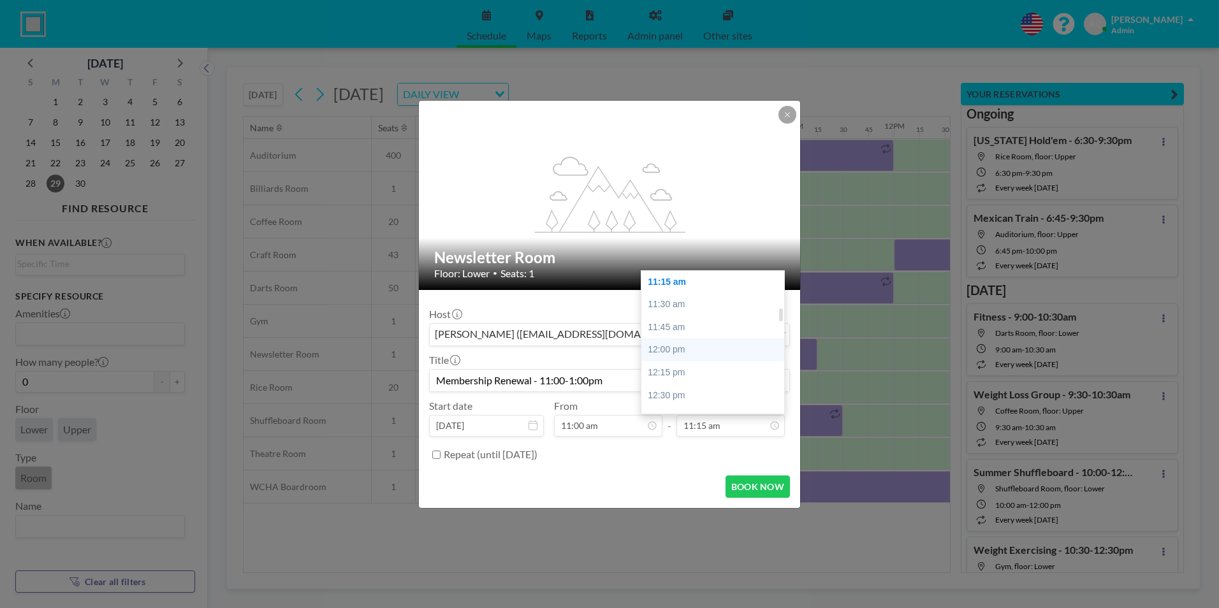
scroll to position [450, 0]
type input "Membership Renewal - 11:00-1:00pm"
click at [691, 383] on div "01:00 pm" at bounding box center [716, 377] width 149 height 23
type input "01:00 pm"
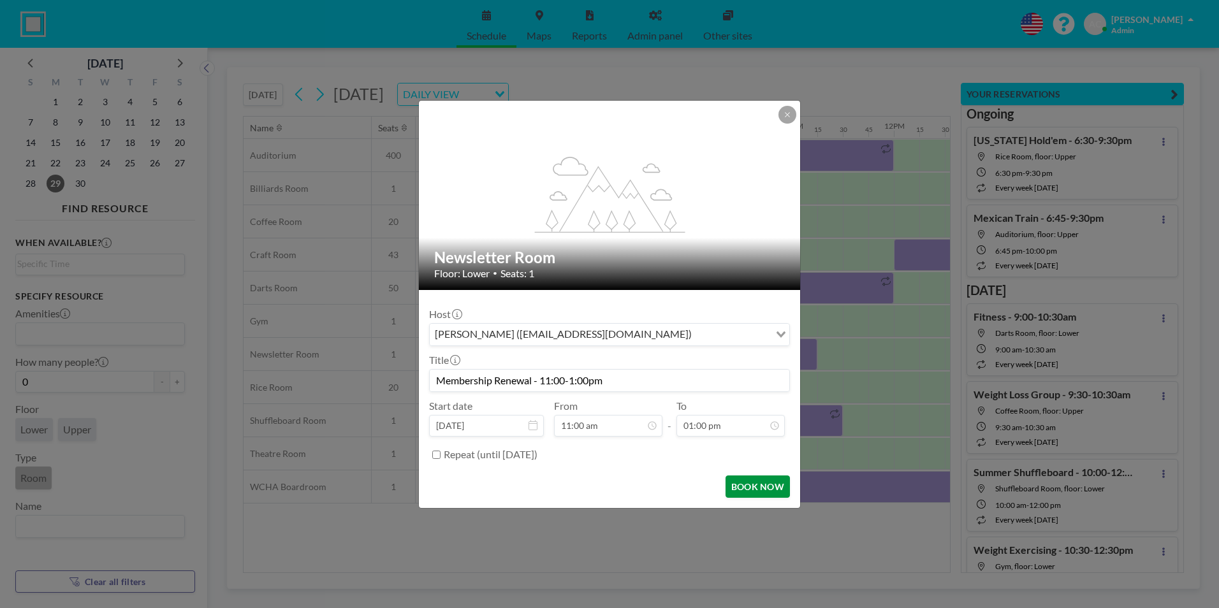
click at [751, 490] on button "BOOK NOW" at bounding box center [758, 487] width 64 height 22
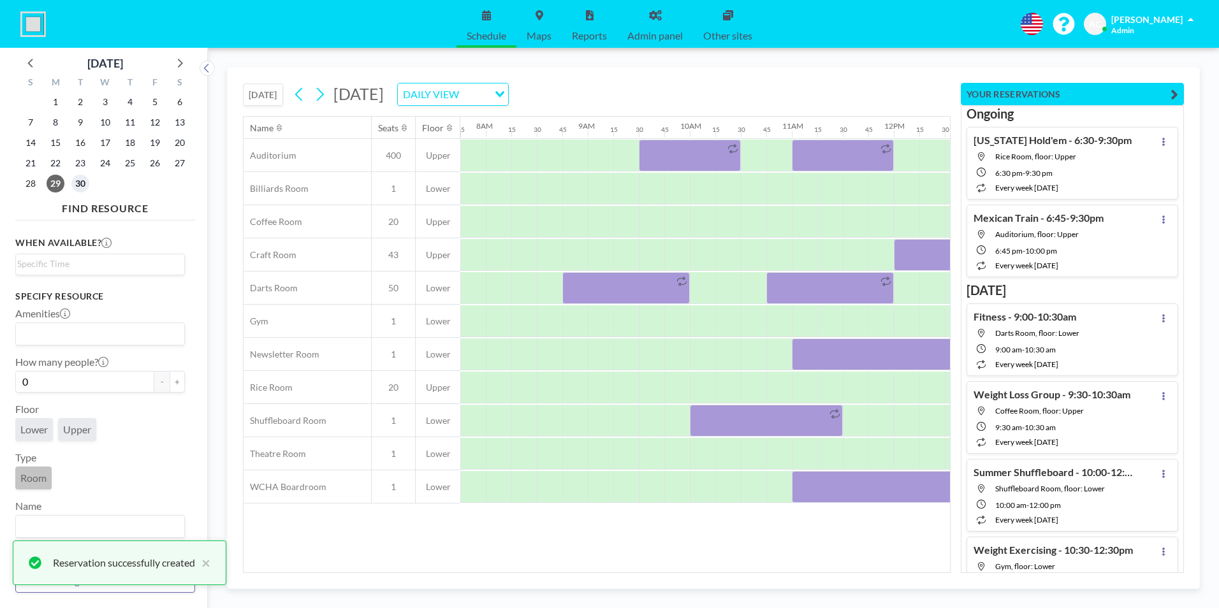
click at [83, 182] on span "30" at bounding box center [80, 184] width 18 height 18
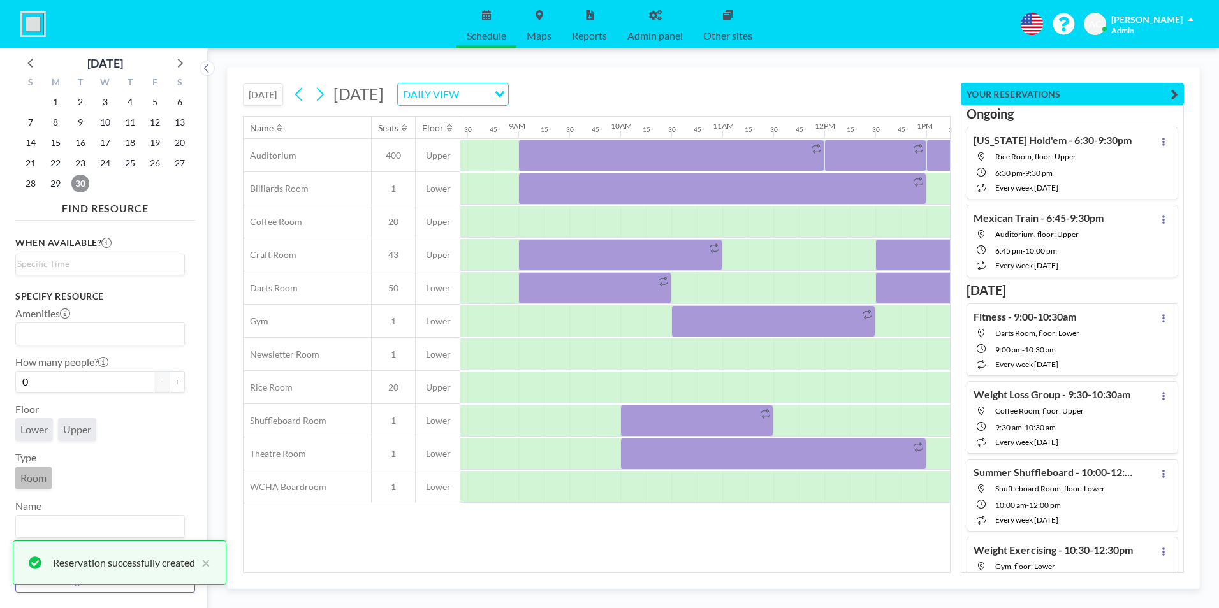
scroll to position [0, 1011]
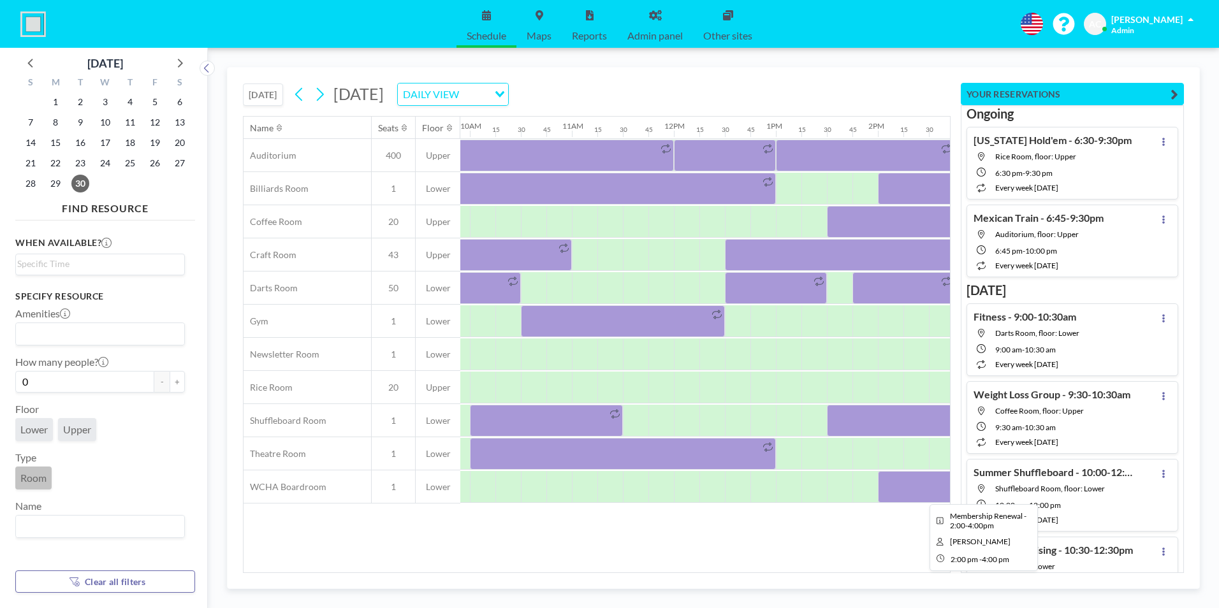
click at [897, 485] on div at bounding box center [980, 487] width 204 height 32
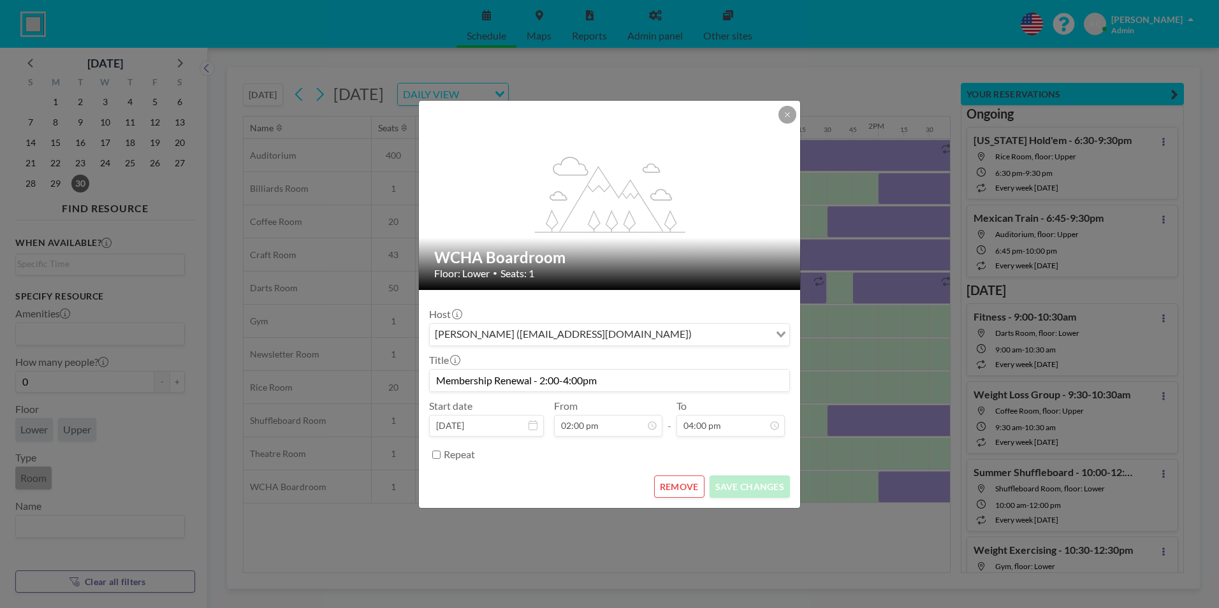
scroll to position [817, 0]
drag, startPoint x: 520, startPoint y: 378, endPoint x: 436, endPoint y: 378, distance: 84.2
click at [436, 378] on input "Membership Renewal - 2:00-4:00pm" at bounding box center [610, 381] width 360 height 22
click at [788, 115] on icon at bounding box center [787, 114] width 4 height 4
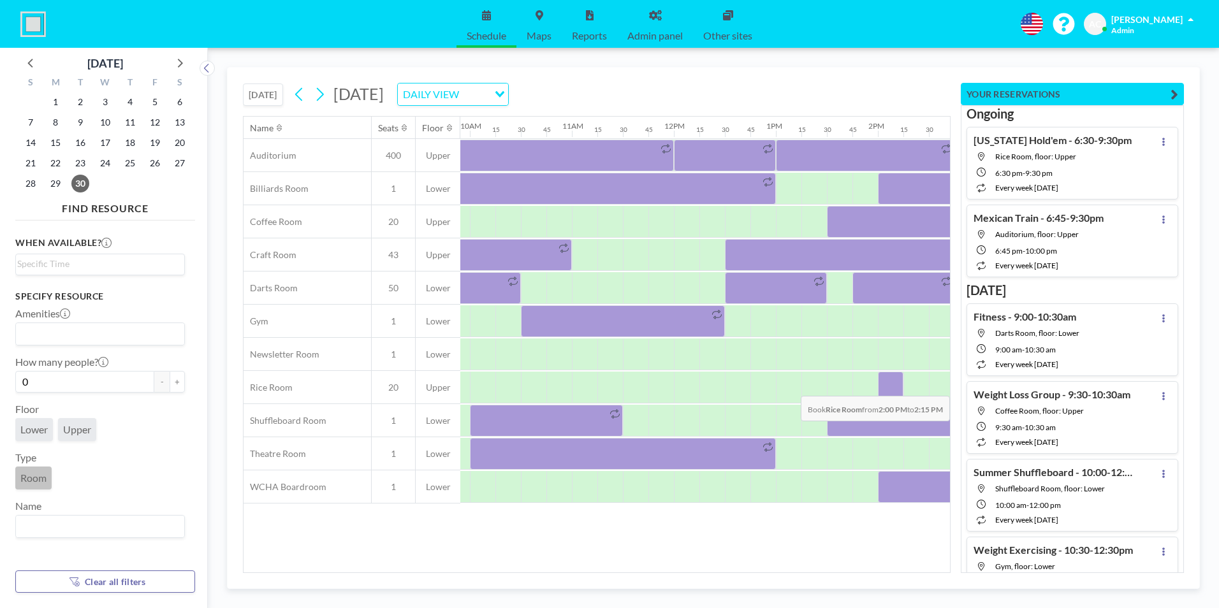
click at [885, 386] on div at bounding box center [891, 388] width 26 height 32
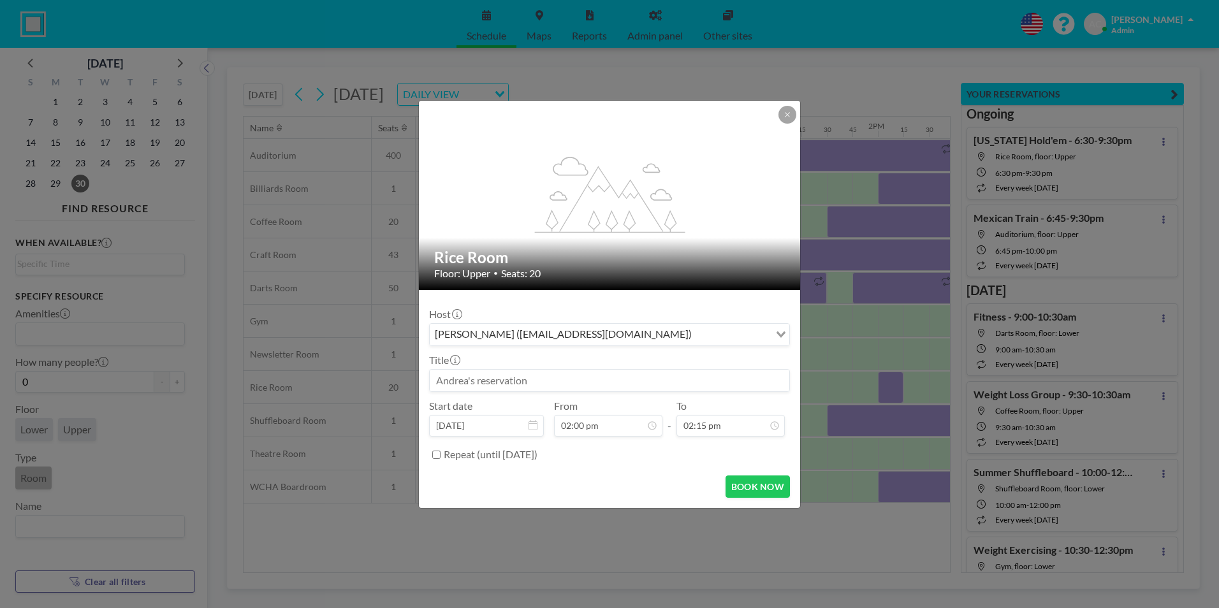
click at [886, 357] on div "flex-grow: 1.2; Rice Room Floor: Upper • Seats: 20 Host [PERSON_NAME] ([EMAIL_A…" at bounding box center [609, 304] width 1219 height 608
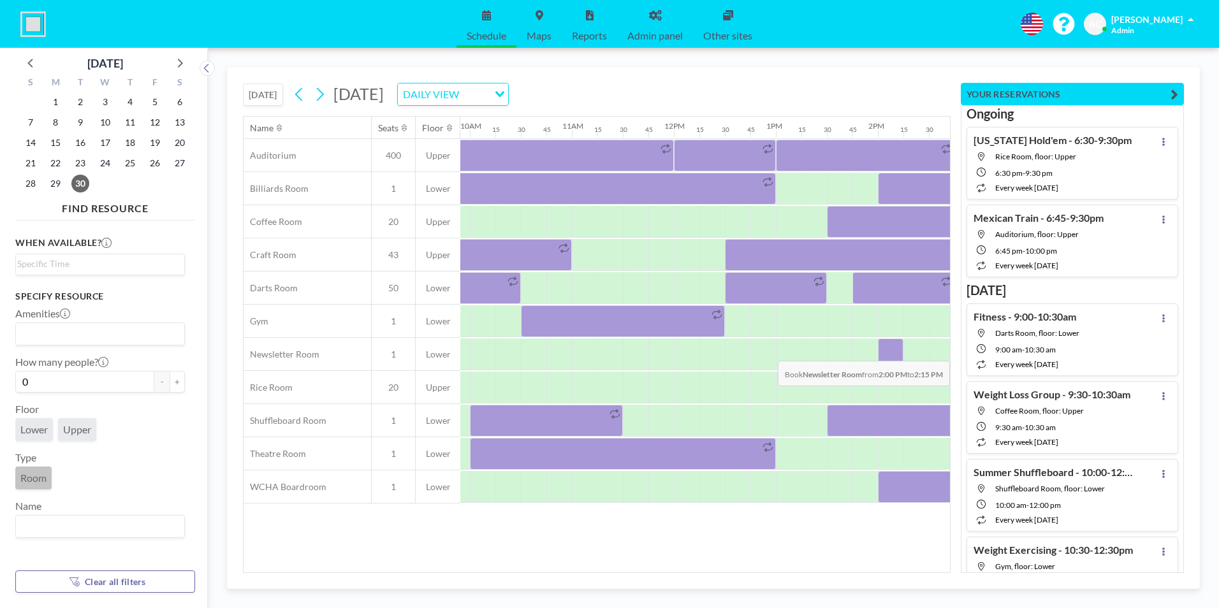
click at [890, 351] on div at bounding box center [891, 355] width 26 height 32
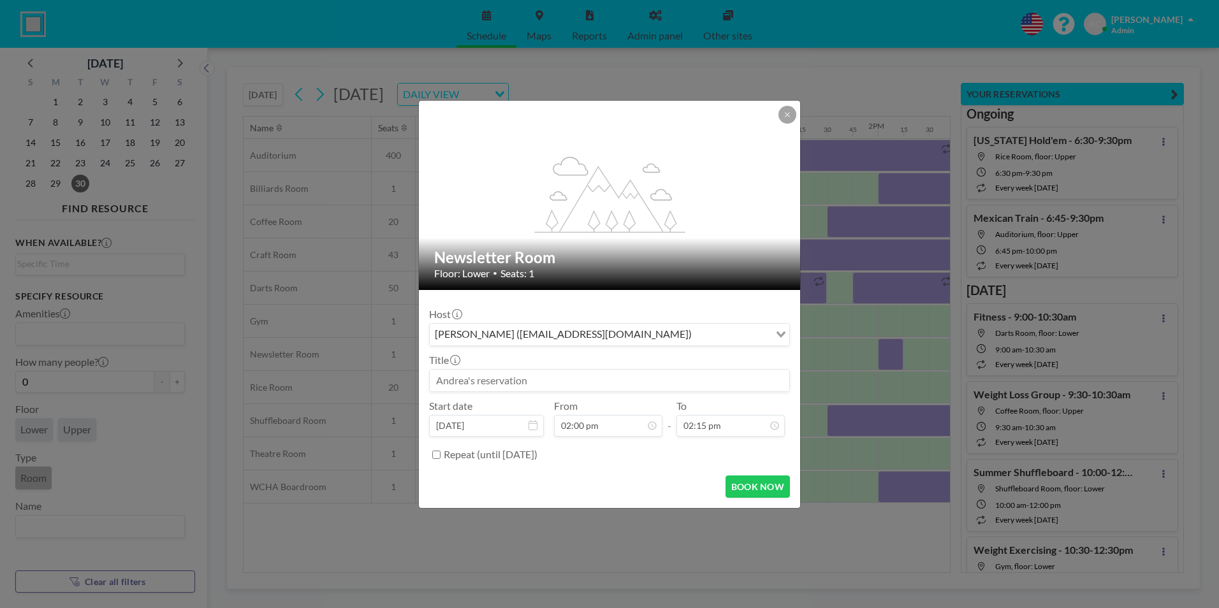
click at [614, 378] on input at bounding box center [610, 381] width 360 height 22
paste input "Membership Renewal - 2:00-4:00pm"
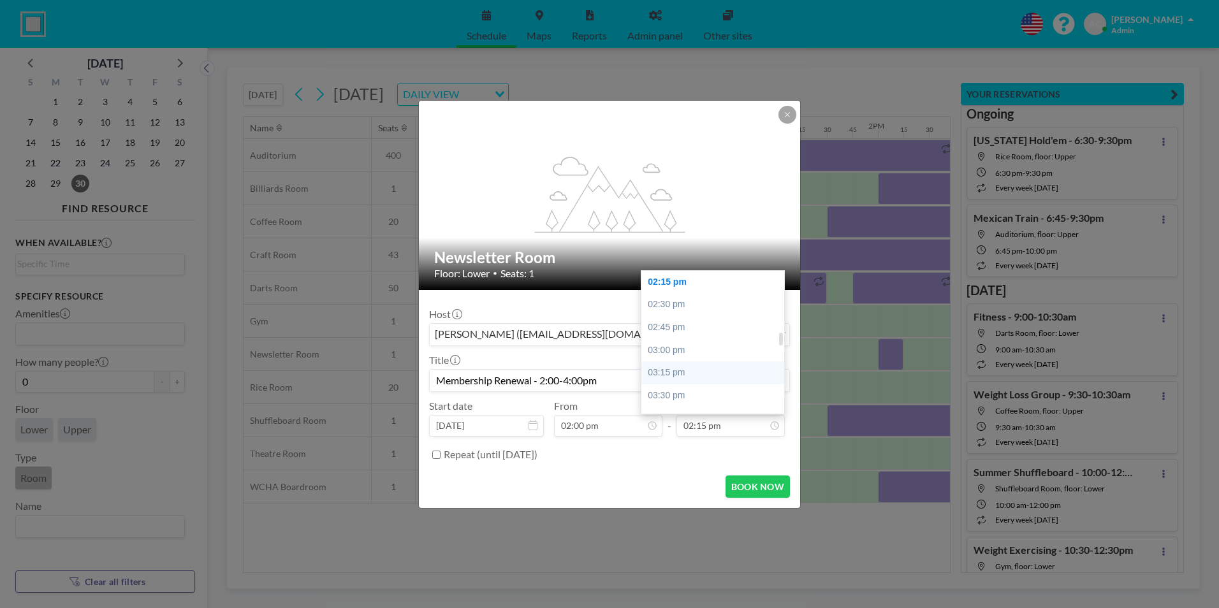
scroll to position [722, 0]
type input "Membership Renewal - 2:00-4:00pm"
click at [689, 372] on div "04:00 pm" at bounding box center [716, 377] width 149 height 23
type input "04:00 pm"
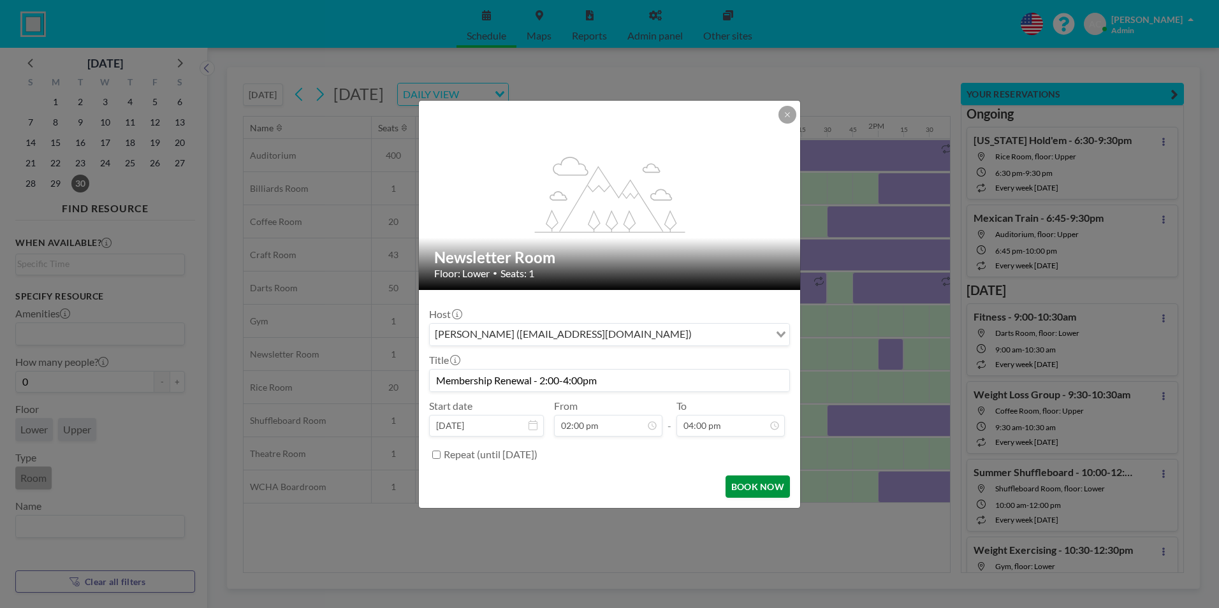
scroll to position [817, 0]
click at [753, 481] on button "BOOK NOW" at bounding box center [758, 487] width 64 height 22
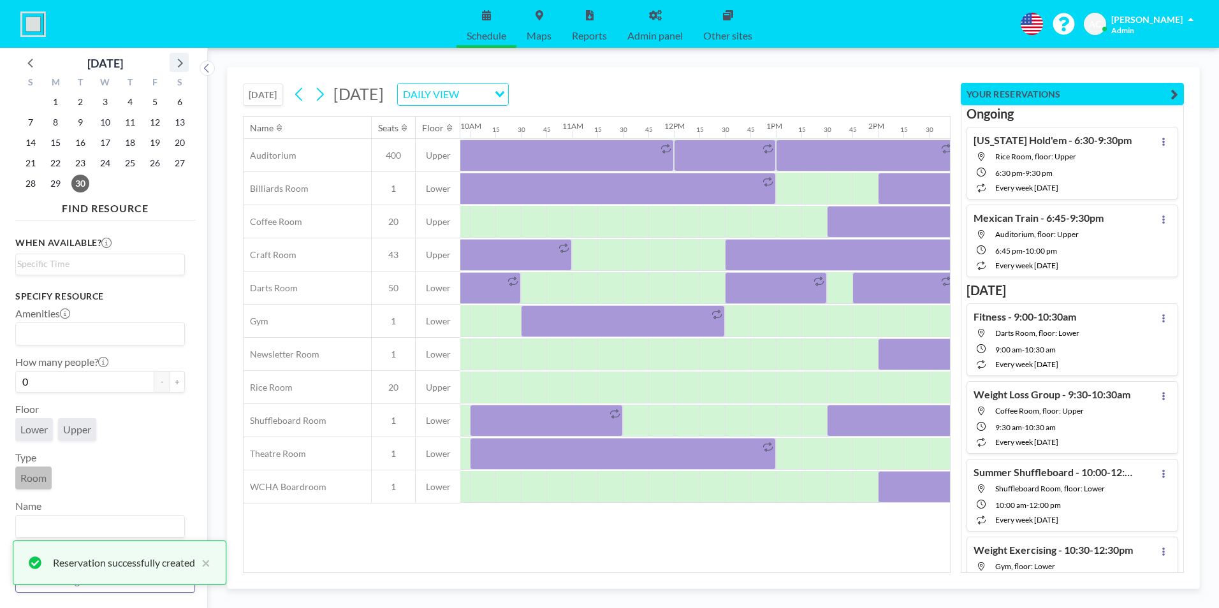
click at [177, 64] on icon at bounding box center [179, 62] width 17 height 17
click at [54, 121] on span "6" at bounding box center [56, 123] width 18 height 18
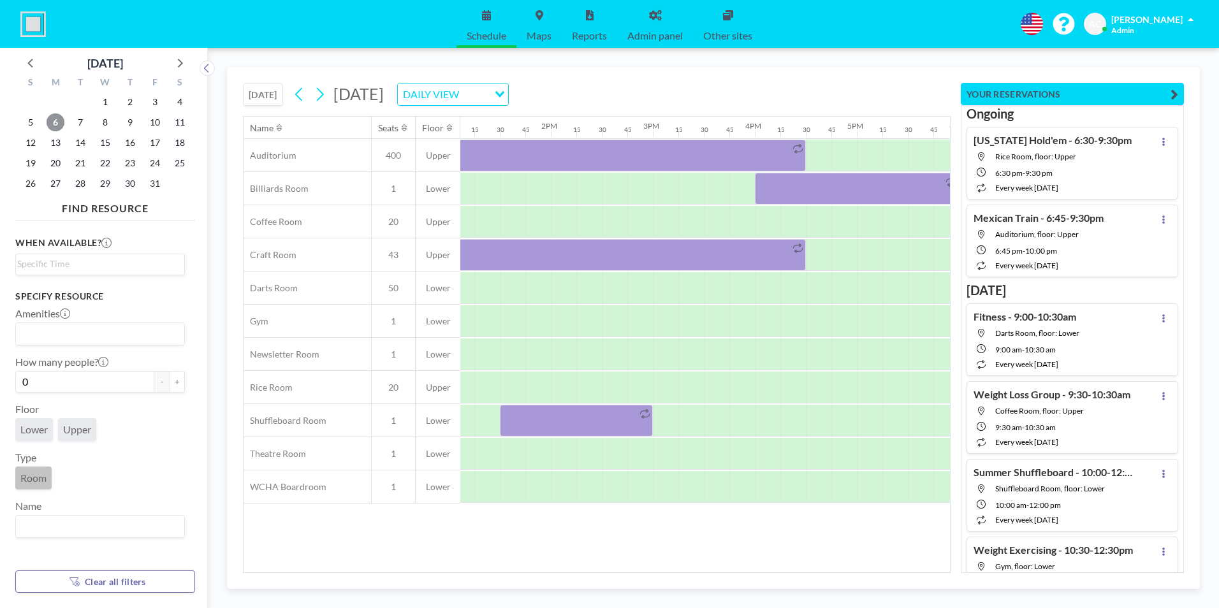
scroll to position [0, 845]
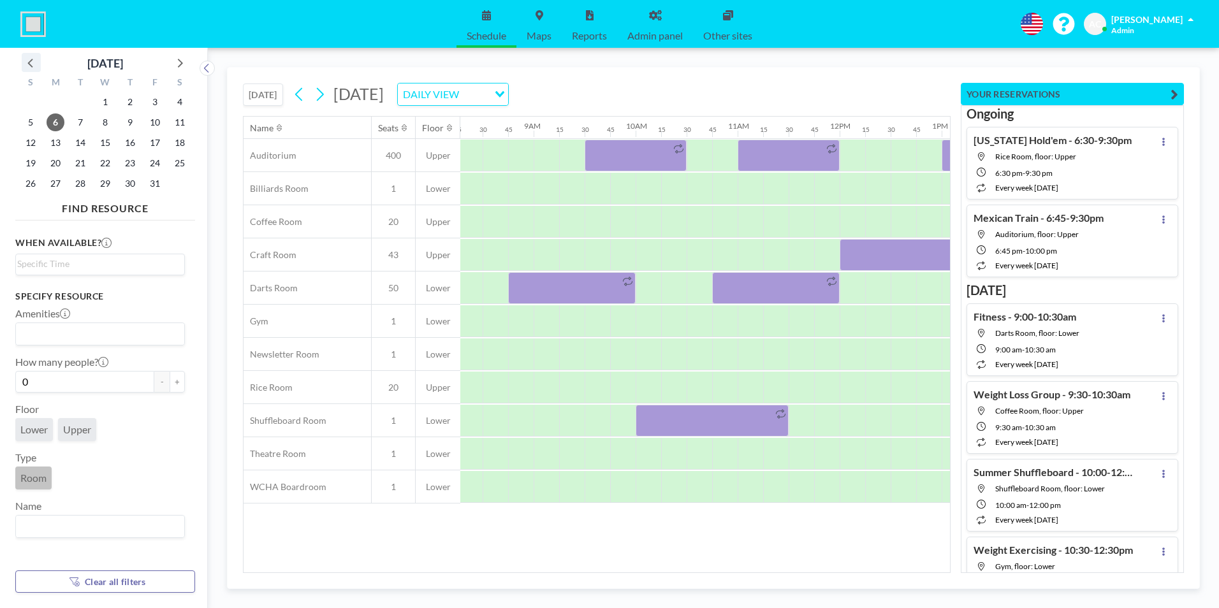
click at [31, 61] on icon at bounding box center [29, 63] width 5 height 9
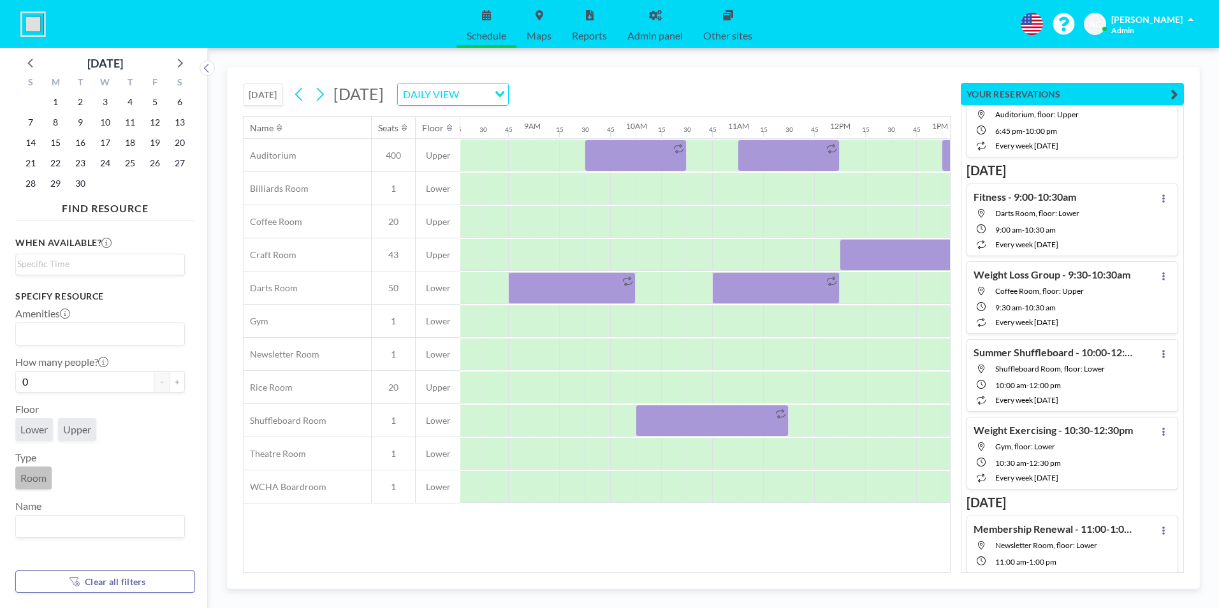
scroll to position [0, 0]
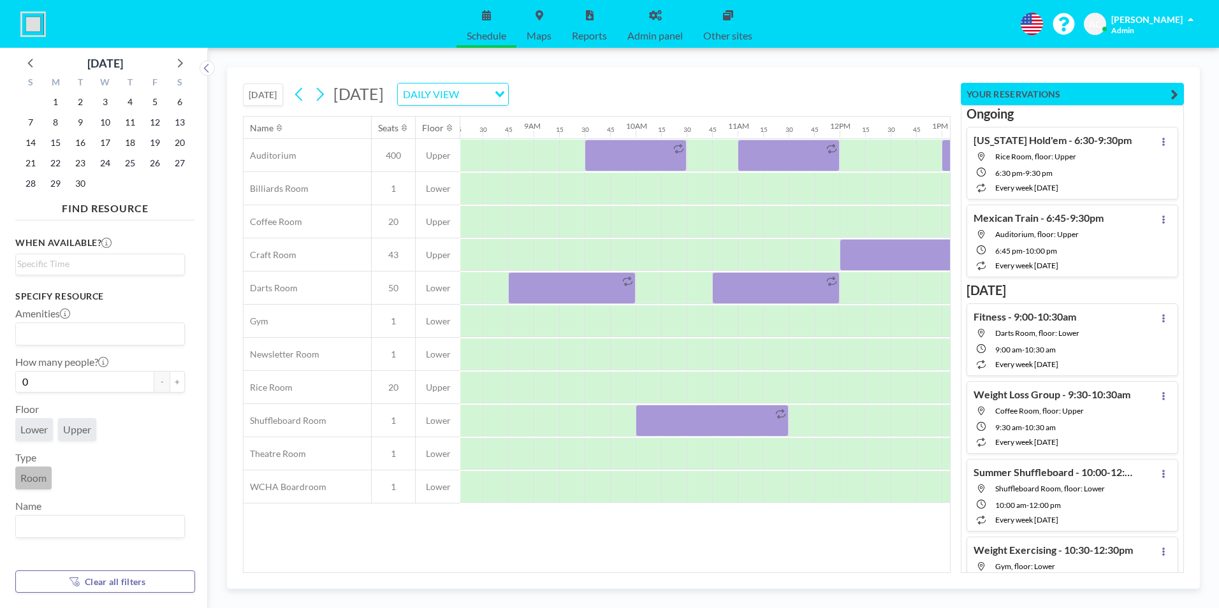
click at [487, 98] on input "Search for option" at bounding box center [475, 94] width 24 height 17
click at [587, 136] on li "WEEKLY VIEW" at bounding box center [581, 135] width 109 height 18
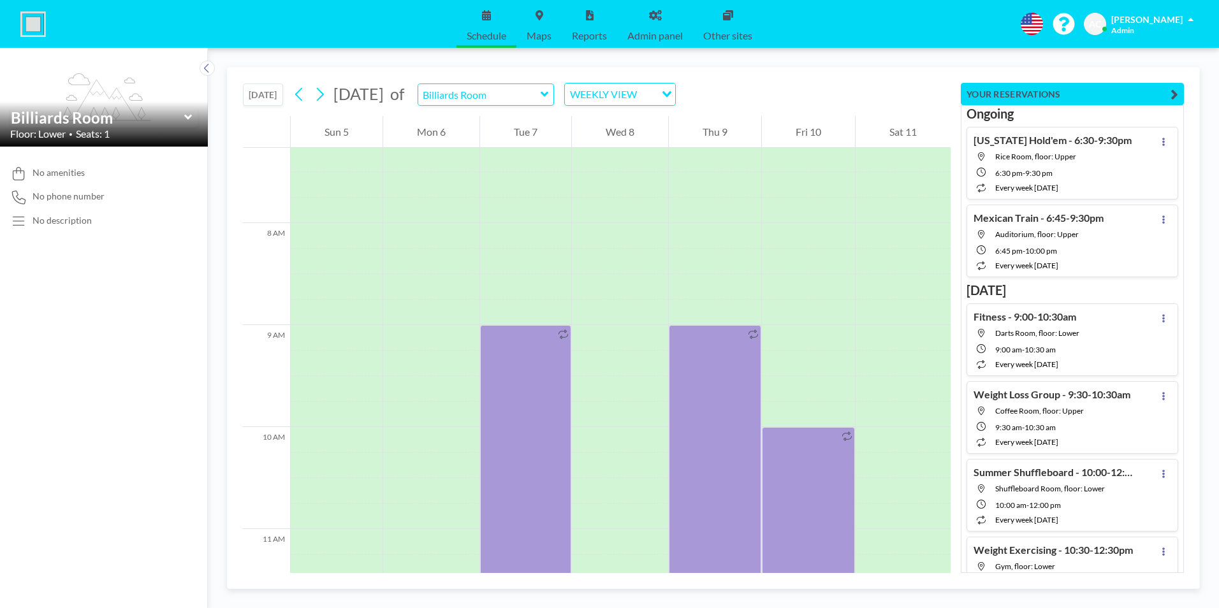
scroll to position [791, 0]
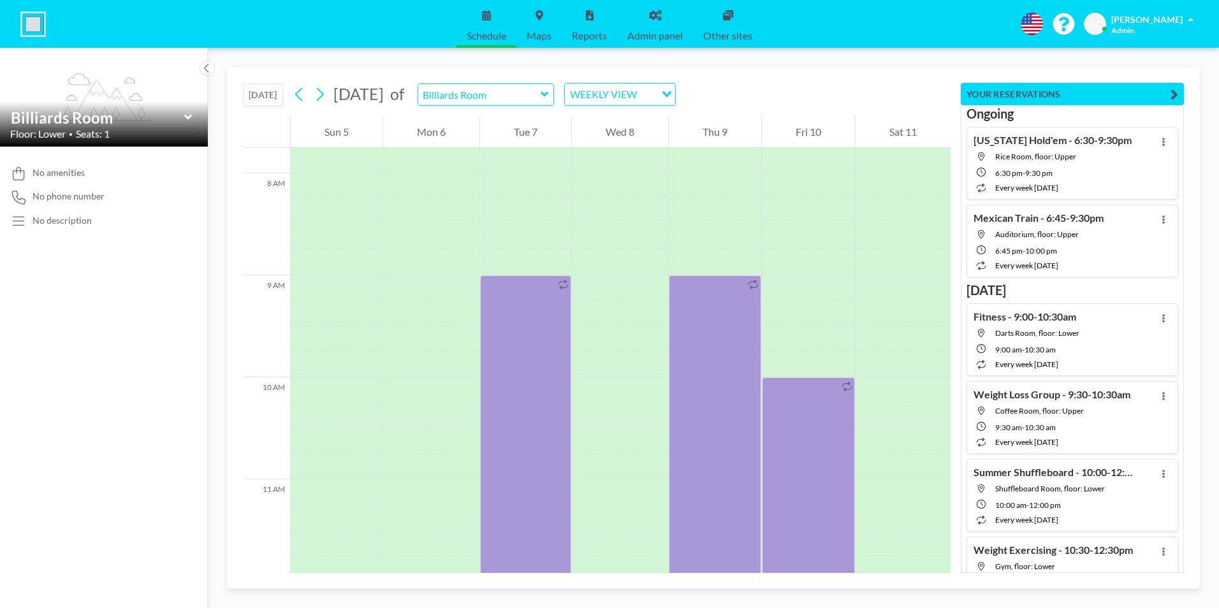
click at [548, 96] on icon at bounding box center [545, 94] width 8 height 5
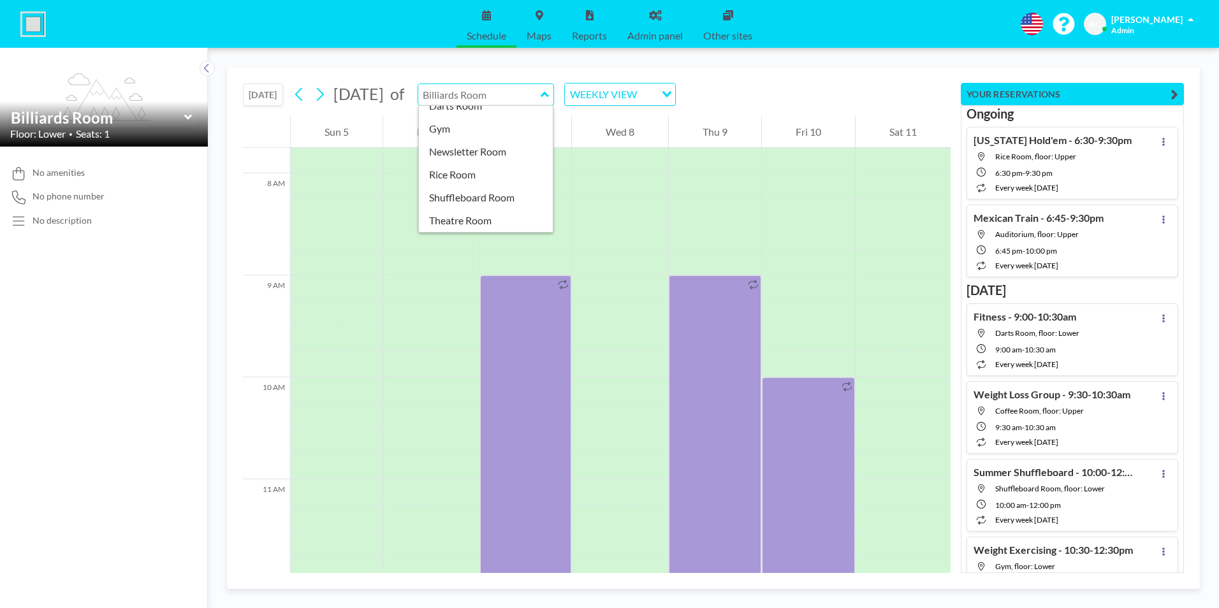
scroll to position [128, 0]
type input "Shuffleboard Room"
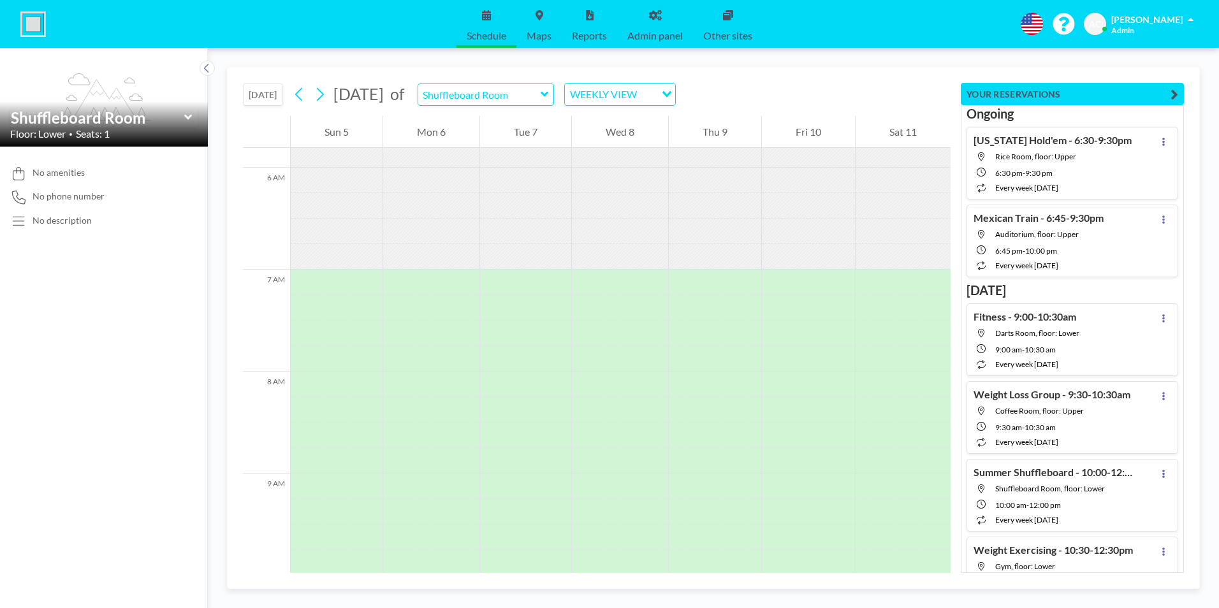
scroll to position [791, 0]
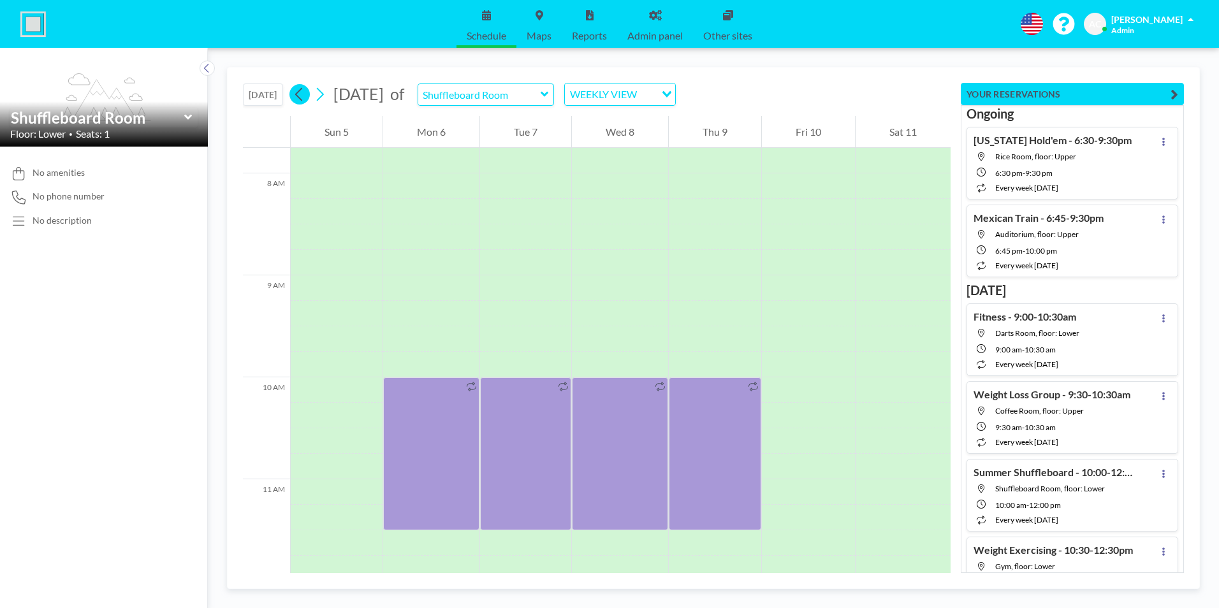
click at [300, 96] on icon at bounding box center [298, 94] width 7 height 13
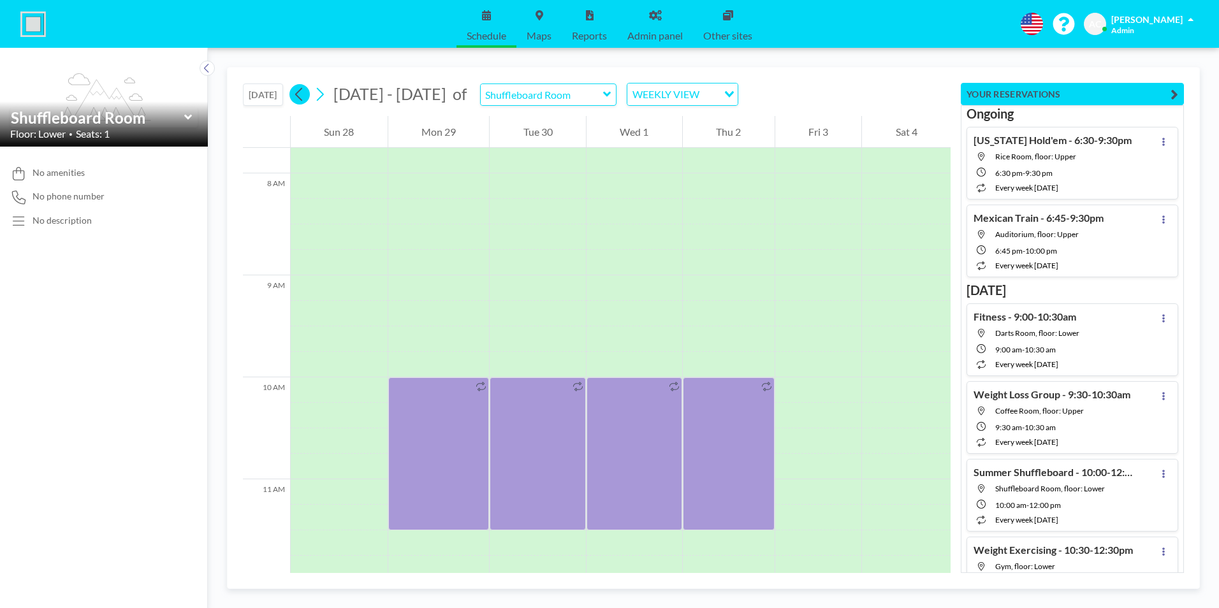
click at [301, 96] on icon at bounding box center [299, 94] width 12 height 19
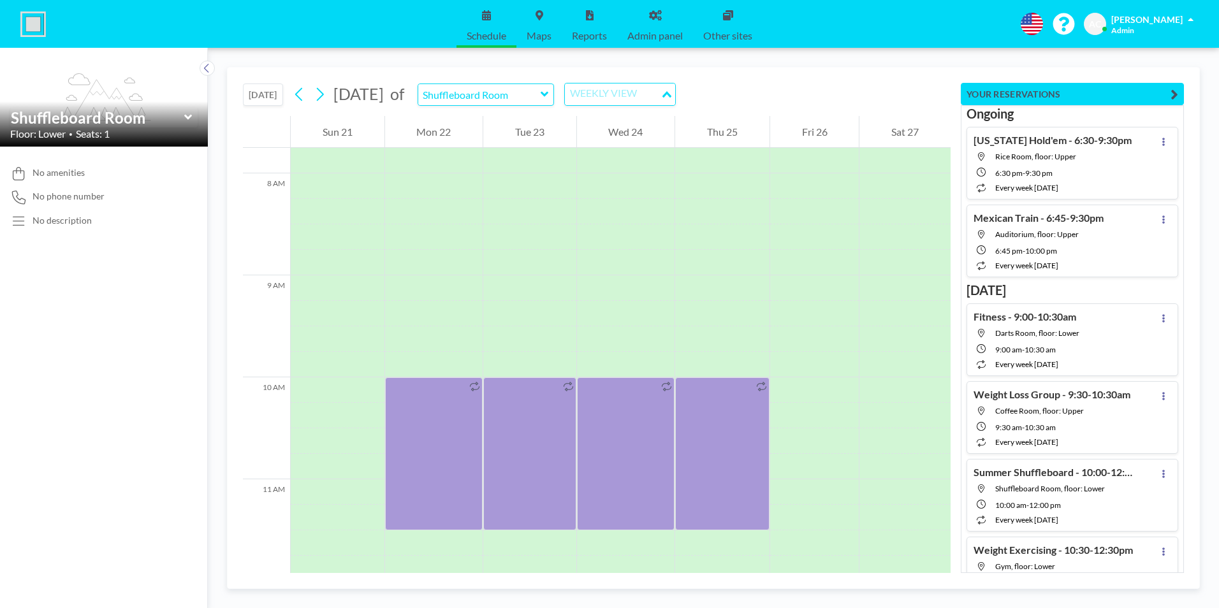
click at [661, 94] on div "WEEKLY VIEW" at bounding box center [613, 93] width 96 height 19
click at [673, 115] on li "DAILY VIEW" at bounding box center [685, 117] width 109 height 18
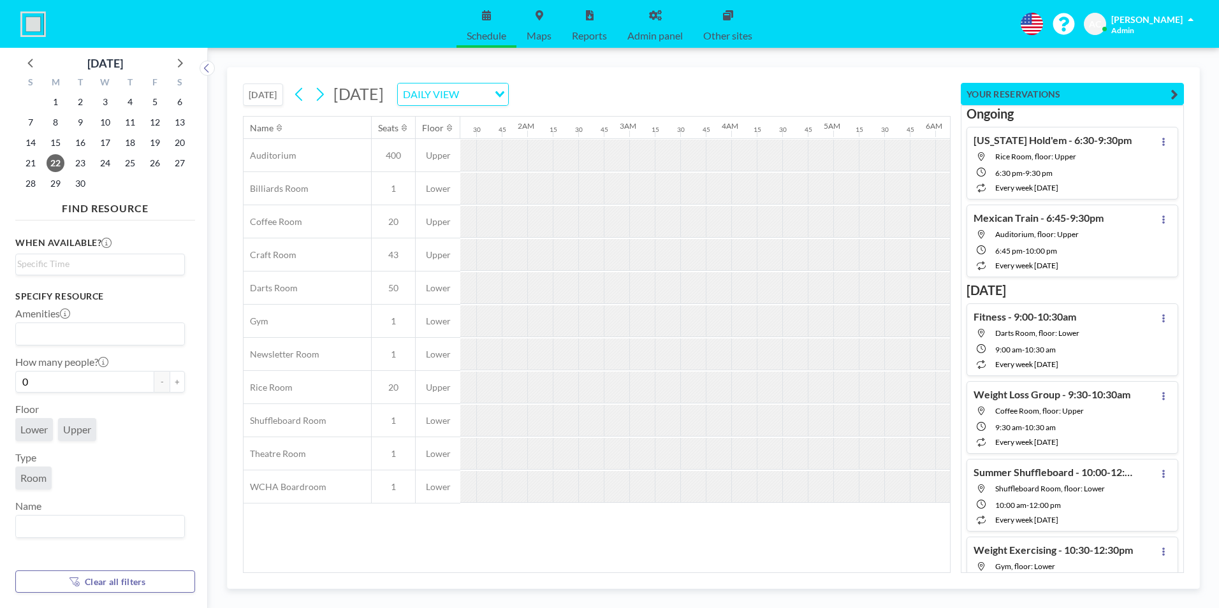
scroll to position [0, 130]
click at [263, 94] on button "[DATE]" at bounding box center [263, 95] width 40 height 22
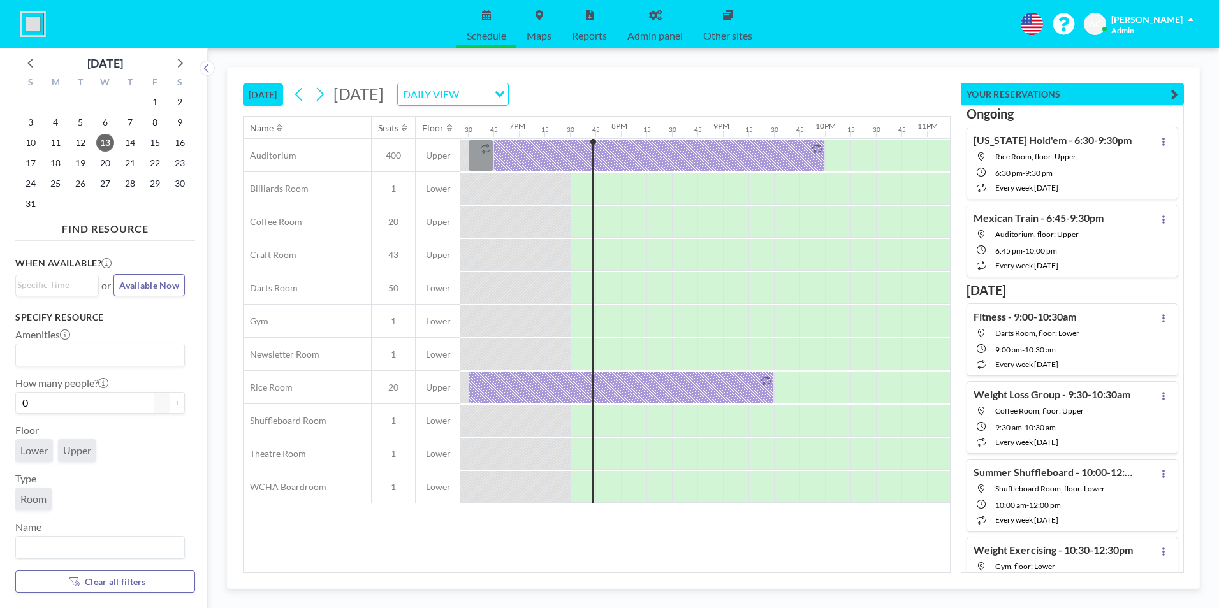
scroll to position [0, 1960]
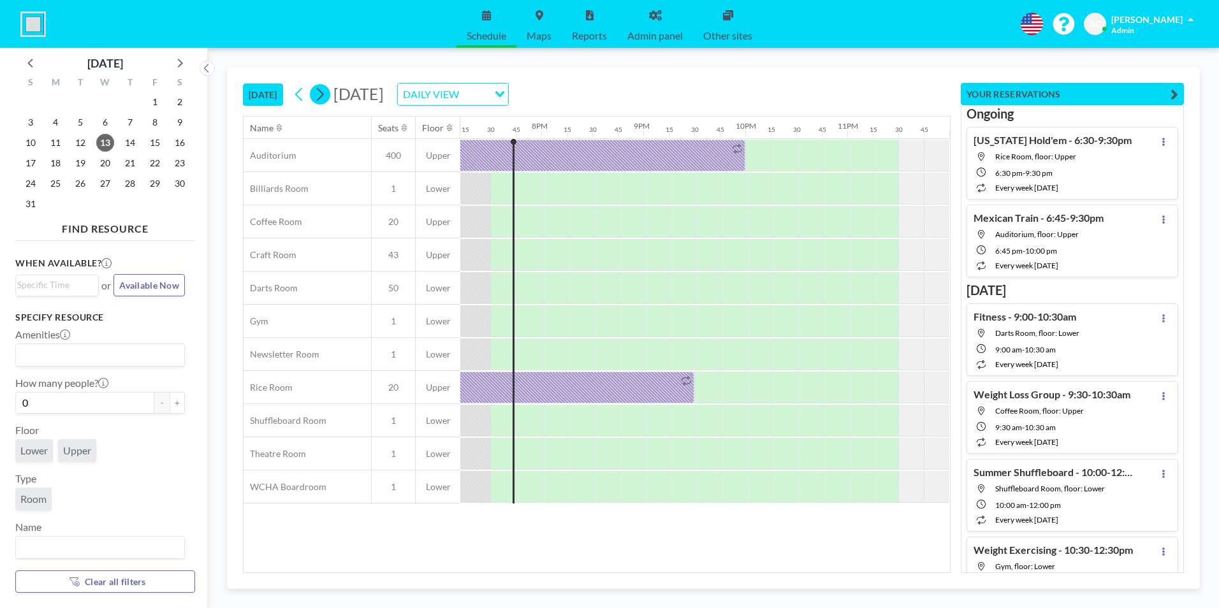
click at [324, 94] on icon at bounding box center [320, 94] width 7 height 13
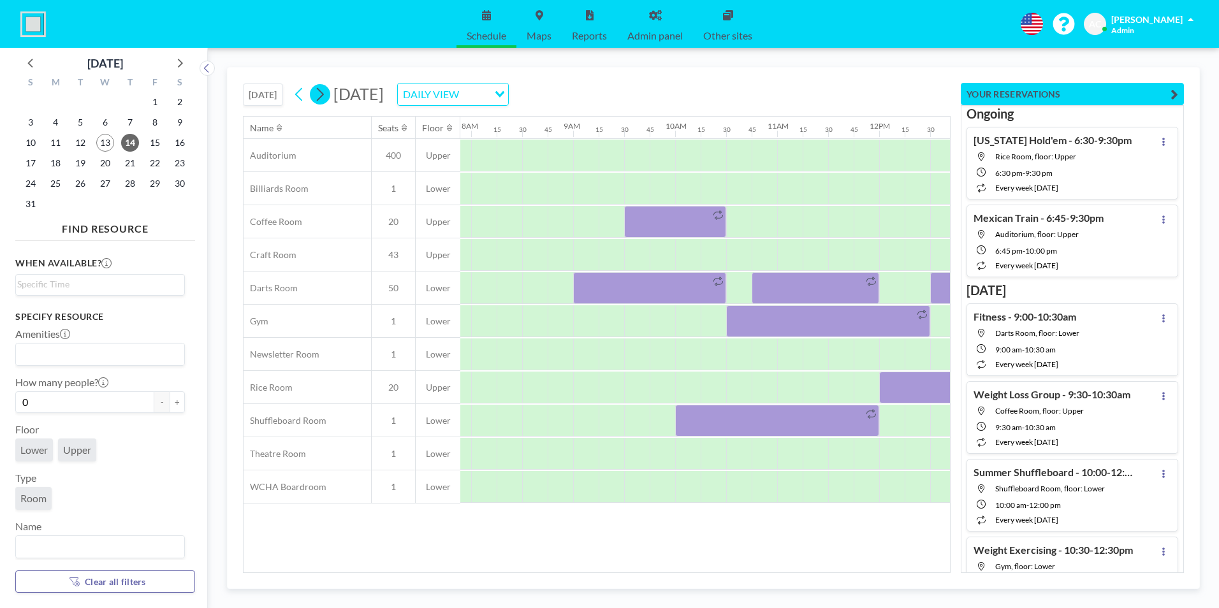
scroll to position [0, 842]
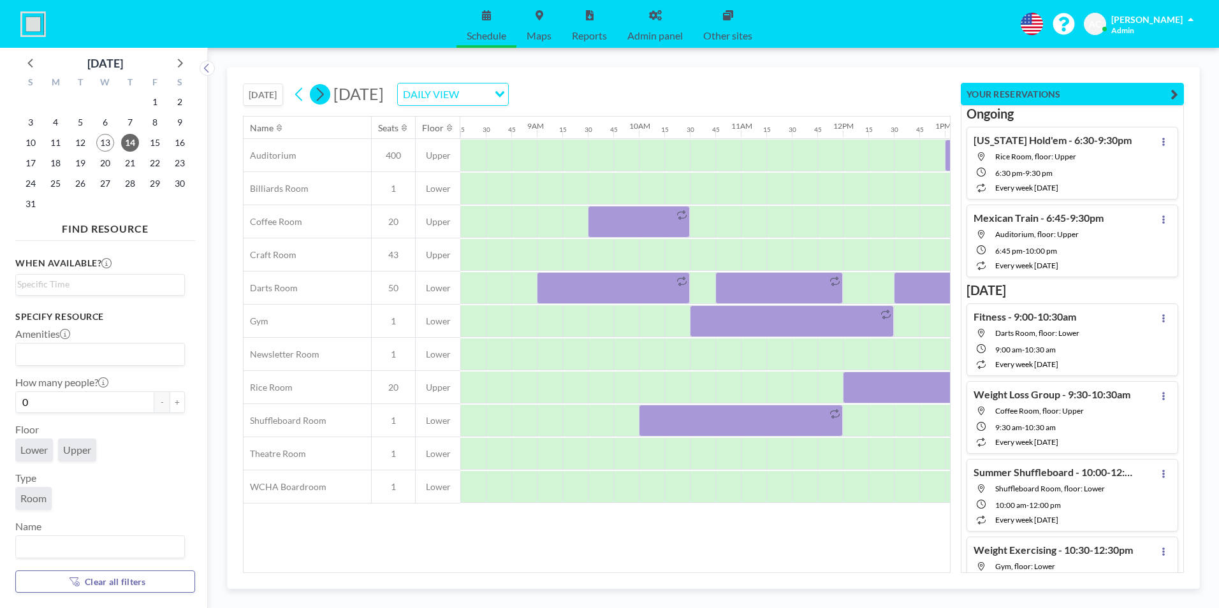
click at [324, 94] on icon at bounding box center [320, 94] width 7 height 13
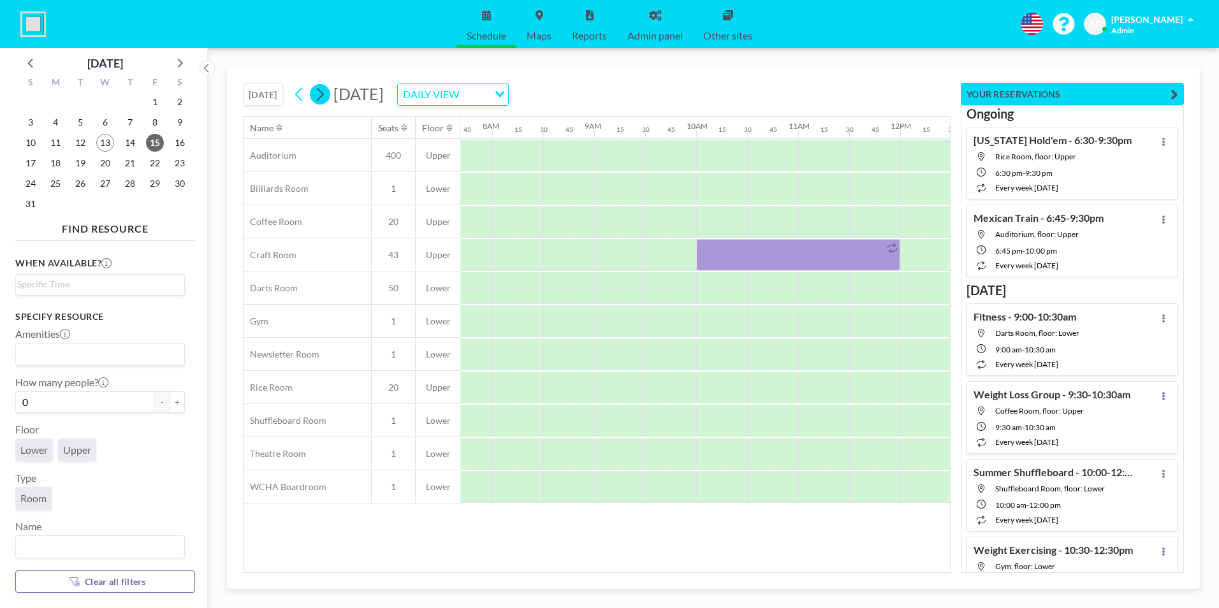
scroll to position [0, 791]
click at [324, 94] on icon at bounding box center [320, 94] width 7 height 13
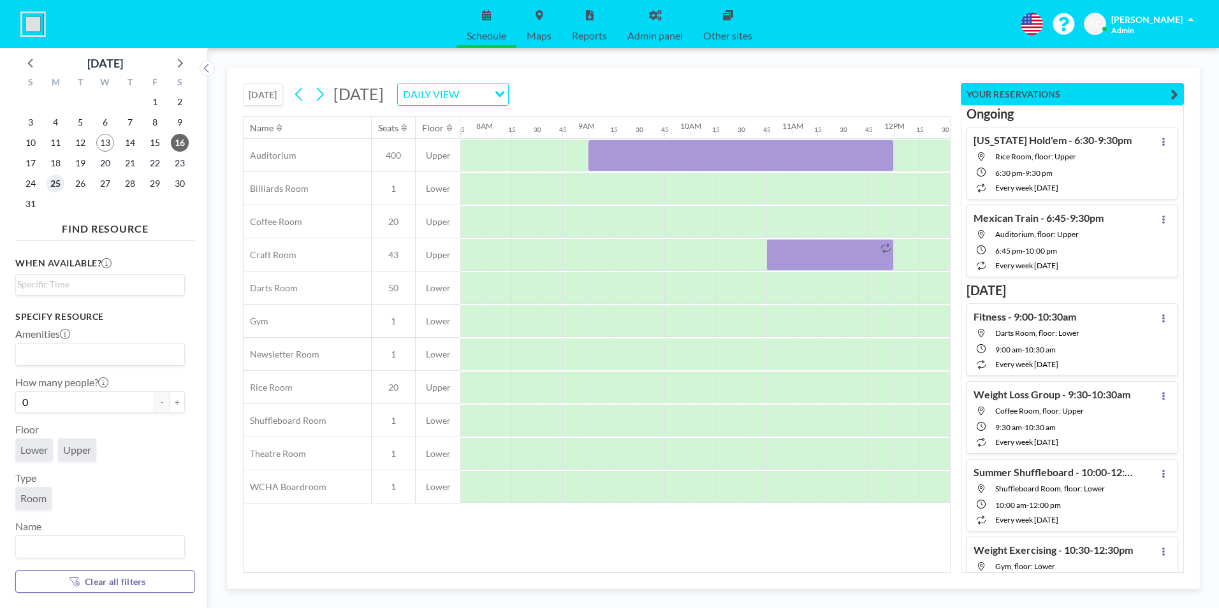
click at [56, 186] on span "25" at bounding box center [56, 184] width 18 height 18
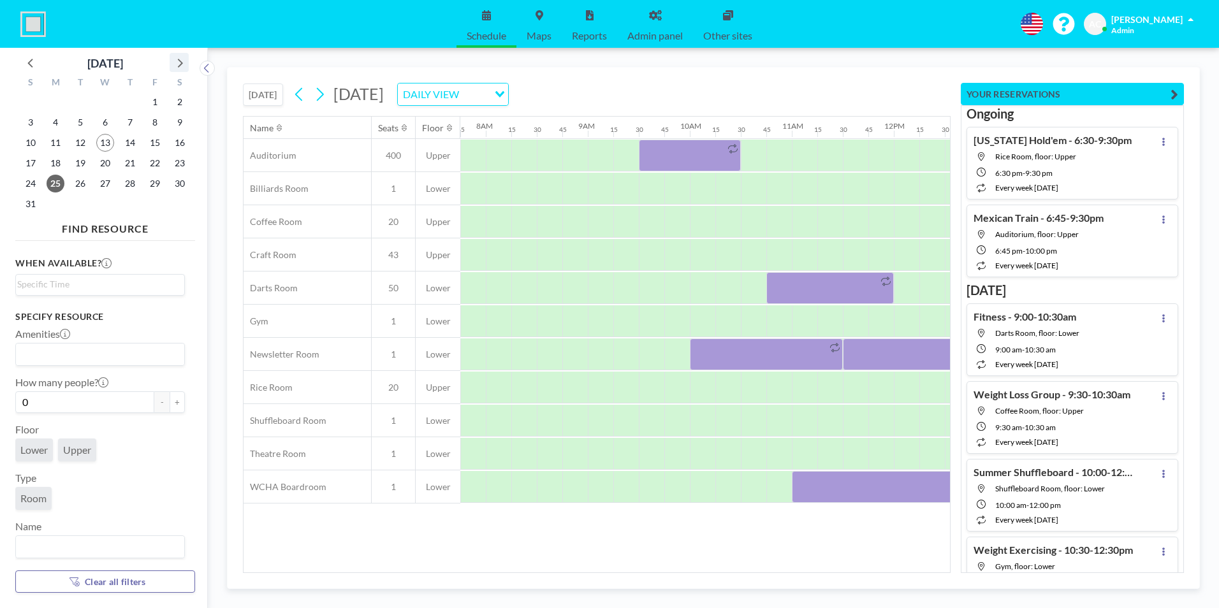
click at [179, 58] on icon at bounding box center [179, 62] width 17 height 17
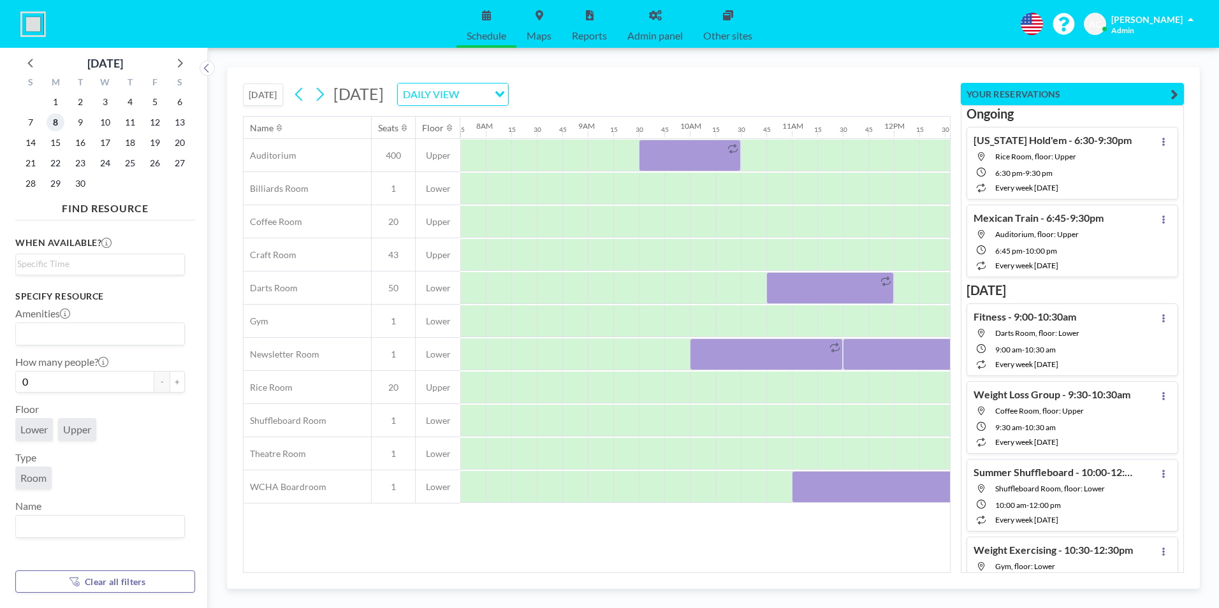
click at [56, 121] on span "8" at bounding box center [56, 123] width 18 height 18
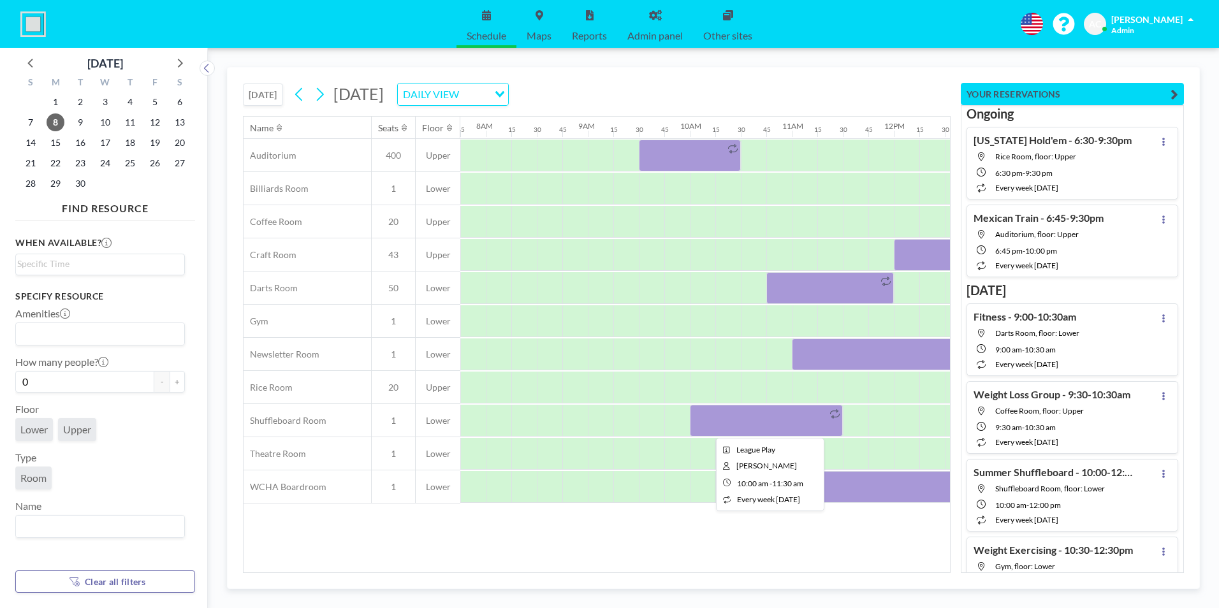
click at [796, 420] on div at bounding box center [766, 421] width 153 height 32
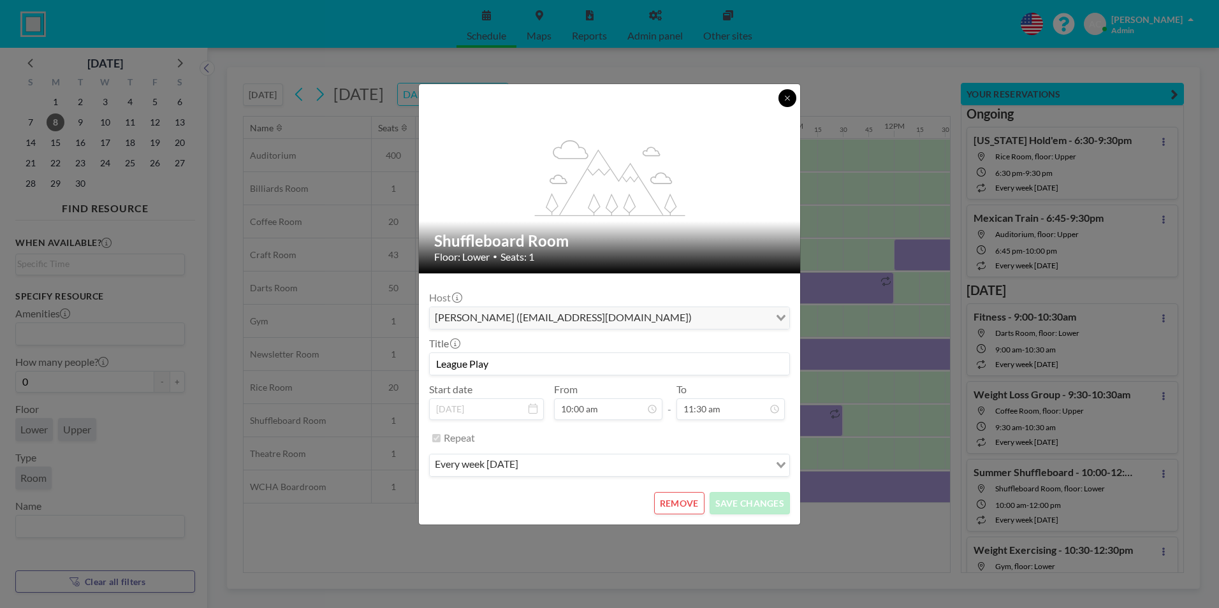
click at [786, 98] on icon at bounding box center [788, 98] width 8 height 8
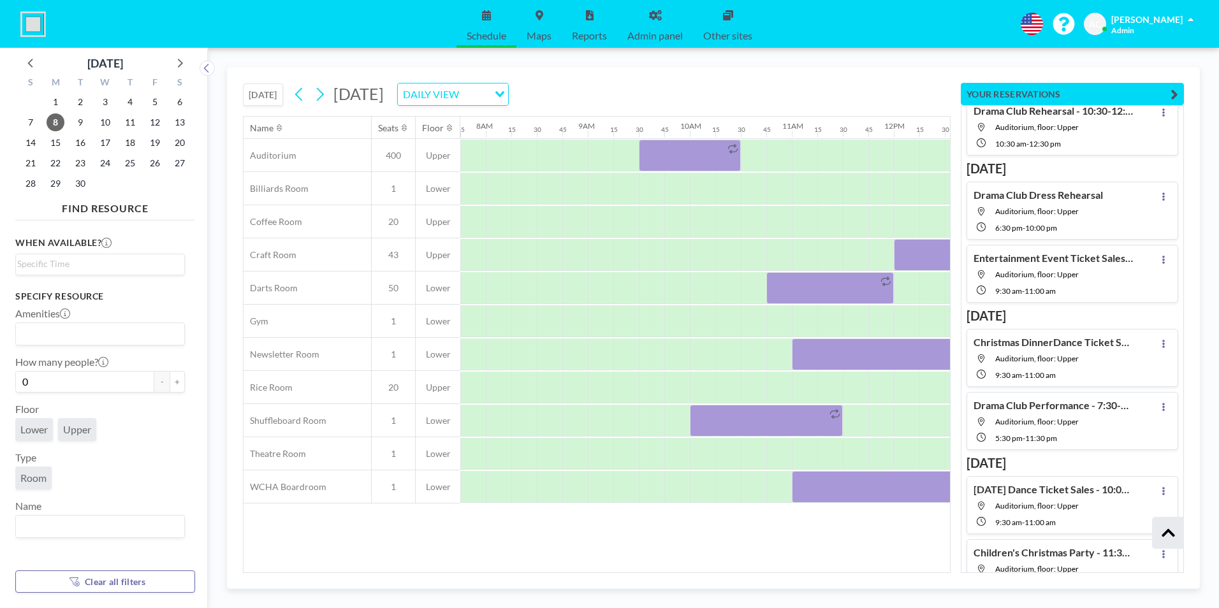
scroll to position [0, 0]
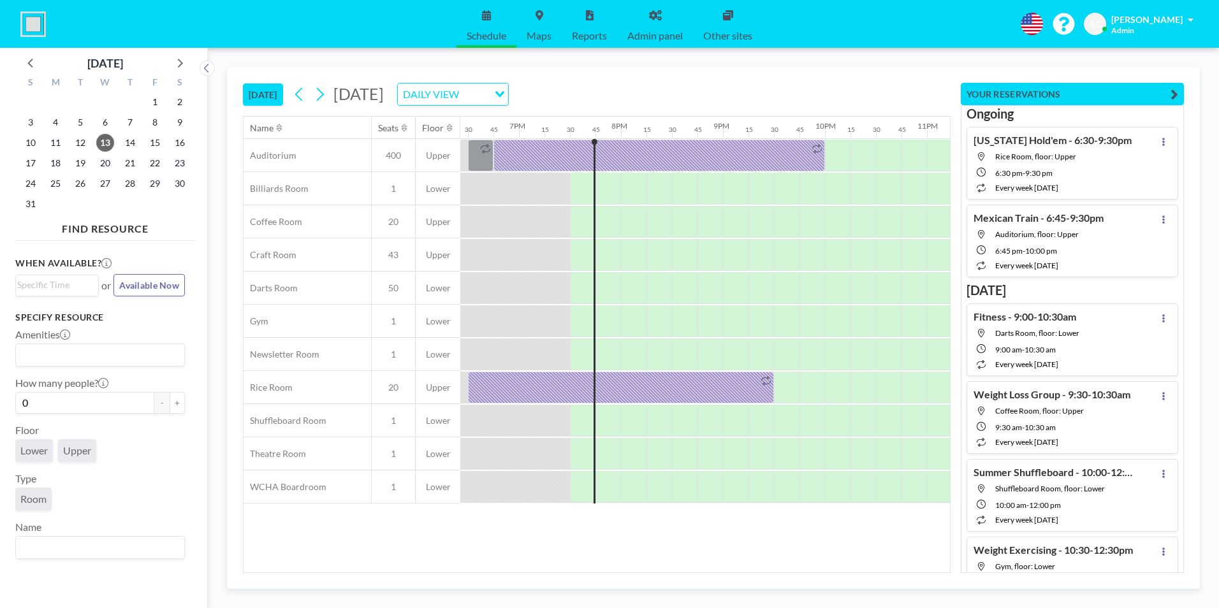
scroll to position [0, 1960]
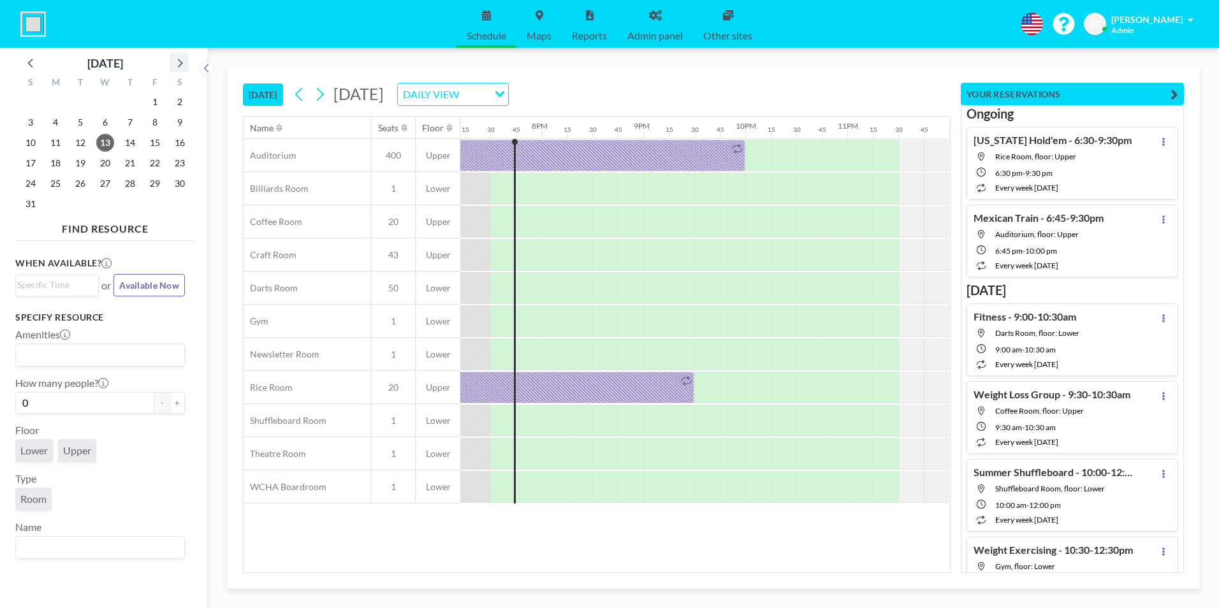
click at [182, 62] on icon at bounding box center [179, 62] width 17 height 17
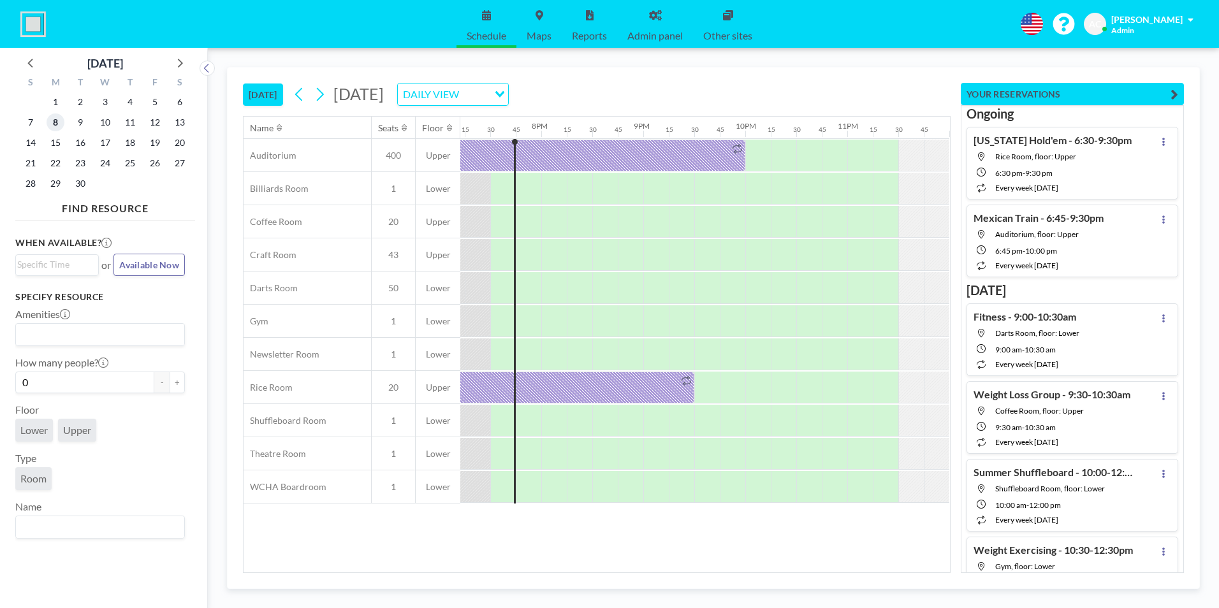
click at [54, 122] on span "8" at bounding box center [56, 123] width 18 height 18
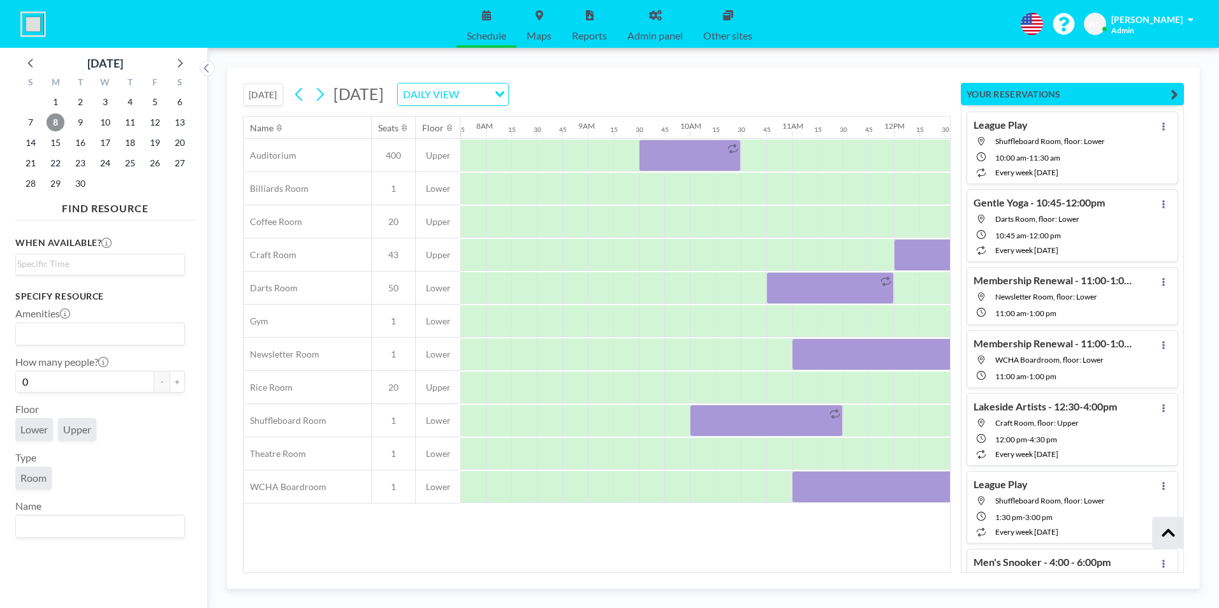
scroll to position [14903, 0]
click at [1163, 129] on icon at bounding box center [1164, 127] width 3 height 8
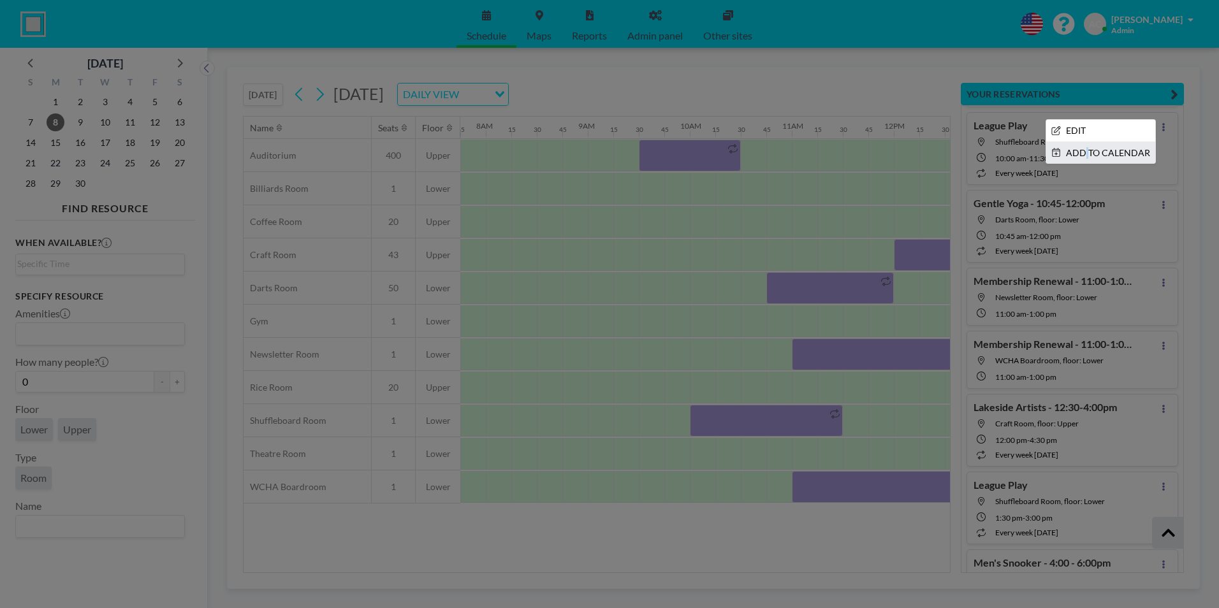
click at [1078, 154] on li "ADD TO CALENDAR" at bounding box center [1101, 153] width 109 height 22
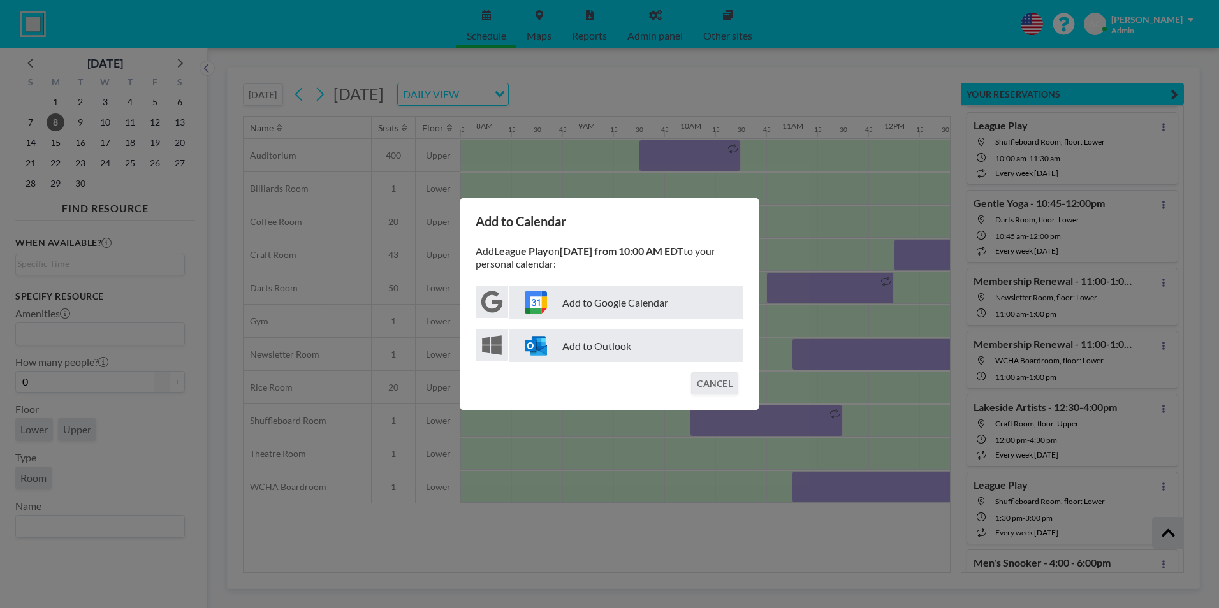
click at [617, 300] on p "Add to Google Calendar" at bounding box center [627, 302] width 234 height 33
click at [717, 382] on button "CANCEL" at bounding box center [714, 383] width 47 height 22
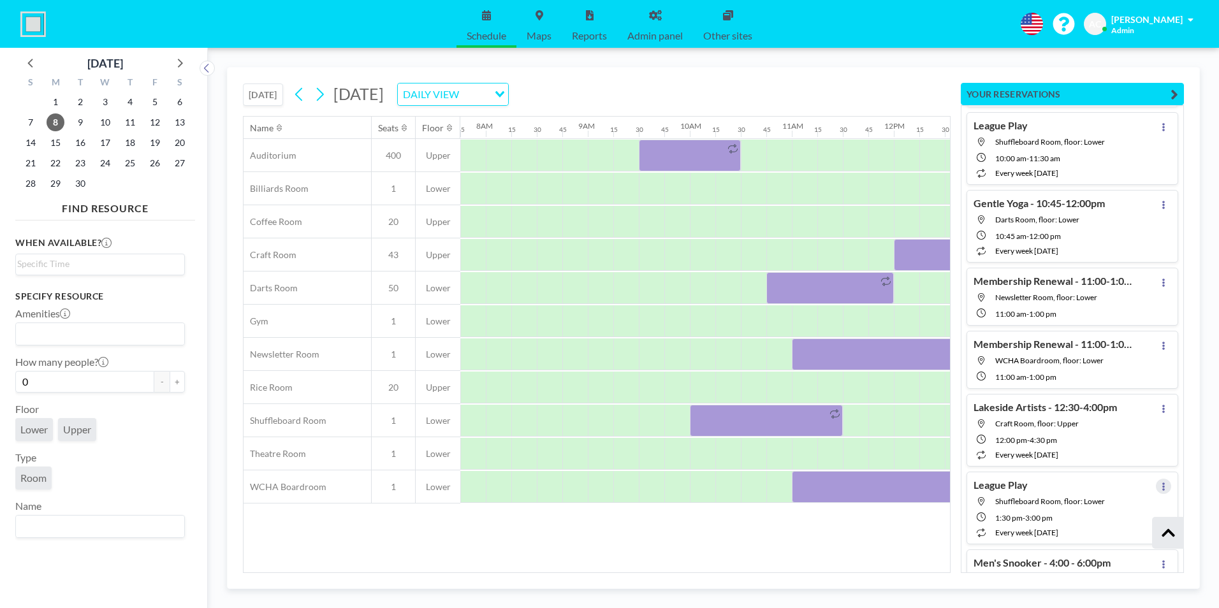
click at [1161, 487] on icon at bounding box center [1163, 487] width 5 height 8
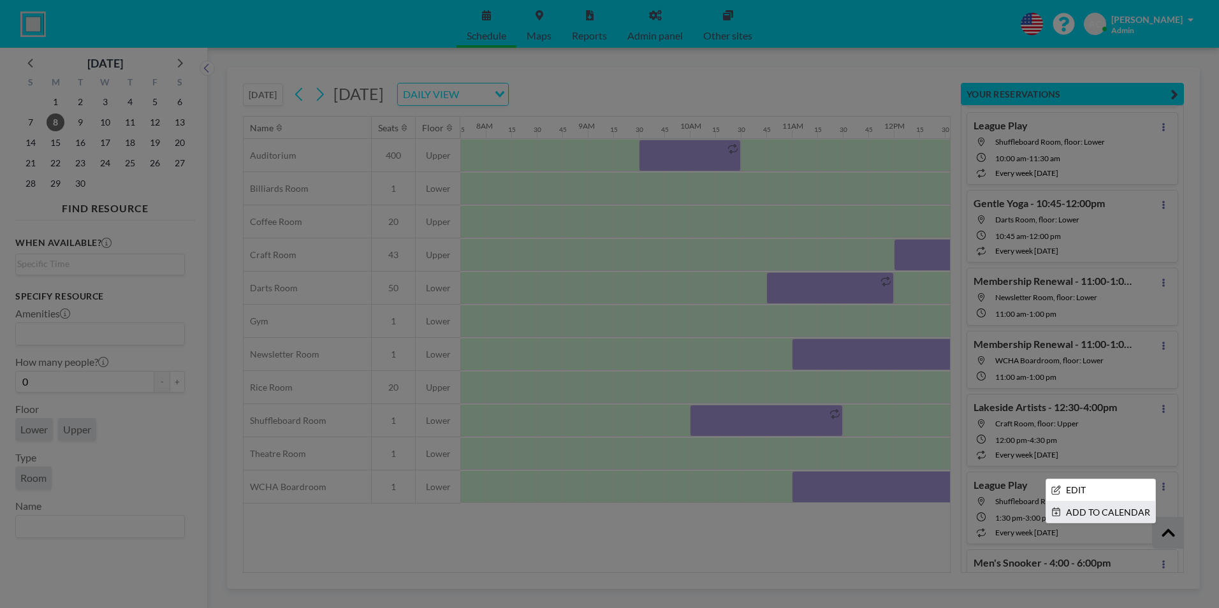
click at [1120, 511] on li "ADD TO CALENDAR" at bounding box center [1101, 513] width 109 height 22
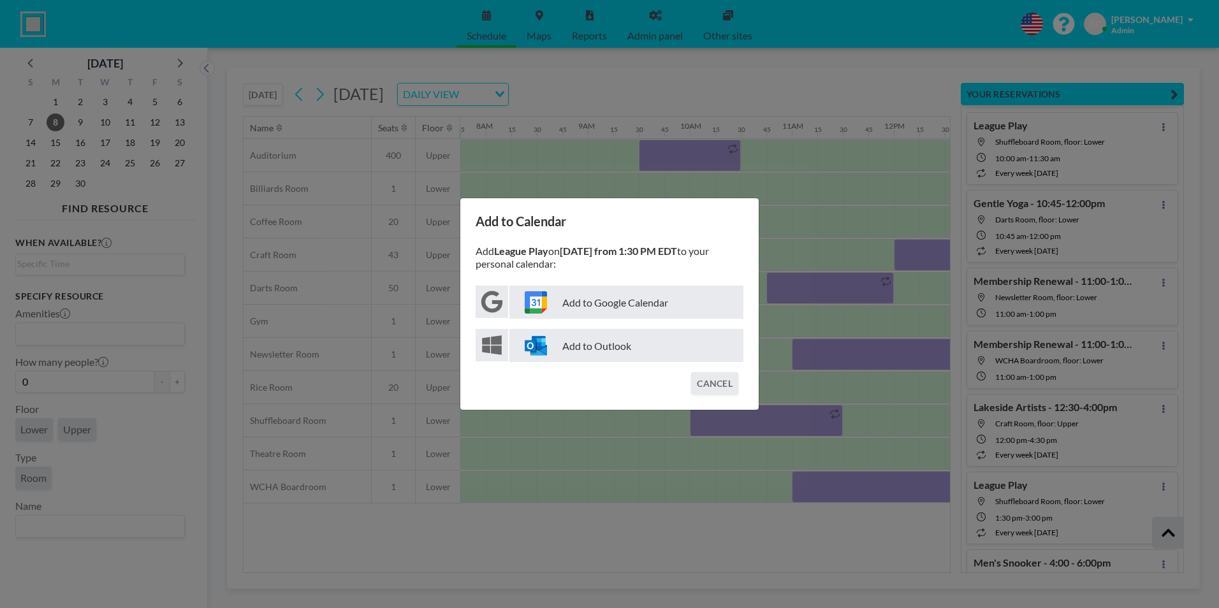
click at [598, 302] on p "Add to Google Calendar" at bounding box center [627, 302] width 234 height 33
click at [723, 381] on button "CANCEL" at bounding box center [714, 383] width 47 height 22
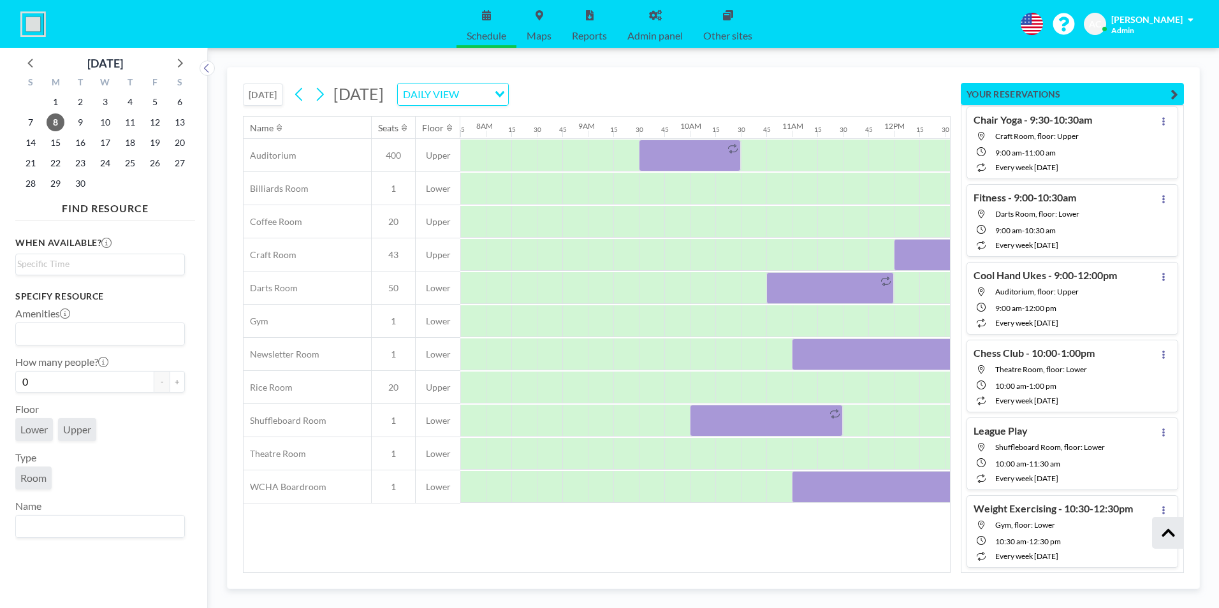
scroll to position [15834, 0]
click at [1161, 430] on button at bounding box center [1163, 431] width 15 height 15
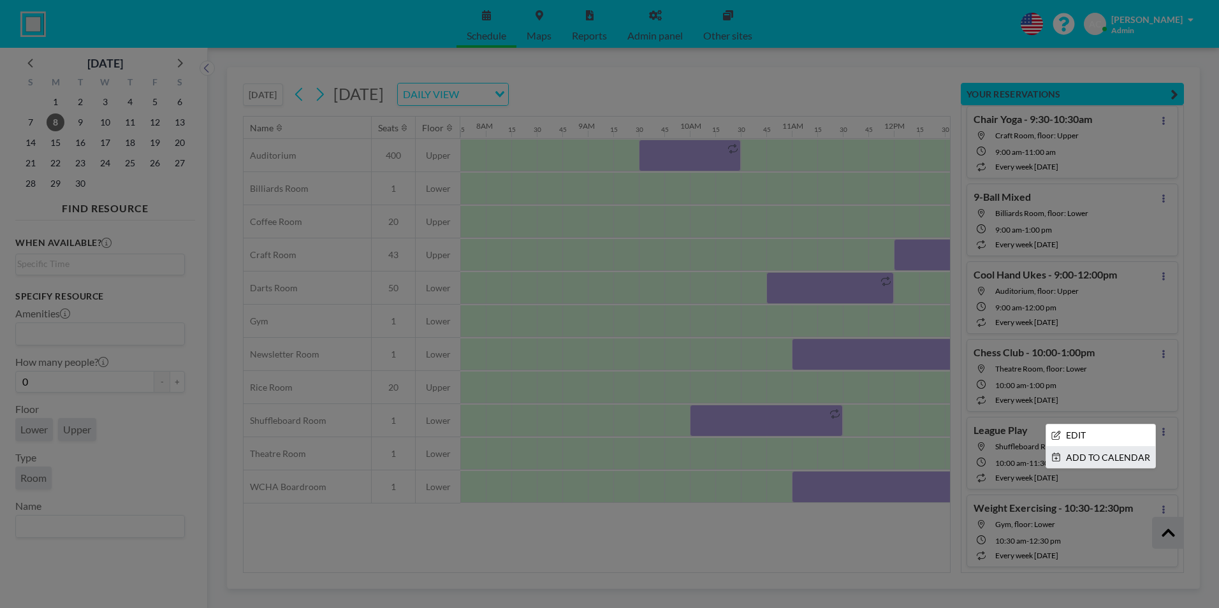
click at [1111, 457] on li "ADD TO CALENDAR" at bounding box center [1101, 458] width 109 height 22
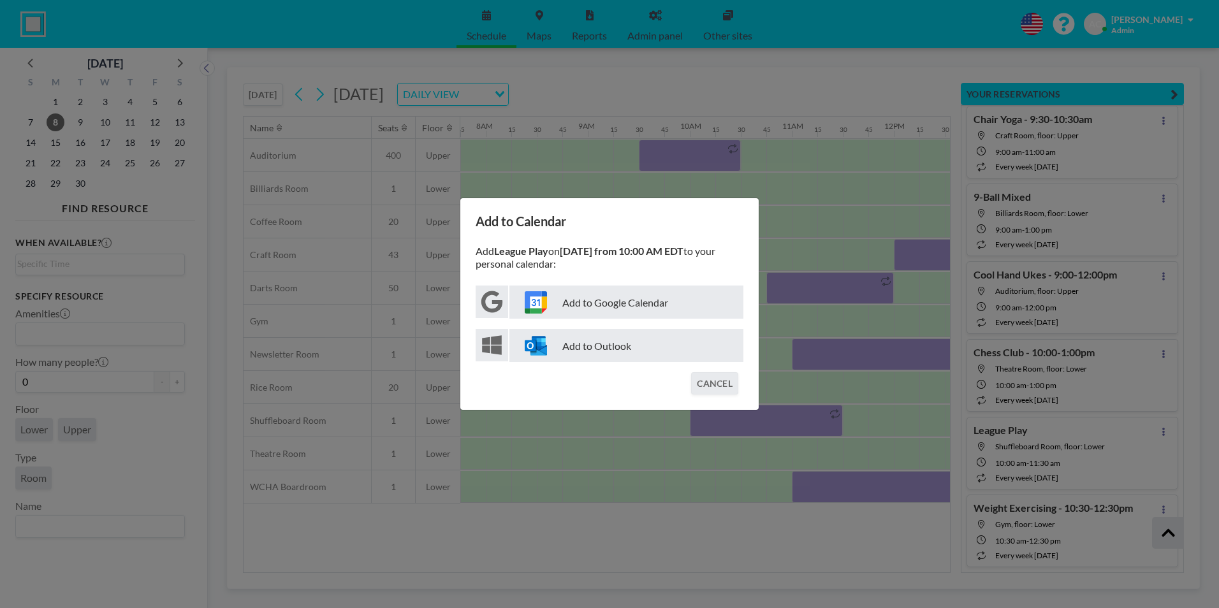
click at [622, 304] on p "Add to Google Calendar" at bounding box center [627, 302] width 234 height 33
click at [731, 379] on button "CANCEL" at bounding box center [714, 383] width 47 height 22
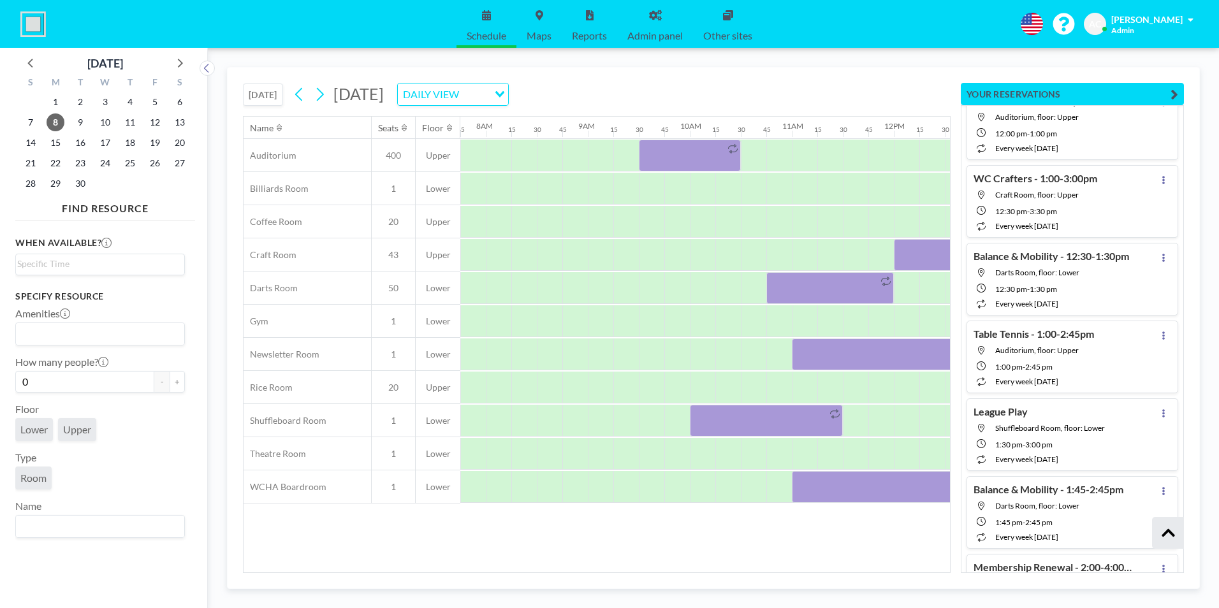
scroll to position [16337, 0]
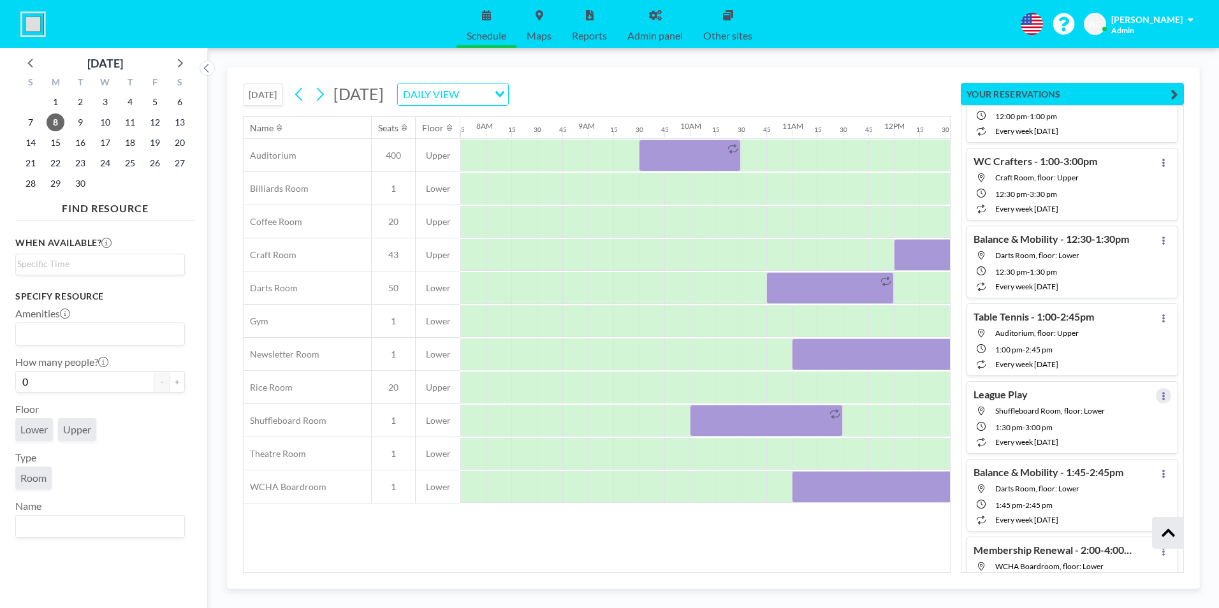
click at [1161, 395] on icon at bounding box center [1163, 396] width 5 height 8
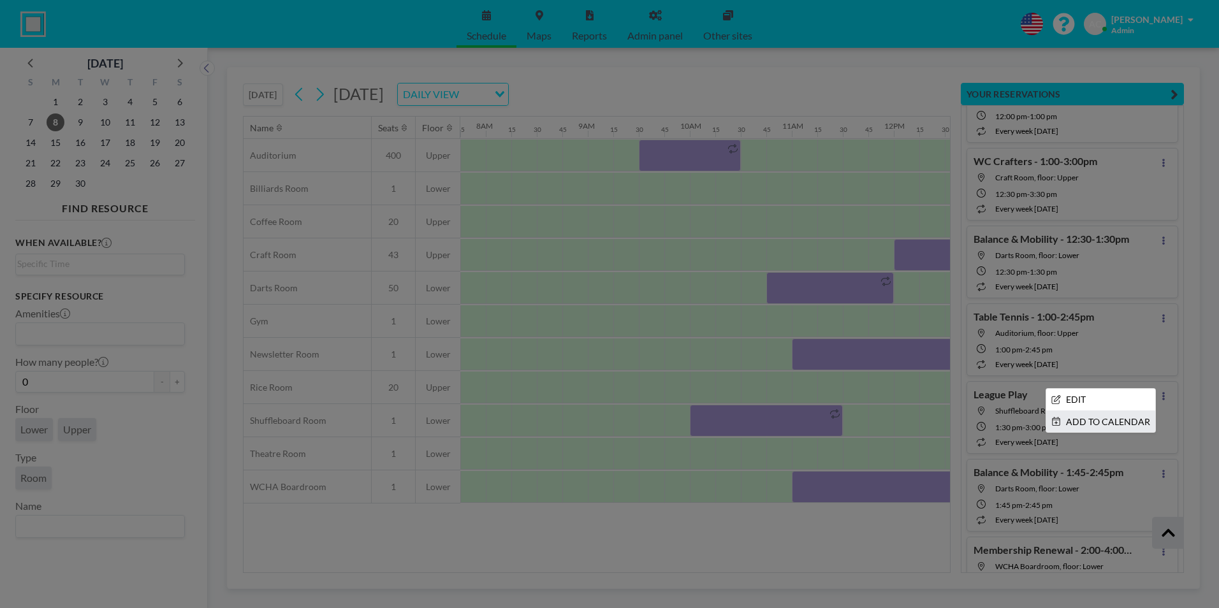
click at [1119, 421] on li "ADD TO CALENDAR" at bounding box center [1101, 422] width 109 height 22
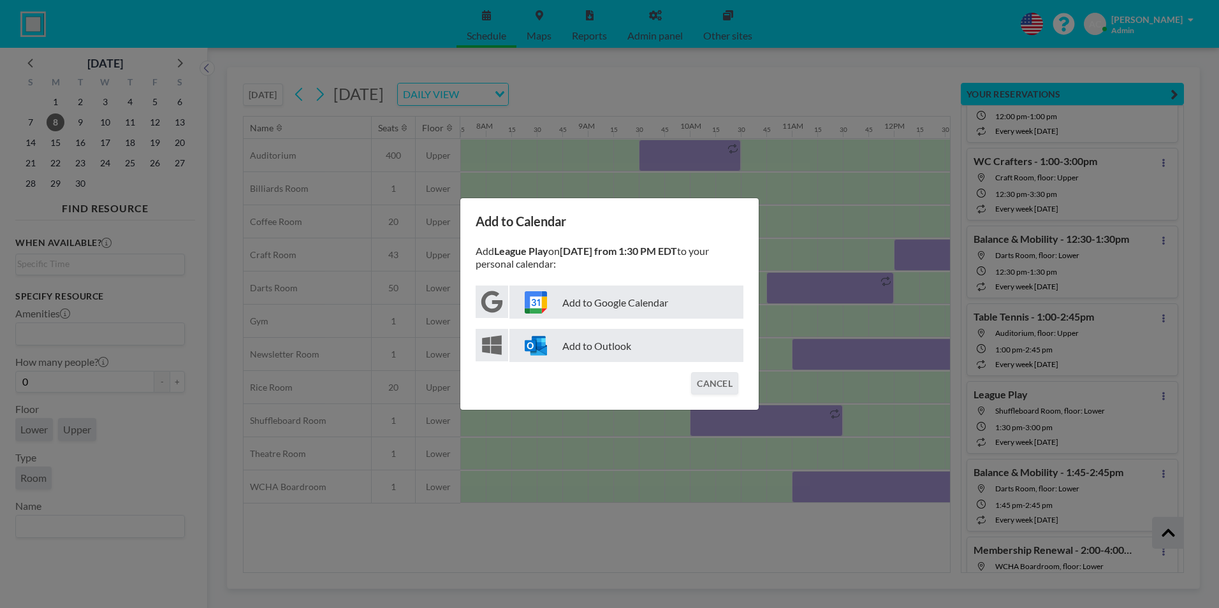
click at [626, 310] on p "Add to Google Calendar" at bounding box center [627, 302] width 234 height 33
click at [719, 385] on button "CANCEL" at bounding box center [714, 383] width 47 height 22
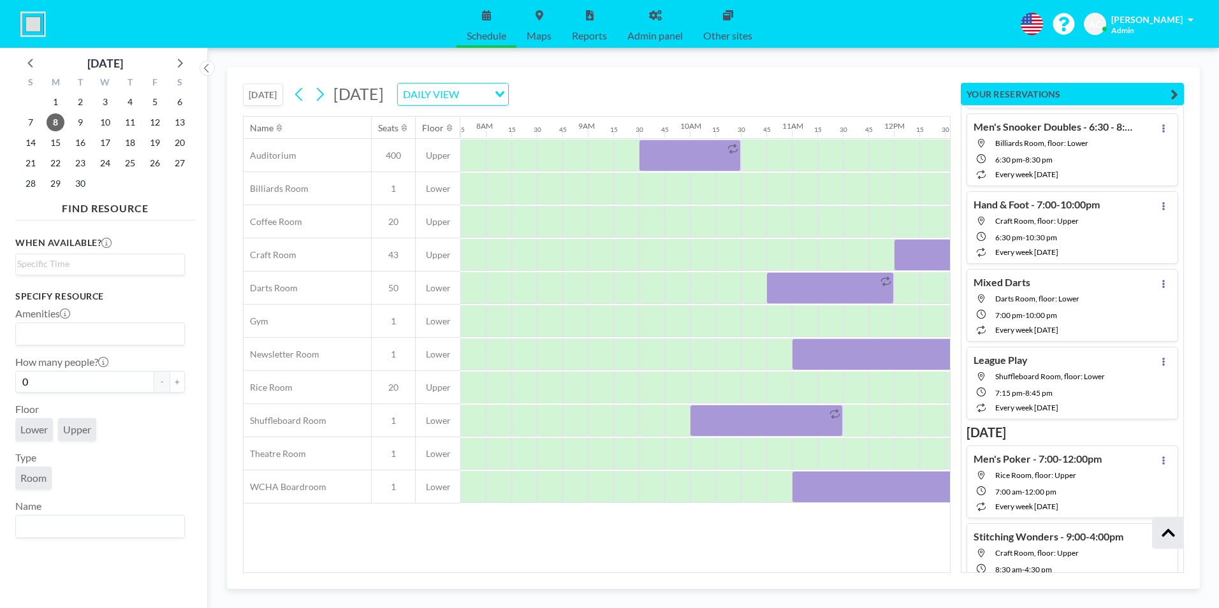
scroll to position [17199, 0]
click at [1161, 358] on icon at bounding box center [1163, 360] width 5 height 8
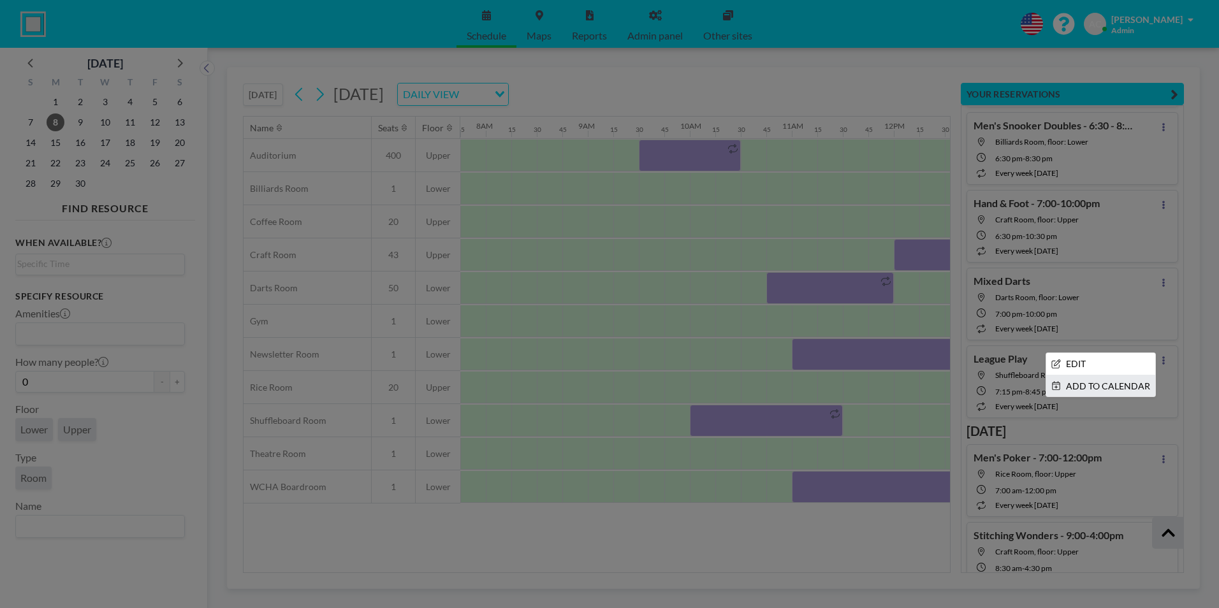
click at [1108, 384] on li "ADD TO CALENDAR" at bounding box center [1101, 387] width 109 height 22
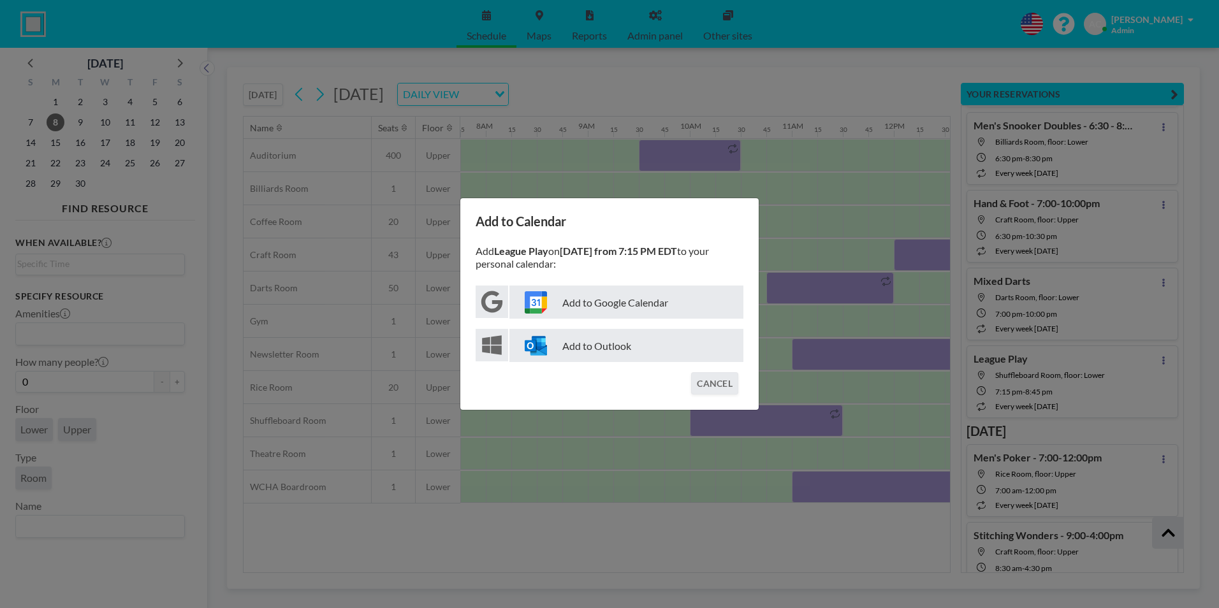
click at [649, 303] on p "Add to Google Calendar" at bounding box center [627, 302] width 234 height 33
click at [721, 381] on button "CANCEL" at bounding box center [714, 383] width 47 height 22
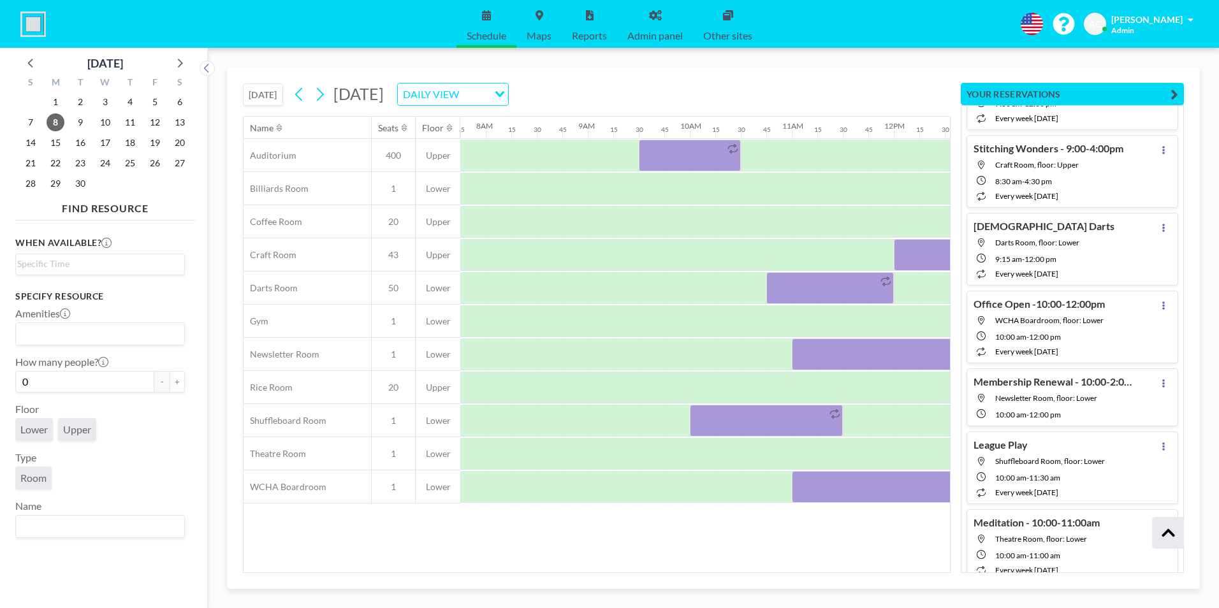
scroll to position [17665, 0]
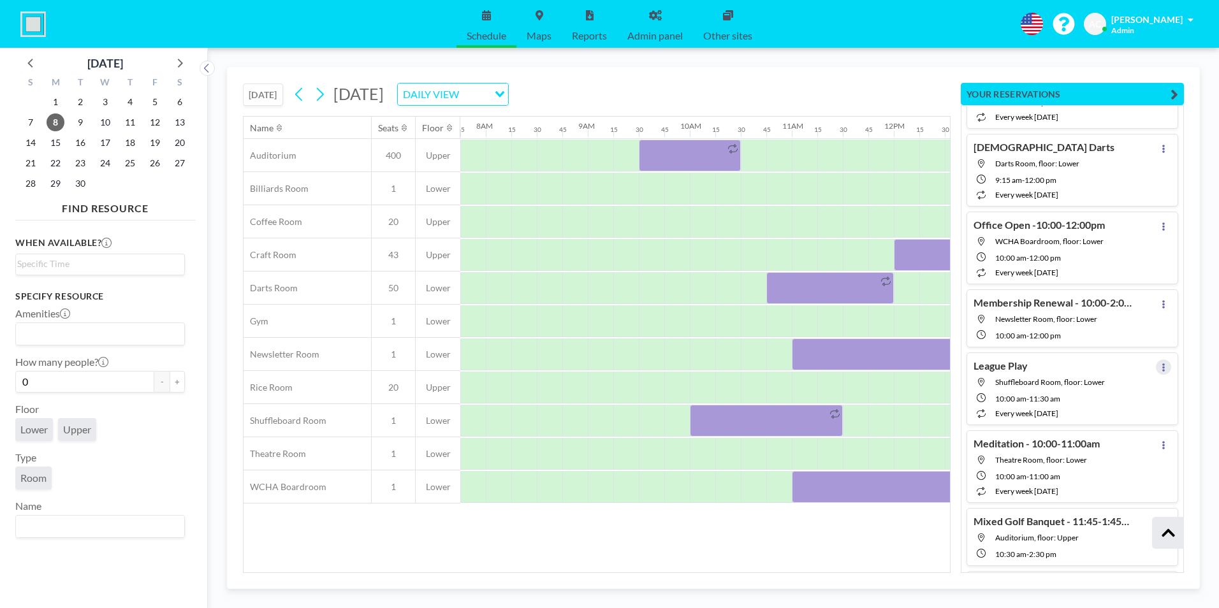
click at [1161, 367] on icon at bounding box center [1163, 368] width 5 height 8
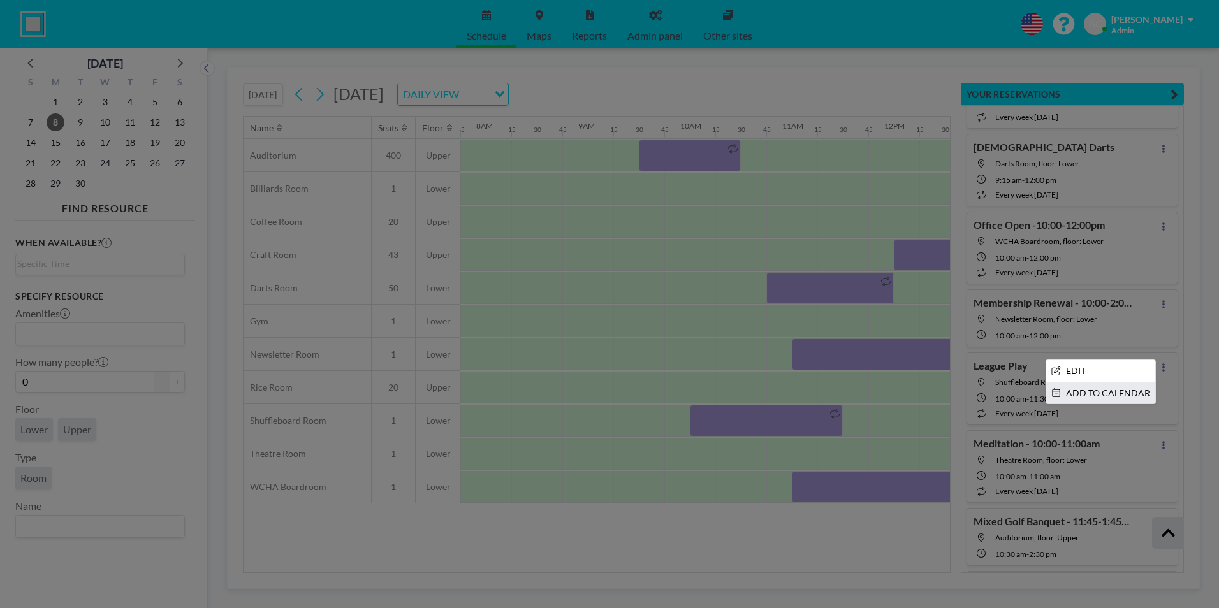
click at [1119, 390] on li "ADD TO CALENDAR" at bounding box center [1101, 394] width 109 height 22
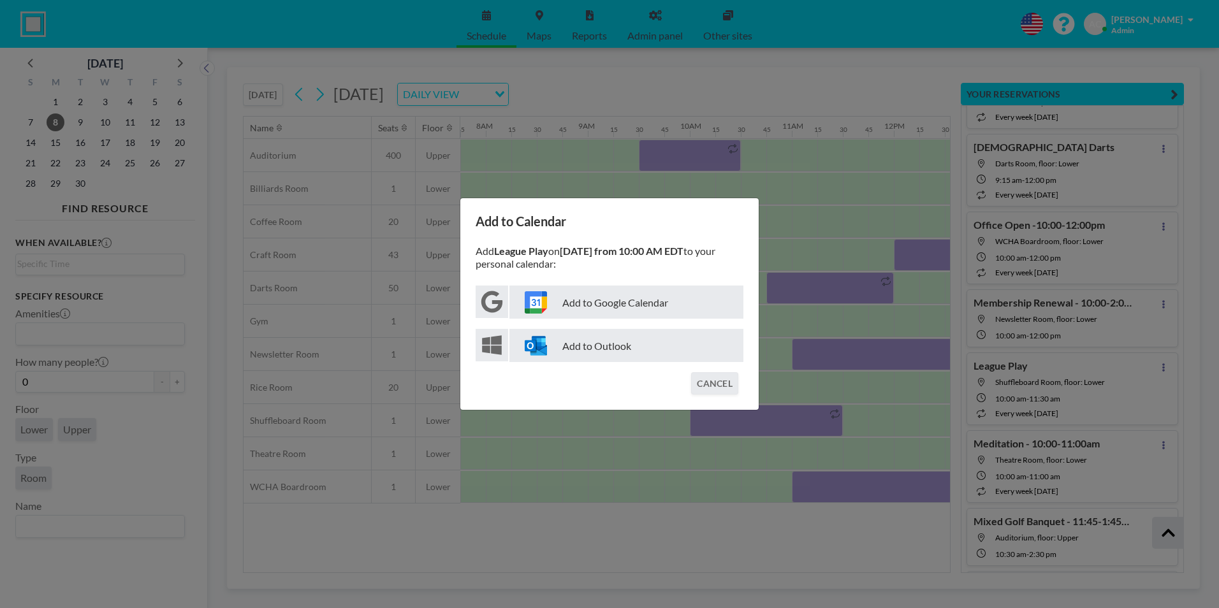
click at [611, 309] on p "Add to Google Calendar" at bounding box center [627, 302] width 234 height 33
click at [719, 384] on button "CANCEL" at bounding box center [714, 383] width 47 height 22
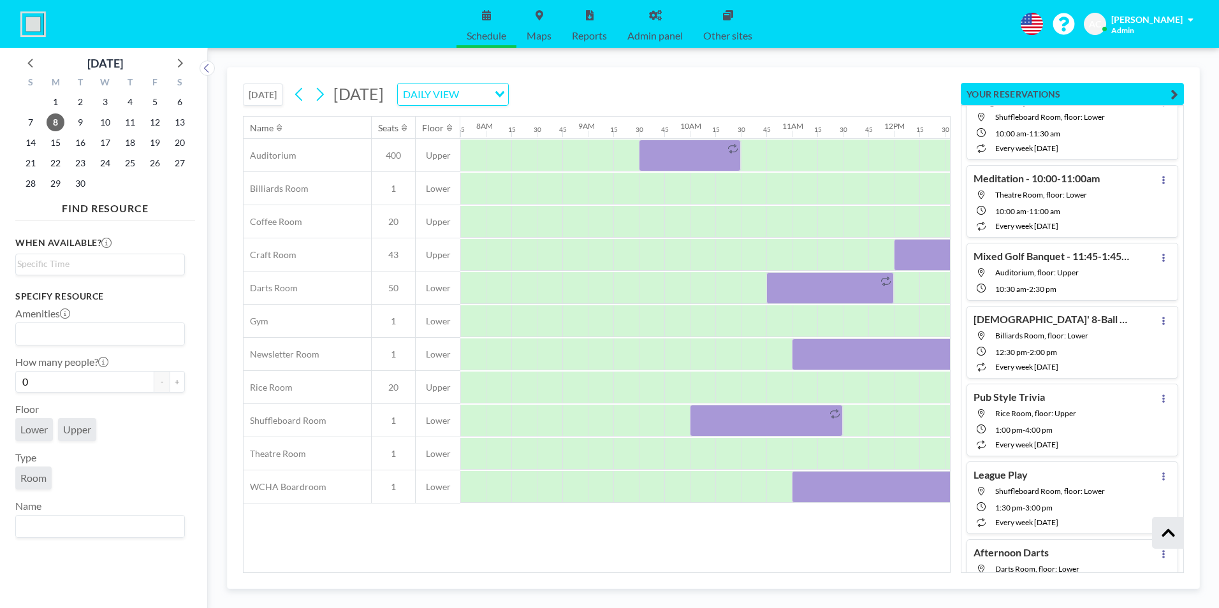
scroll to position [17949, 0]
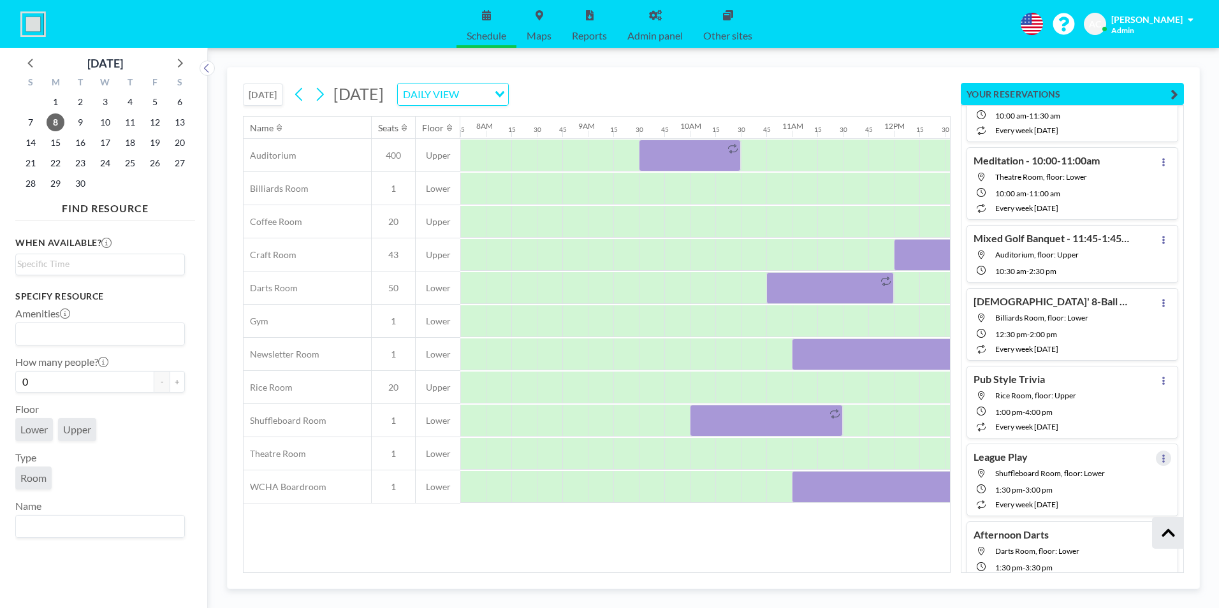
click at [1156, 460] on button at bounding box center [1163, 458] width 15 height 15
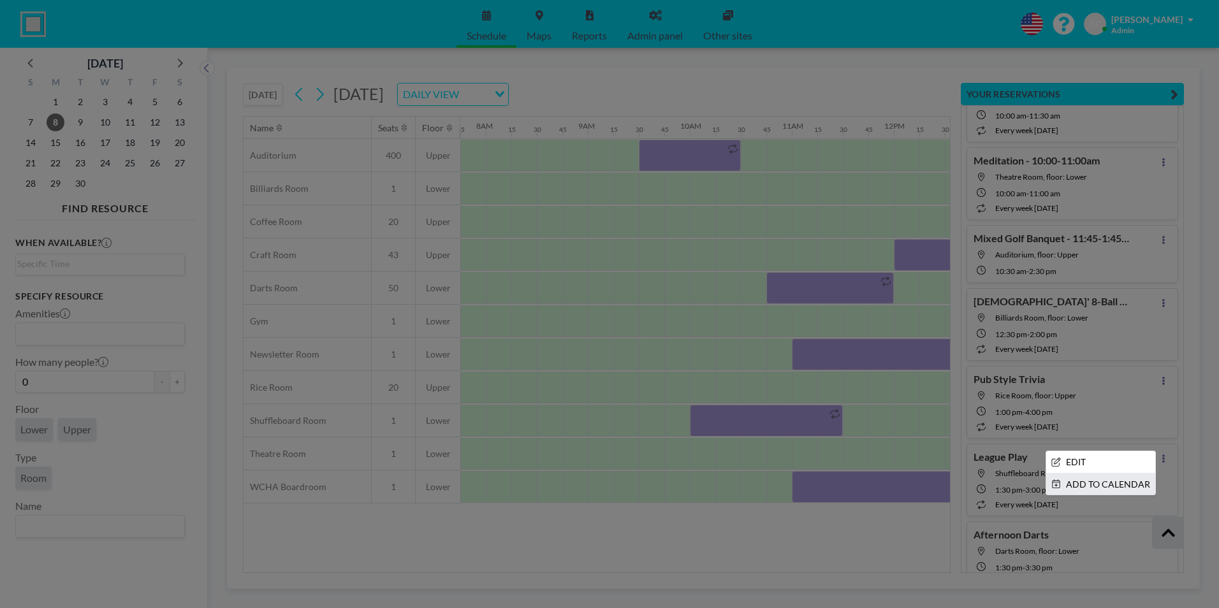
click at [1110, 481] on li "ADD TO CALENDAR" at bounding box center [1101, 485] width 109 height 22
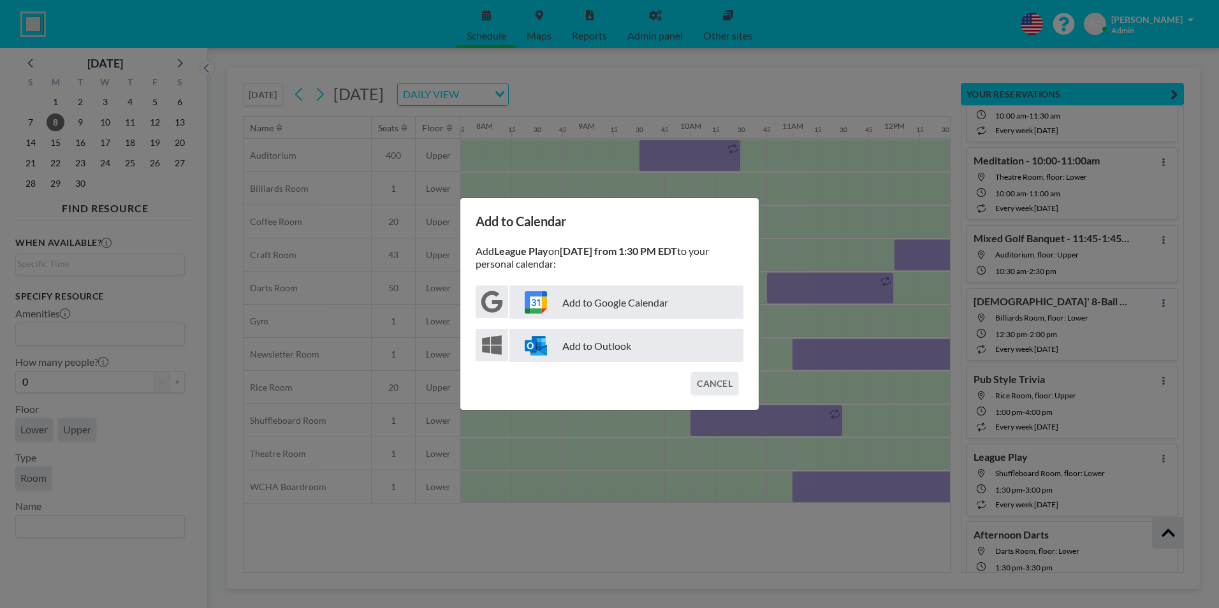
click at [618, 304] on p "Add to Google Calendar" at bounding box center [627, 302] width 234 height 33
click at [710, 379] on button "CANCEL" at bounding box center [714, 383] width 47 height 22
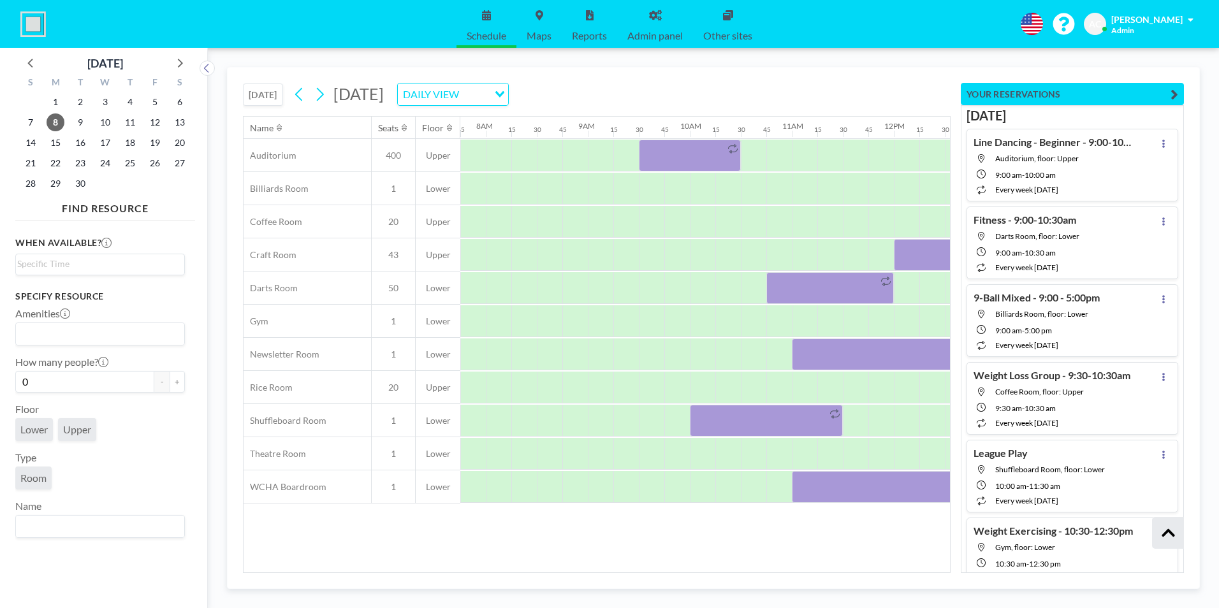
scroll to position [18832, 0]
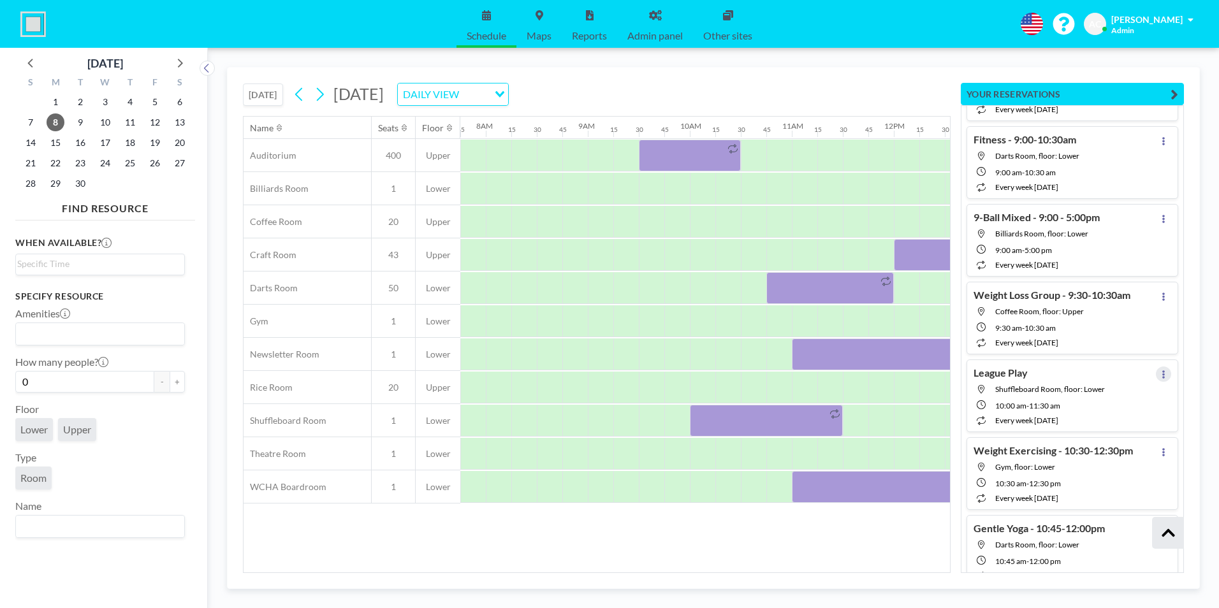
click at [1161, 373] on icon at bounding box center [1163, 375] width 5 height 8
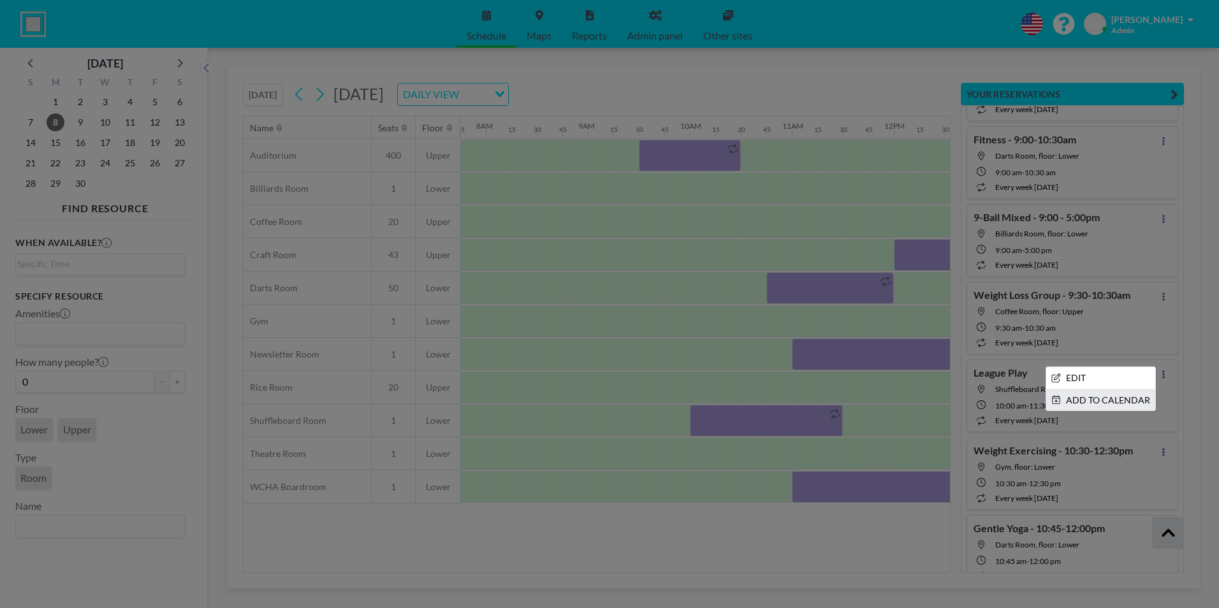
click at [1103, 402] on li "ADD TO CALENDAR" at bounding box center [1101, 401] width 109 height 22
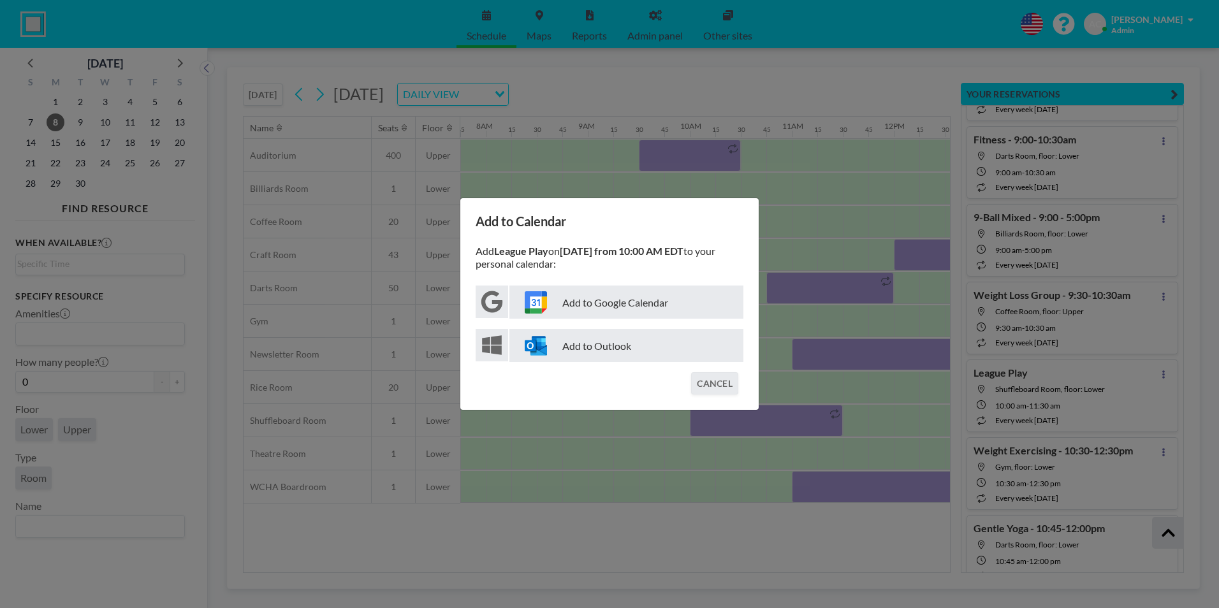
click at [640, 308] on p "Add to Google Calendar" at bounding box center [627, 302] width 234 height 33
click at [724, 380] on button "CANCEL" at bounding box center [714, 383] width 47 height 22
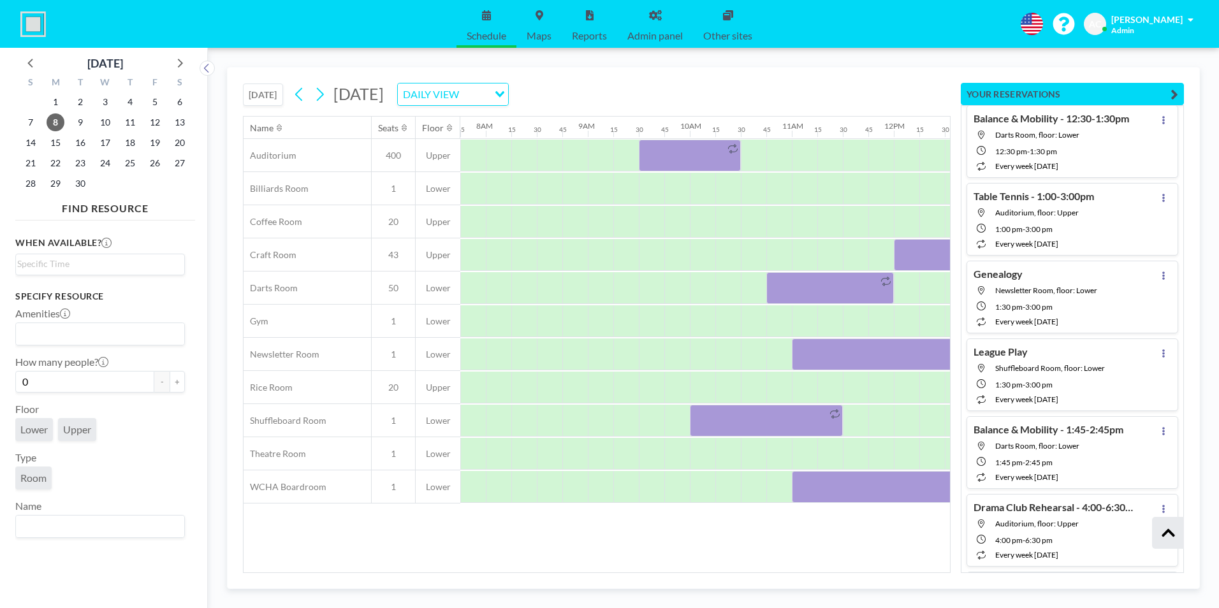
scroll to position [19546, 0]
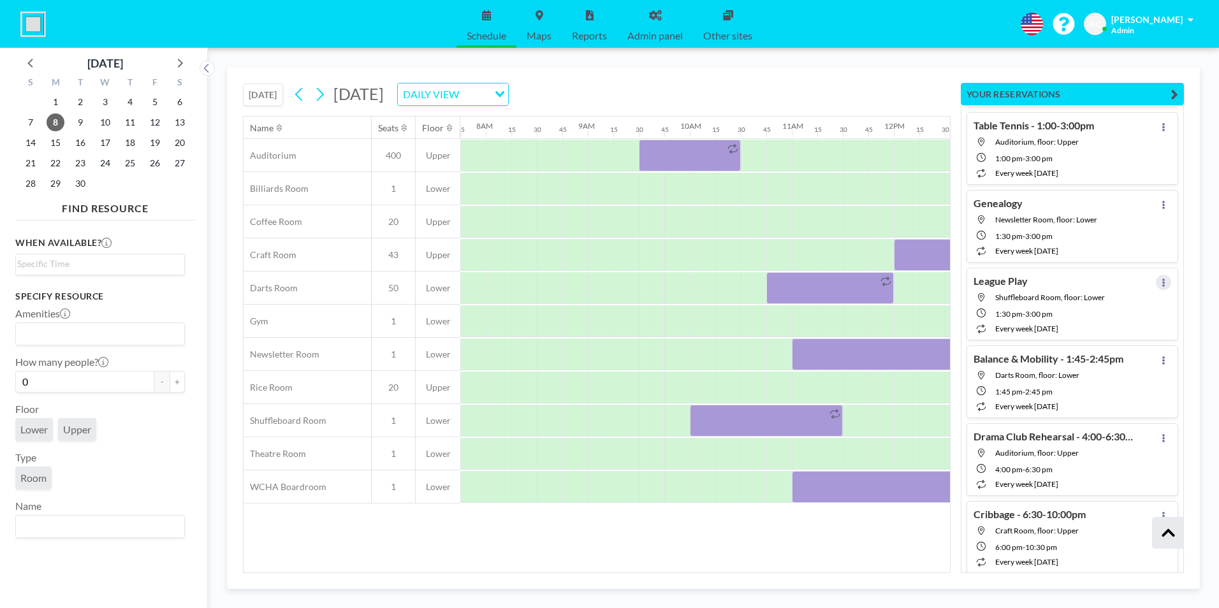
click at [1163, 281] on icon at bounding box center [1164, 283] width 3 height 8
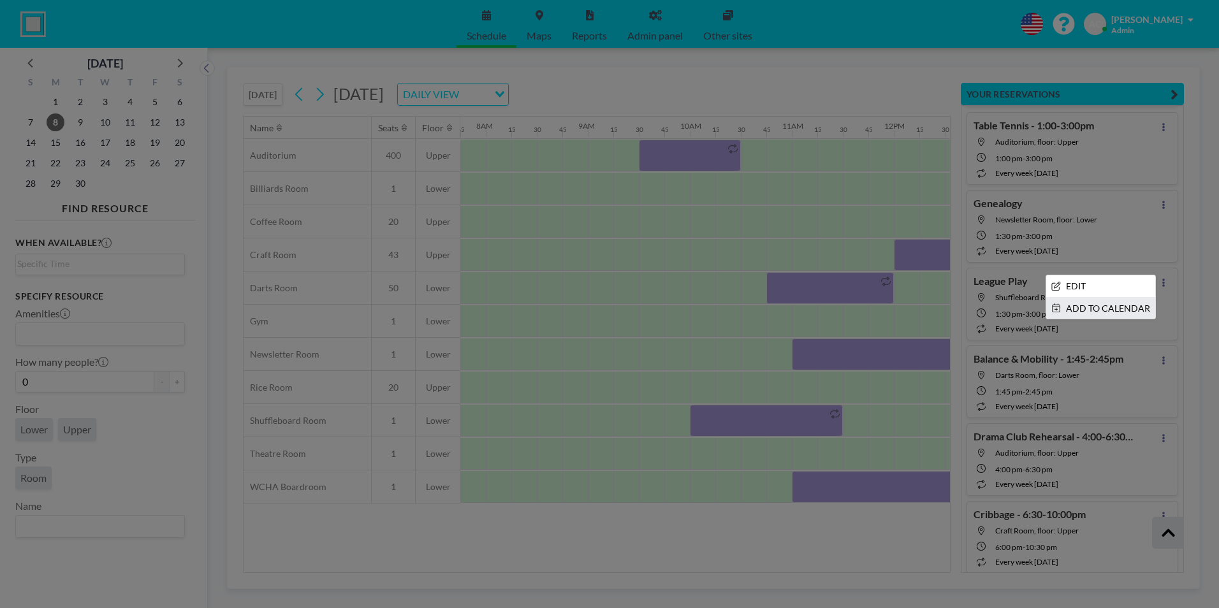
click at [1085, 304] on li "ADD TO CALENDAR" at bounding box center [1101, 309] width 109 height 22
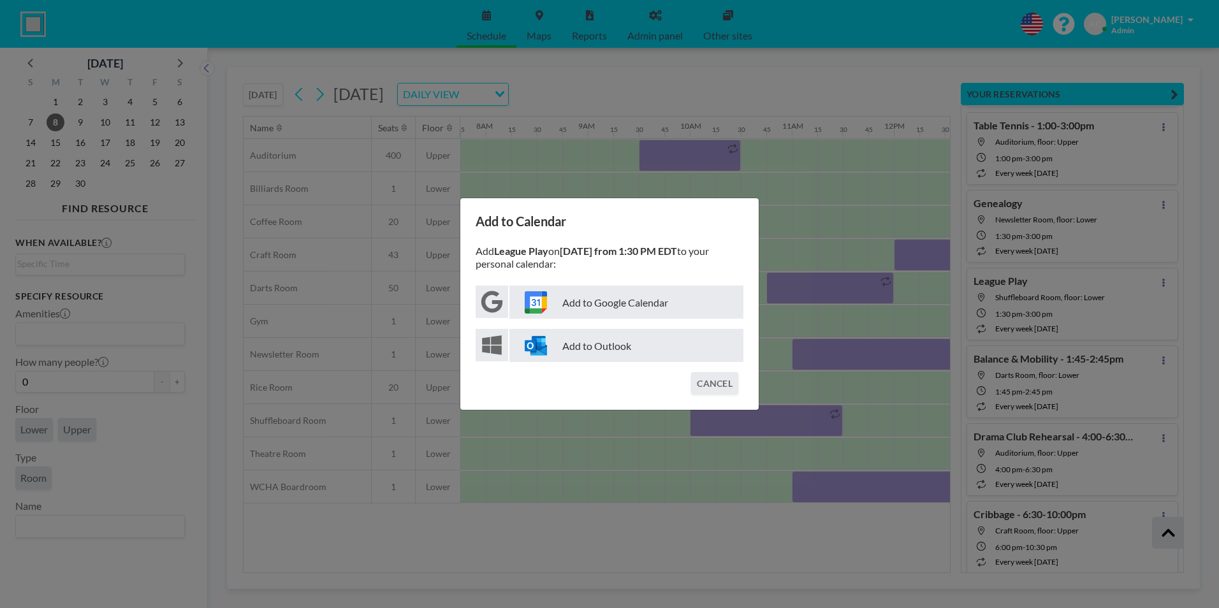
click at [631, 304] on p "Add to Google Calendar" at bounding box center [627, 302] width 234 height 33
click at [705, 379] on button "CANCEL" at bounding box center [714, 383] width 47 height 22
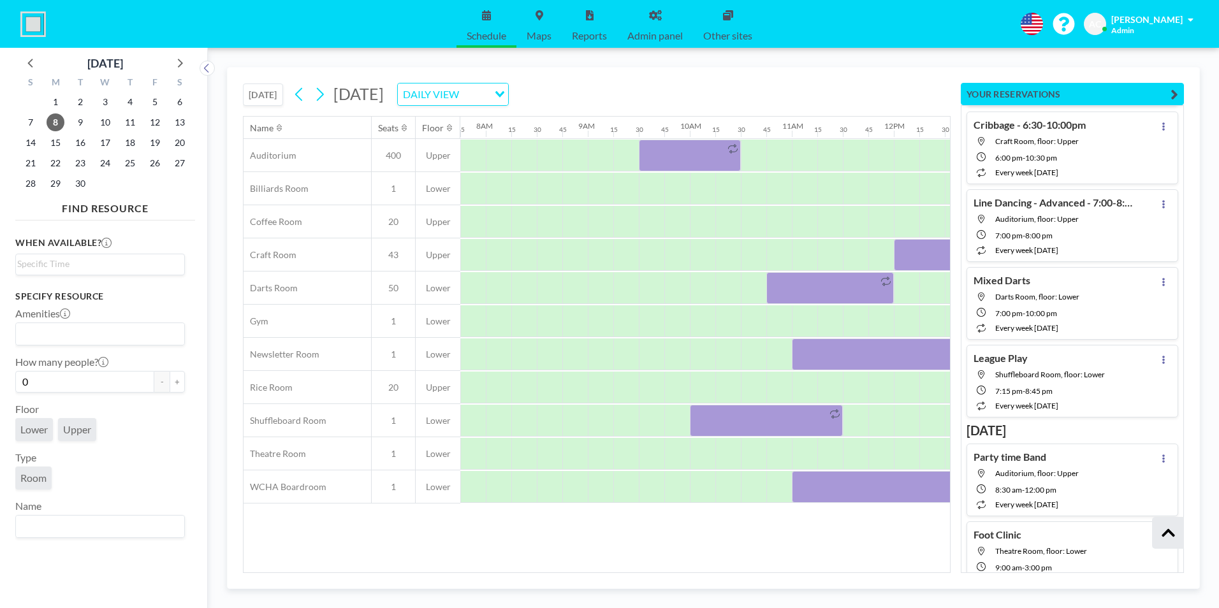
scroll to position [19936, 0]
click at [1161, 359] on icon at bounding box center [1163, 359] width 5 height 8
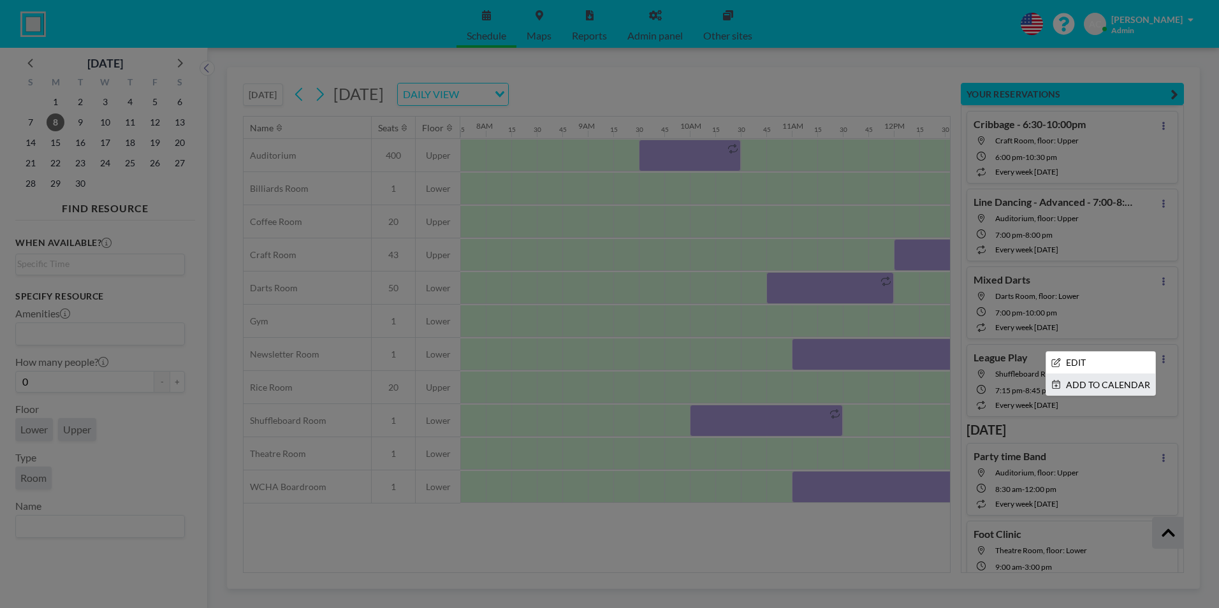
click at [1098, 383] on li "ADD TO CALENDAR" at bounding box center [1101, 385] width 109 height 22
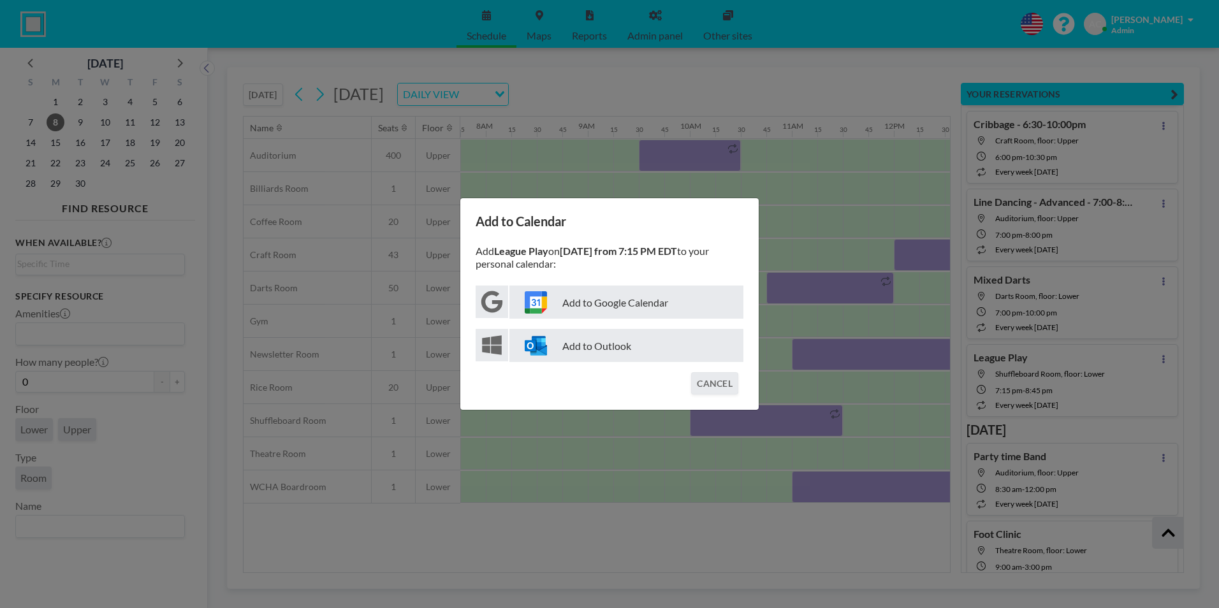
click at [613, 302] on p "Add to Google Calendar" at bounding box center [627, 302] width 234 height 33
drag, startPoint x: 705, startPoint y: 379, endPoint x: 893, endPoint y: 367, distance: 188.5
click at [707, 379] on button "CANCEL" at bounding box center [714, 383] width 47 height 22
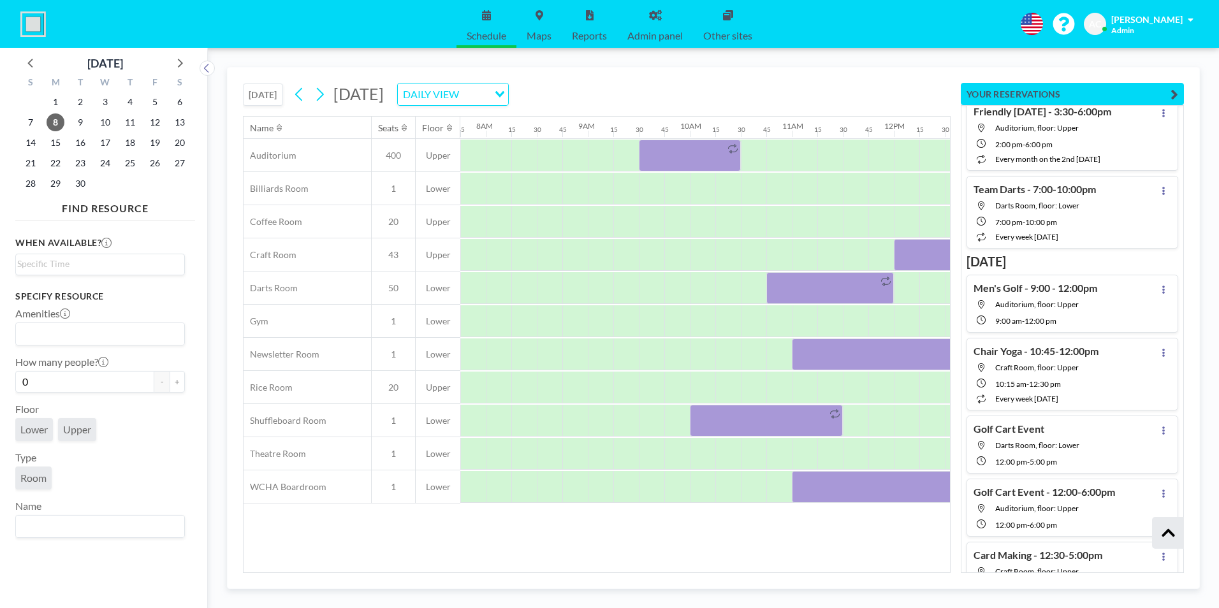
scroll to position [20859, 0]
